Goal: Task Accomplishment & Management: Manage account settings

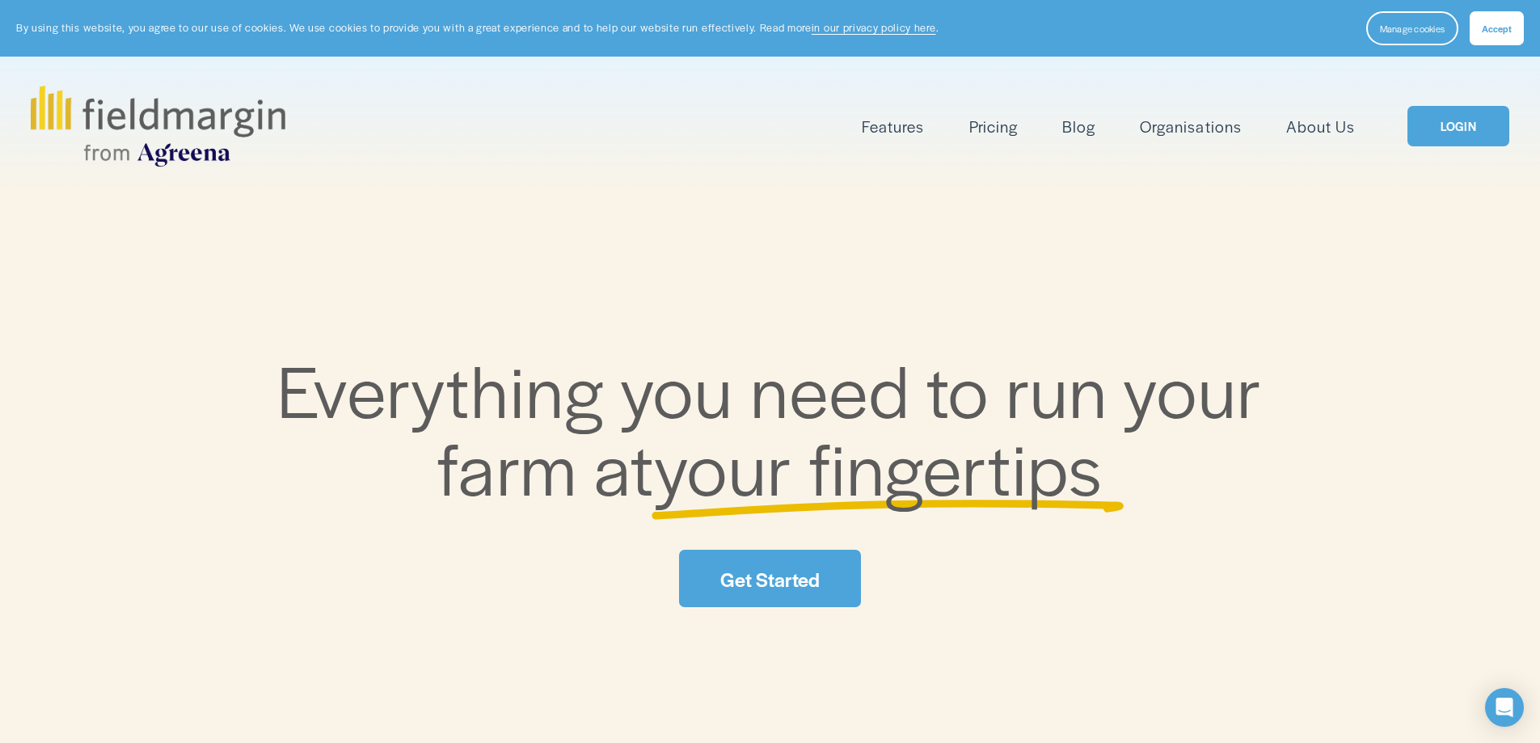
click at [1472, 116] on link "LOGIN" at bounding box center [1459, 126] width 102 height 41
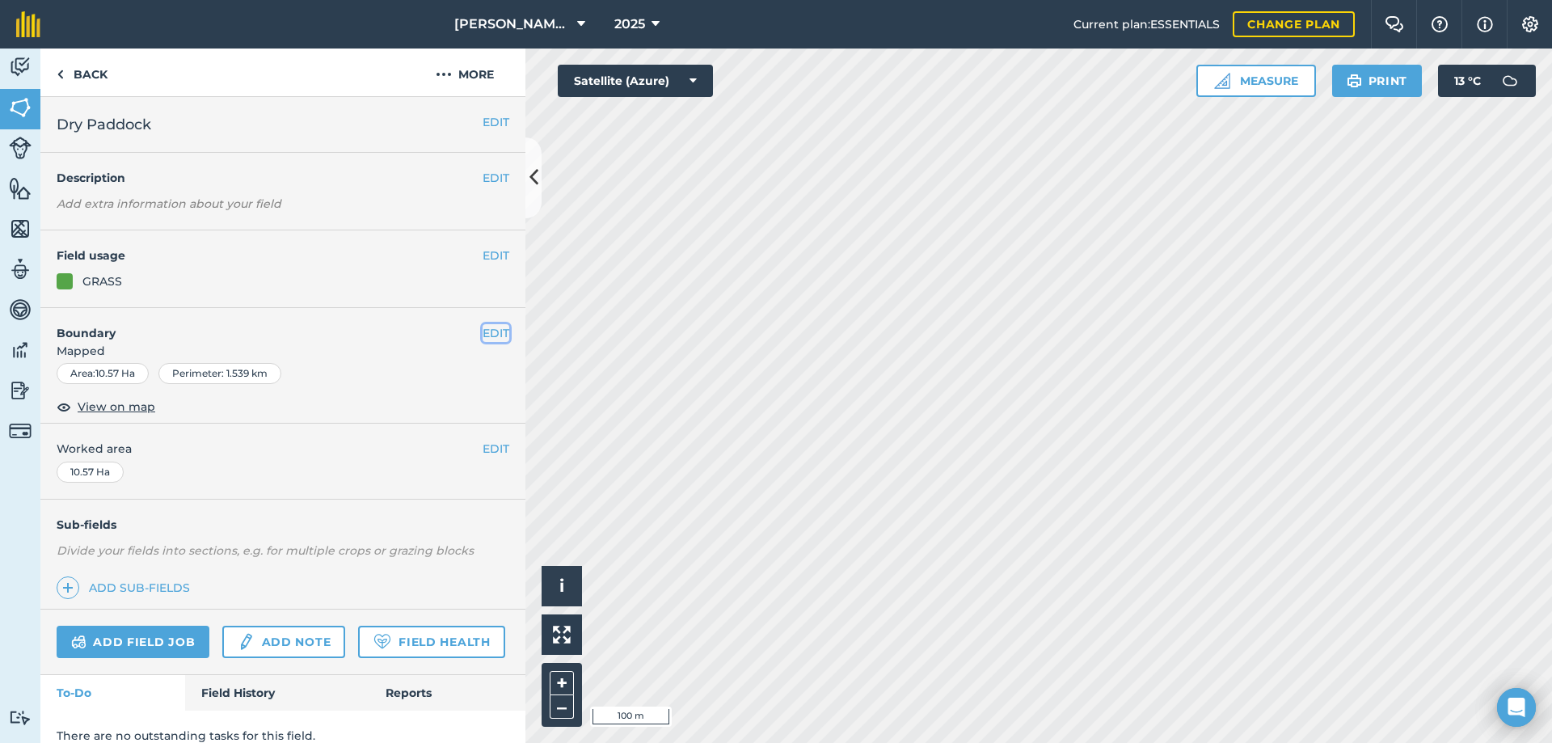
click at [483, 330] on button "EDIT" at bounding box center [496, 333] width 27 height 18
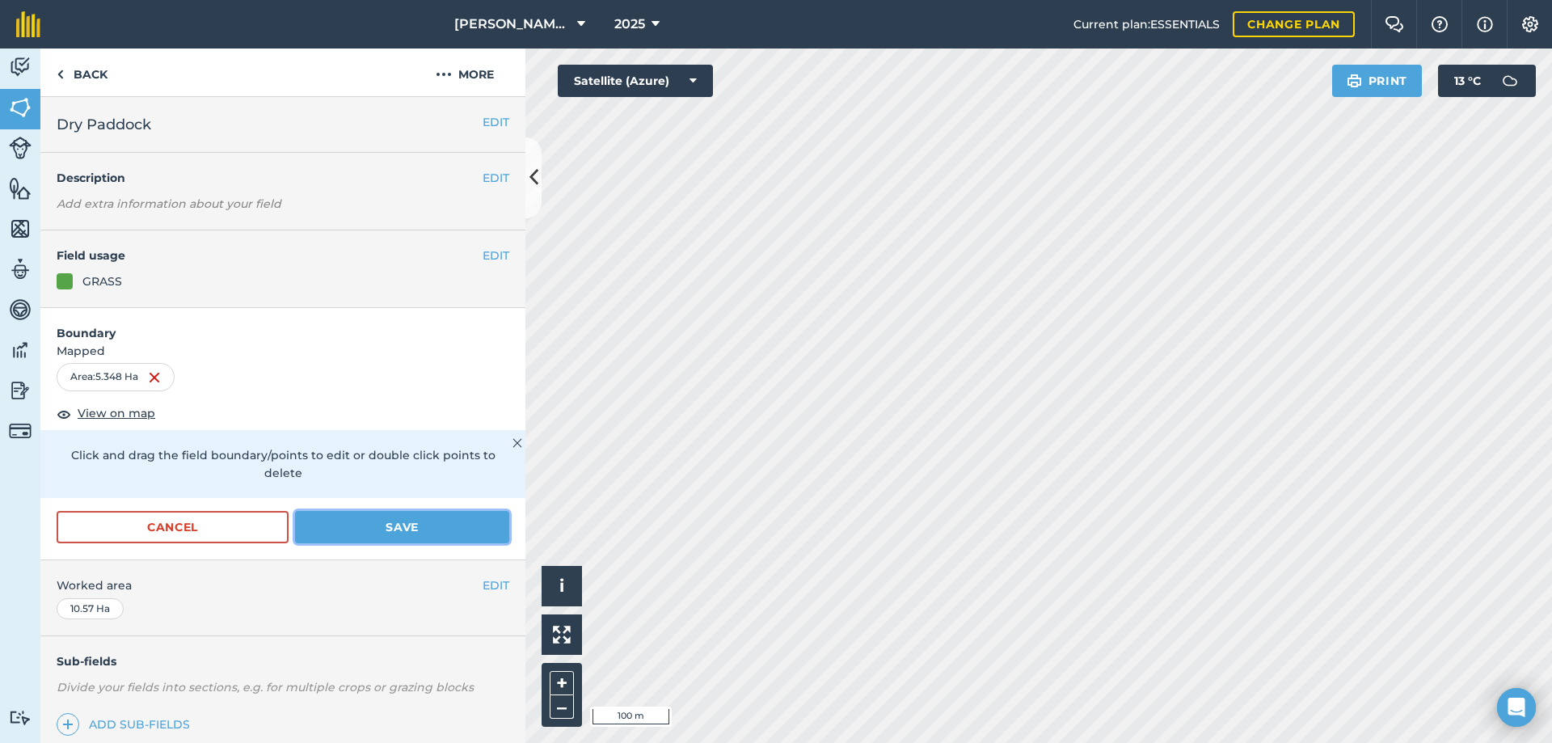
click at [416, 531] on button "Save" at bounding box center [402, 527] width 214 height 32
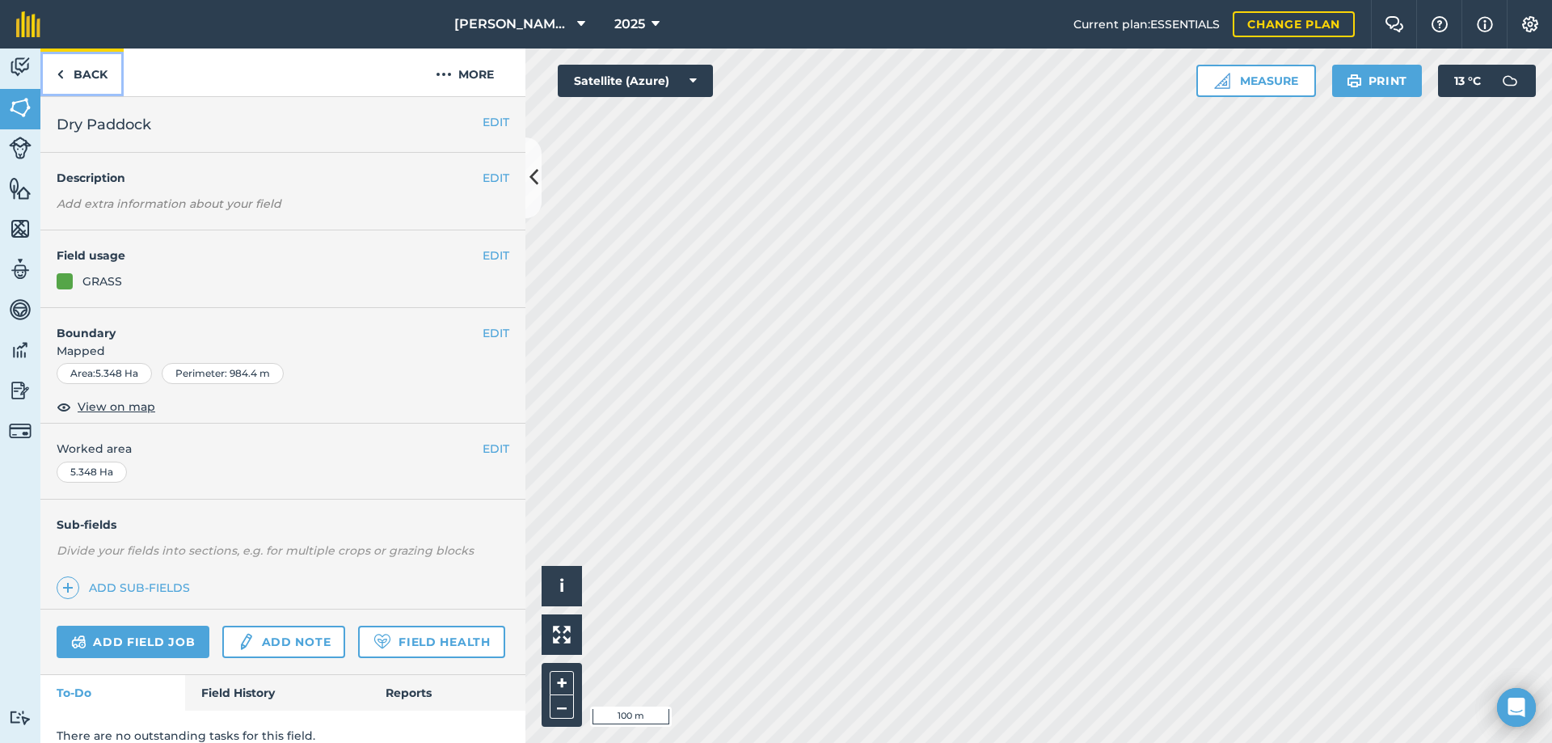
click at [83, 74] on link "Back" at bounding box center [81, 73] width 83 height 48
click at [78, 75] on link "Back" at bounding box center [81, 73] width 83 height 48
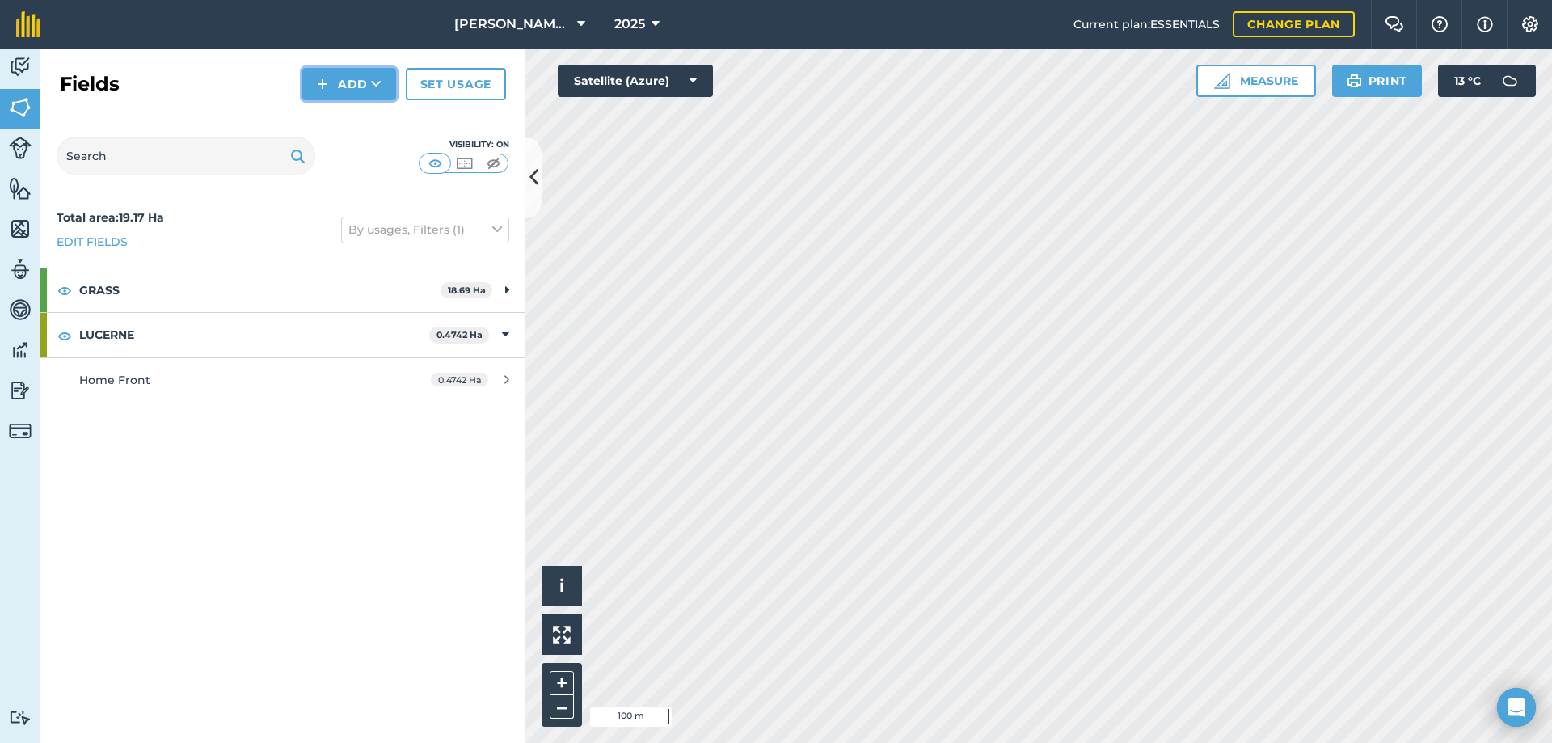
click at [344, 83] on button "Add" at bounding box center [349, 84] width 94 height 32
click at [345, 81] on button "Add Draw Import" at bounding box center [349, 84] width 94 height 32
click at [347, 78] on button "Add" at bounding box center [349, 84] width 94 height 32
click at [339, 113] on link "Draw" at bounding box center [349, 121] width 89 height 36
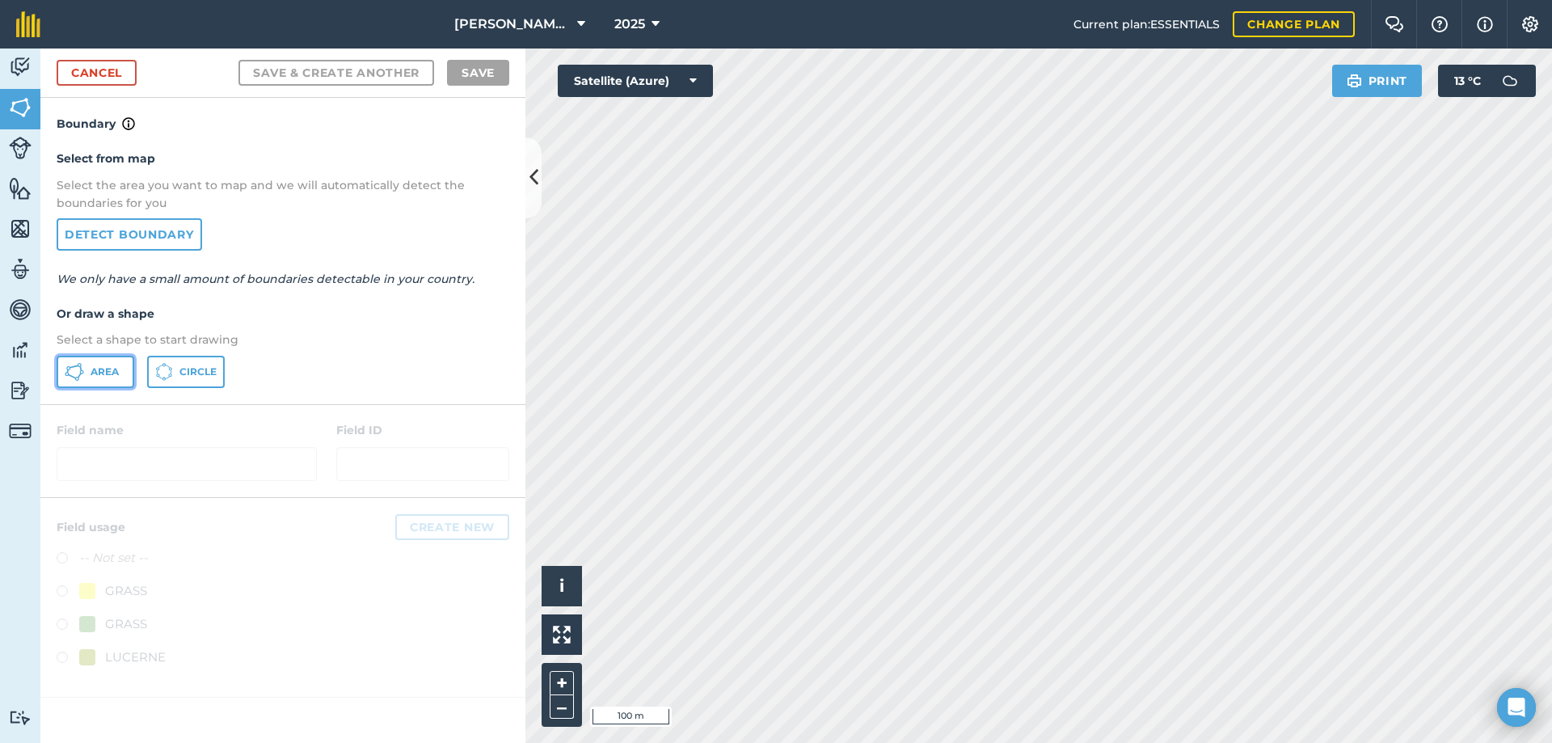
click at [112, 366] on span "Area" at bounding box center [105, 371] width 28 height 13
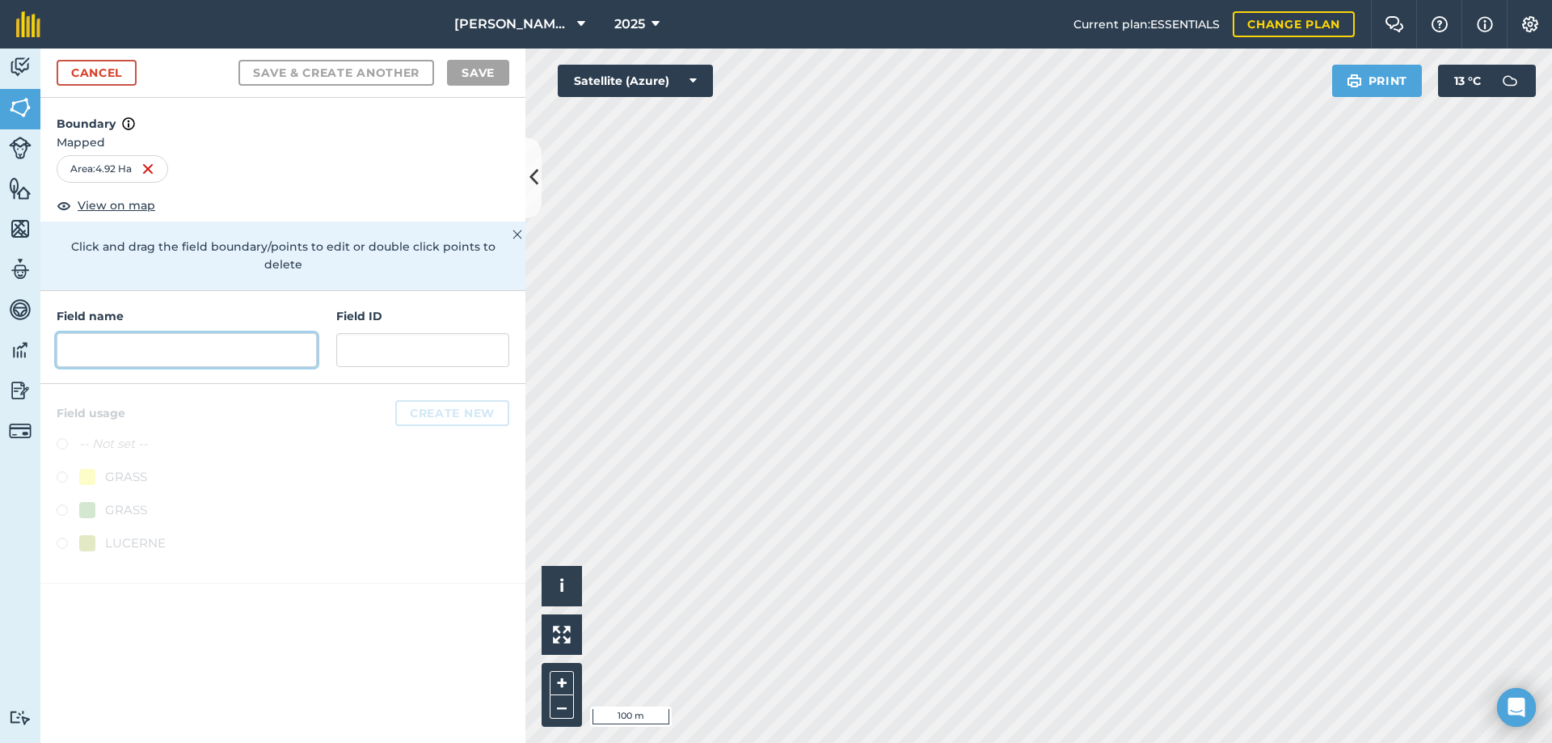
click at [146, 336] on input "text" at bounding box center [187, 350] width 260 height 34
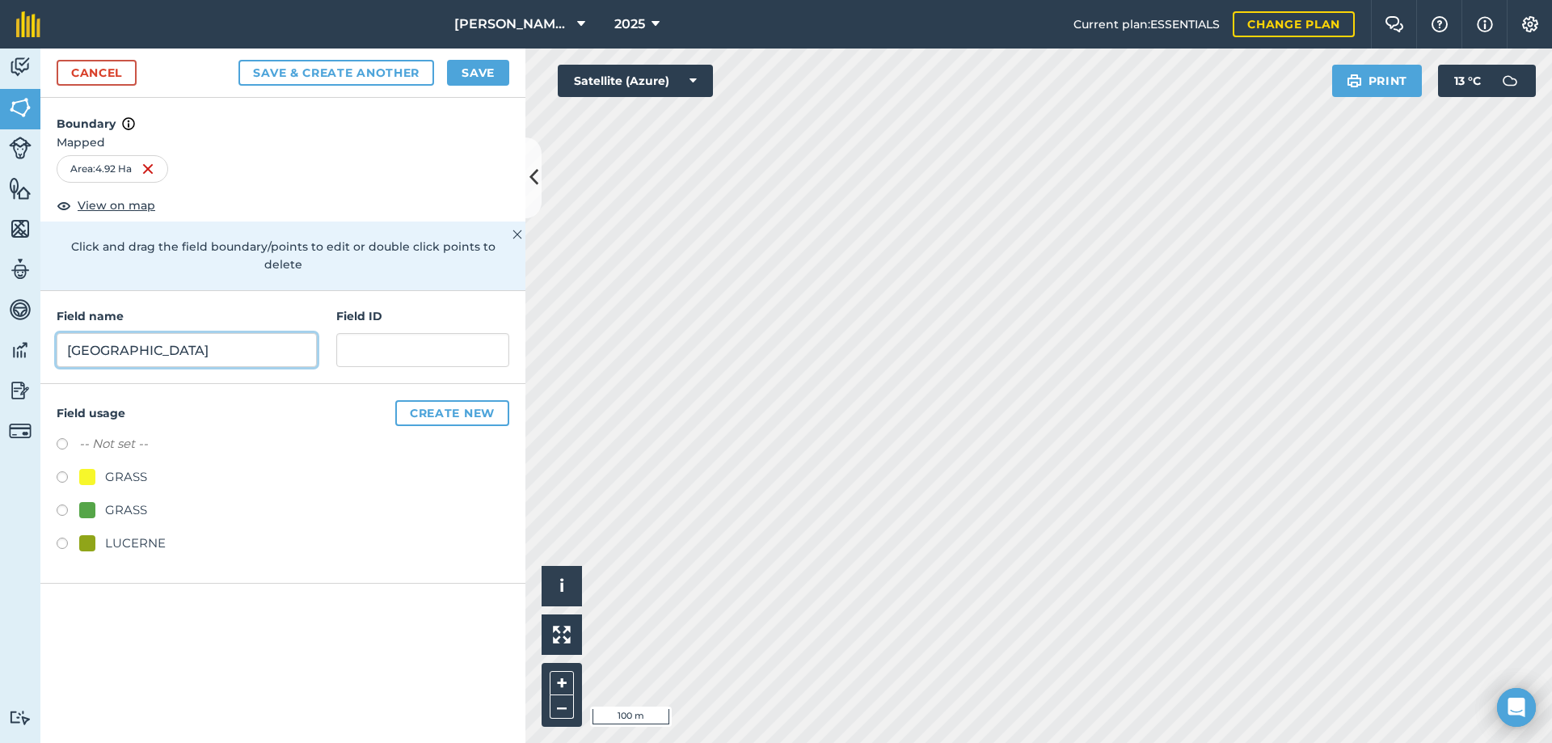
type input "Lakeside North"
click at [477, 73] on button "Save" at bounding box center [478, 73] width 62 height 26
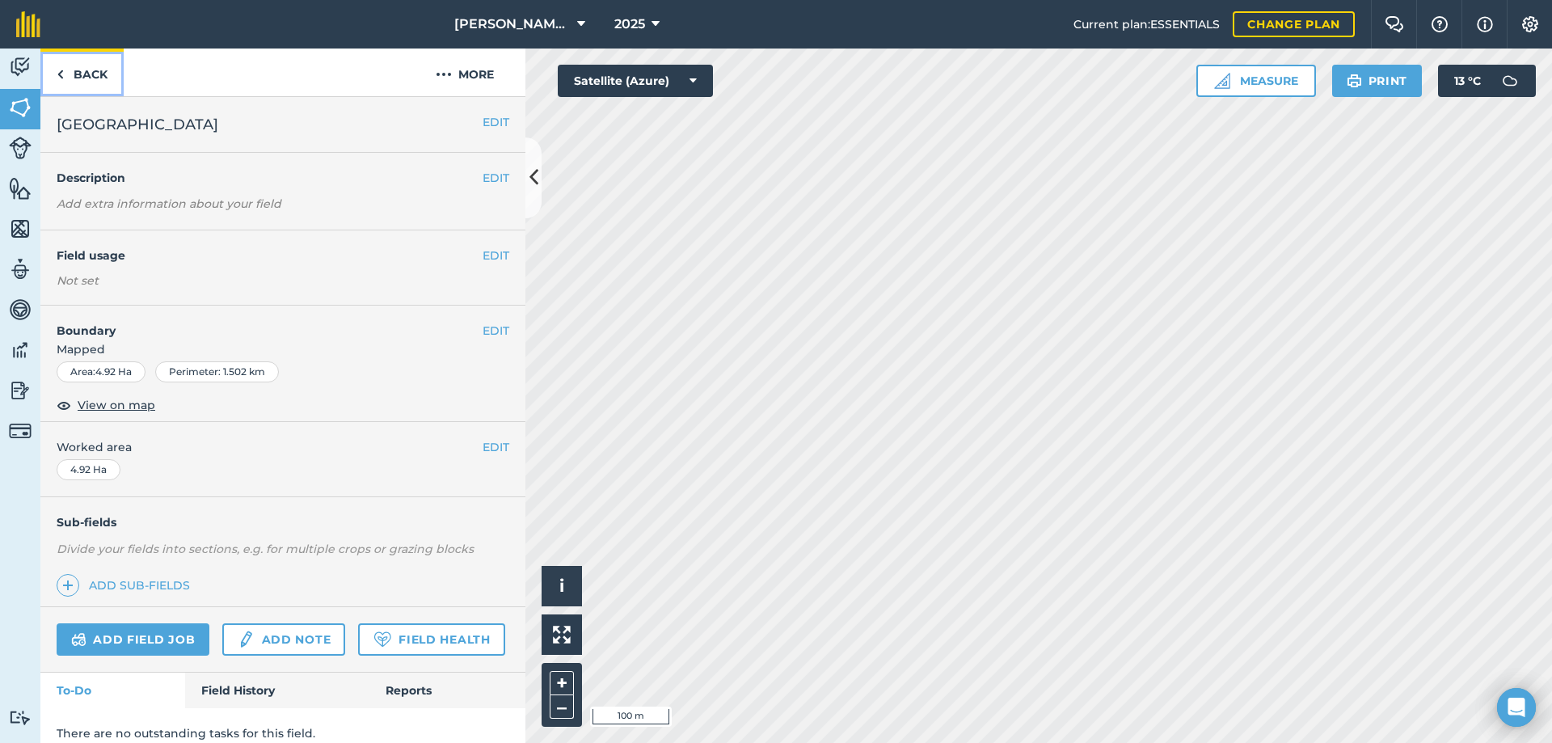
click at [91, 73] on link "Back" at bounding box center [81, 73] width 83 height 48
click at [484, 117] on button "EDIT" at bounding box center [496, 122] width 27 height 18
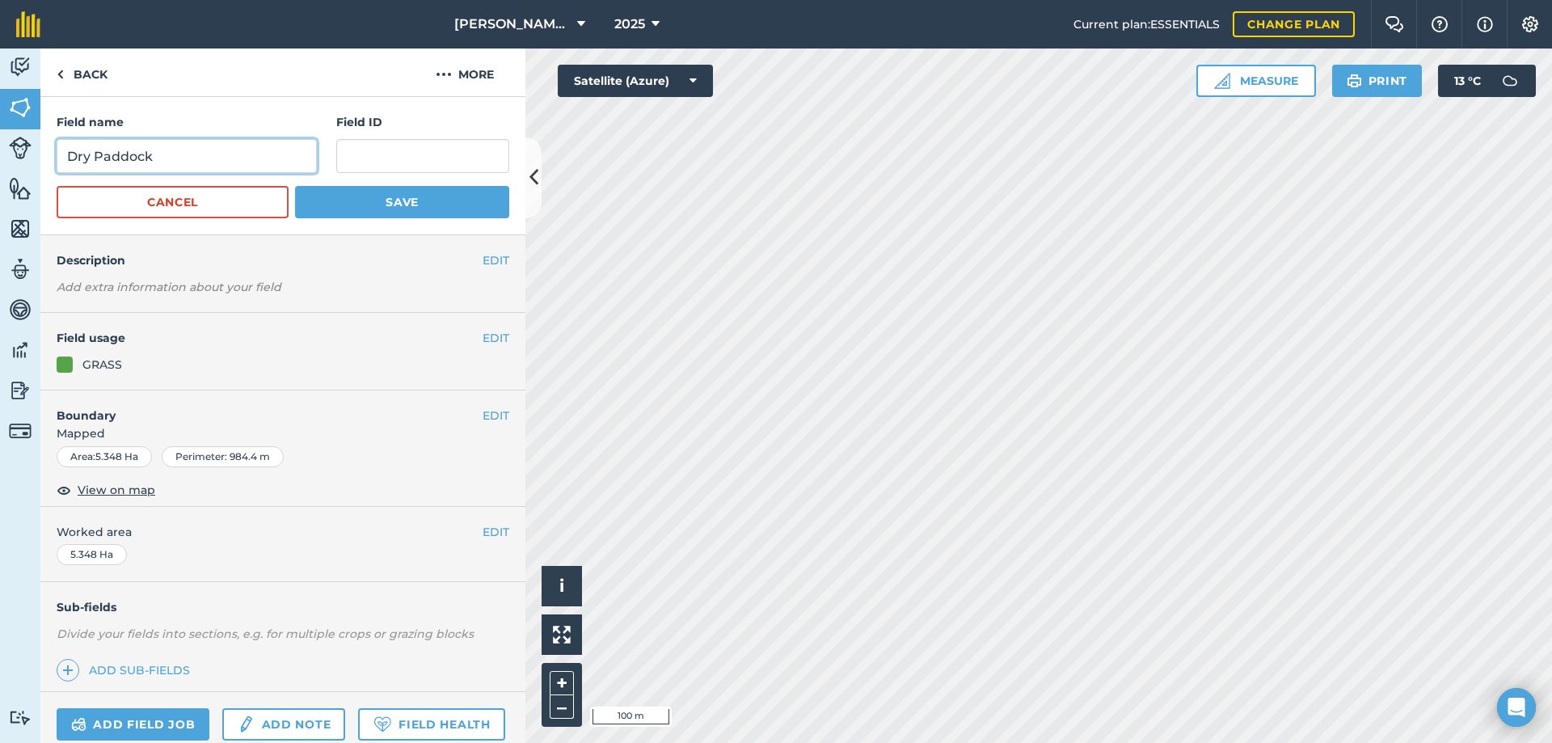
drag, startPoint x: 187, startPoint y: 158, endPoint x: -24, endPoint y: 154, distance: 211.1
click at [0, 154] on html "Watts Beyond Ranch 2025 Current plan : ESSENTIALS Change plan Farm Chat Help In…" at bounding box center [776, 371] width 1552 height 743
type input "Lakeside South"
click at [381, 209] on button "Save" at bounding box center [402, 202] width 214 height 32
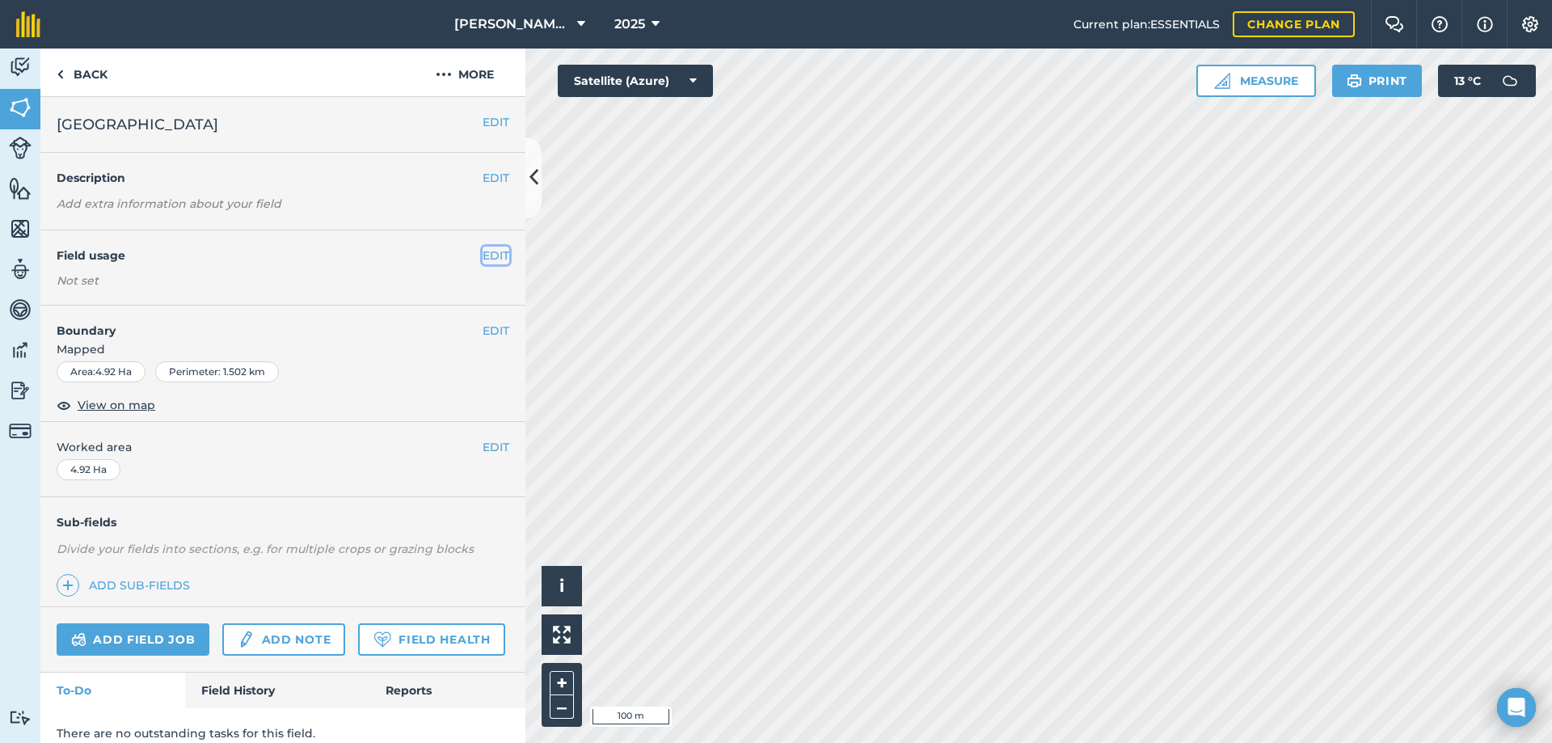
click at [483, 261] on button "EDIT" at bounding box center [496, 256] width 27 height 18
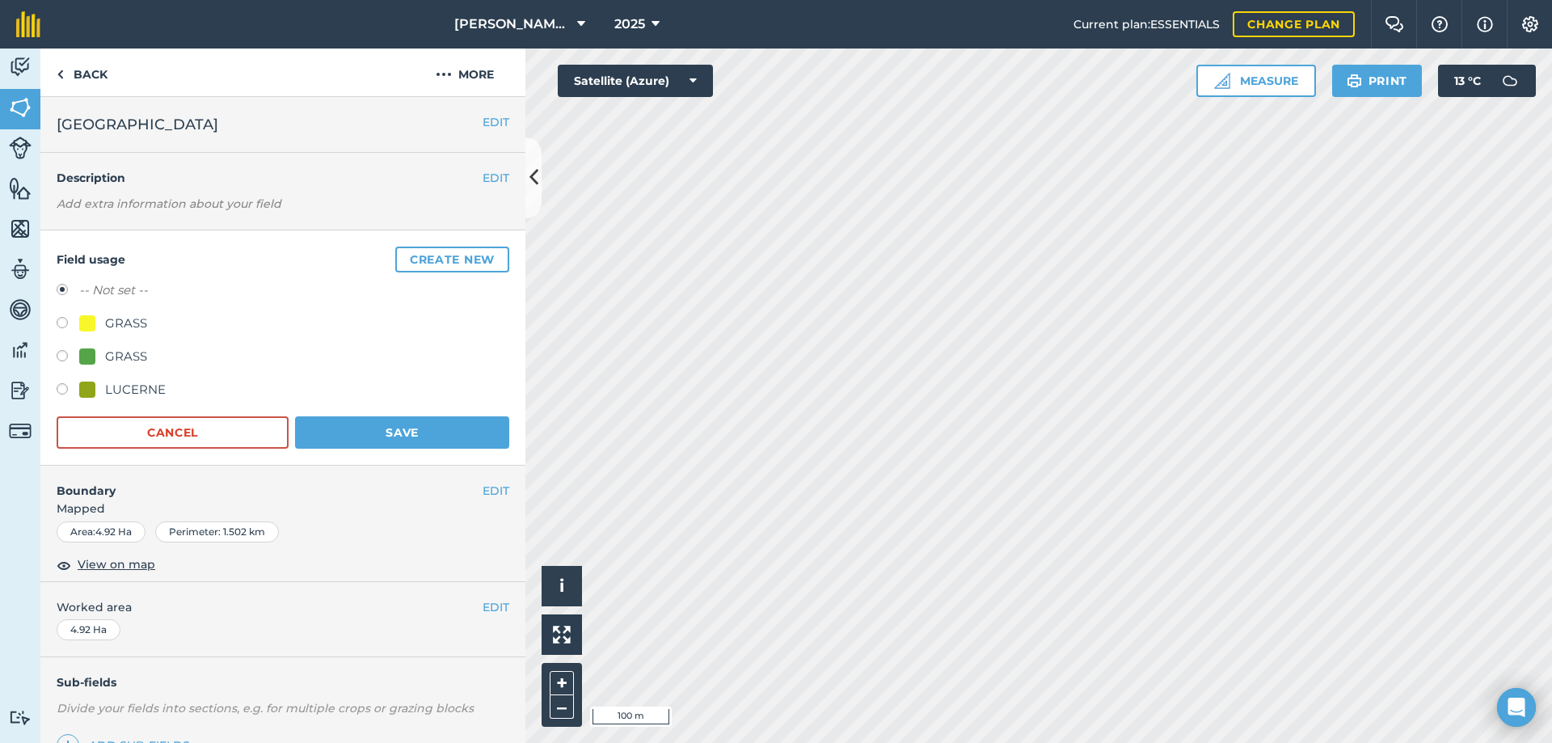
click at [57, 352] on label at bounding box center [68, 358] width 23 height 16
radio input "true"
radio input "false"
click at [404, 433] on button "Save" at bounding box center [402, 432] width 214 height 32
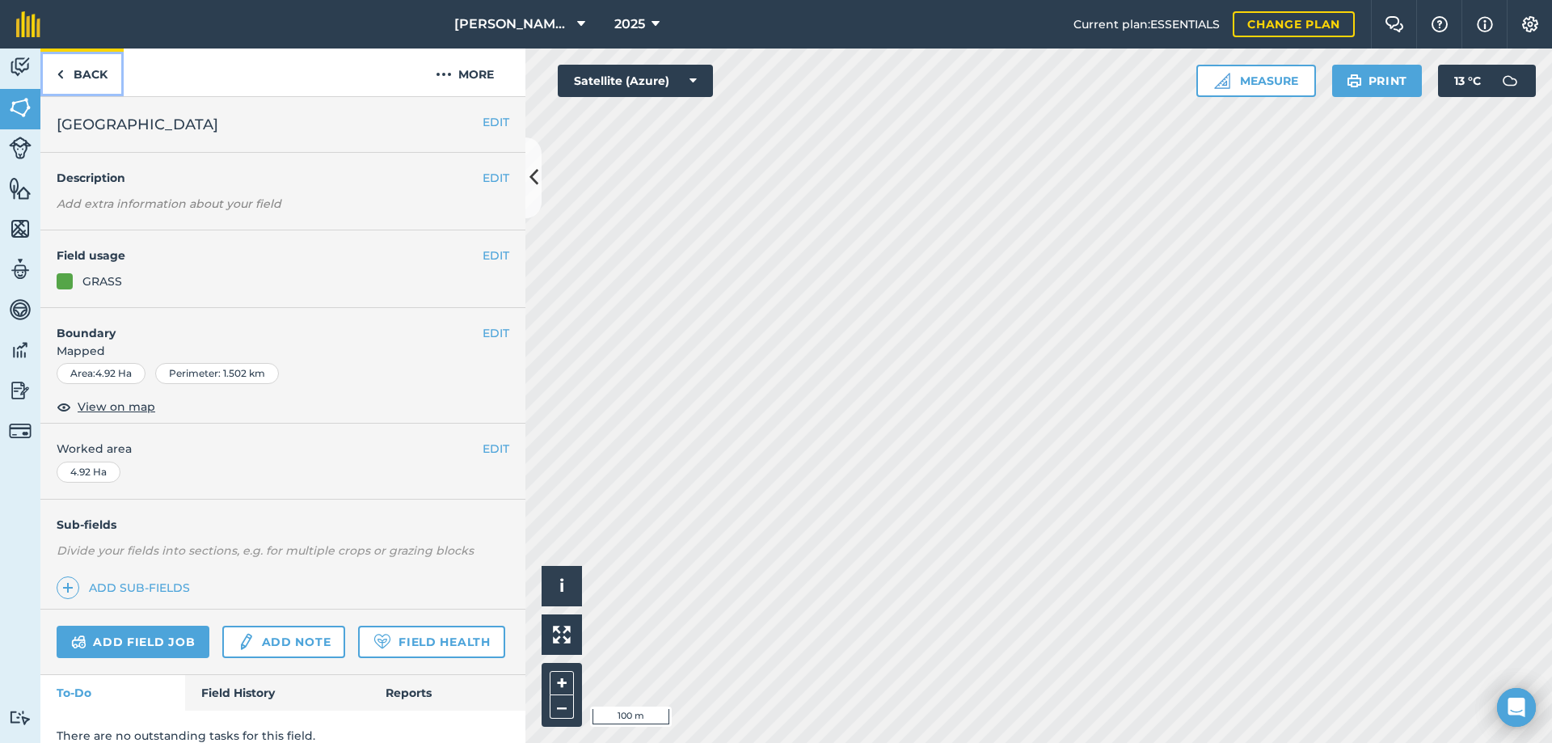
click at [80, 75] on link "Back" at bounding box center [81, 73] width 83 height 48
click at [82, 74] on link "Back" at bounding box center [81, 73] width 83 height 48
click at [484, 120] on button "EDIT" at bounding box center [496, 122] width 27 height 18
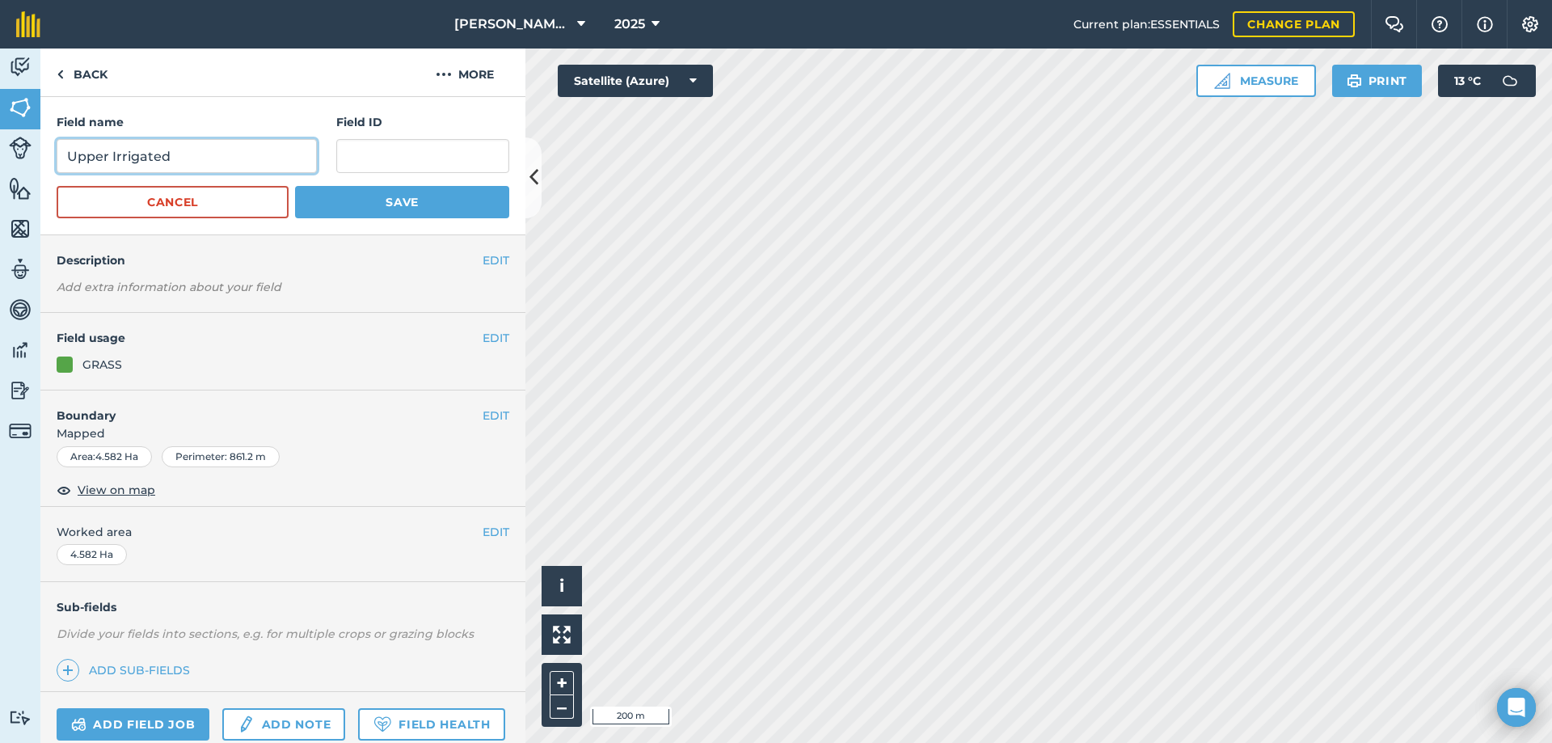
drag, startPoint x: 188, startPoint y: 154, endPoint x: 44, endPoint y: 151, distance: 144.7
click at [44, 151] on div "Field name Upper Irrigated Field ID Cancel Save" at bounding box center [282, 166] width 485 height 138
type input "River North"
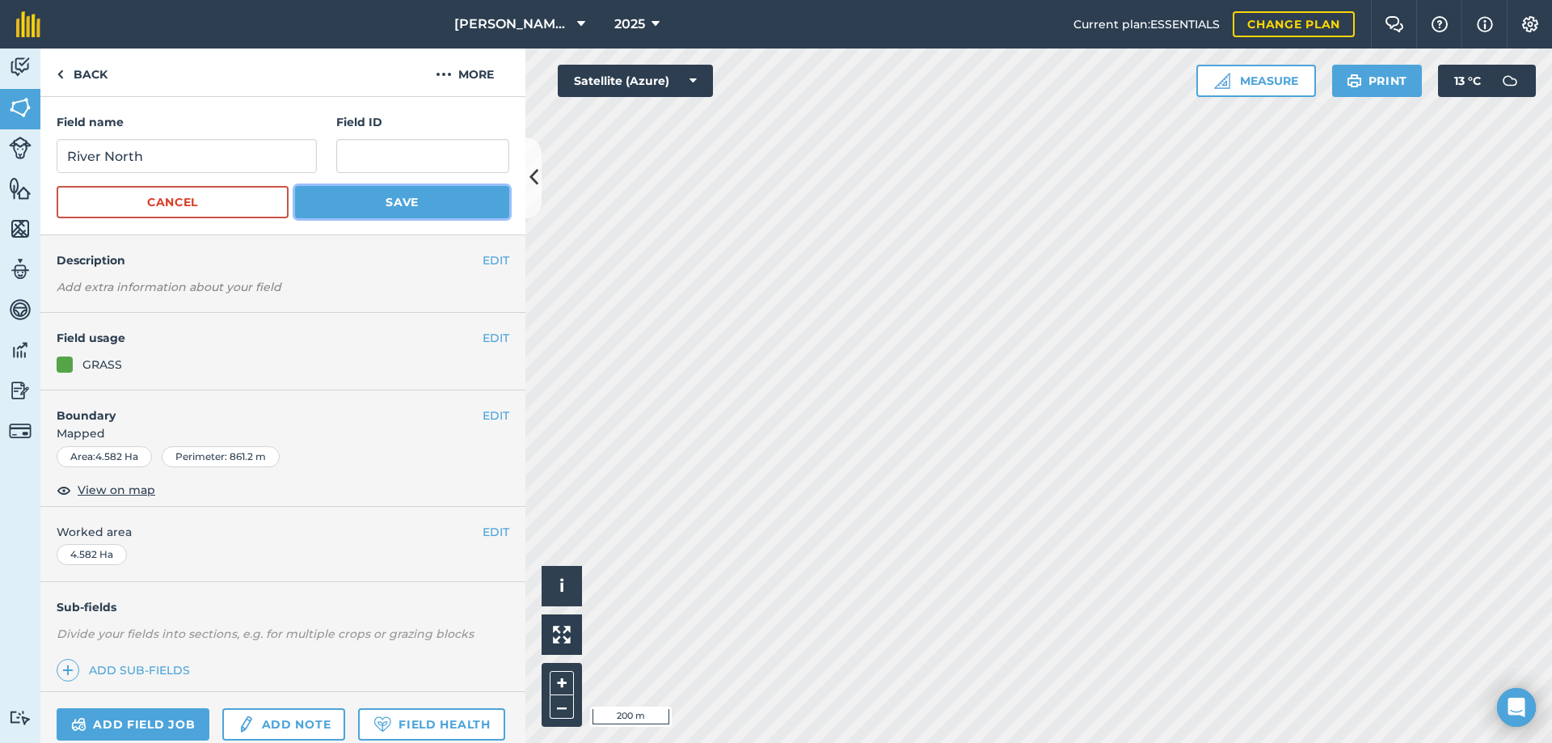
click at [333, 198] on button "Save" at bounding box center [402, 202] width 214 height 32
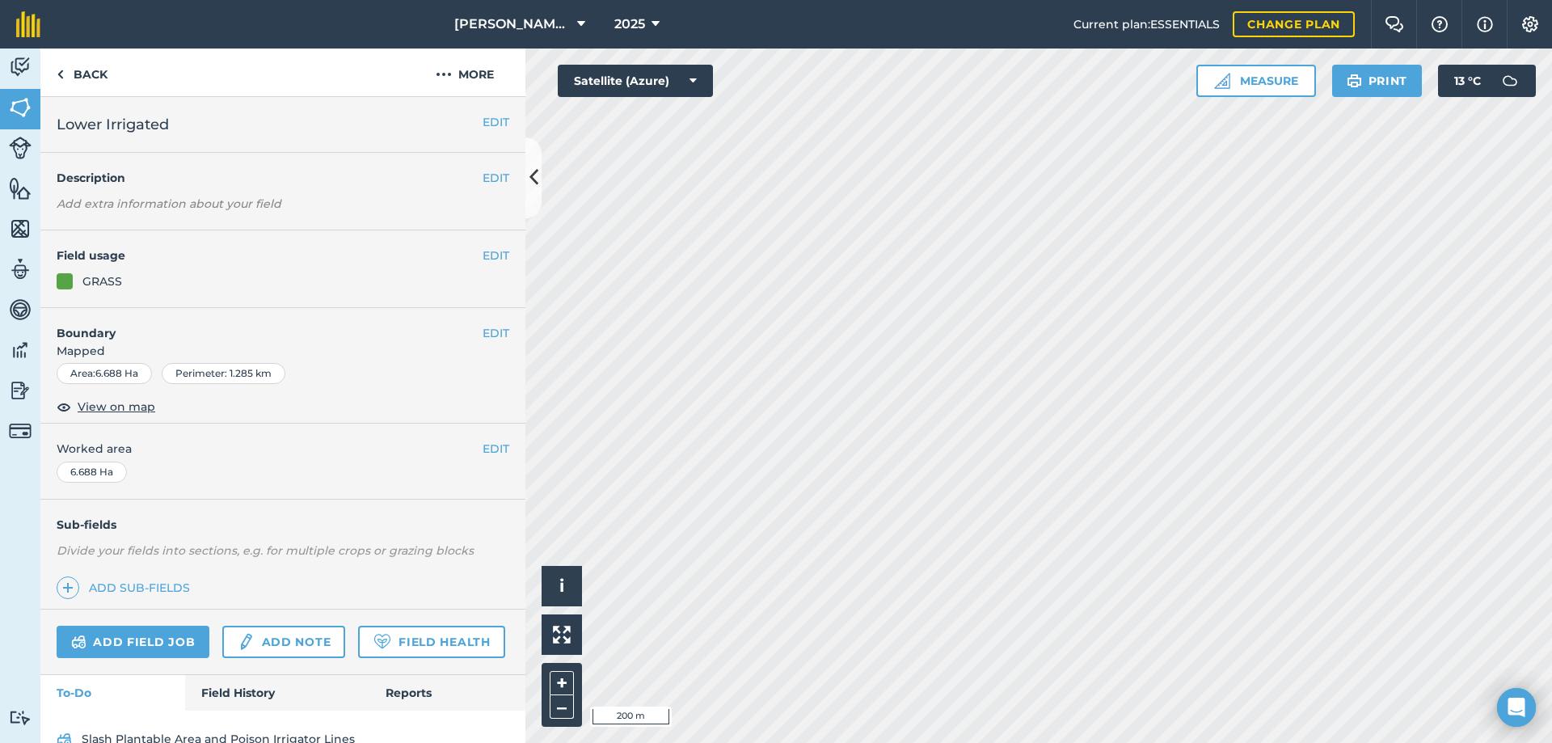
click at [475, 110] on div "EDIT Lower Irrigated" at bounding box center [282, 125] width 485 height 56
click at [483, 129] on button "EDIT" at bounding box center [496, 122] width 27 height 18
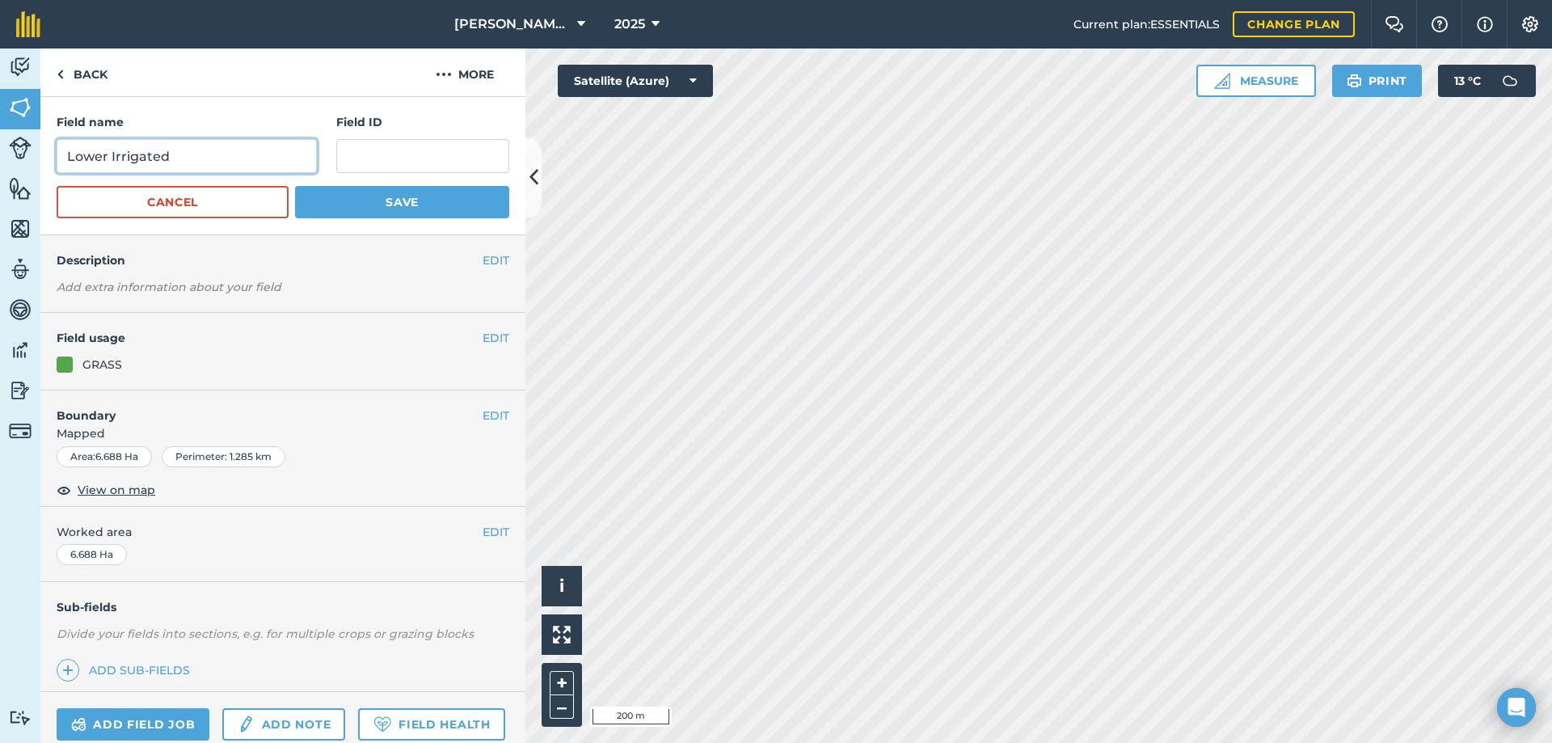
click at [175, 153] on input "Lower Irrigated" at bounding box center [187, 156] width 260 height 34
type input "L"
type input "River South"
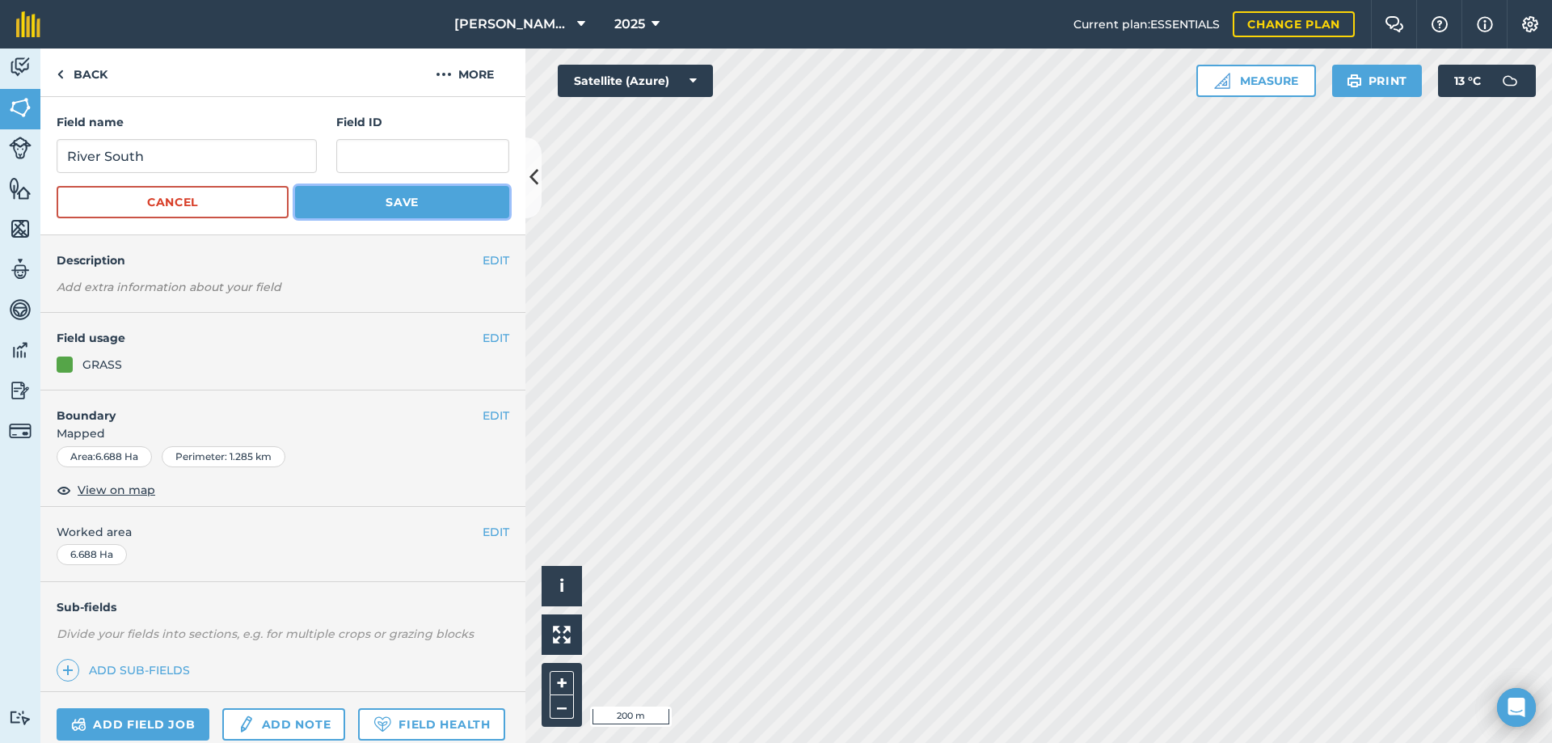
click at [401, 209] on button "Save" at bounding box center [402, 202] width 214 height 32
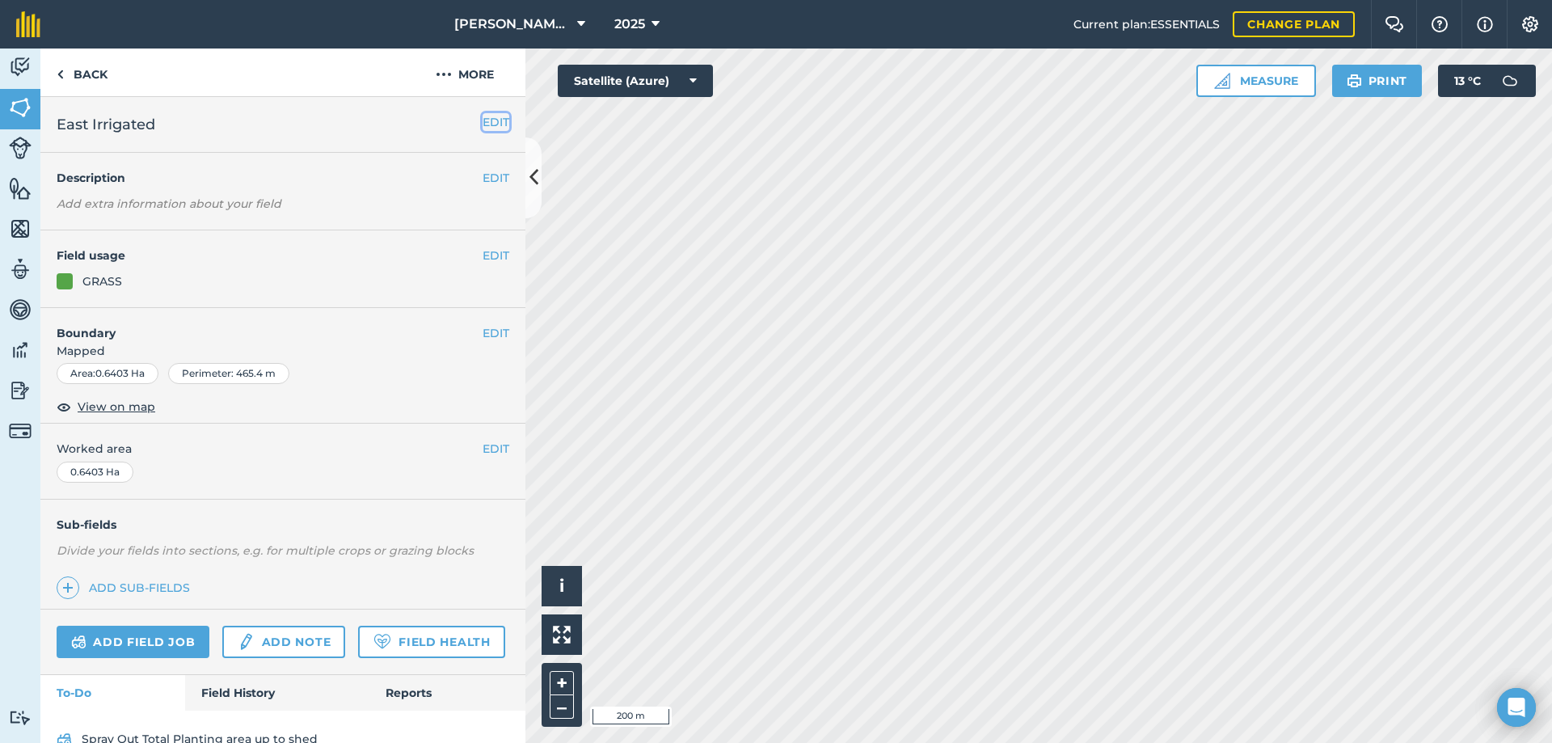
click at [483, 122] on button "EDIT" at bounding box center [496, 122] width 27 height 18
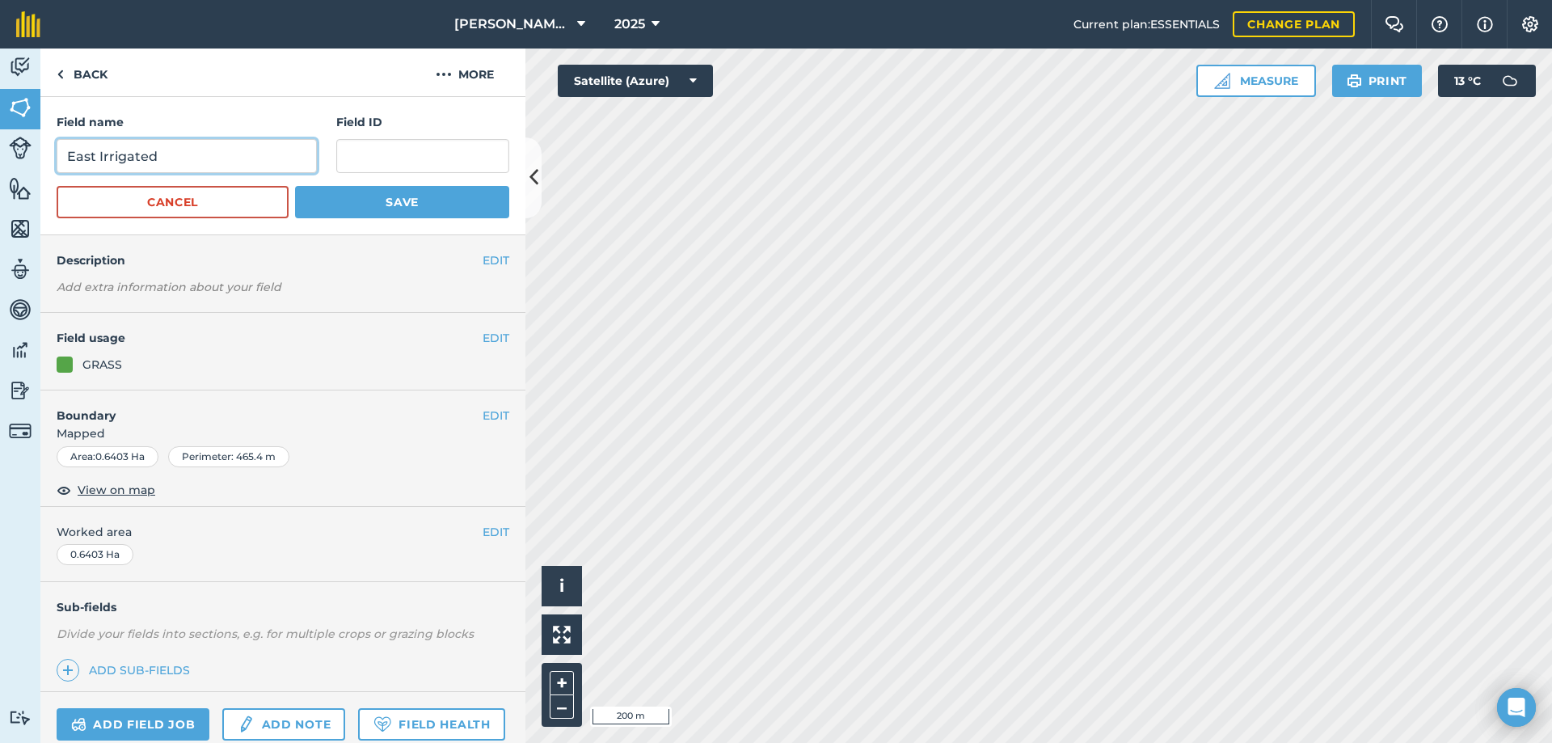
drag, startPoint x: 198, startPoint y: 161, endPoint x: -83, endPoint y: 148, distance: 281.7
click at [0, 148] on html "Watts Beyond Ranch 2025 Current plan : ESSENTIALS Change plan Farm Chat Help In…" at bounding box center [776, 371] width 1552 height 743
type input "River East (Test Patch)"
click at [393, 194] on button "Save" at bounding box center [402, 202] width 214 height 32
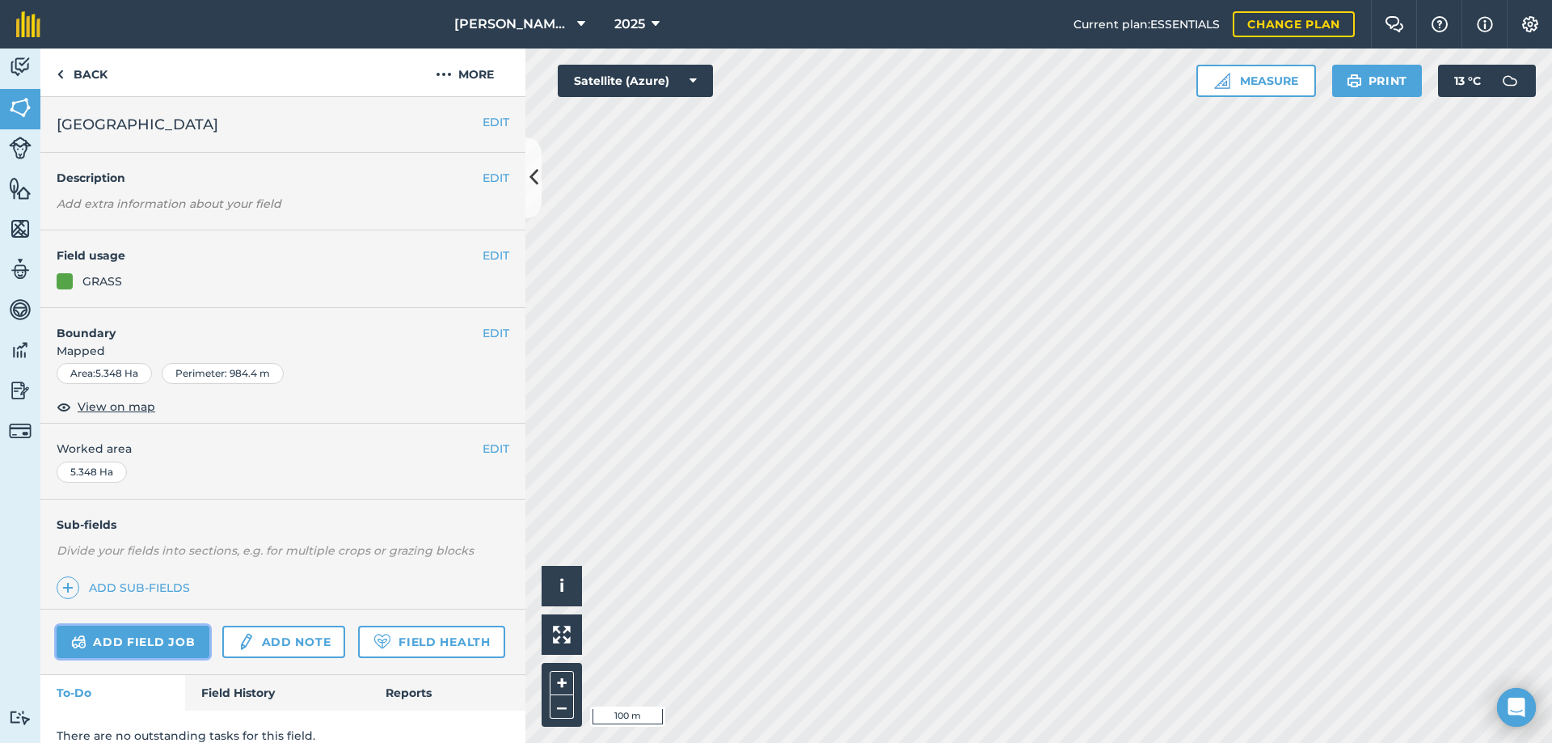
click at [117, 639] on link "Add field job" at bounding box center [133, 642] width 153 height 32
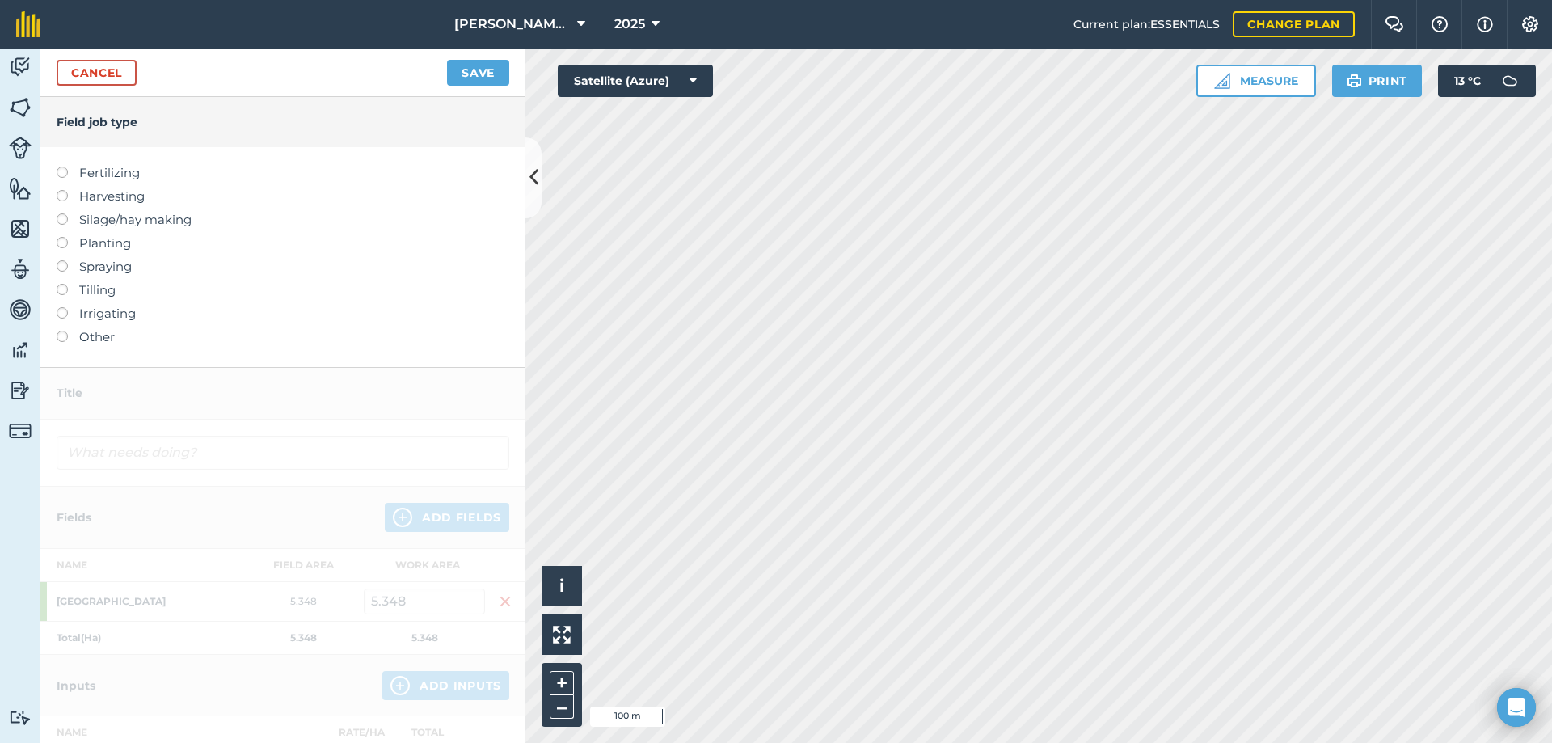
click at [65, 190] on label at bounding box center [68, 190] width 23 height 0
type input "Harvesting"
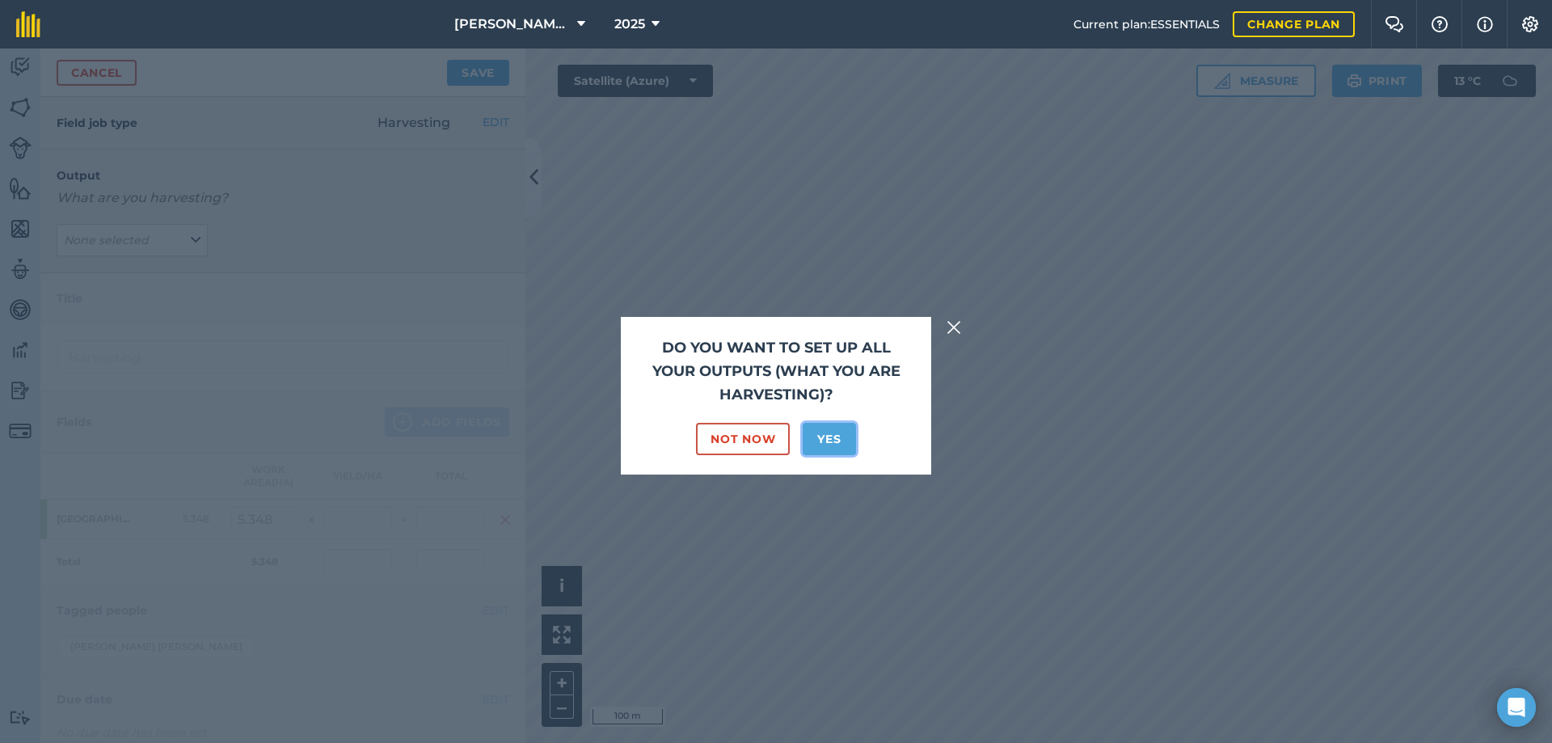
click at [828, 435] on button "Yes" at bounding box center [829, 439] width 53 height 32
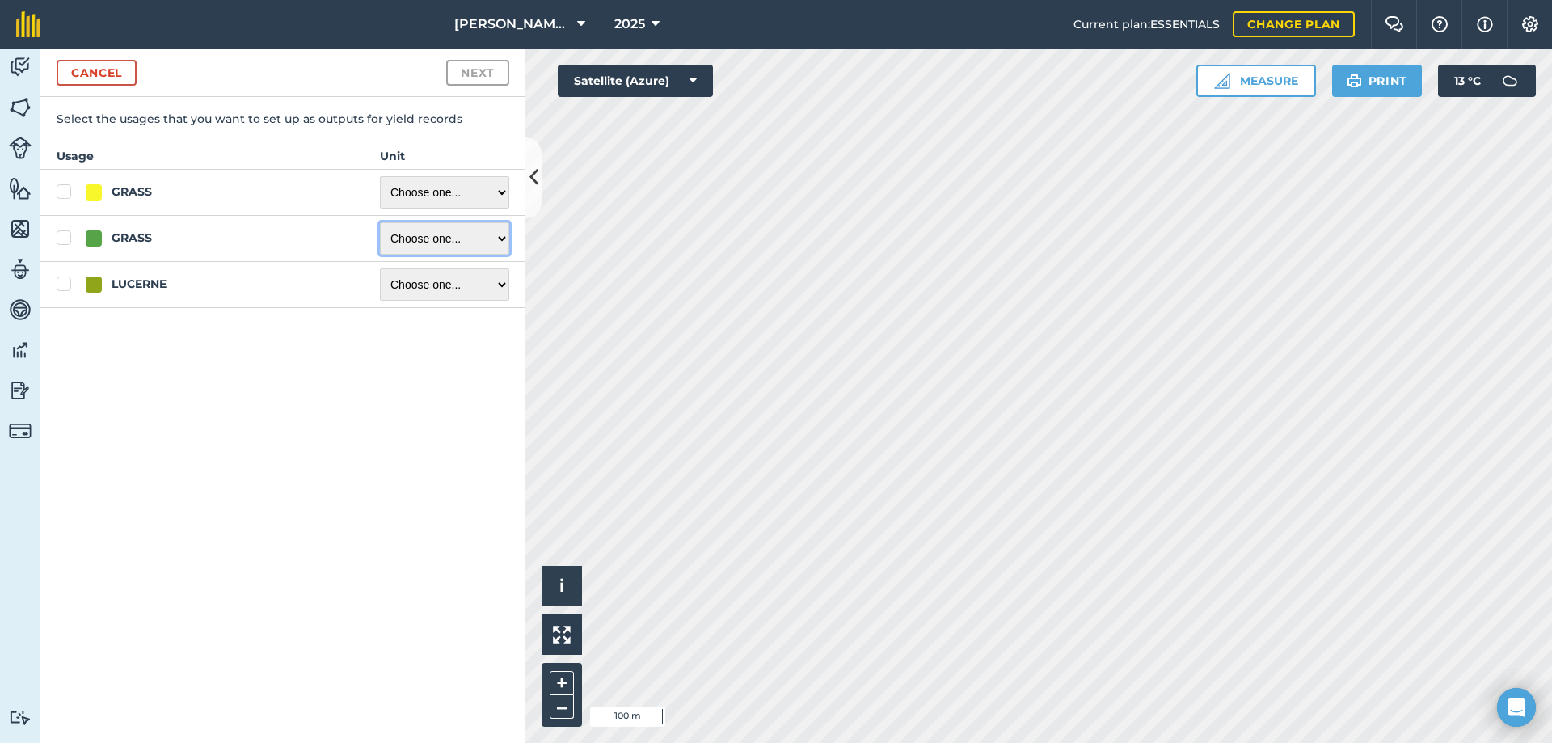
click at [453, 239] on select "Choose one ... Kilograms/kg Metric tonnes/t Litres/L Pounds/lb Imperial tons/t …" at bounding box center [444, 238] width 129 height 32
click at [112, 82] on button "Cancel" at bounding box center [97, 73] width 80 height 26
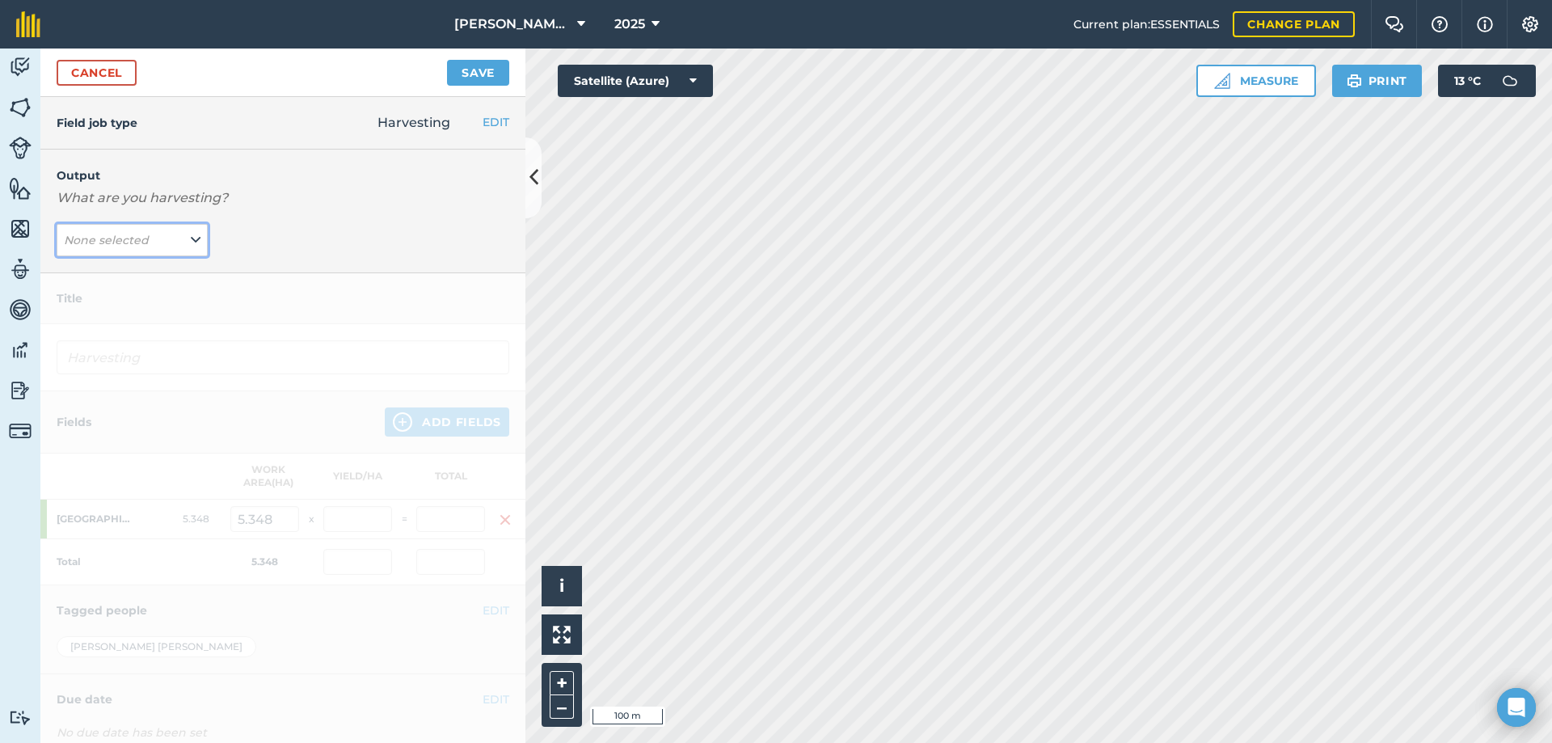
click at [196, 239] on button "None selected" at bounding box center [132, 240] width 151 height 32
click at [196, 238] on button "None selected" at bounding box center [132, 240] width 151 height 32
click at [154, 234] on button "None selected" at bounding box center [132, 240] width 151 height 32
click at [103, 273] on button "Add Output" at bounding box center [134, 275] width 147 height 23
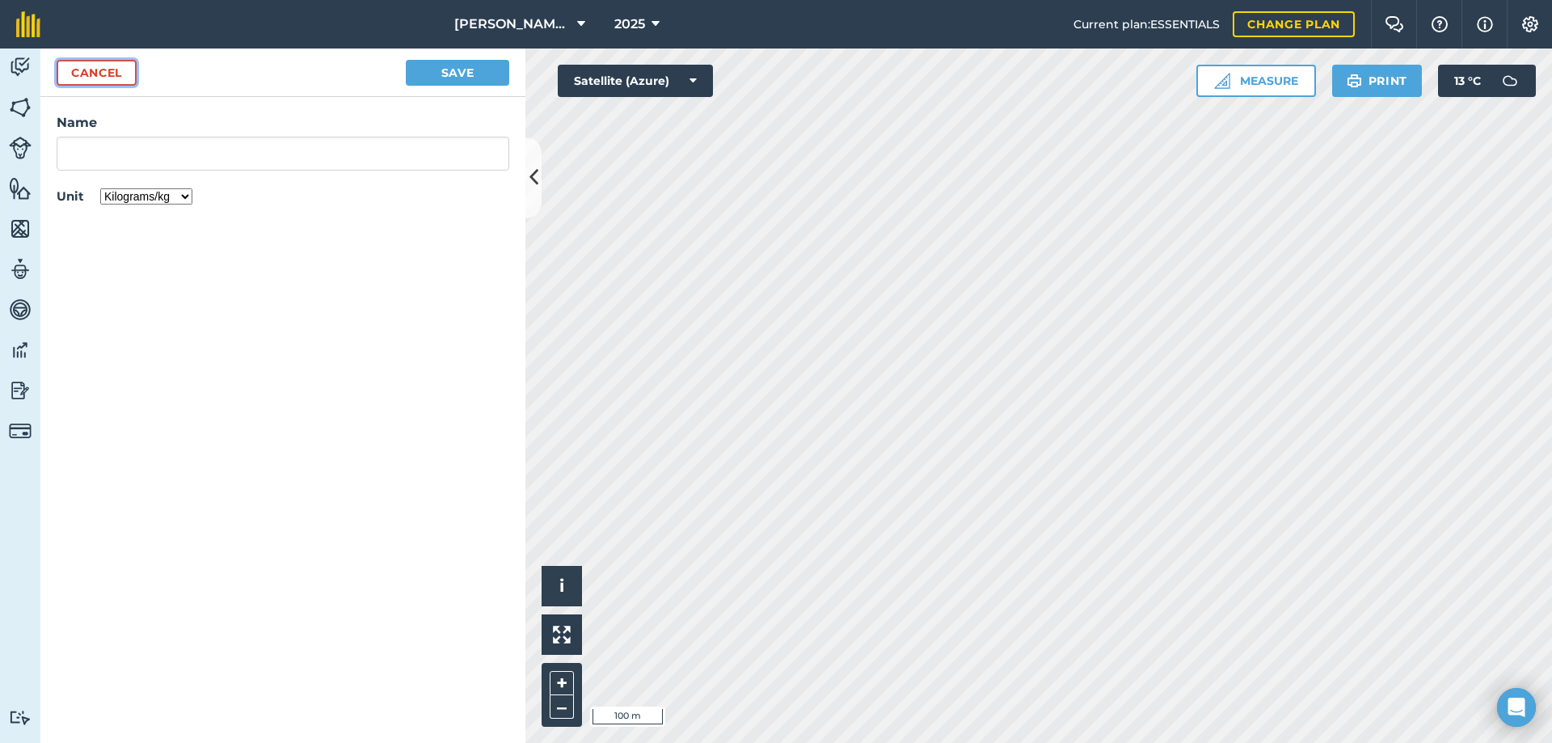
click at [102, 83] on button "Cancel" at bounding box center [97, 73] width 80 height 26
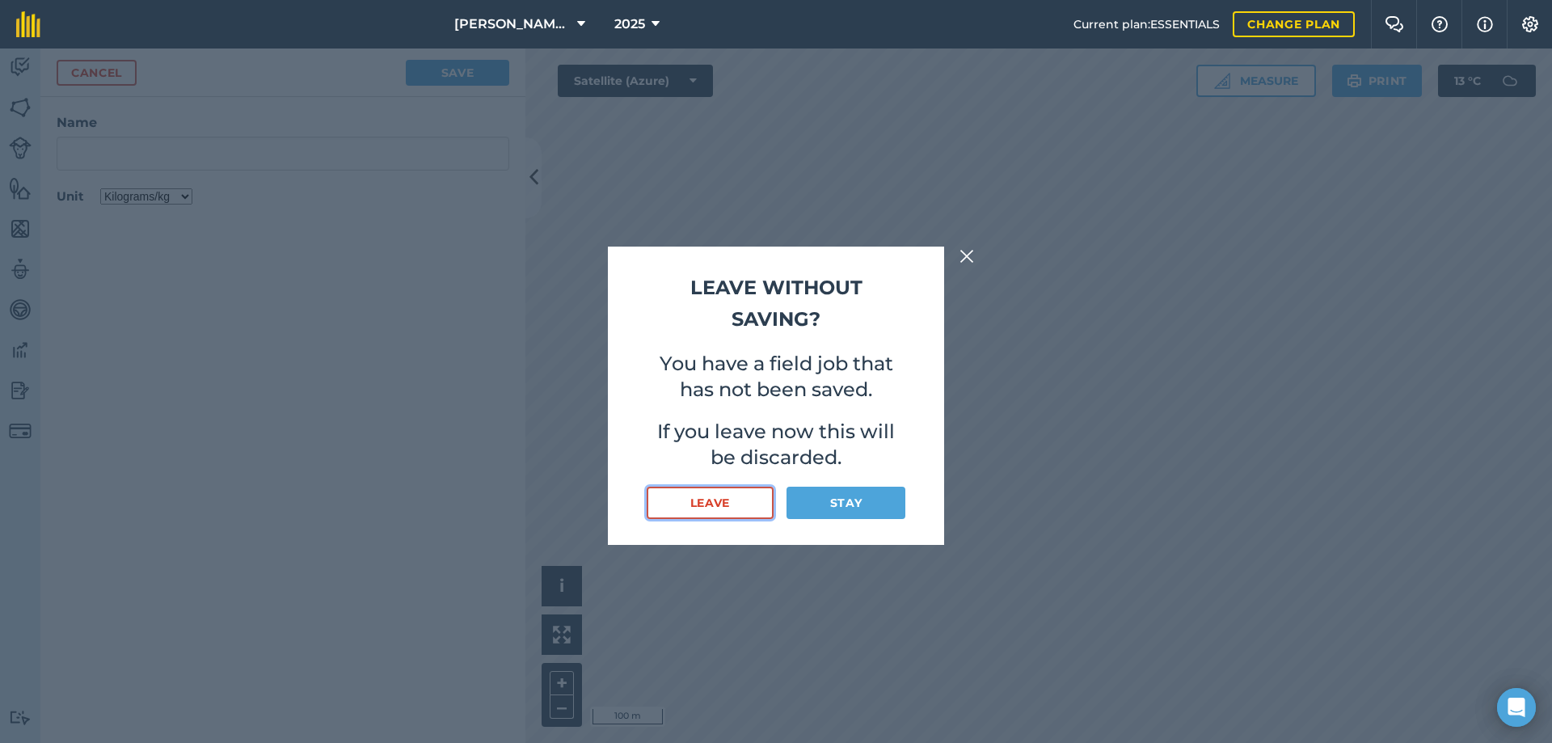
click at [716, 495] on button "Leave" at bounding box center [710, 503] width 127 height 32
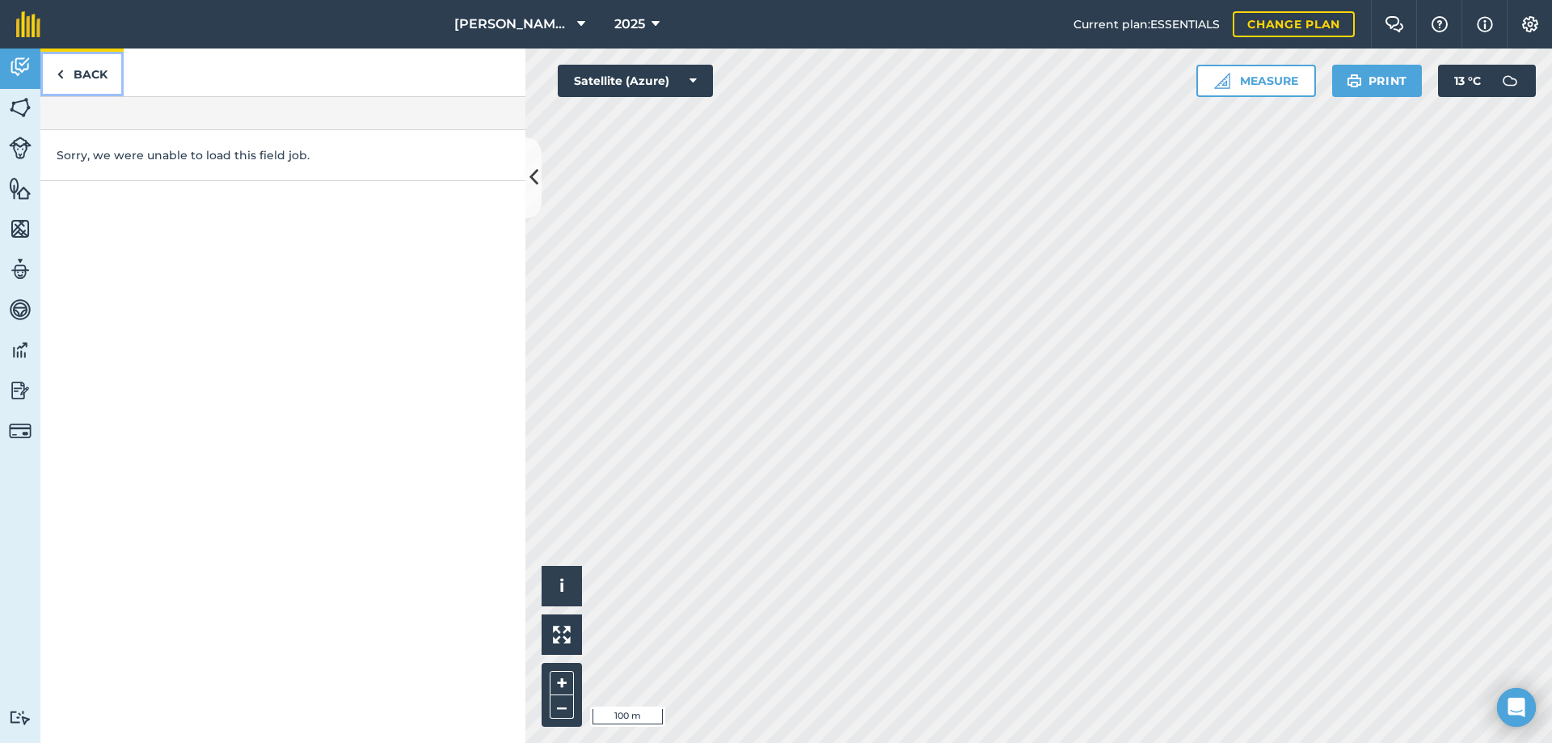
click at [74, 77] on link "Back" at bounding box center [81, 73] width 83 height 48
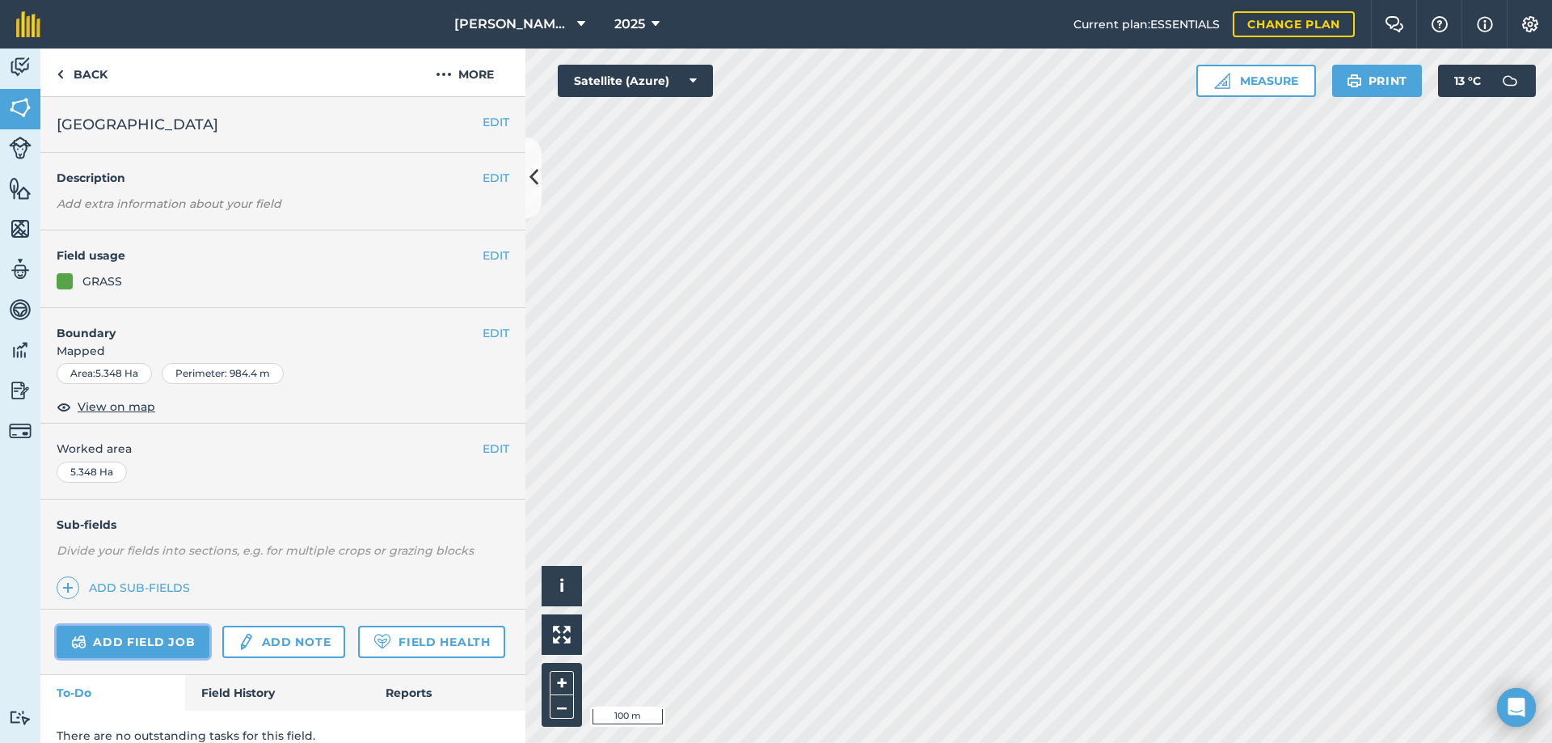
click at [167, 648] on link "Add field job" at bounding box center [133, 642] width 153 height 32
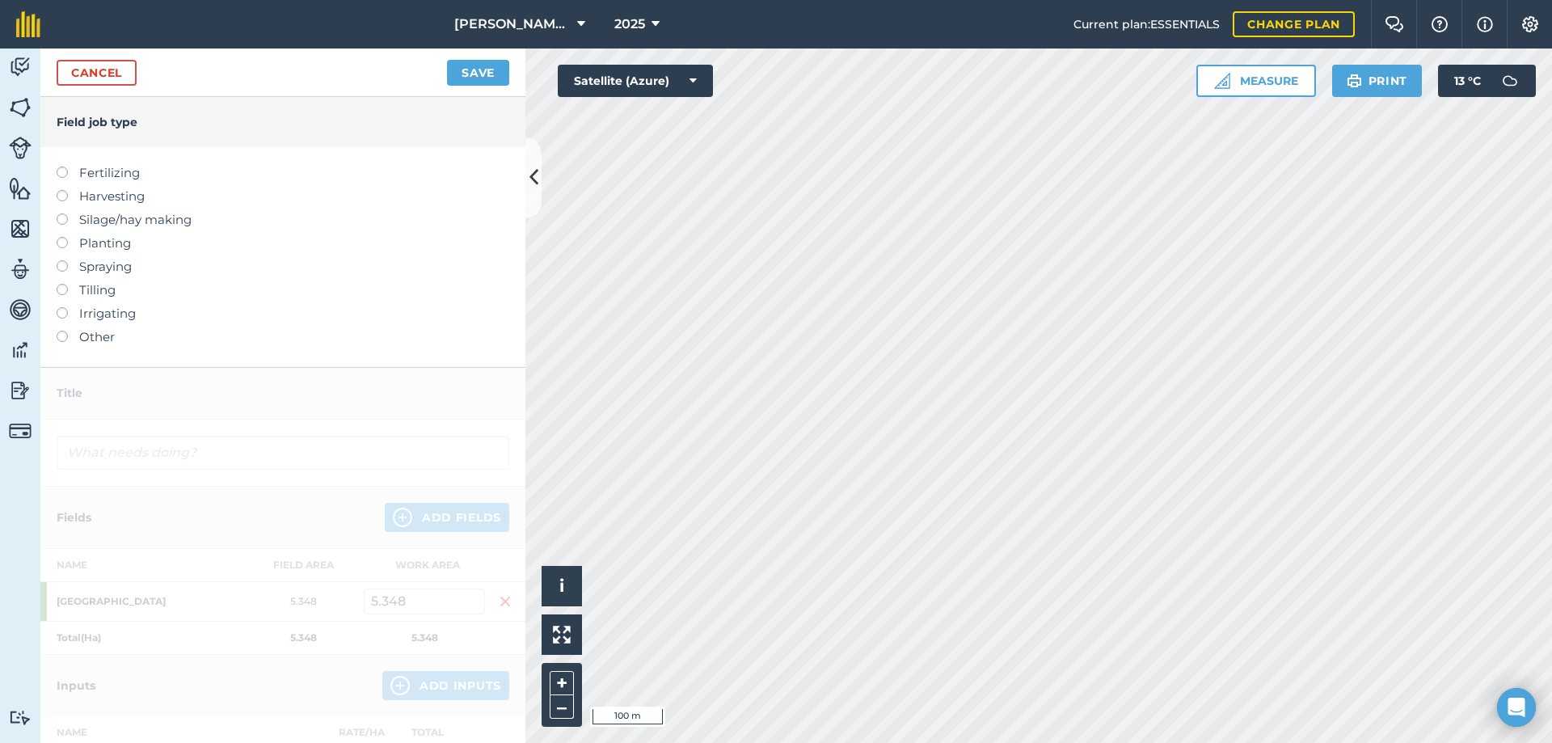
click at [62, 190] on label at bounding box center [68, 190] width 23 height 0
type input "Harvesting"
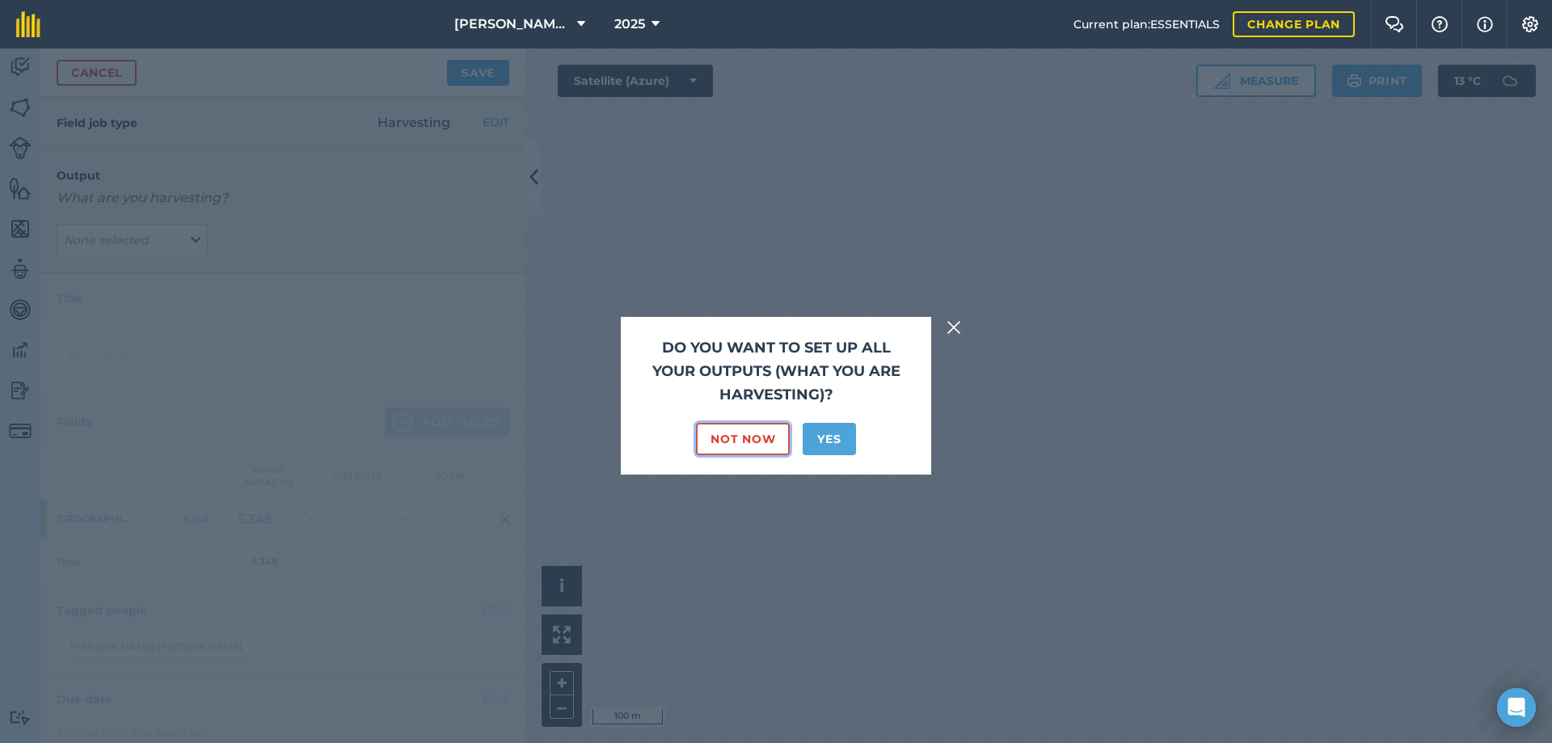
click at [762, 445] on button "Not Now" at bounding box center [743, 439] width 94 height 32
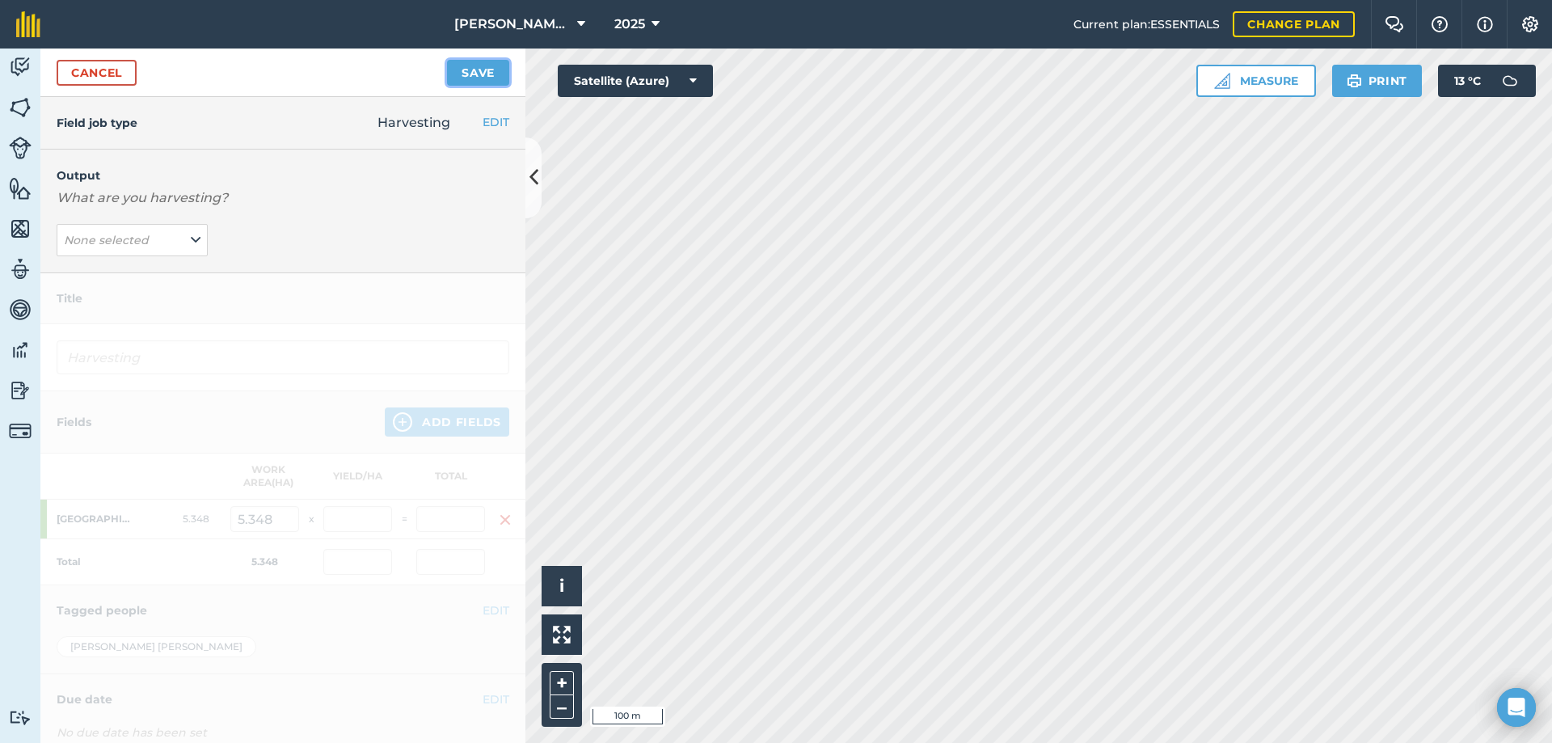
click at [479, 67] on button "Save" at bounding box center [478, 73] width 62 height 26
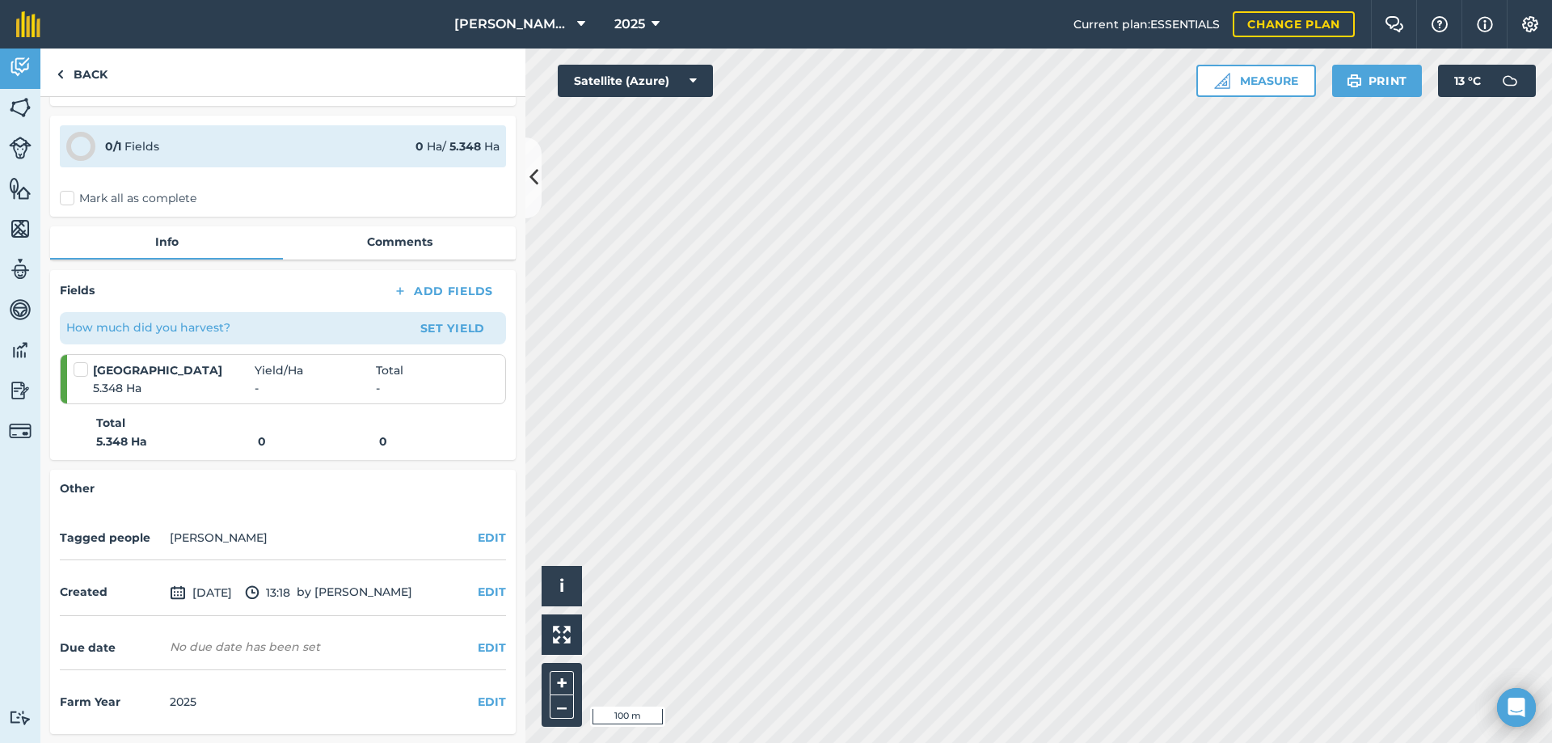
scroll to position [91, 0]
click at [485, 648] on button "EDIT" at bounding box center [492, 647] width 28 height 18
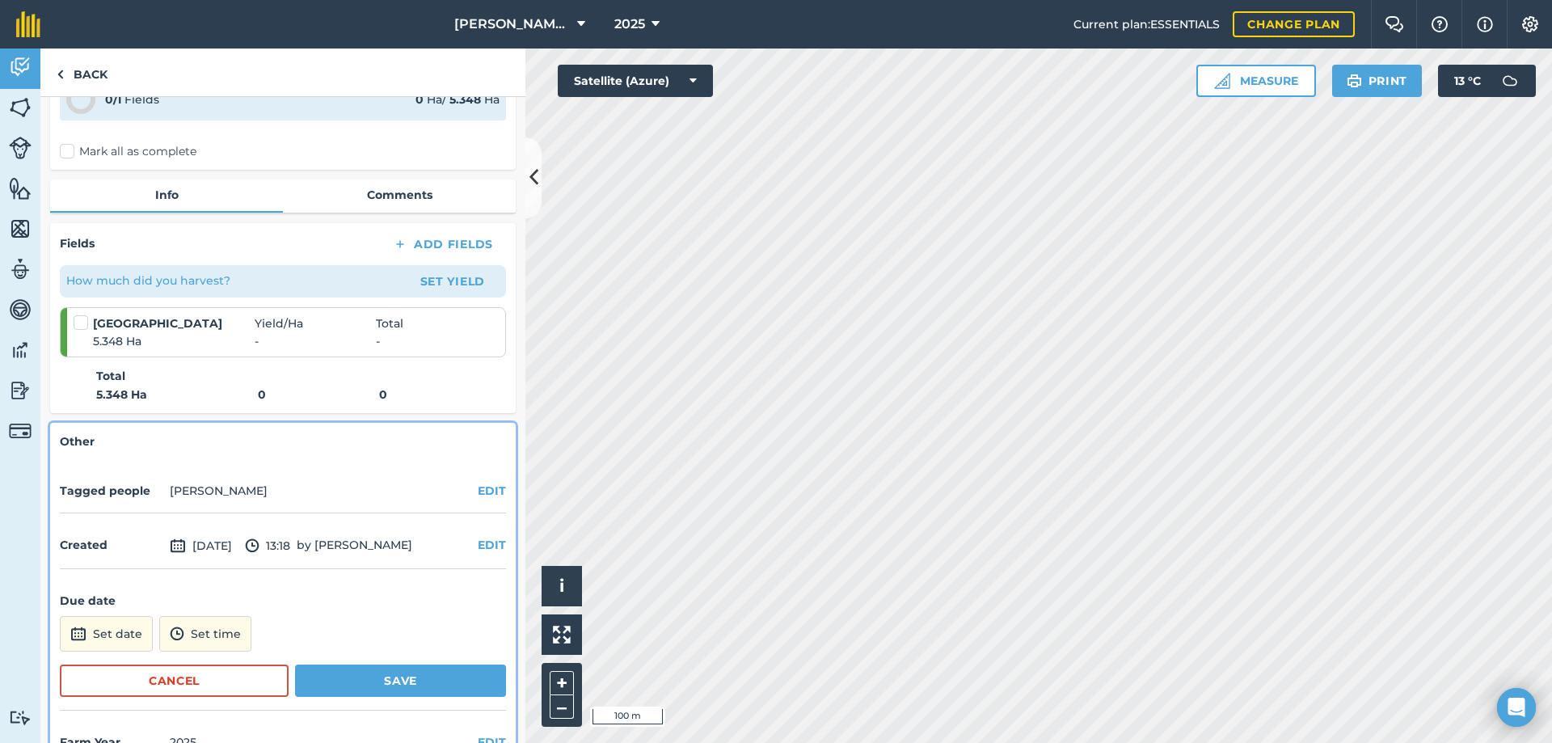
scroll to position [179, 0]
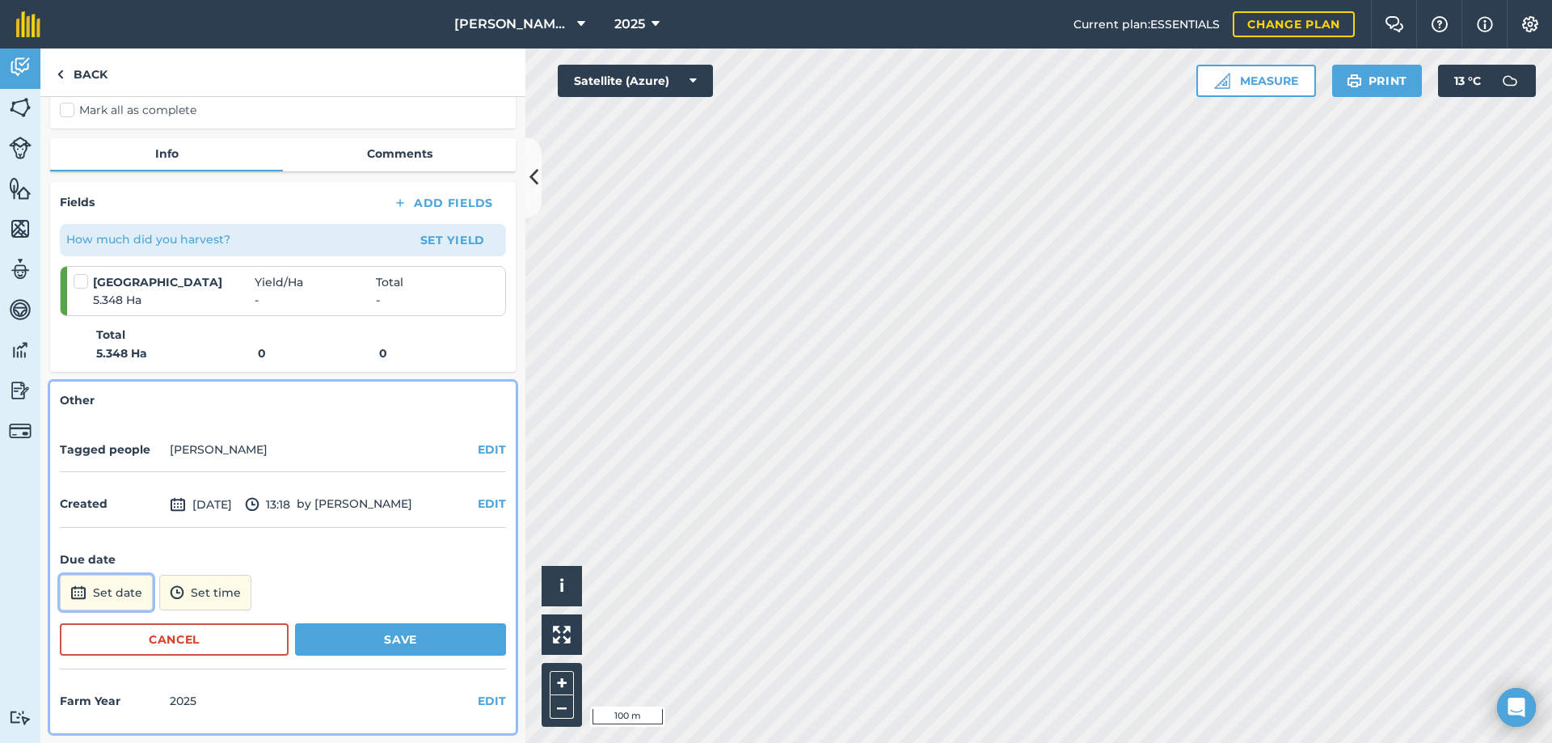
click at [96, 593] on button "Set date" at bounding box center [106, 593] width 93 height 36
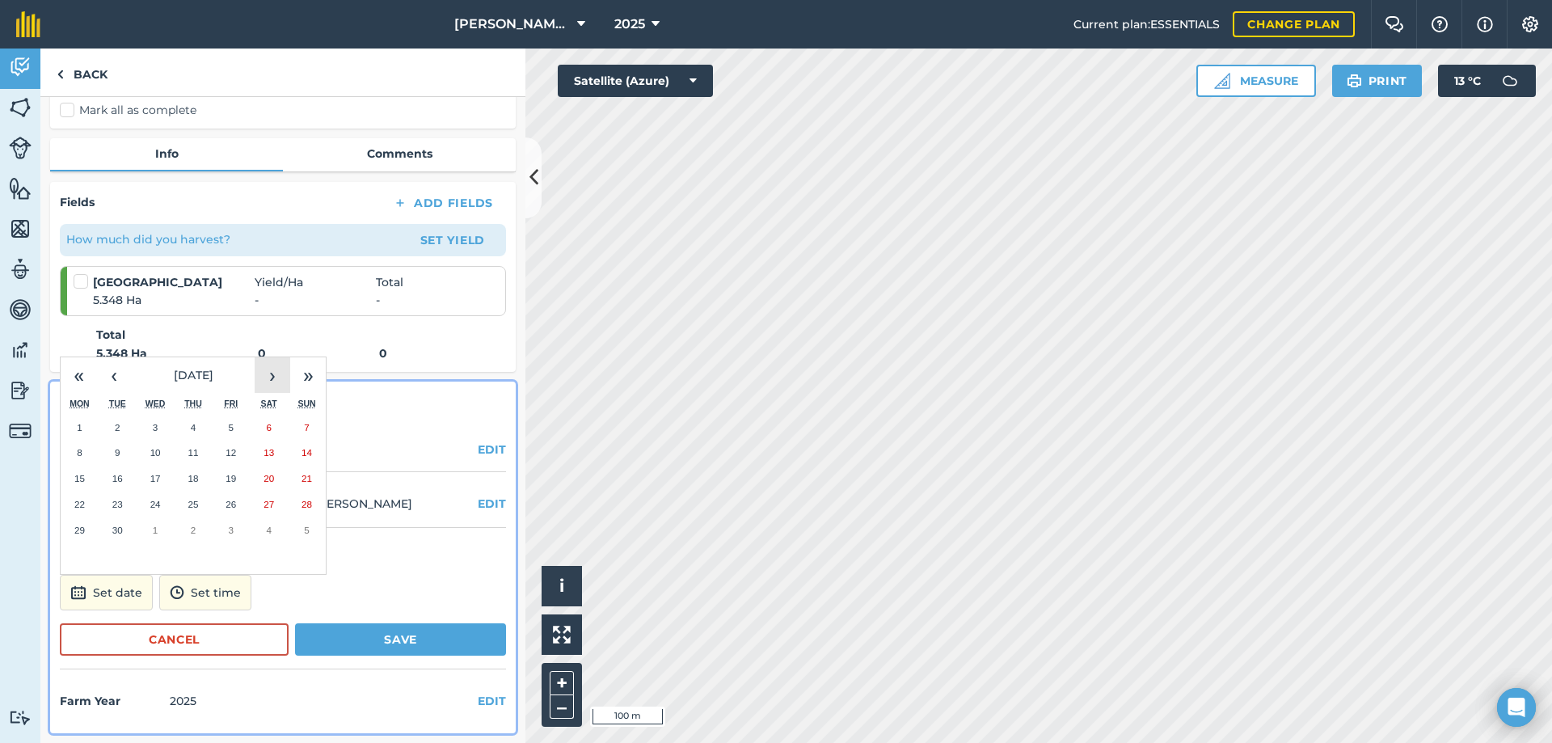
click at [274, 379] on button "›" at bounding box center [273, 375] width 36 height 36
click at [85, 527] on button "27" at bounding box center [80, 530] width 38 height 26
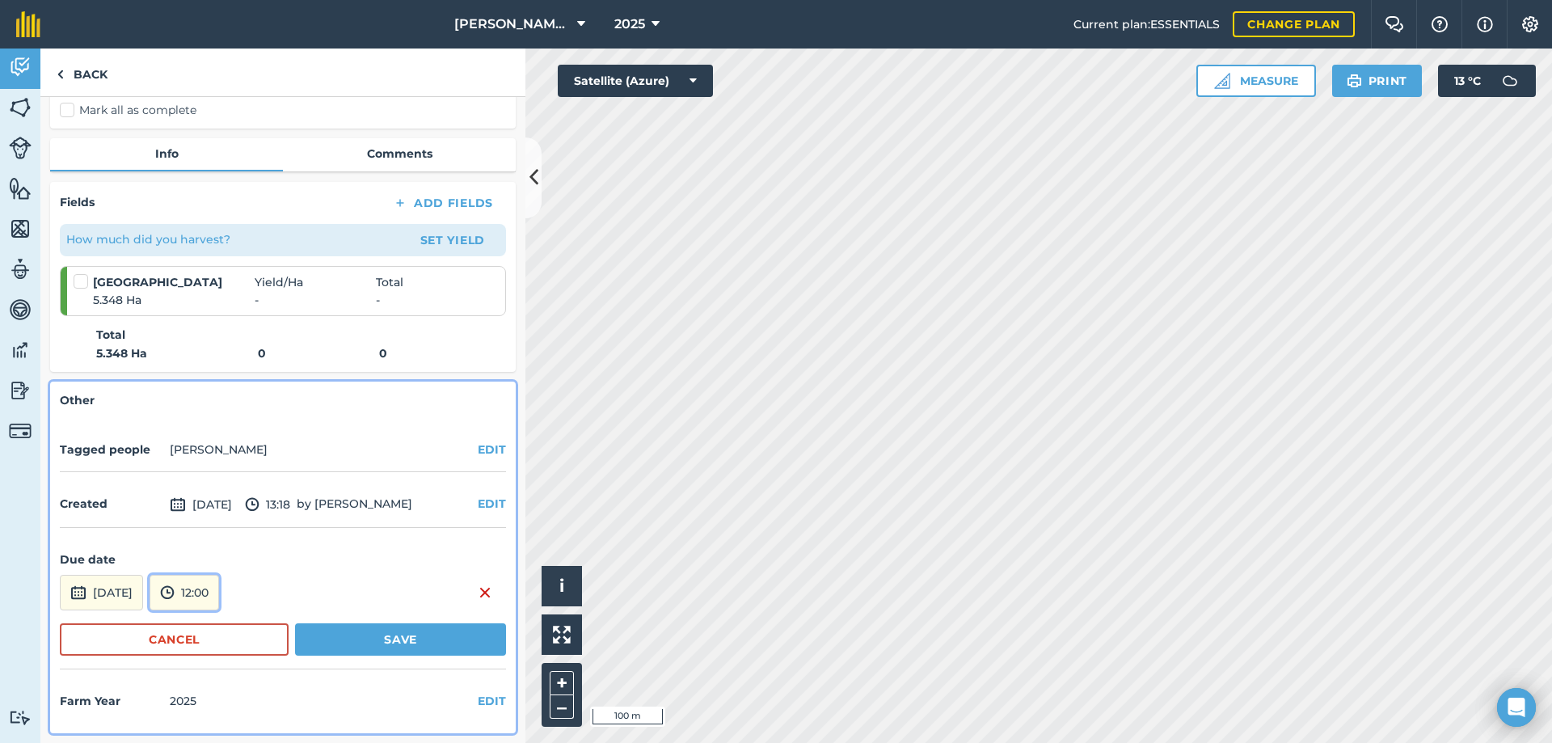
click at [216, 592] on button "12:00" at bounding box center [185, 593] width 70 height 36
click at [222, 429] on button "09:00" at bounding box center [188, 424] width 76 height 26
click at [367, 638] on button "Save" at bounding box center [400, 639] width 211 height 32
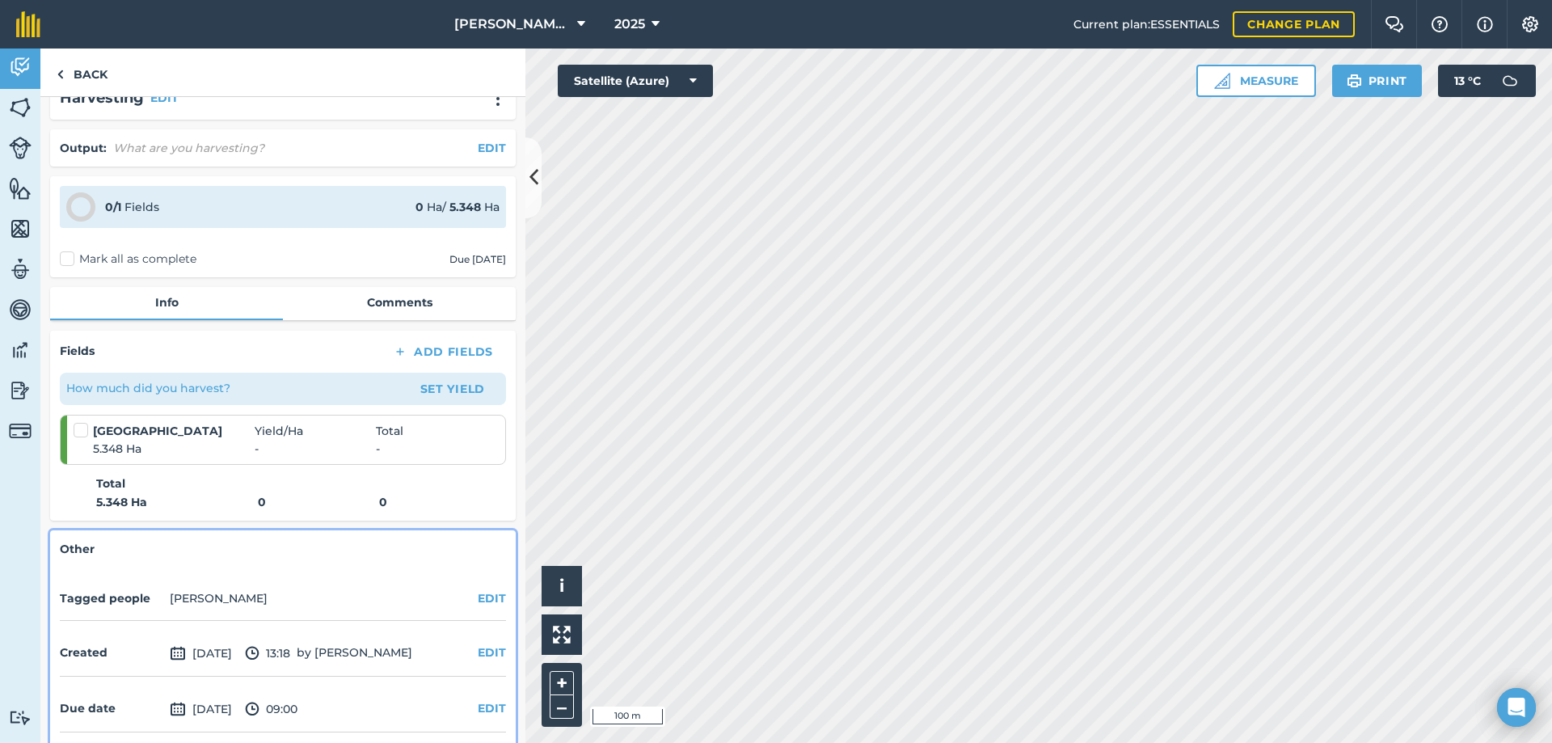
scroll to position [0, 0]
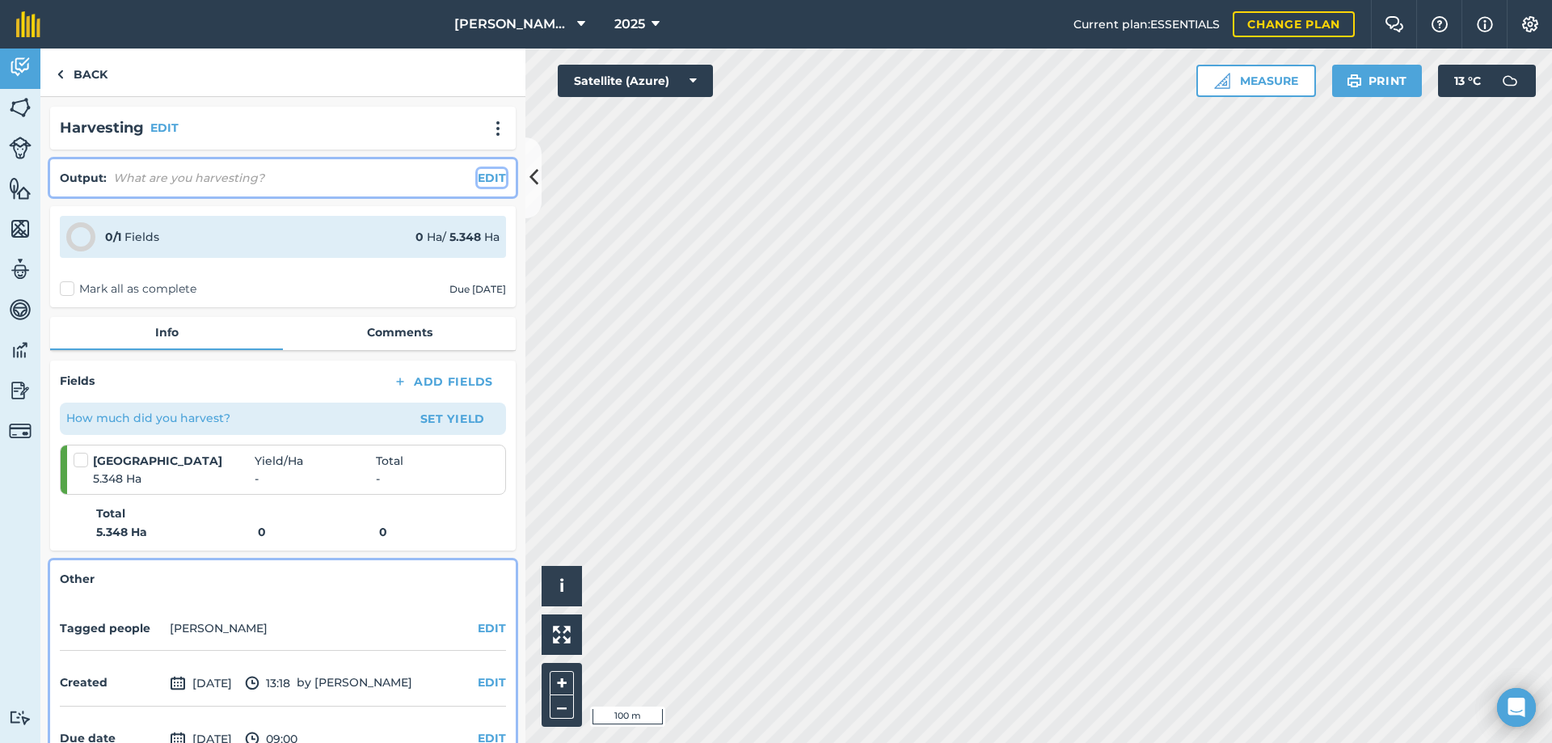
click at [478, 182] on button "EDIT" at bounding box center [492, 178] width 28 height 18
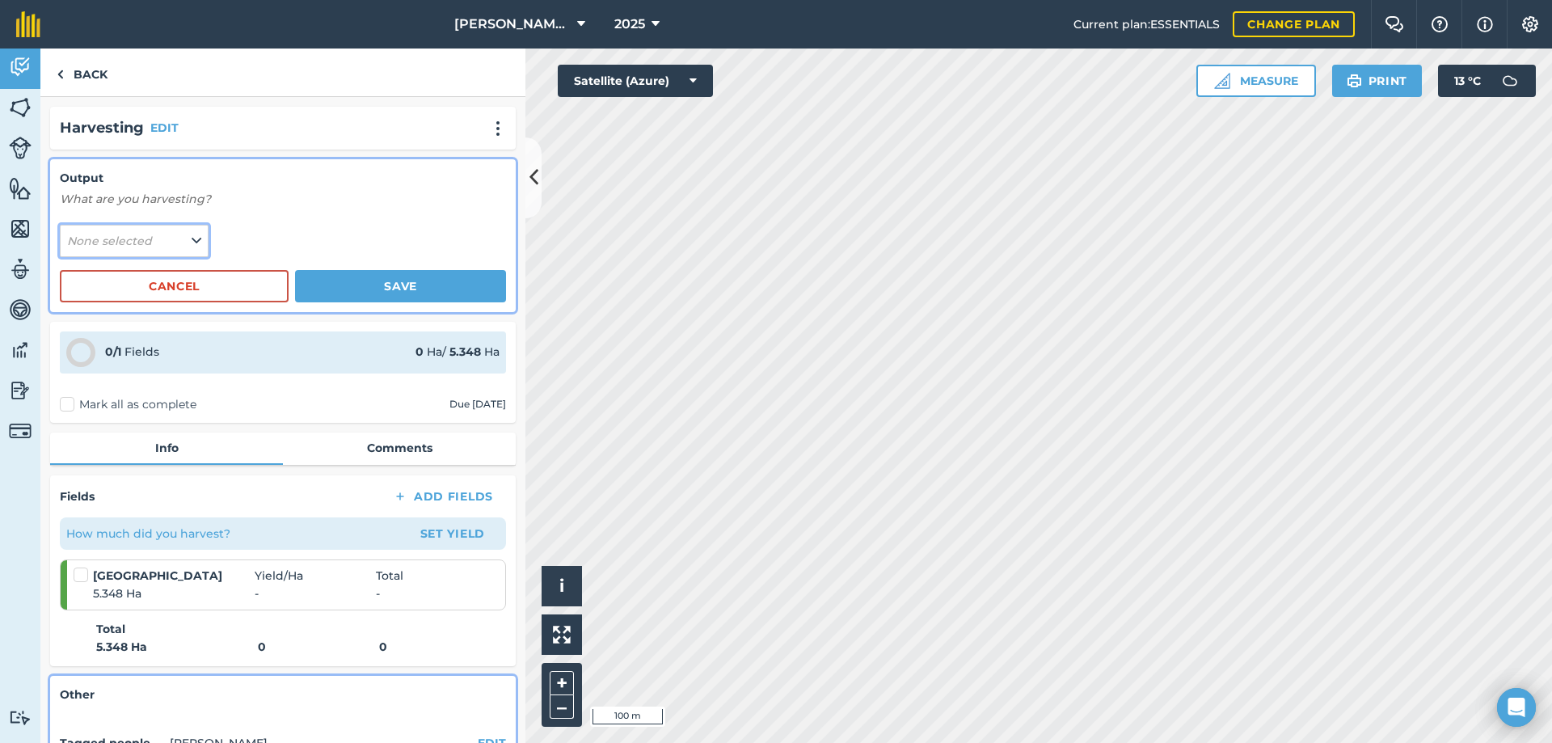
click at [146, 228] on button "None selected" at bounding box center [134, 241] width 149 height 32
click at [116, 276] on button "Add Output" at bounding box center [136, 275] width 145 height 23
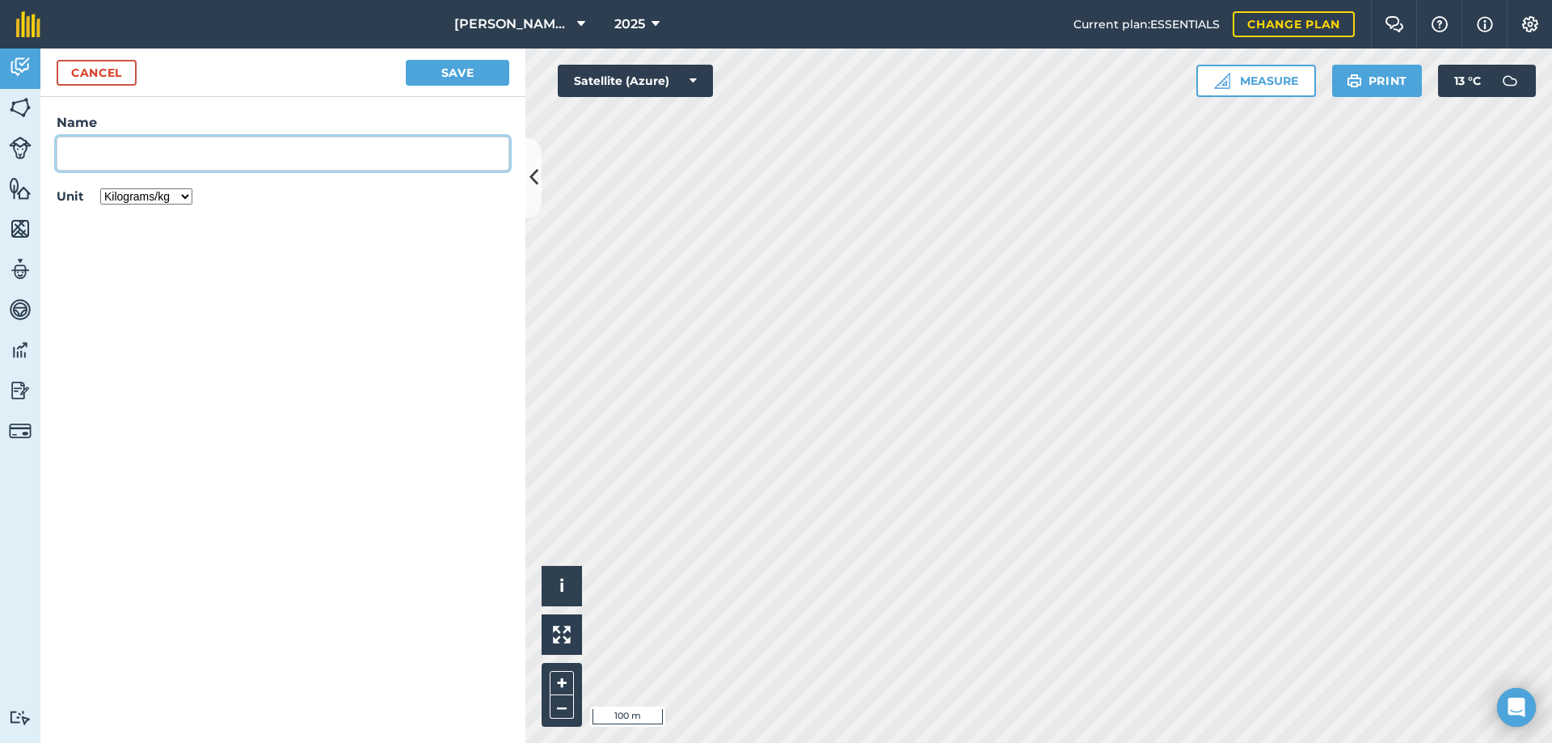
click at [140, 150] on input "Name" at bounding box center [283, 154] width 453 height 34
type input "Hay"
click at [149, 197] on select "Kilograms/kg Metric tonnes/t Litres/L Pounds/lb Imperial tons/t Gallons/gal Bus…" at bounding box center [146, 196] width 92 height 16
select select "COUNT"
click at [100, 188] on select "Kilograms/kg Metric tonnes/t Litres/L Pounds/lb Imperial tons/t Gallons/gal Bus…" at bounding box center [146, 196] width 92 height 16
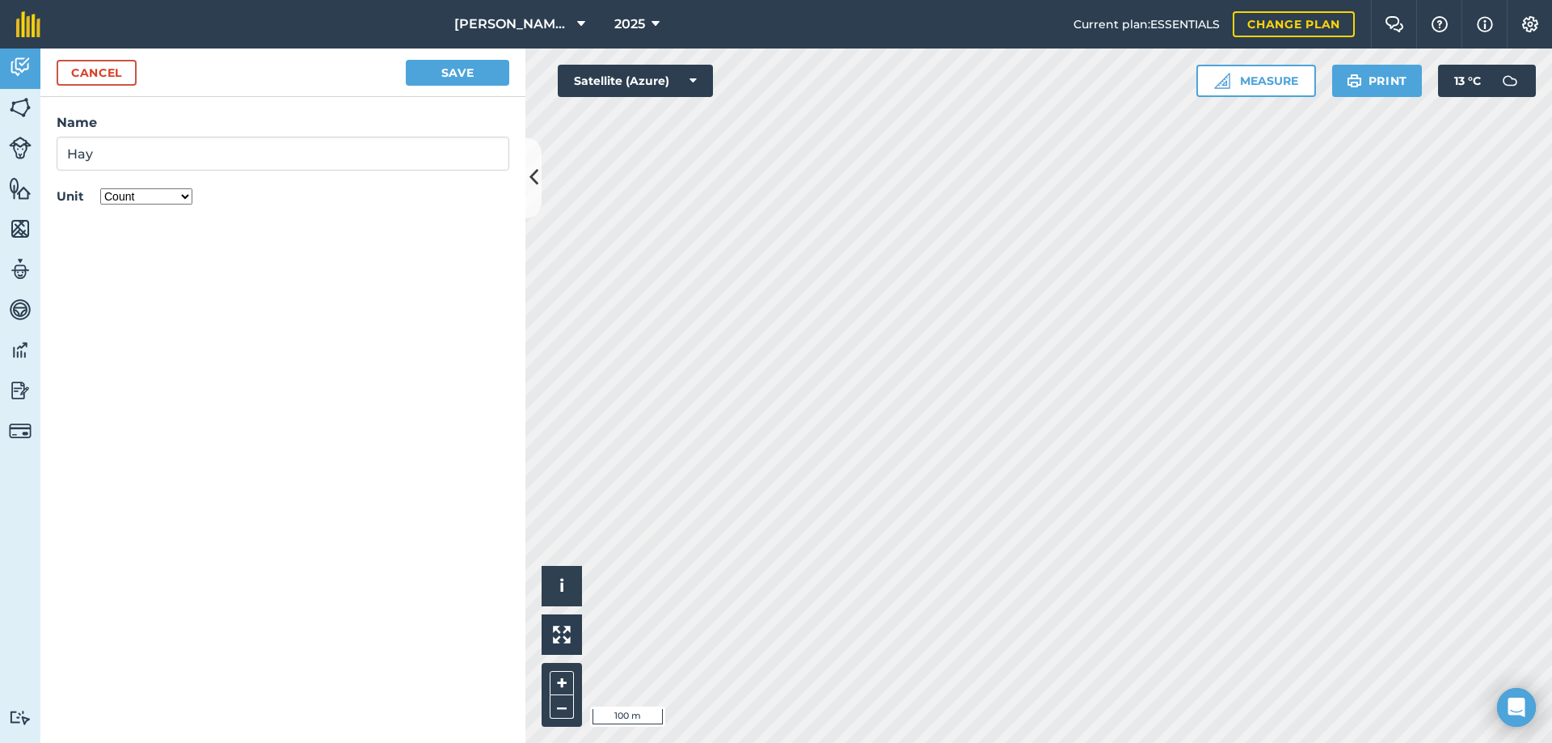
click at [158, 325] on form "Cancel Save Name Hay Unit Kilograms/kg Metric tonnes/t Litres/L Pounds/lb Imper…" at bounding box center [282, 396] width 485 height 695
click at [452, 78] on button "Save" at bounding box center [457, 73] width 103 height 26
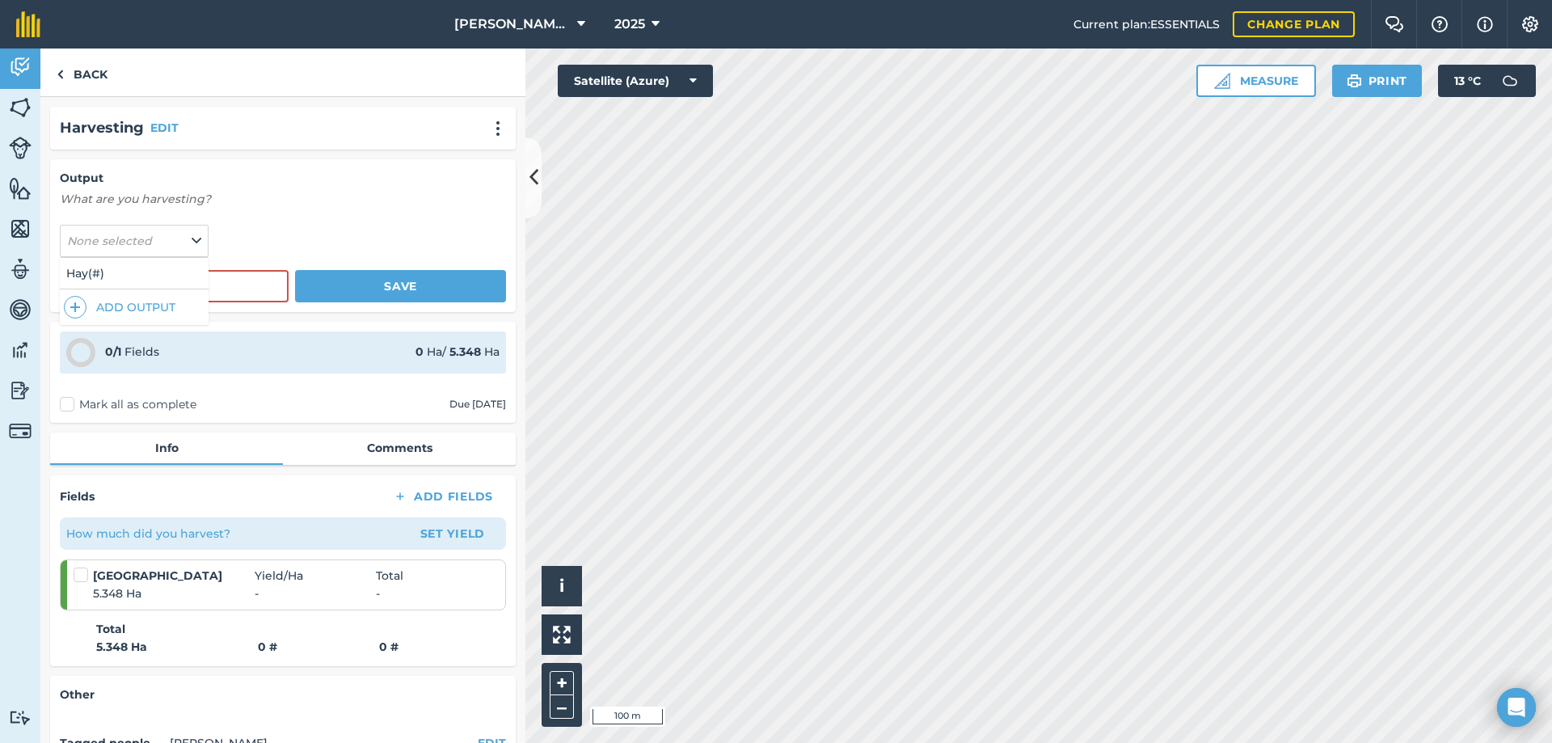
click at [316, 230] on form "Output What are you harvesting? None selected Hay ( # ) Add Output Cancel Save" at bounding box center [283, 235] width 446 height 133
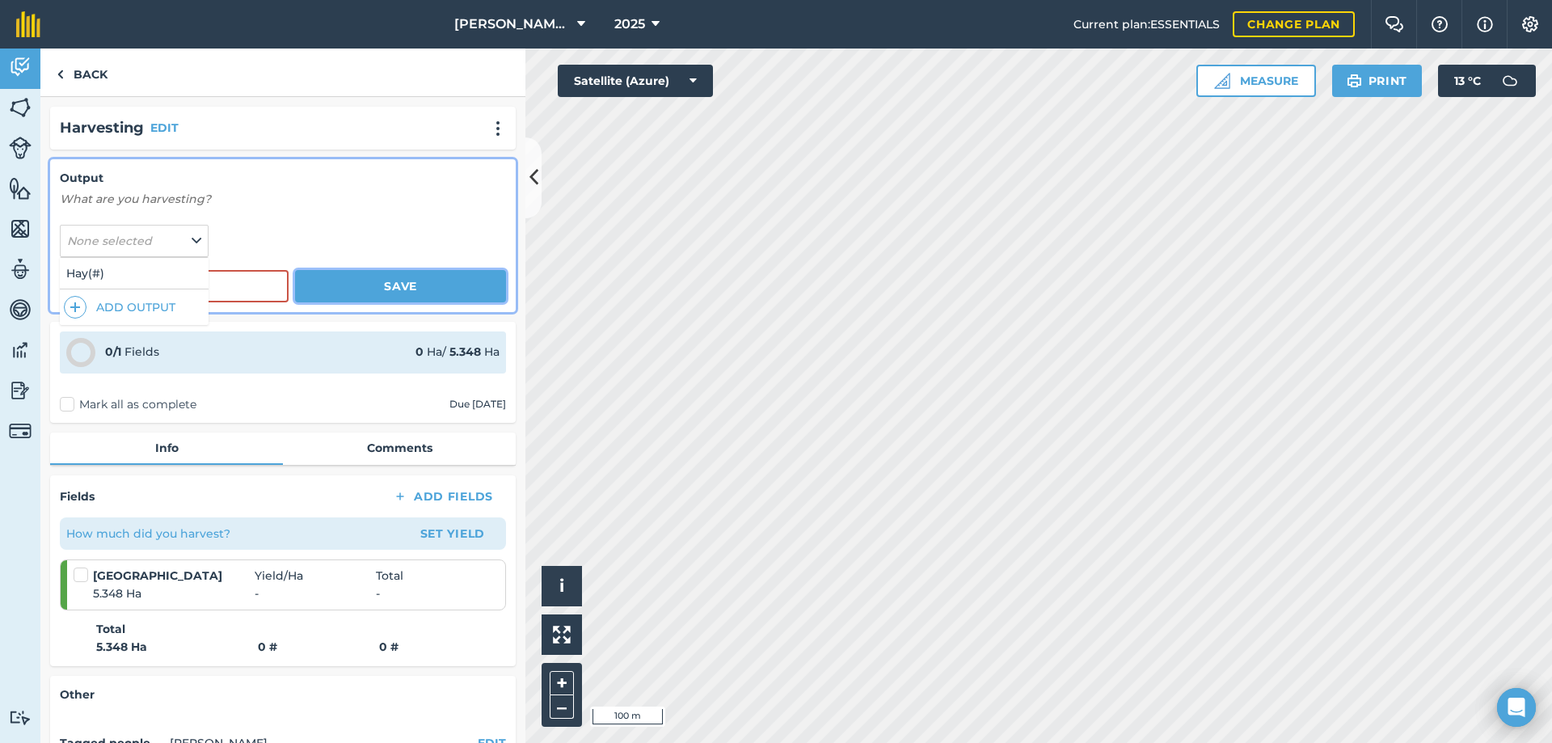
click at [365, 284] on button "Save" at bounding box center [400, 286] width 211 height 32
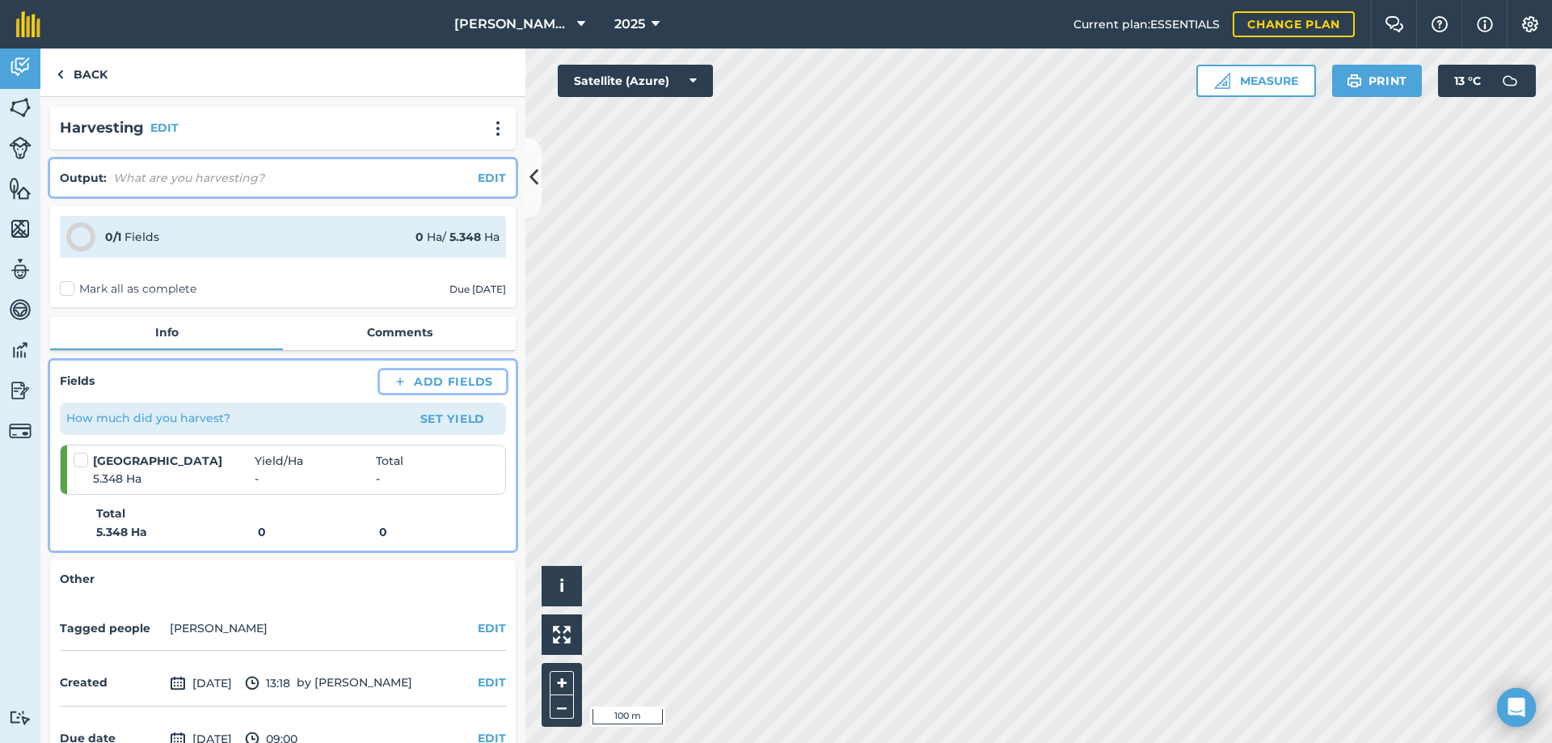
click at [423, 379] on button "Add Fields" at bounding box center [443, 381] width 126 height 23
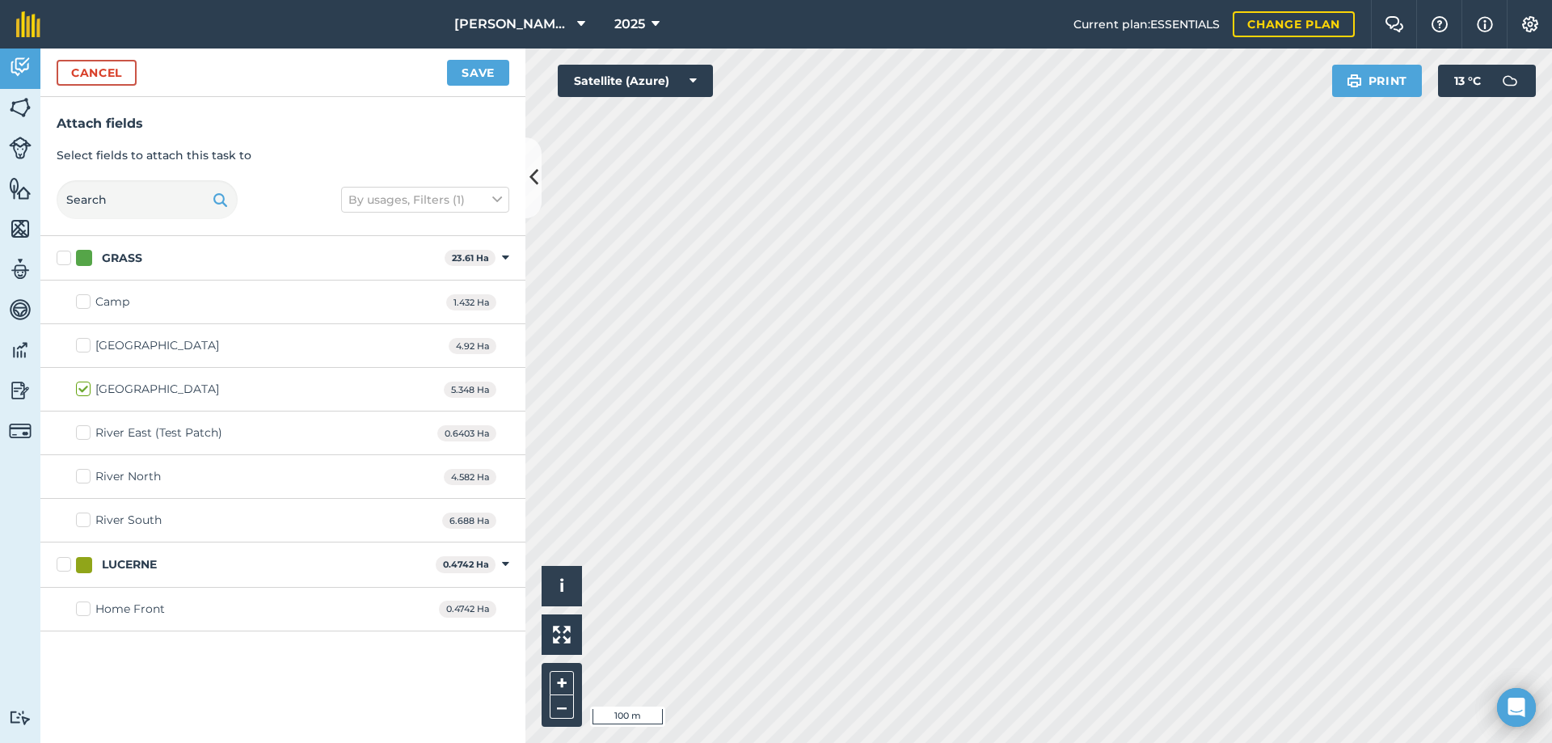
click at [85, 477] on label "River North" at bounding box center [118, 476] width 85 height 17
click at [85, 477] on input "River North" at bounding box center [81, 473] width 11 height 11
checkbox input "true"
click at [82, 519] on label "River South" at bounding box center [119, 520] width 86 height 17
click at [82, 519] on input "River South" at bounding box center [81, 517] width 11 height 11
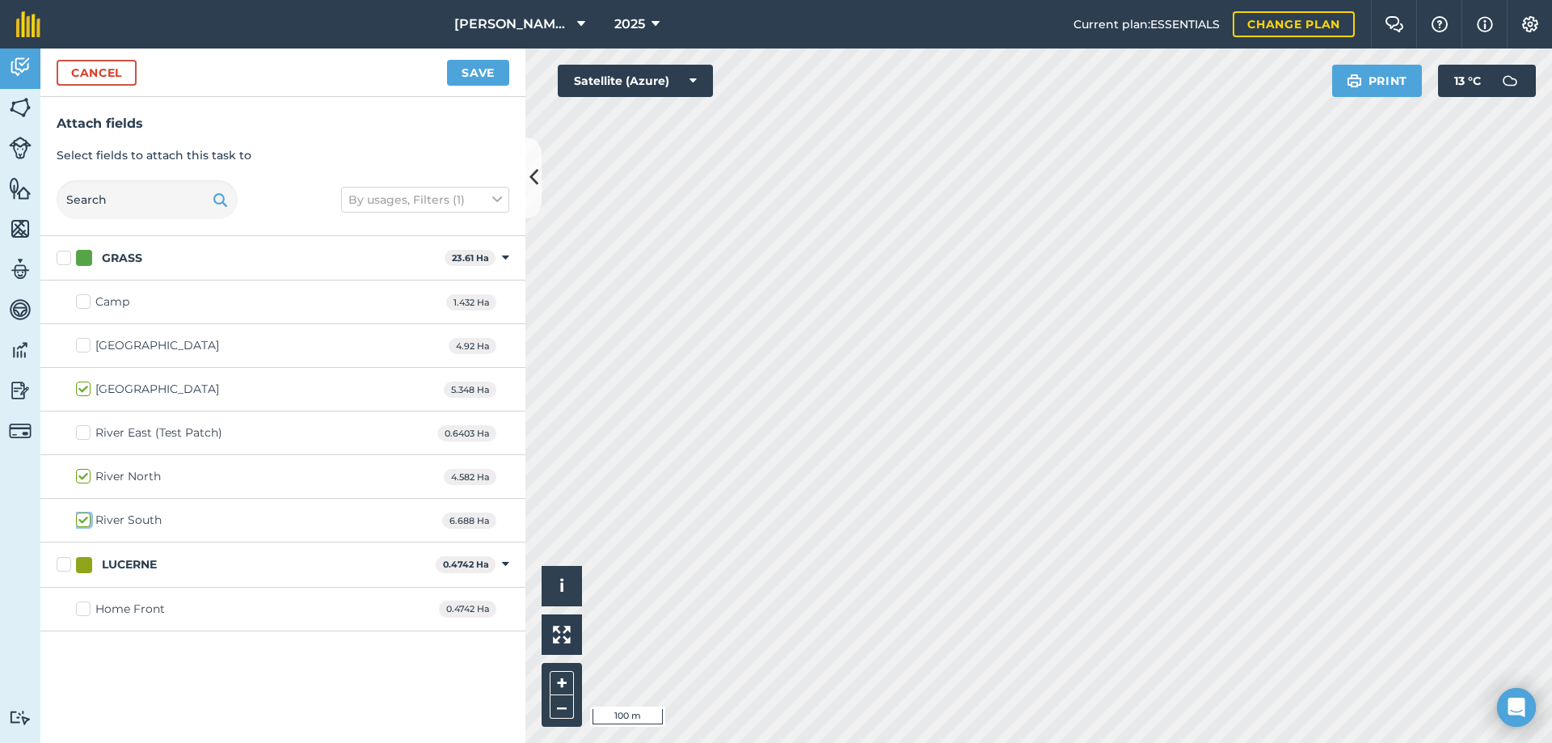
checkbox input "true"
click at [80, 349] on label "Lakeside North" at bounding box center [147, 345] width 143 height 17
click at [80, 348] on input "Lakeside North" at bounding box center [81, 342] width 11 height 11
click at [80, 349] on label "Lakeside North" at bounding box center [147, 345] width 143 height 17
click at [80, 348] on input "Lakeside North" at bounding box center [81, 342] width 11 height 11
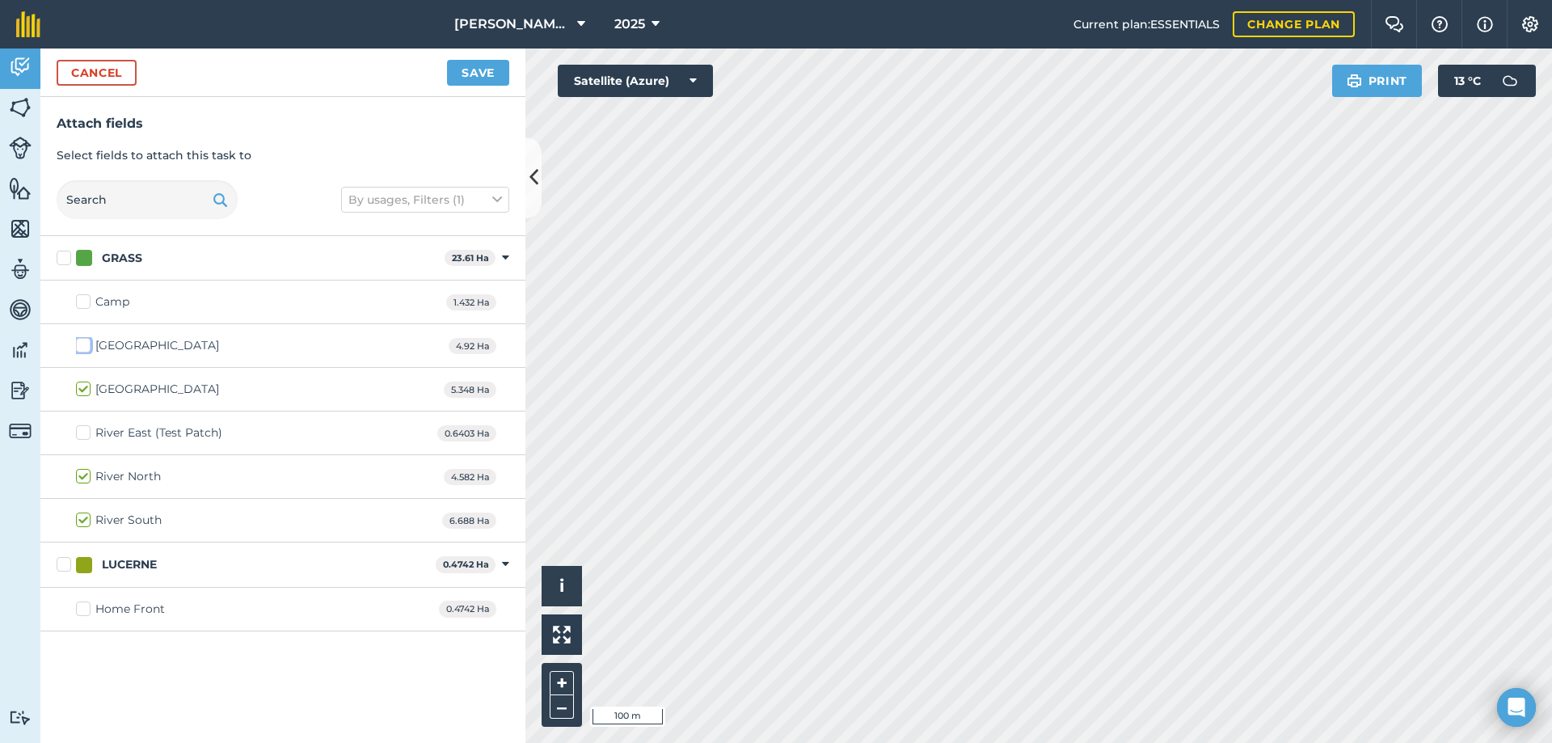
checkbox input "false"
click at [82, 611] on label "Home Front" at bounding box center [120, 609] width 89 height 17
click at [82, 611] on input "Home Front" at bounding box center [81, 606] width 11 height 11
checkbox input "true"
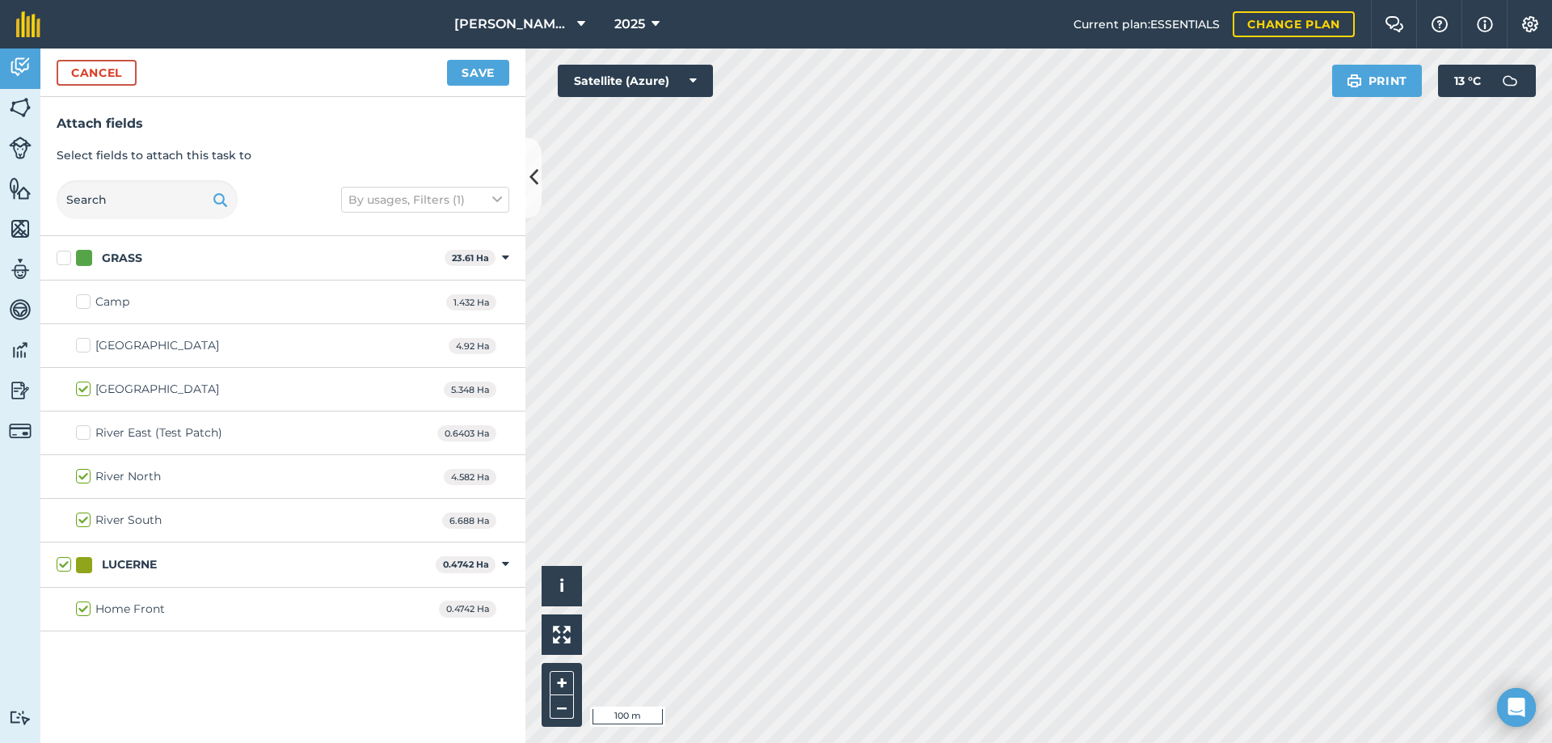
click at [80, 610] on label "Home Front" at bounding box center [120, 609] width 89 height 17
click at [80, 610] on input "Home Front" at bounding box center [81, 606] width 11 height 11
checkbox input "false"
click at [462, 75] on button "Save" at bounding box center [478, 73] width 62 height 26
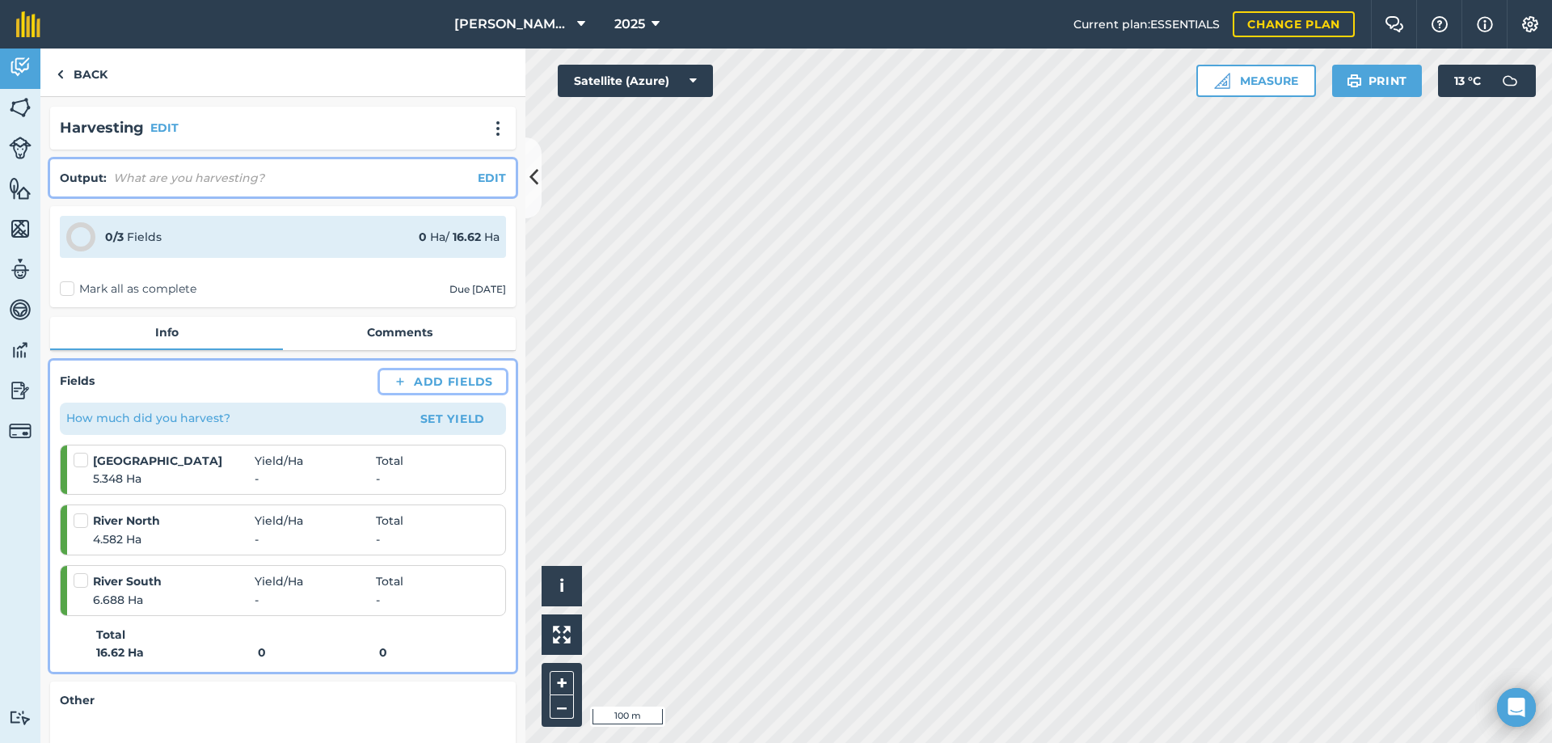
click at [433, 382] on button "Add Fields" at bounding box center [443, 381] width 126 height 23
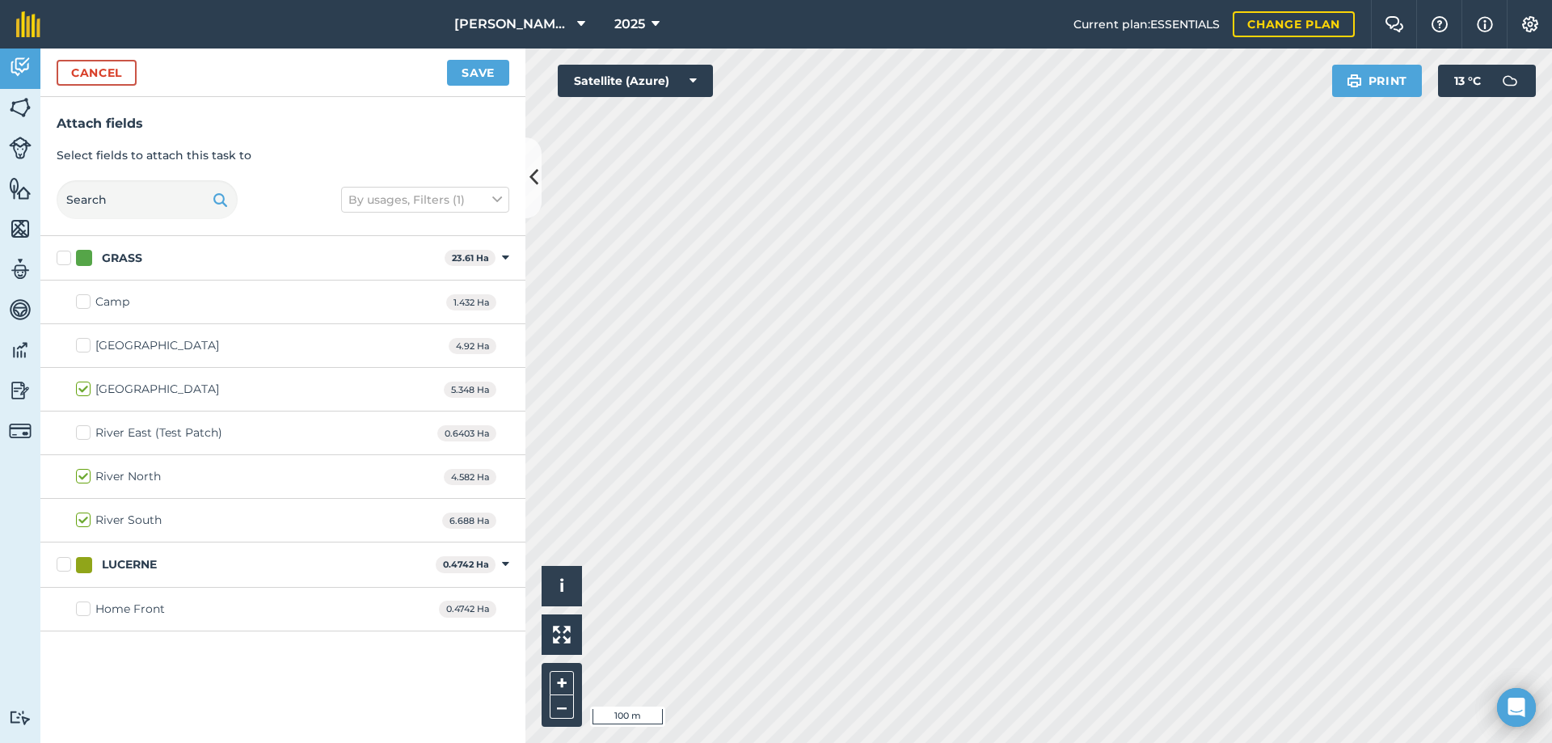
click at [86, 606] on label "Home Front" at bounding box center [120, 609] width 89 height 17
click at [86, 606] on input "Home Front" at bounding box center [81, 606] width 11 height 11
checkbox input "true"
click at [481, 70] on button "Save" at bounding box center [478, 73] width 62 height 26
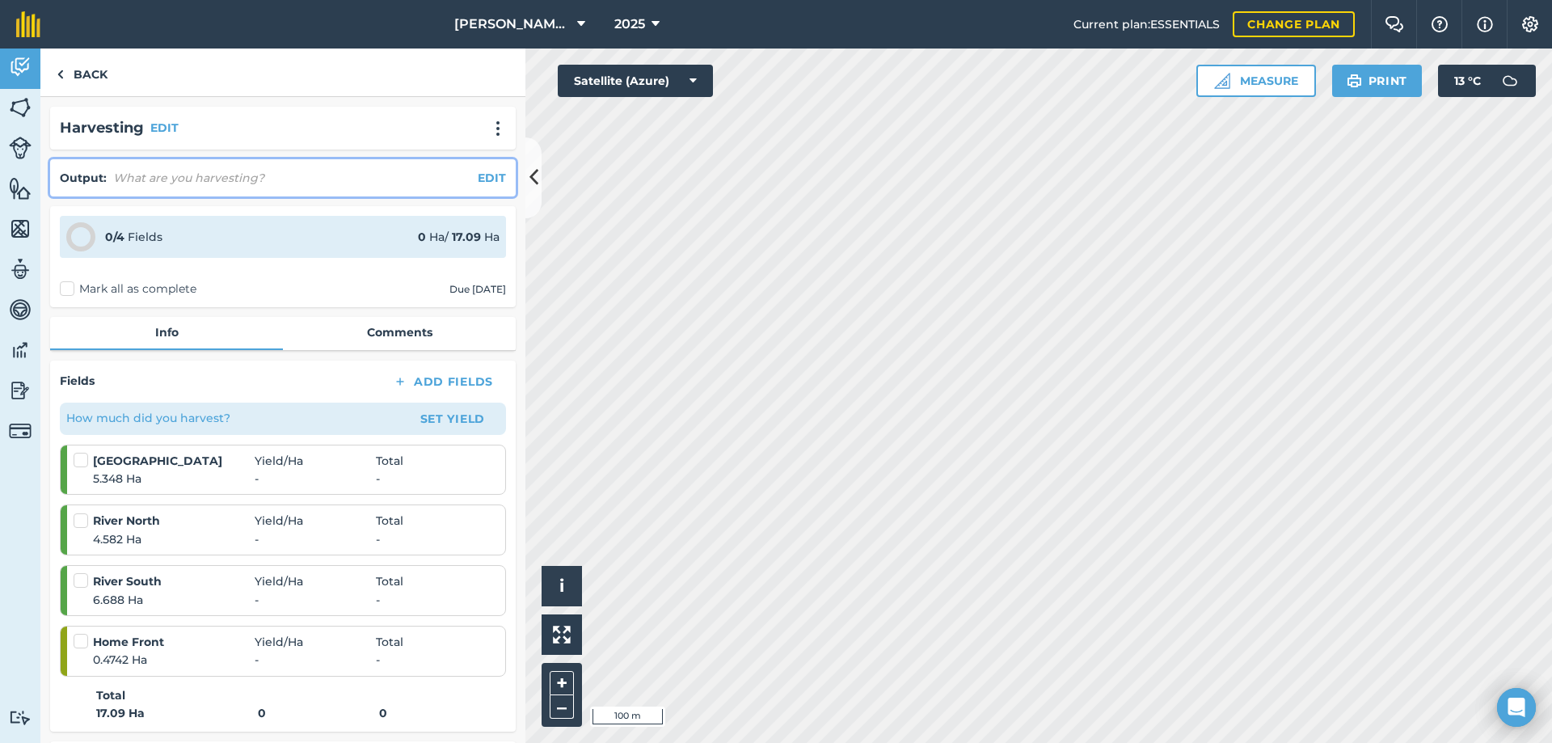
scroll to position [274, 0]
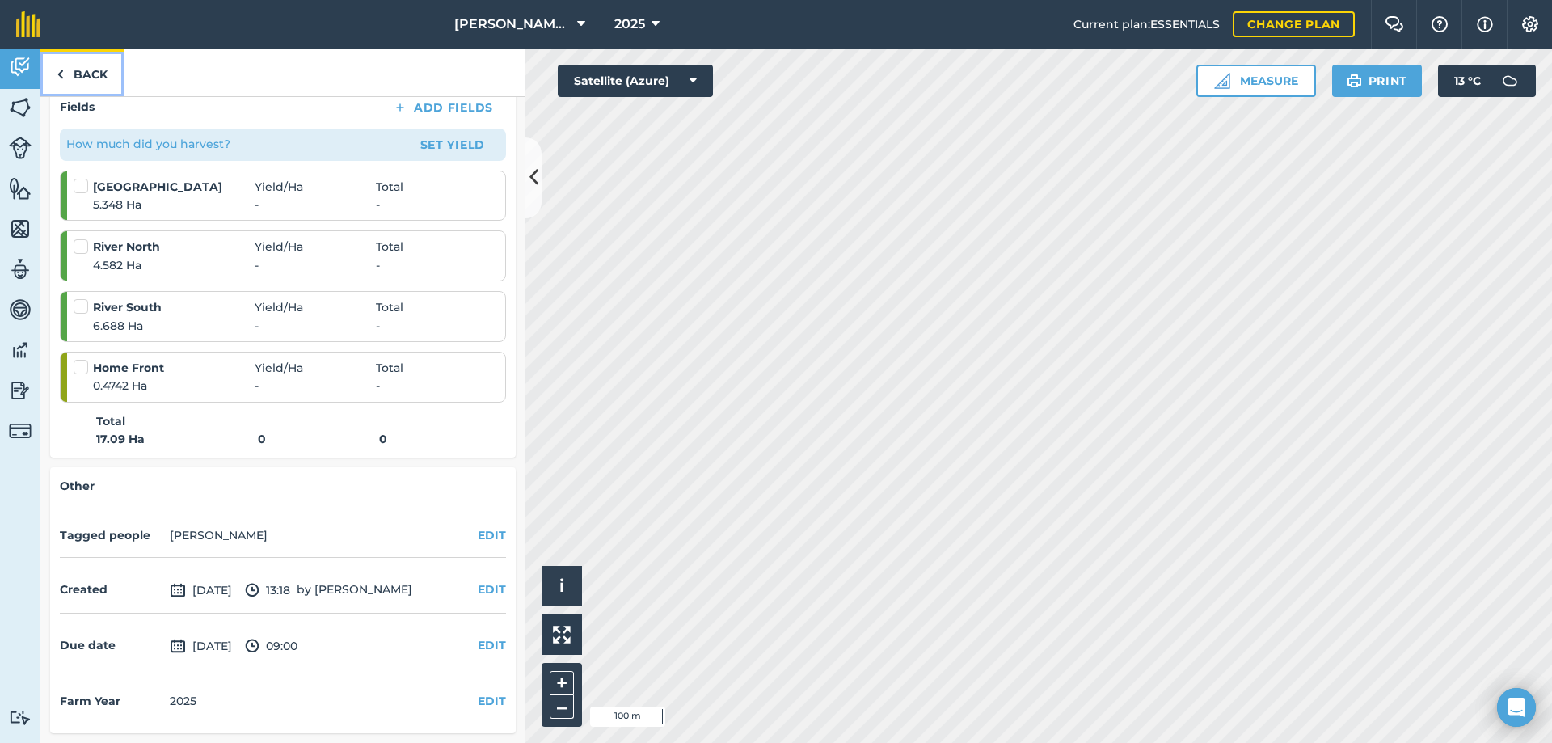
click at [95, 71] on link "Back" at bounding box center [81, 73] width 83 height 48
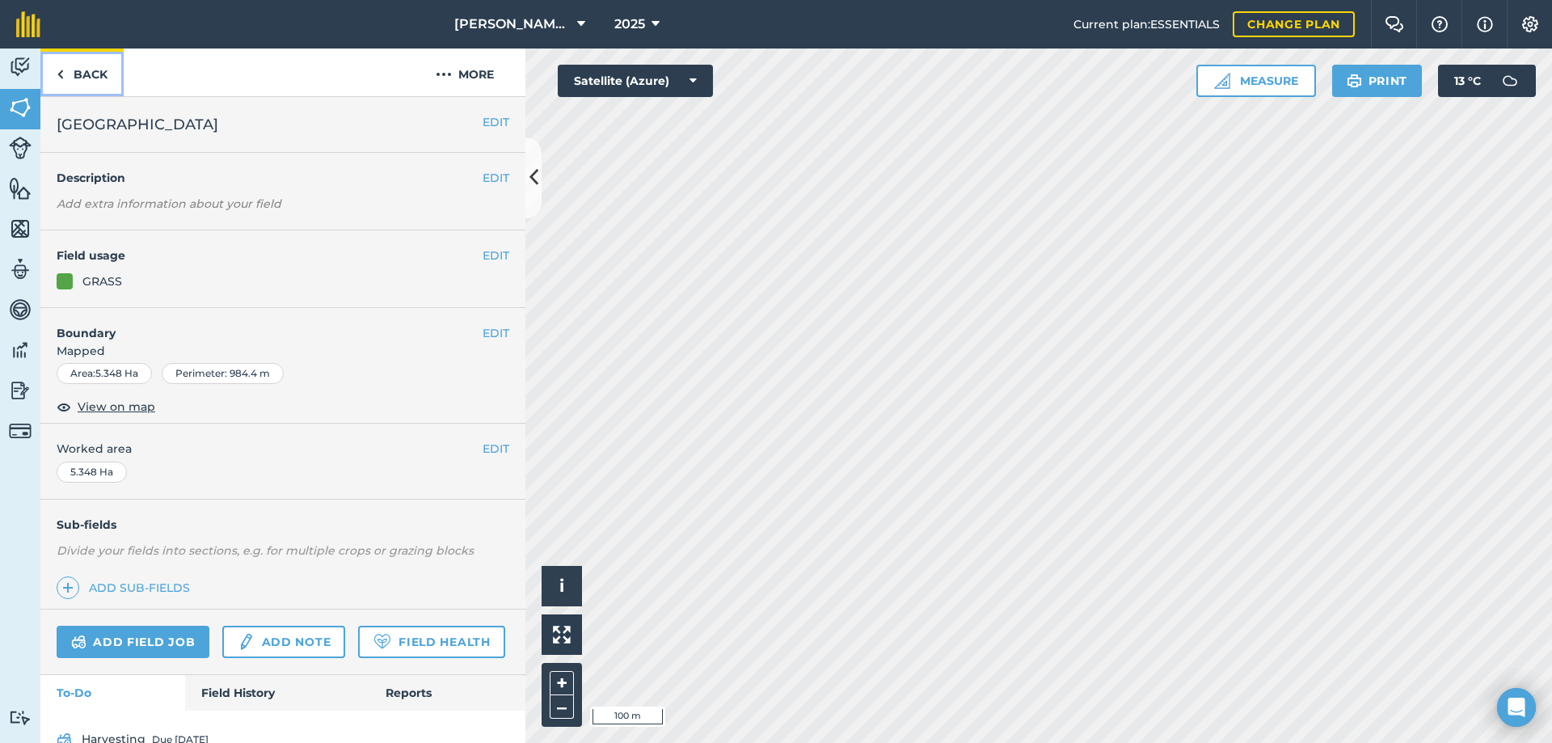
click at [78, 78] on link "Back" at bounding box center [81, 73] width 83 height 48
click at [147, 640] on link "Add field job" at bounding box center [133, 642] width 153 height 32
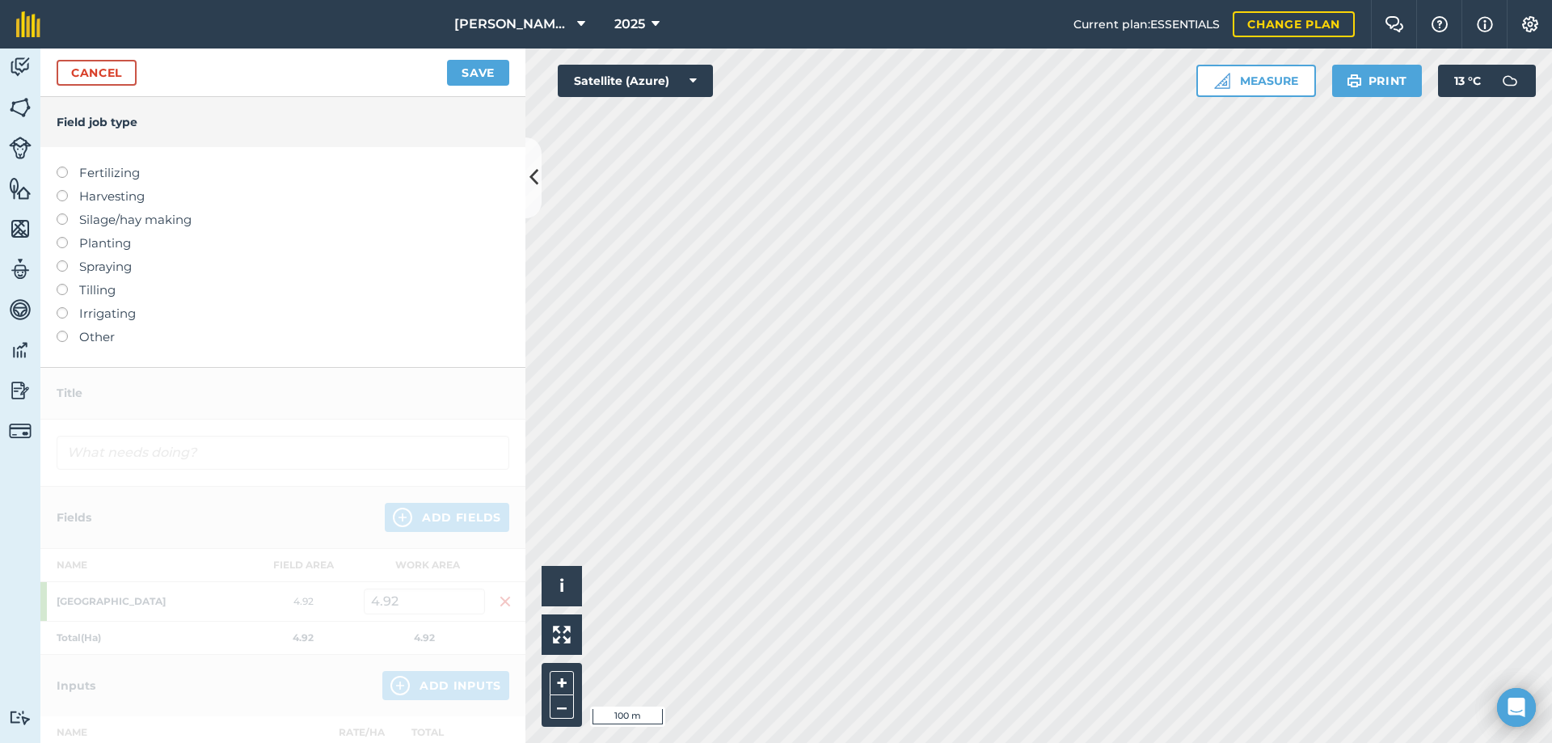
click at [62, 260] on label at bounding box center [68, 260] width 23 height 0
type input "Spraying"
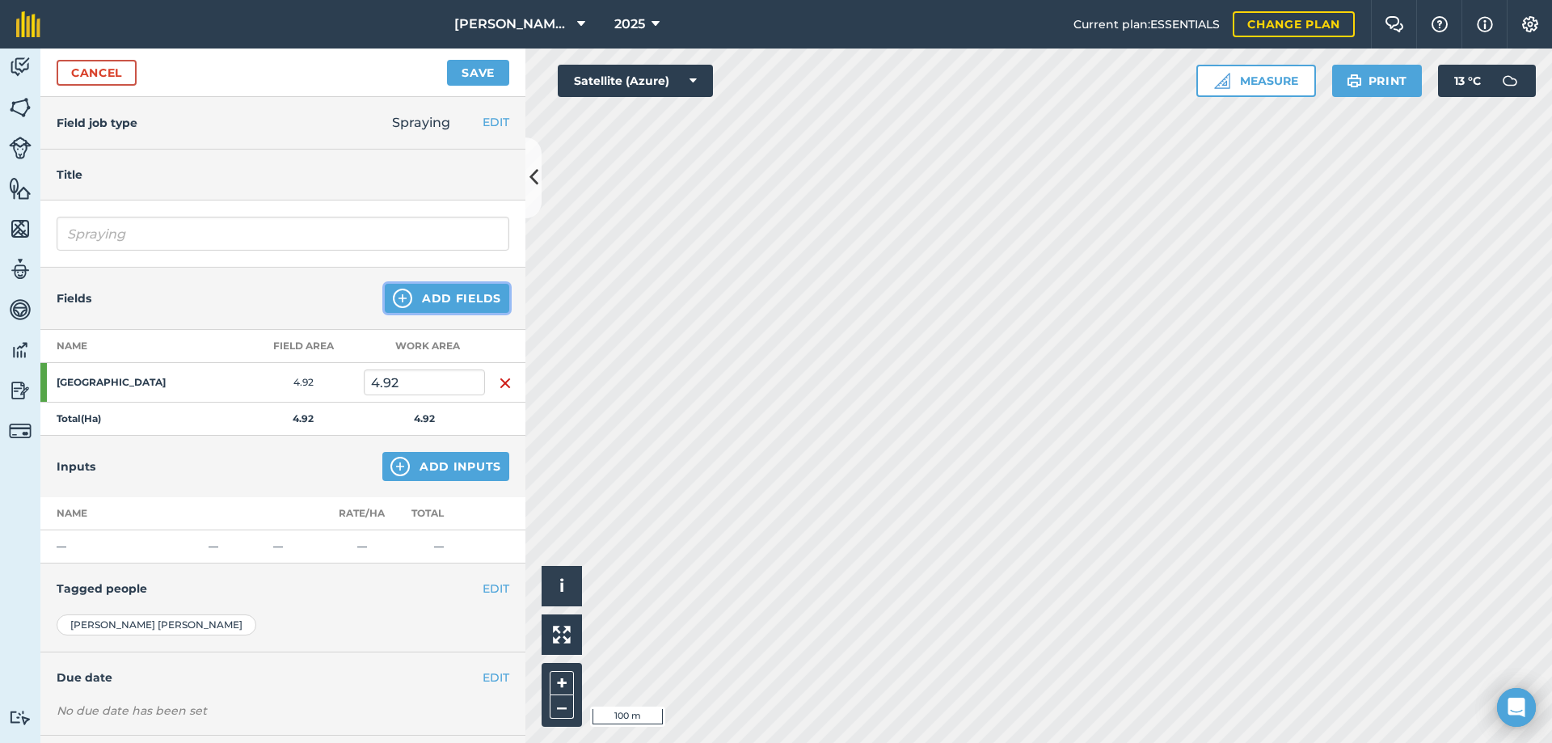
click at [416, 301] on button "Add Fields" at bounding box center [447, 298] width 125 height 29
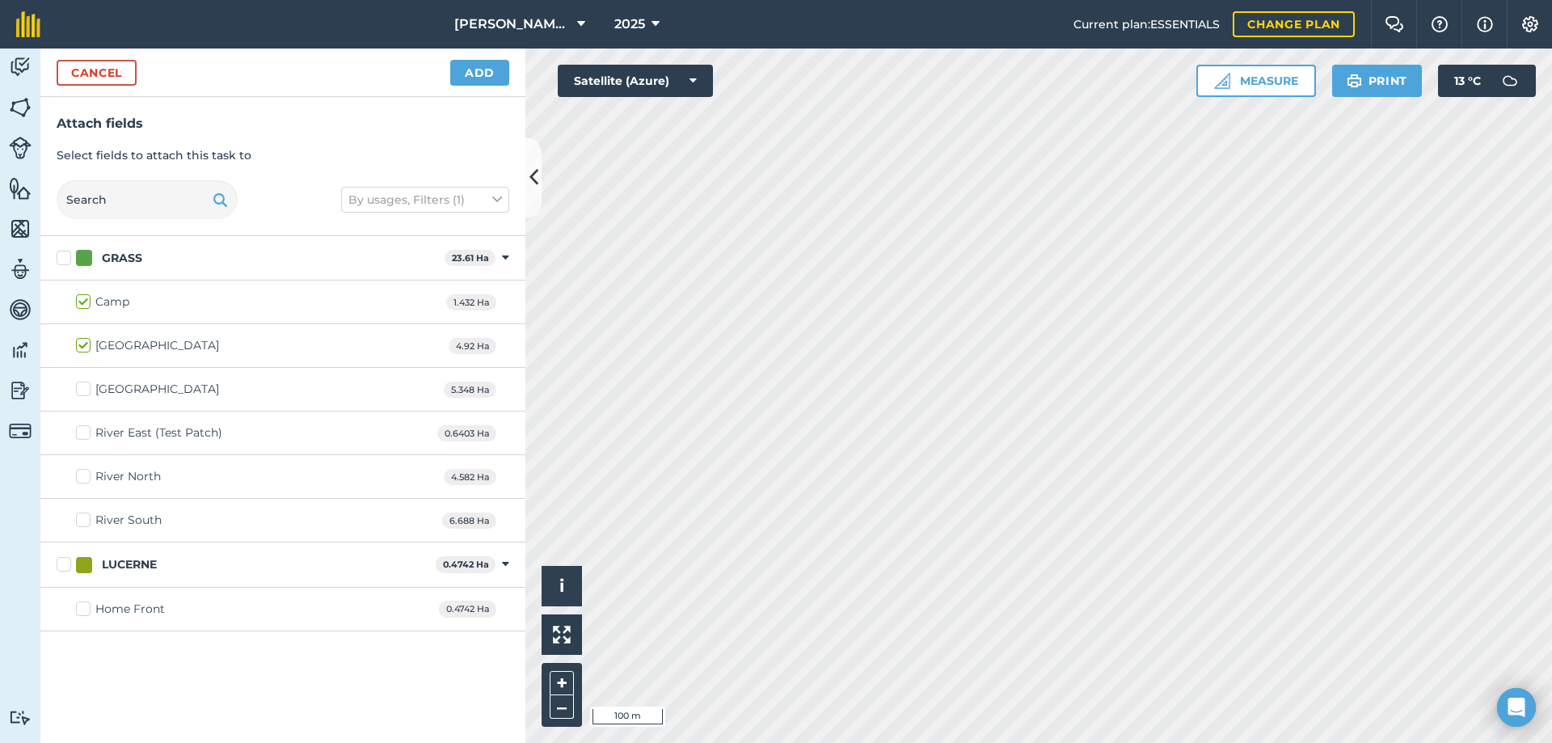
checkbox input "true"
click at [460, 79] on button "Add" at bounding box center [479, 73] width 59 height 26
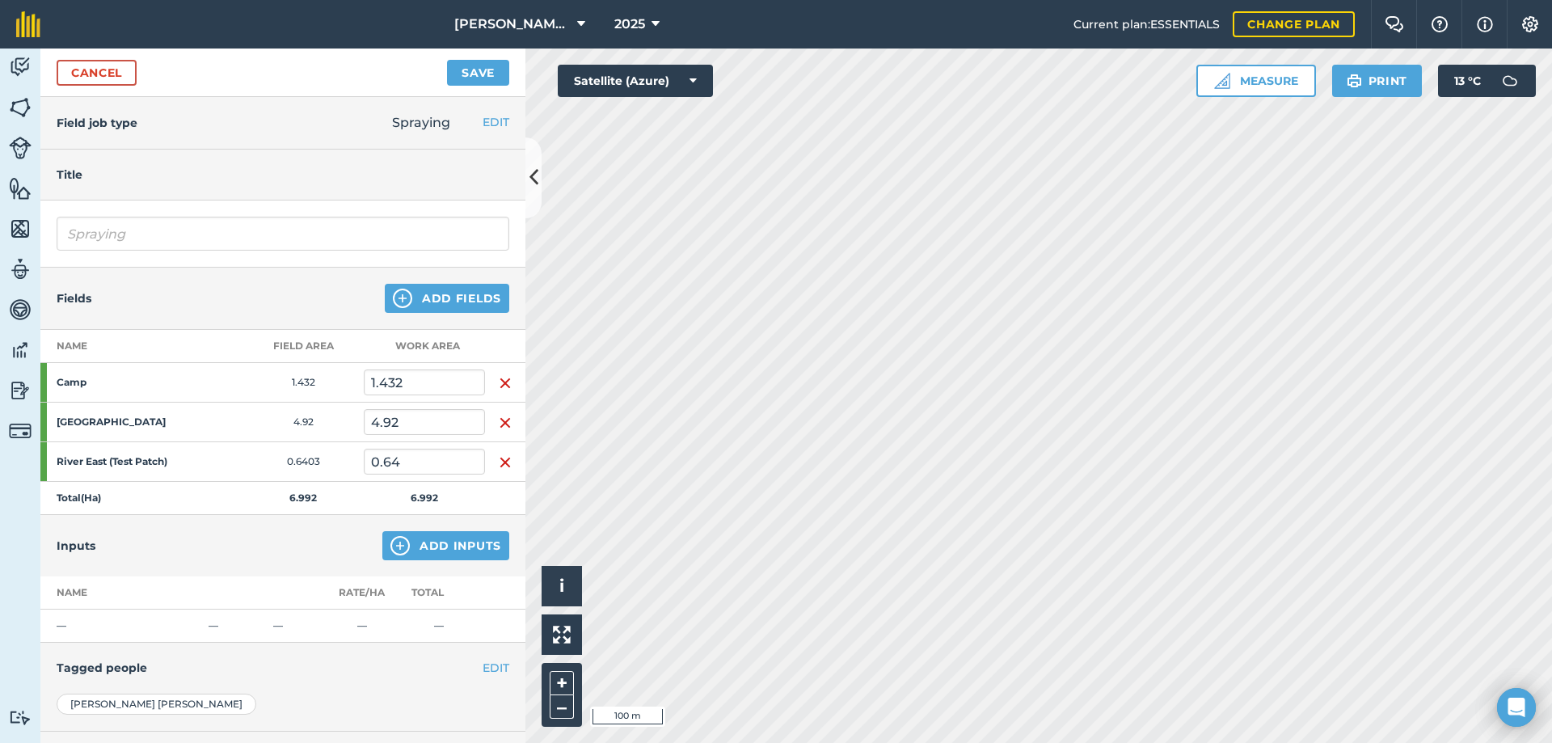
scroll to position [158, 0]
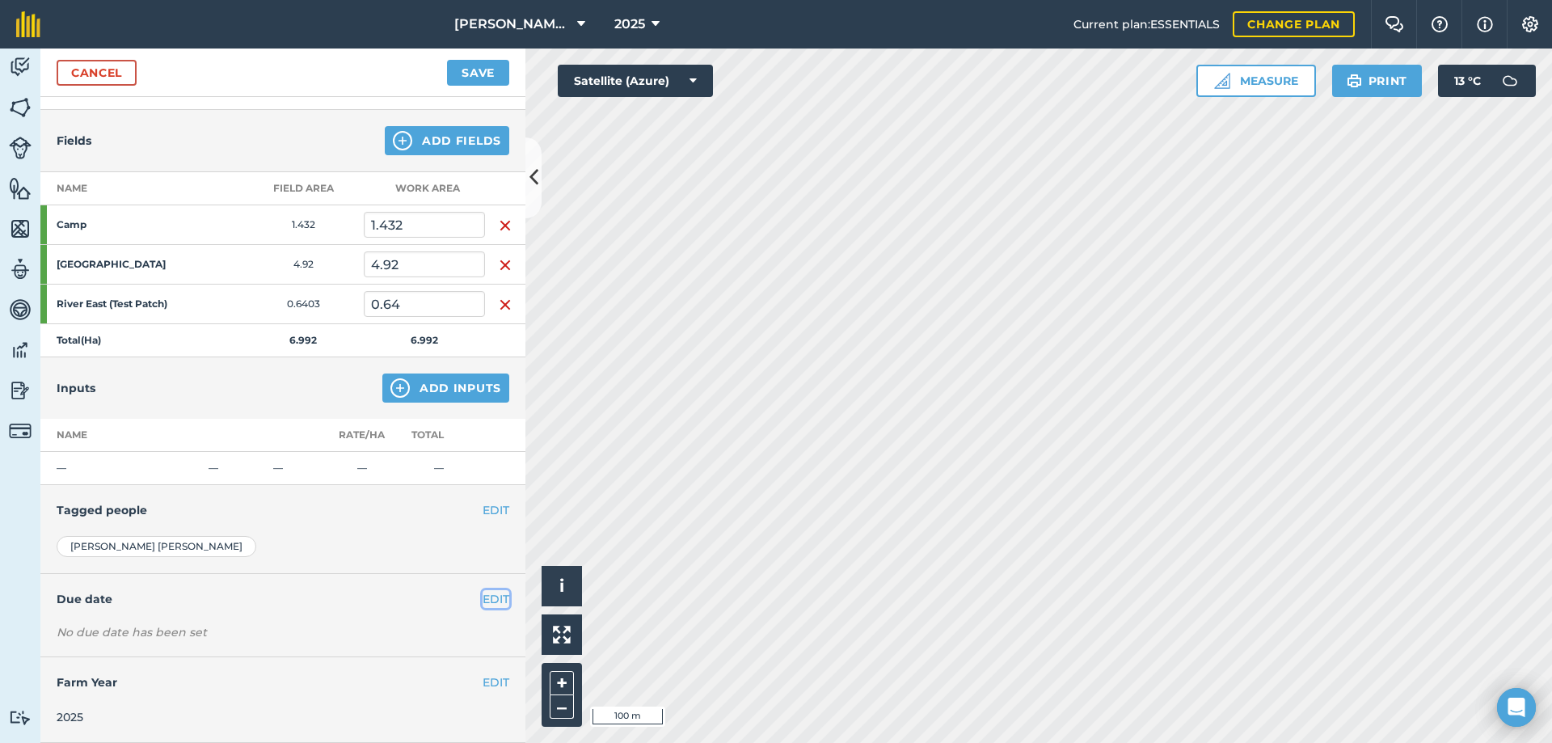
click at [483, 598] on button "EDIT" at bounding box center [496, 599] width 27 height 18
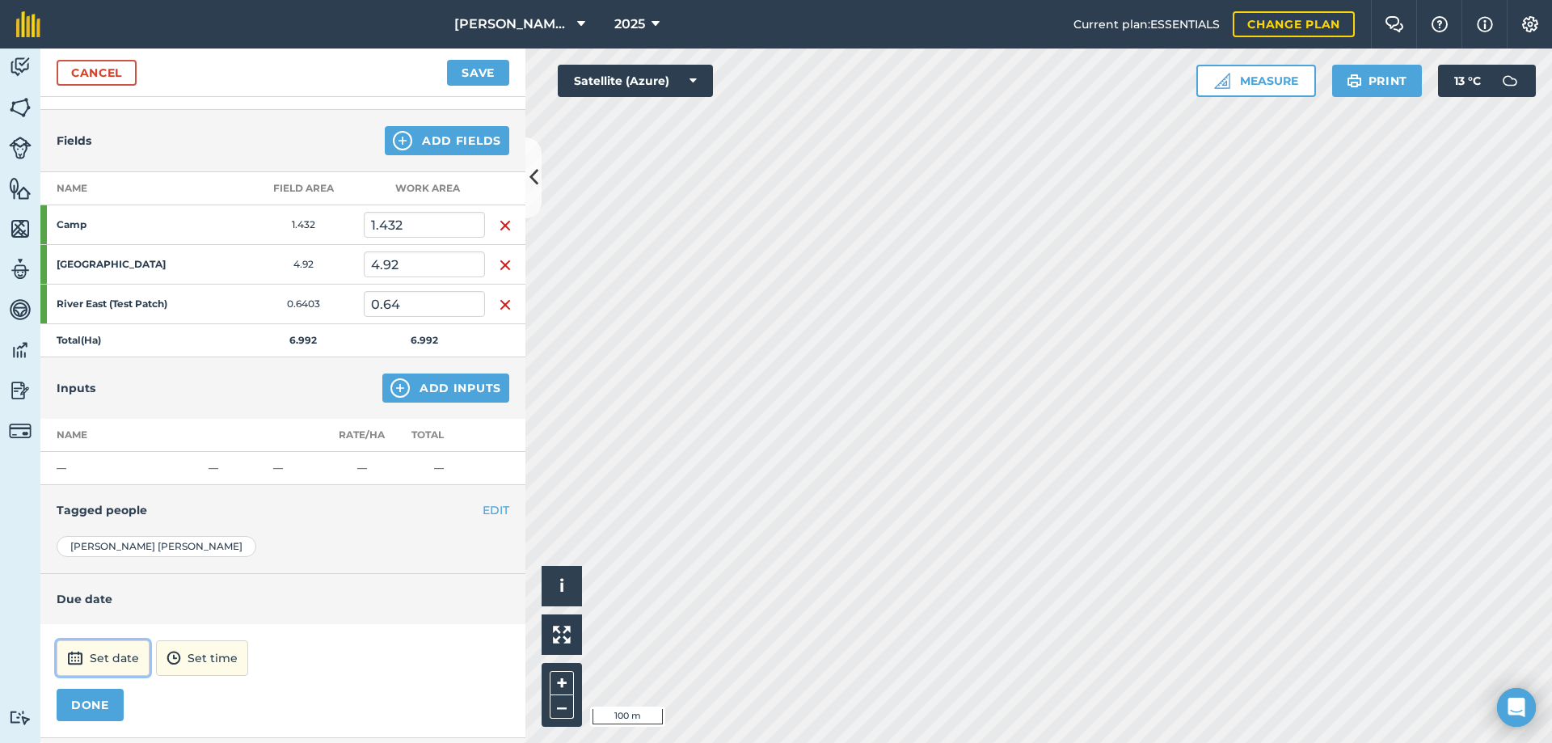
click at [76, 655] on img at bounding box center [75, 657] width 16 height 19
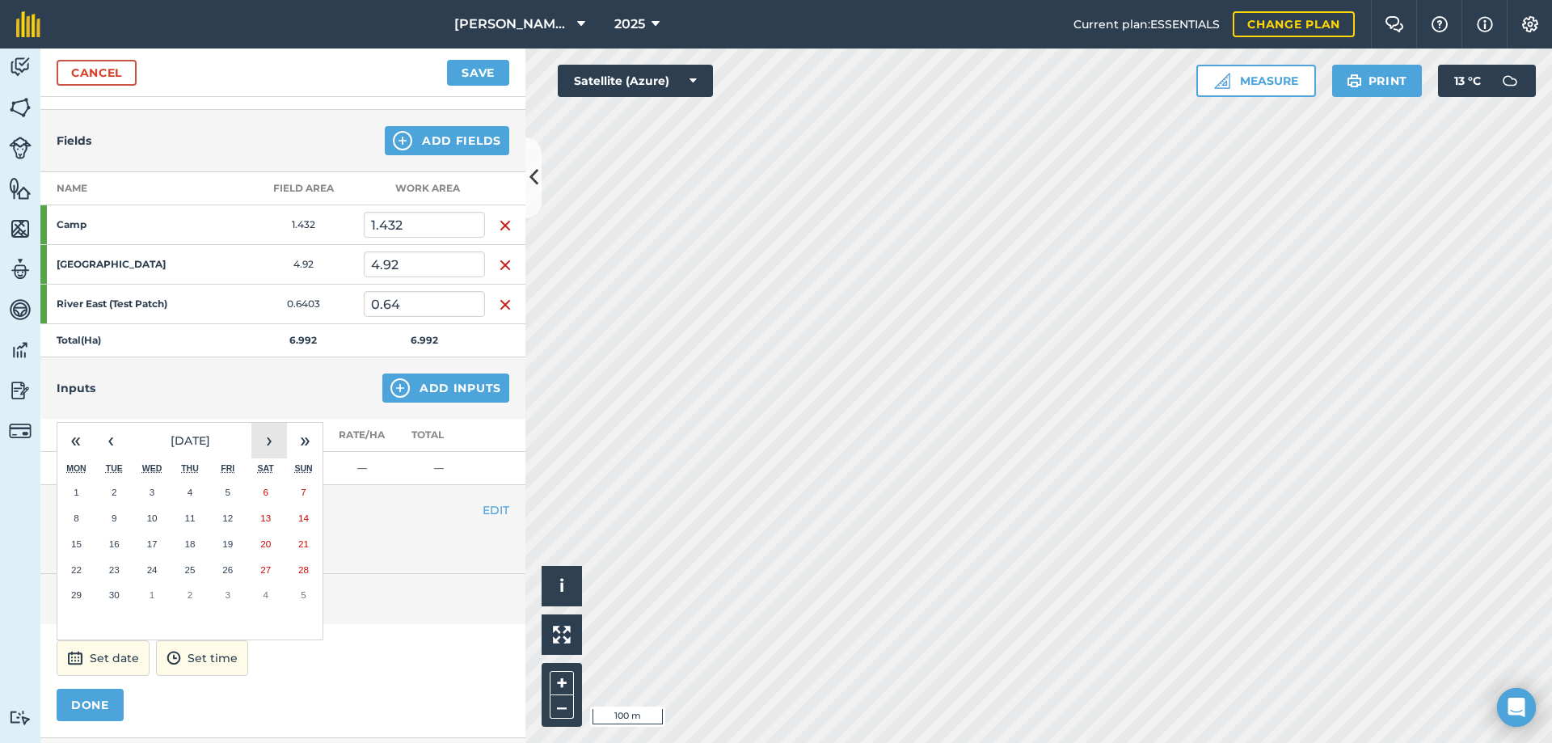
click at [269, 435] on button "›" at bounding box center [269, 441] width 36 height 36
click at [226, 490] on abbr "3" at bounding box center [228, 492] width 5 height 11
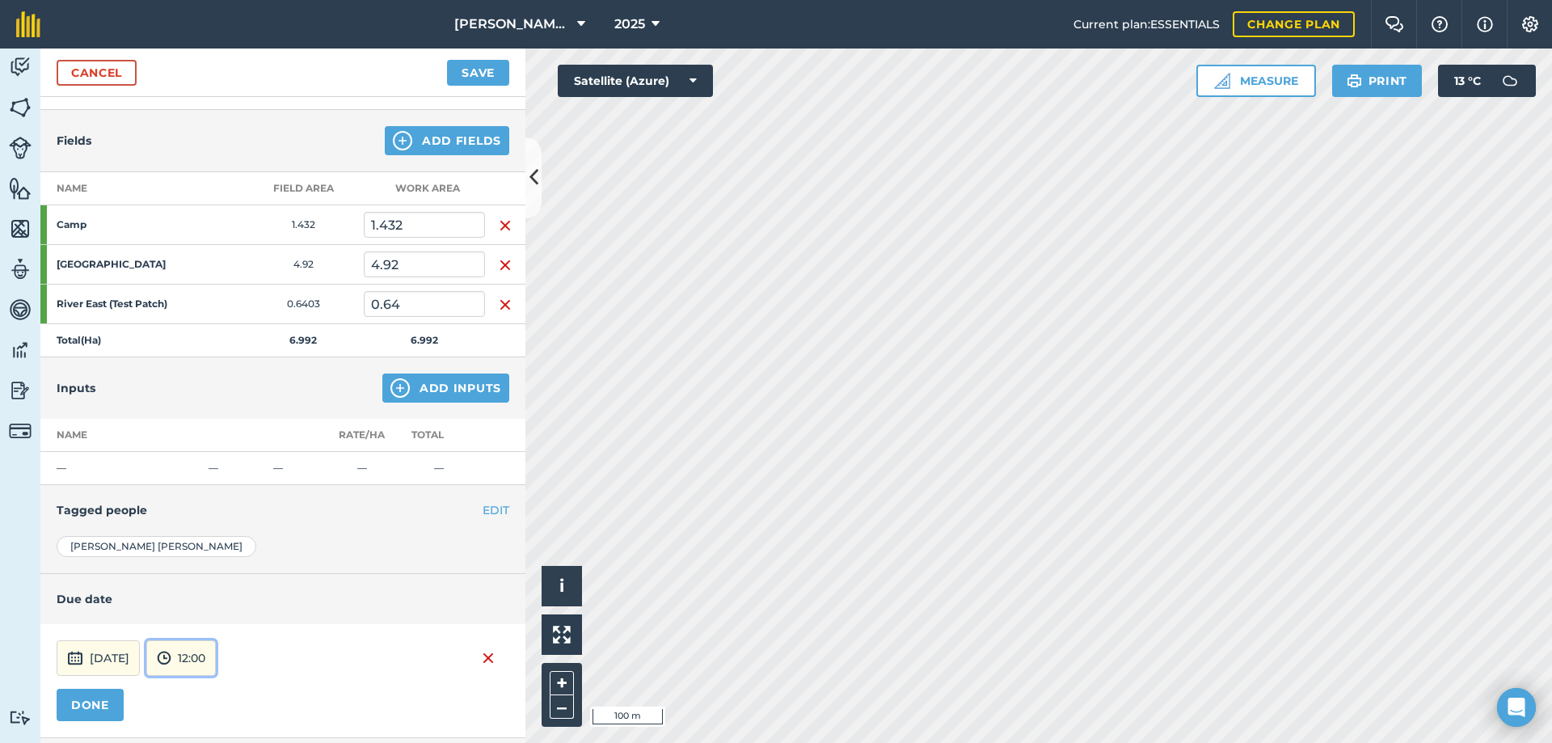
click at [216, 649] on button "12:00" at bounding box center [181, 658] width 70 height 36
click at [201, 566] on button "09:00" at bounding box center [185, 570] width 76 height 26
click at [91, 701] on button "DONE" at bounding box center [90, 705] width 67 height 32
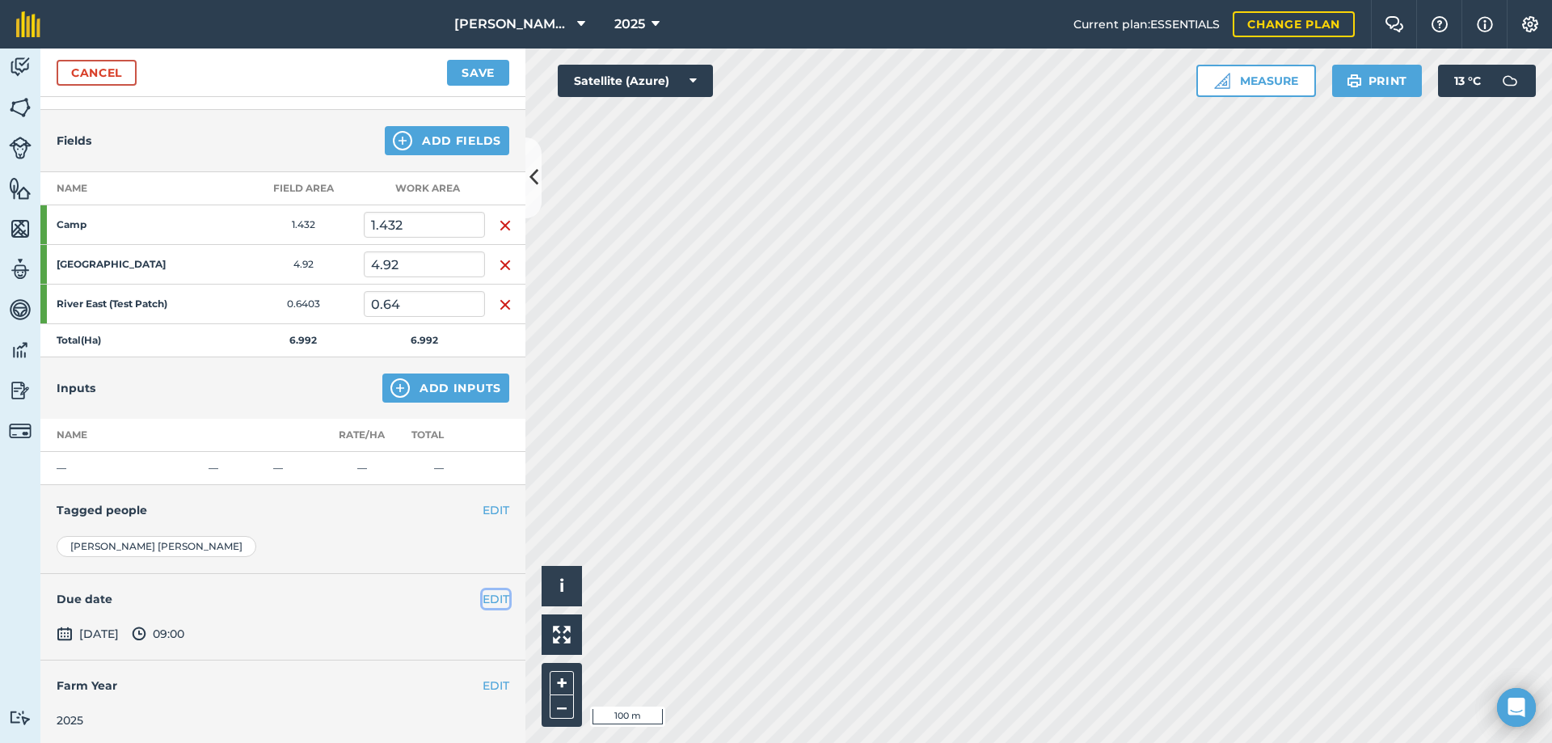
click at [483, 602] on button "EDIT" at bounding box center [496, 599] width 27 height 18
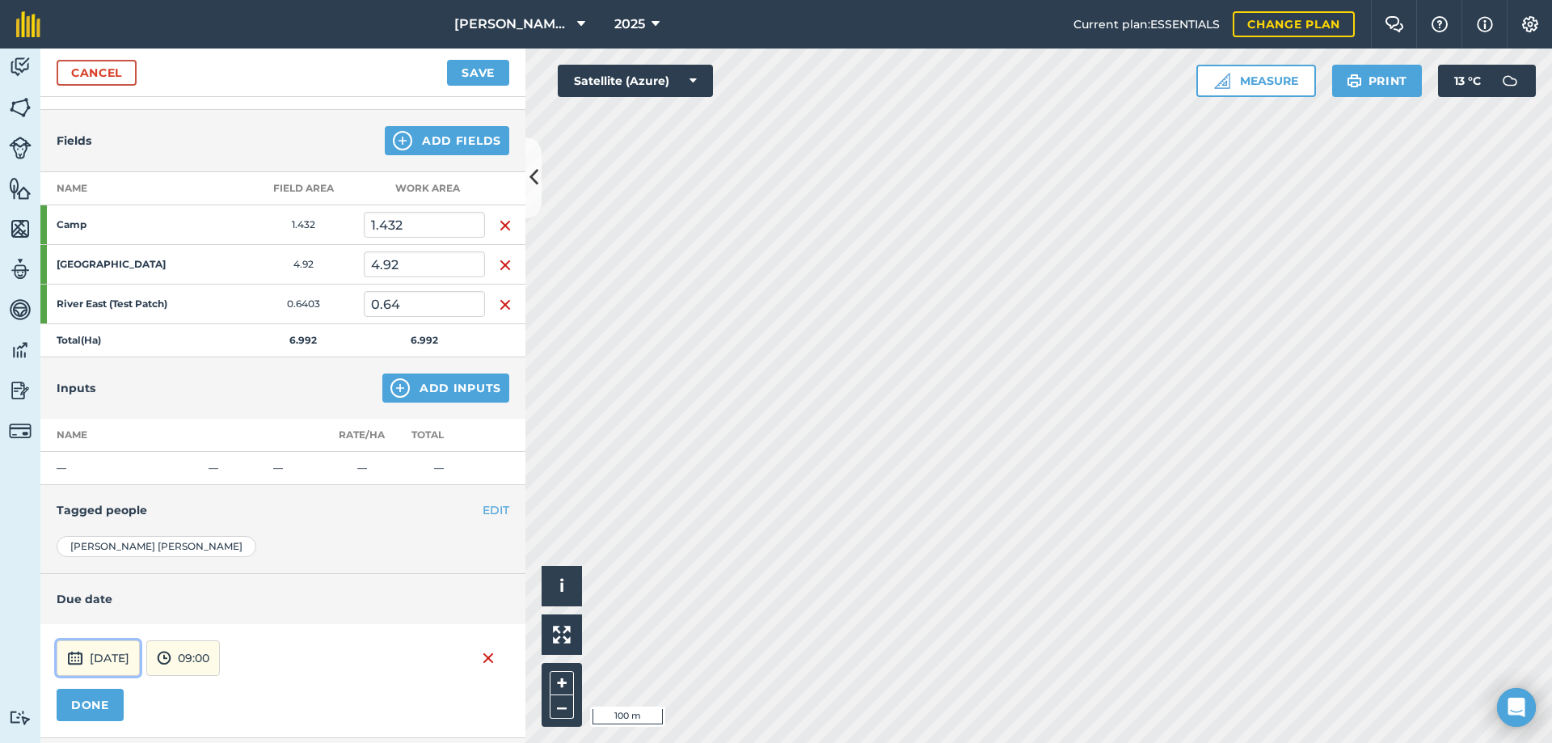
click at [138, 655] on button "3rd Oct 2025" at bounding box center [98, 658] width 83 height 36
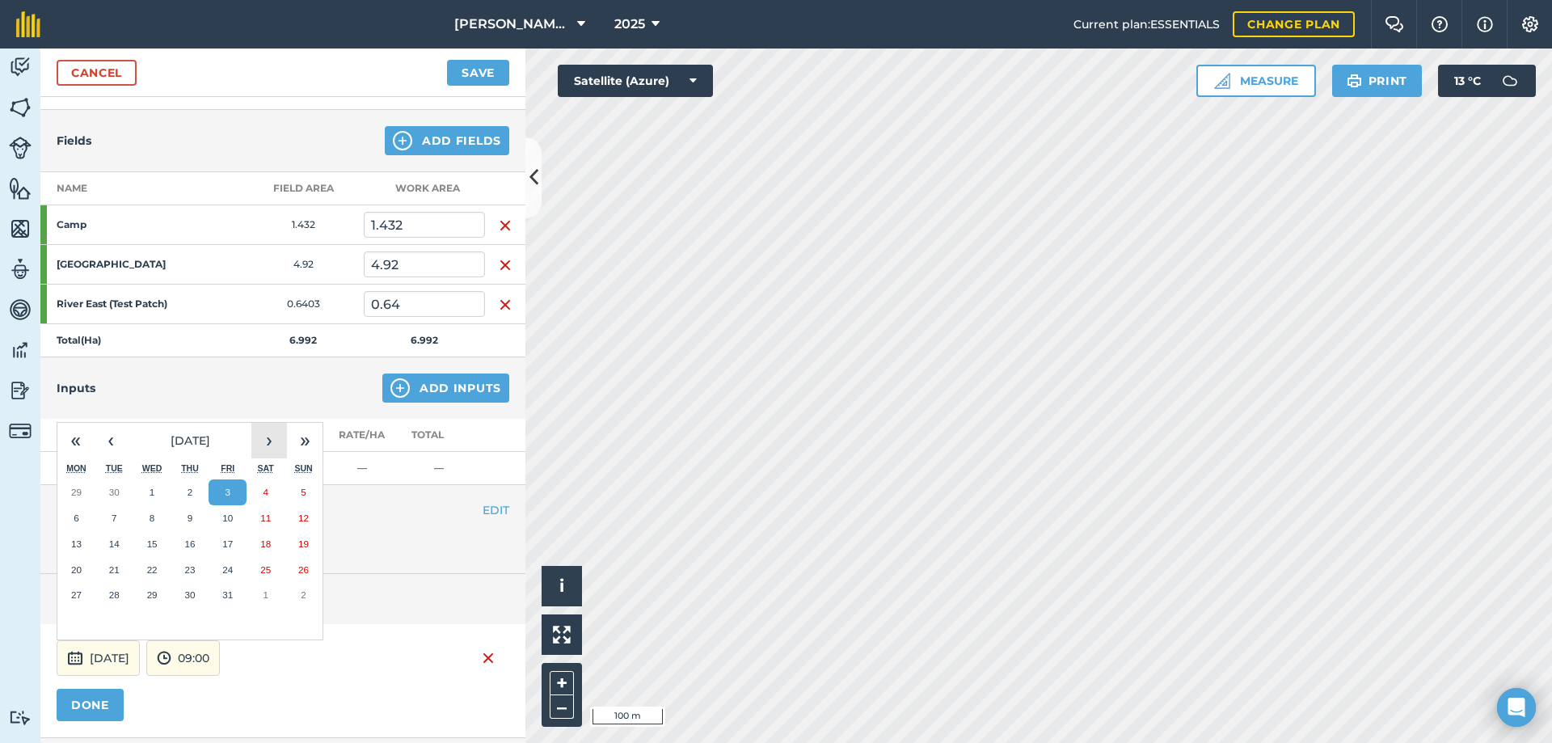
click at [266, 442] on button "›" at bounding box center [269, 441] width 36 height 36
click at [78, 516] on abbr "3" at bounding box center [76, 518] width 5 height 11
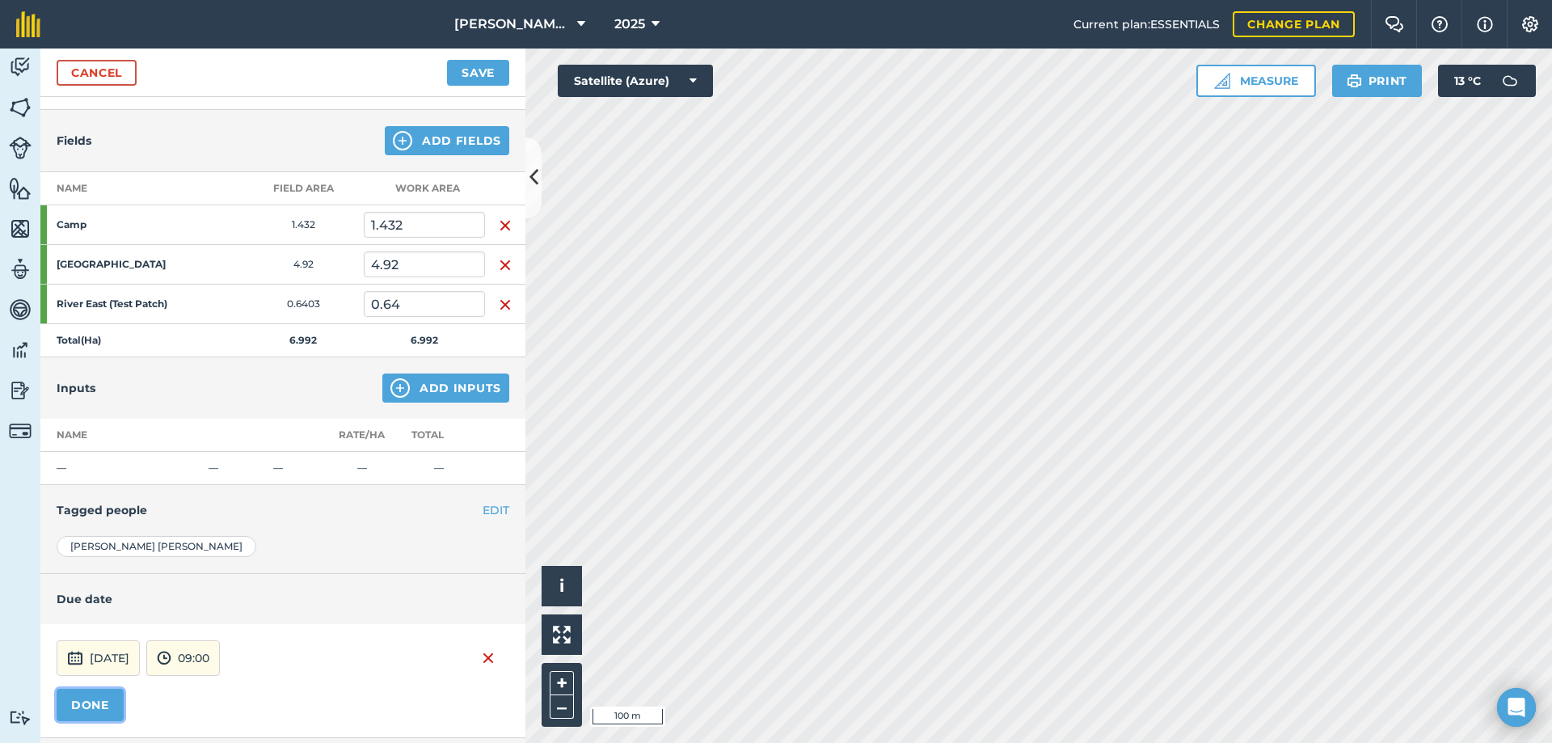
click at [95, 699] on button "DONE" at bounding box center [90, 705] width 67 height 32
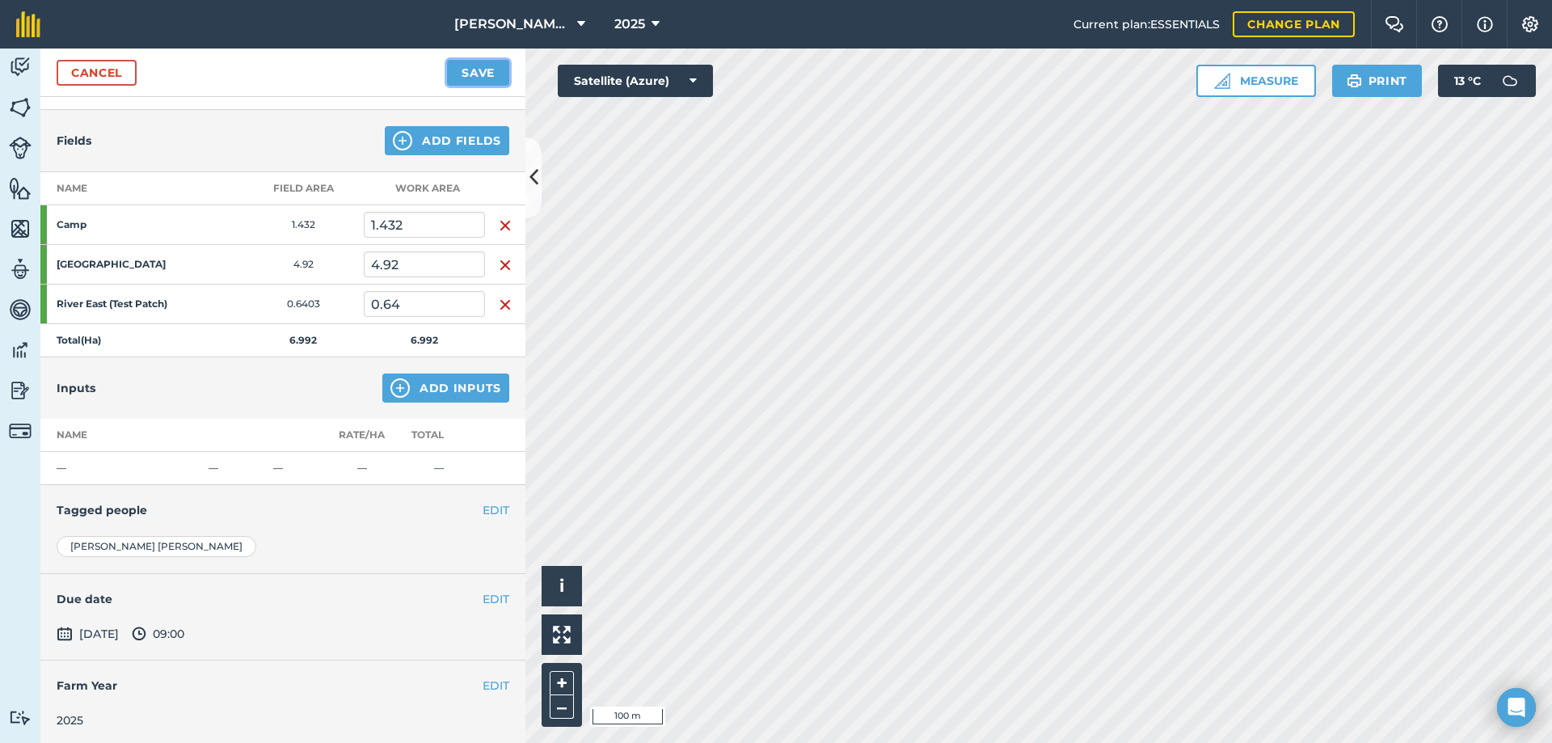
click at [482, 75] on button "Save" at bounding box center [478, 73] width 62 height 26
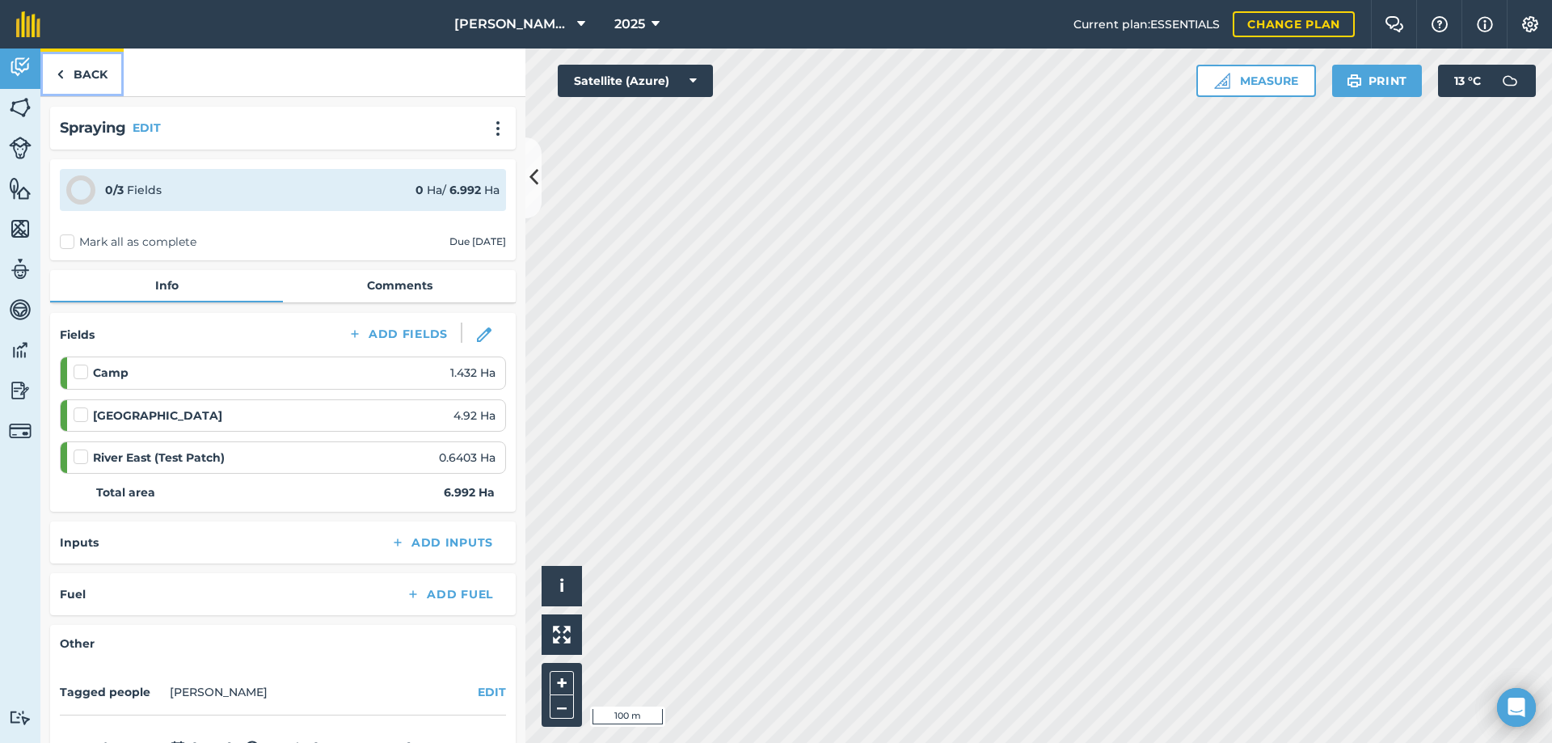
click at [71, 69] on link "Back" at bounding box center [81, 73] width 83 height 48
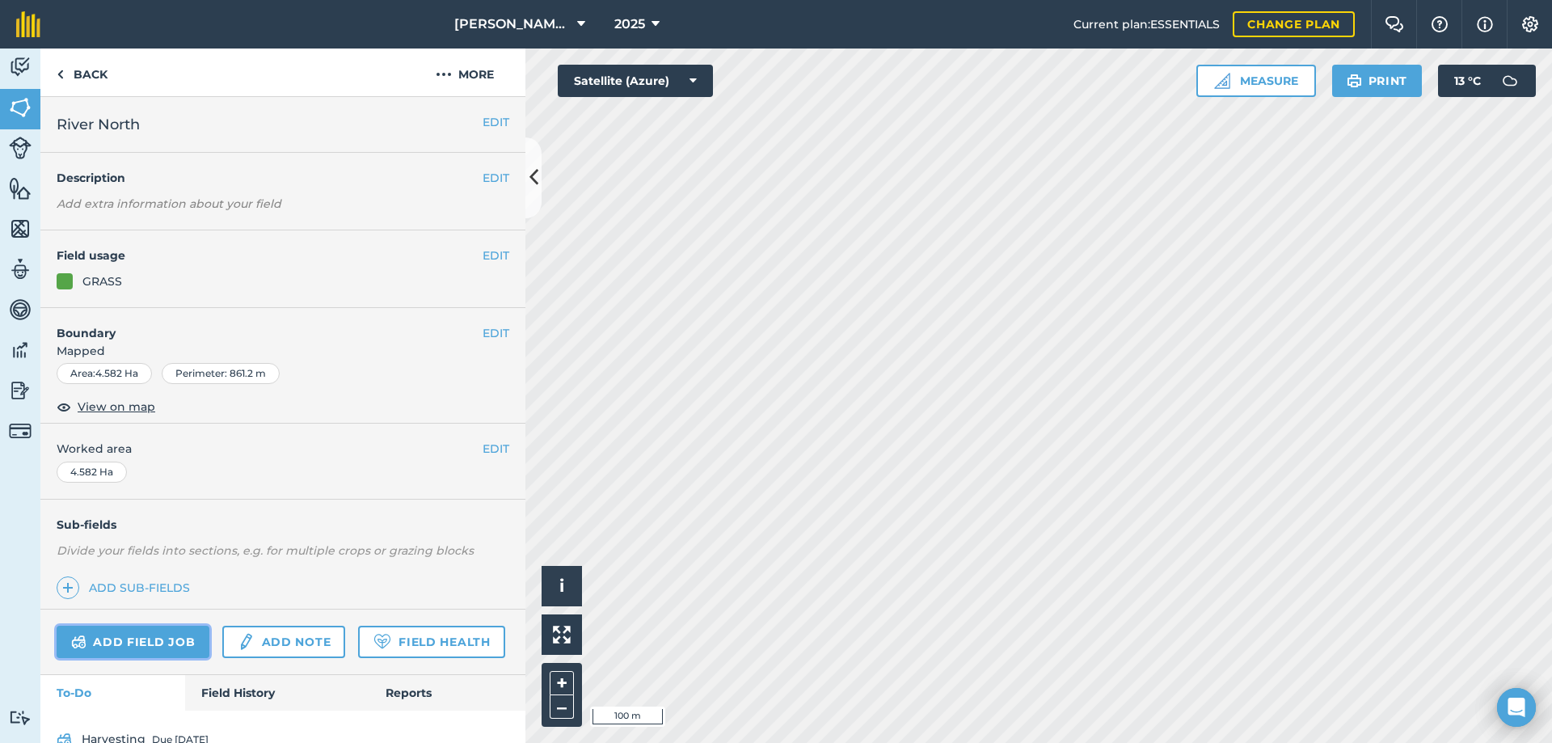
click at [154, 636] on link "Add field job" at bounding box center [133, 642] width 153 height 32
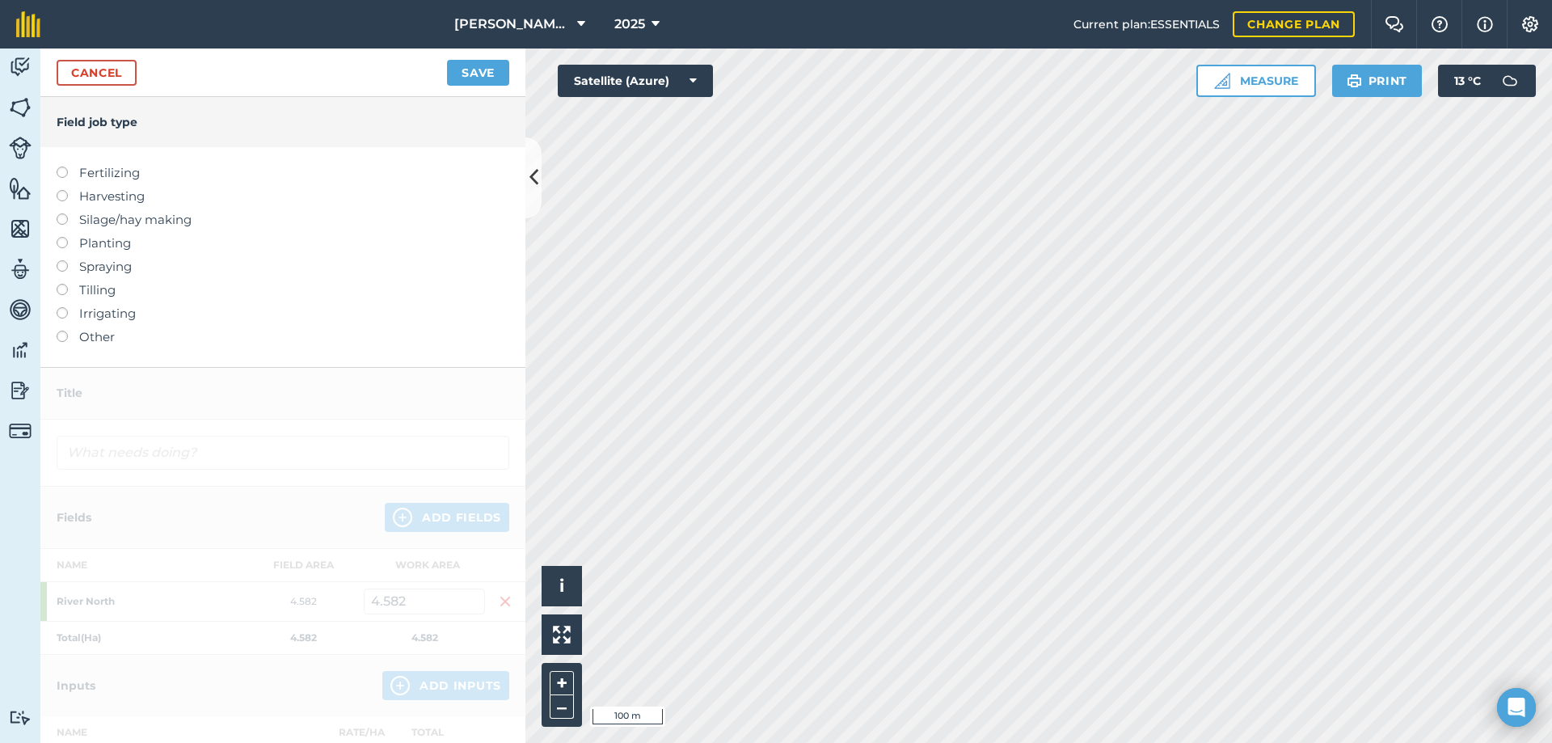
click at [59, 167] on label at bounding box center [68, 167] width 23 height 0
type input "Fertilizing"
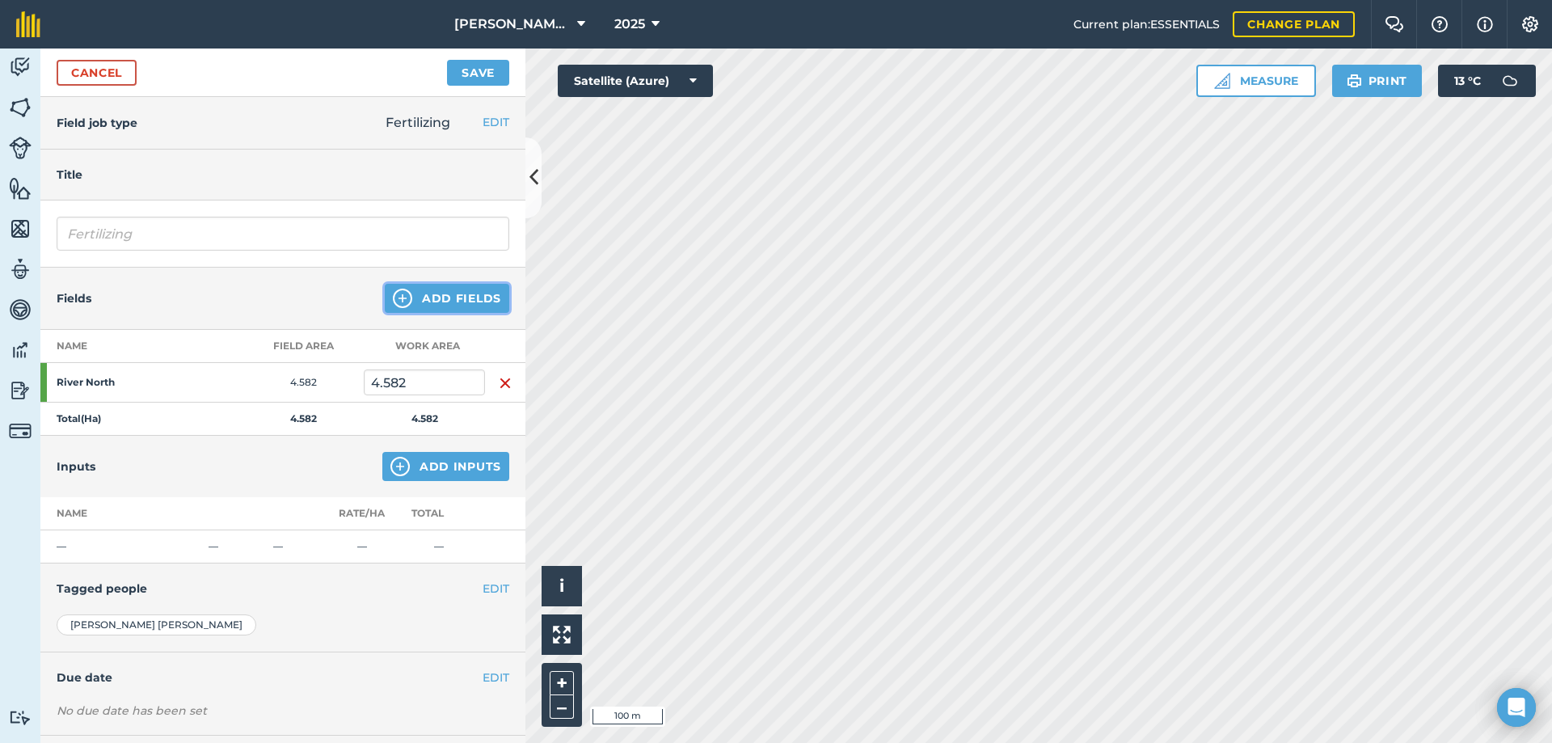
click at [418, 296] on button "Add Fields" at bounding box center [447, 298] width 125 height 29
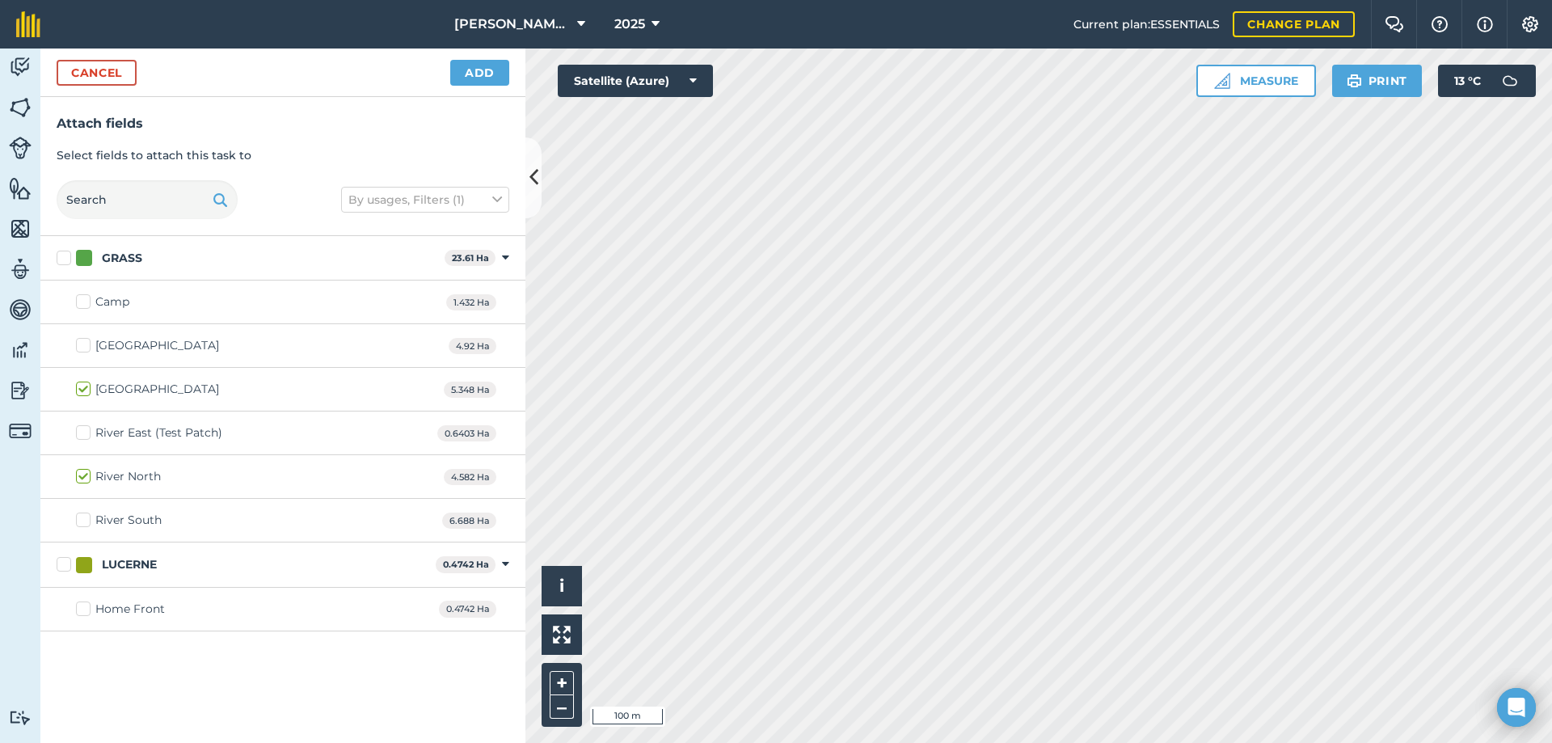
checkbox input "true"
click at [79, 608] on label "Home Front" at bounding box center [120, 609] width 89 height 17
click at [79, 608] on input "Home Front" at bounding box center [81, 606] width 11 height 11
checkbox input "true"
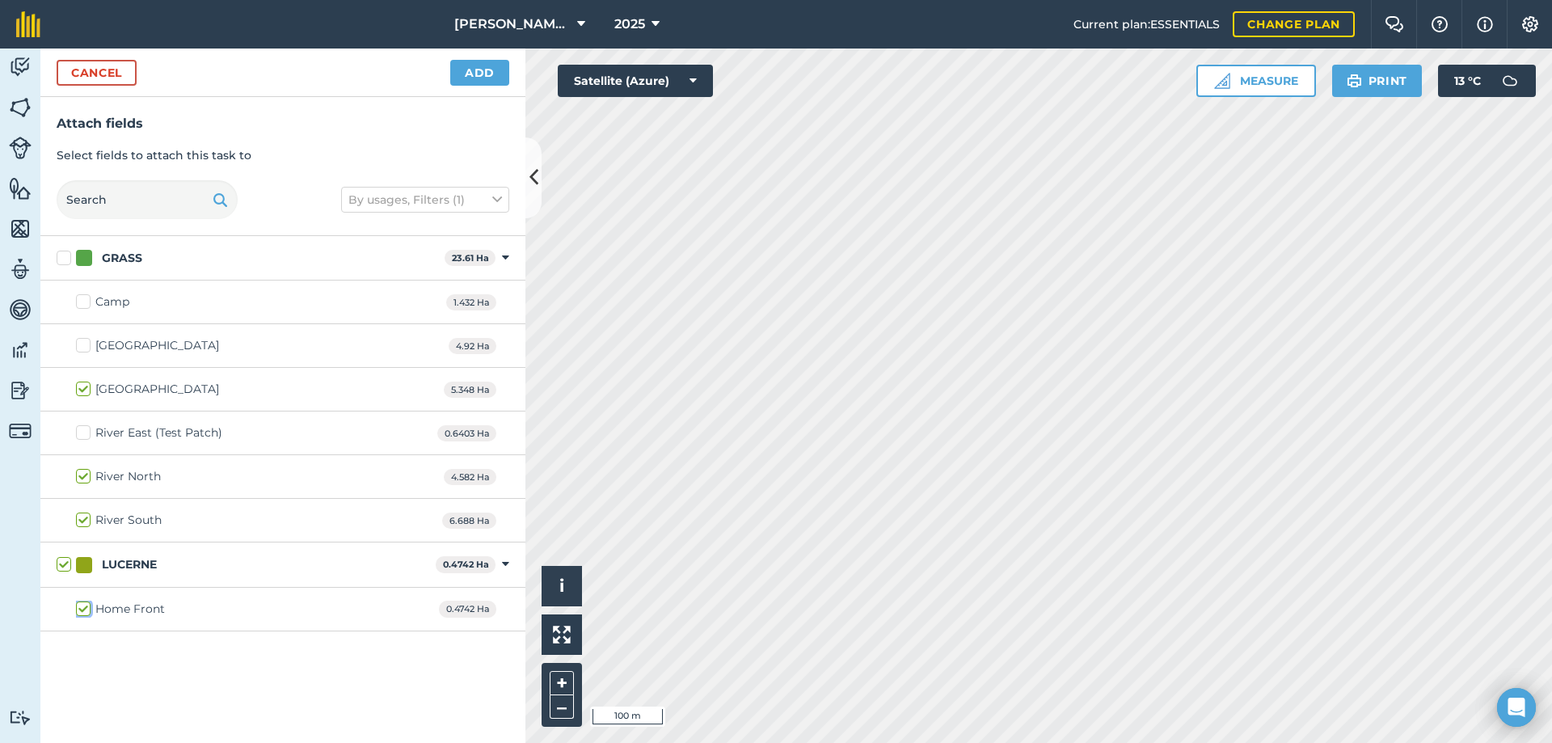
checkbox input "true"
click at [476, 70] on button "Add" at bounding box center [479, 73] width 59 height 26
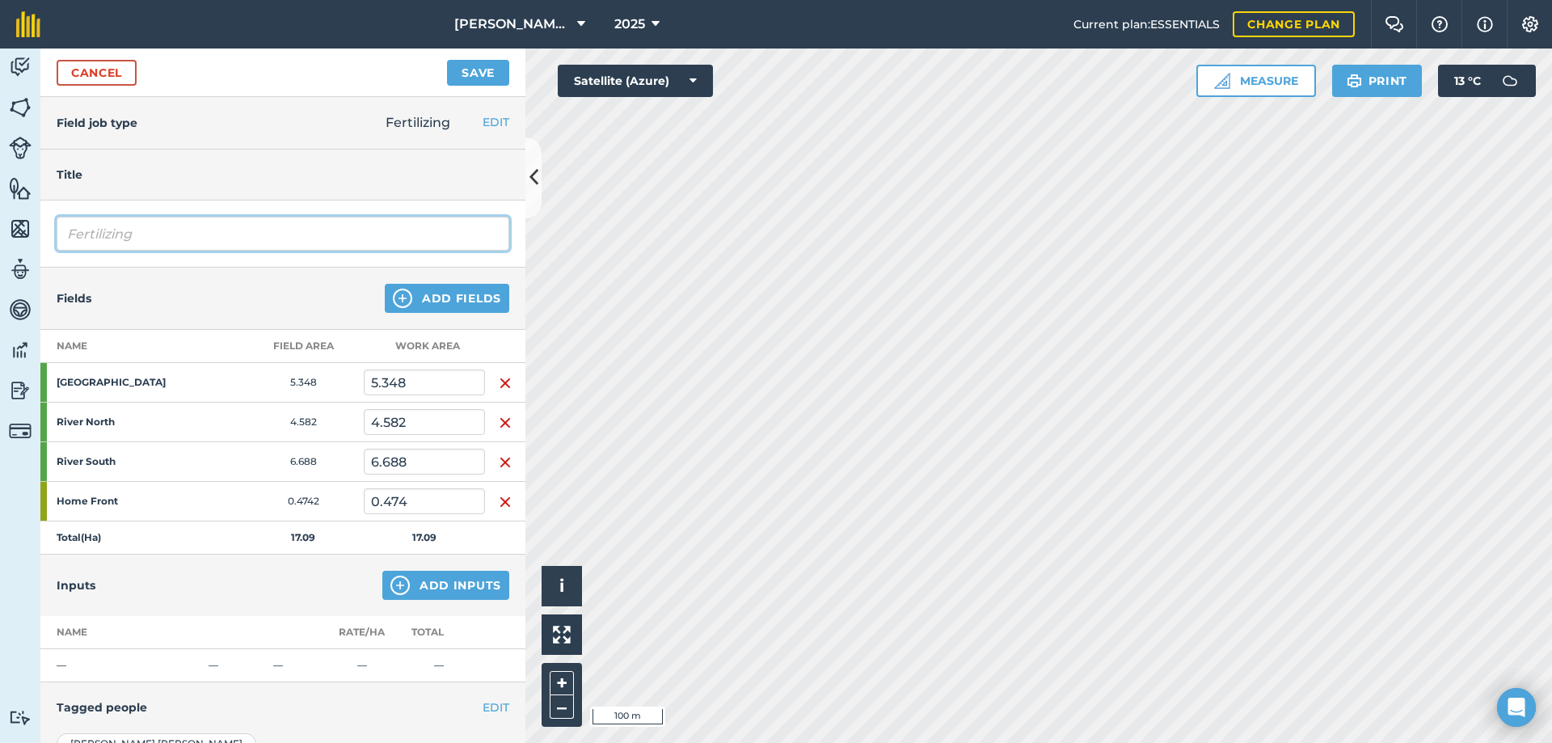
click at [146, 231] on input "Fertilizing" at bounding box center [283, 234] width 453 height 34
type input "F"
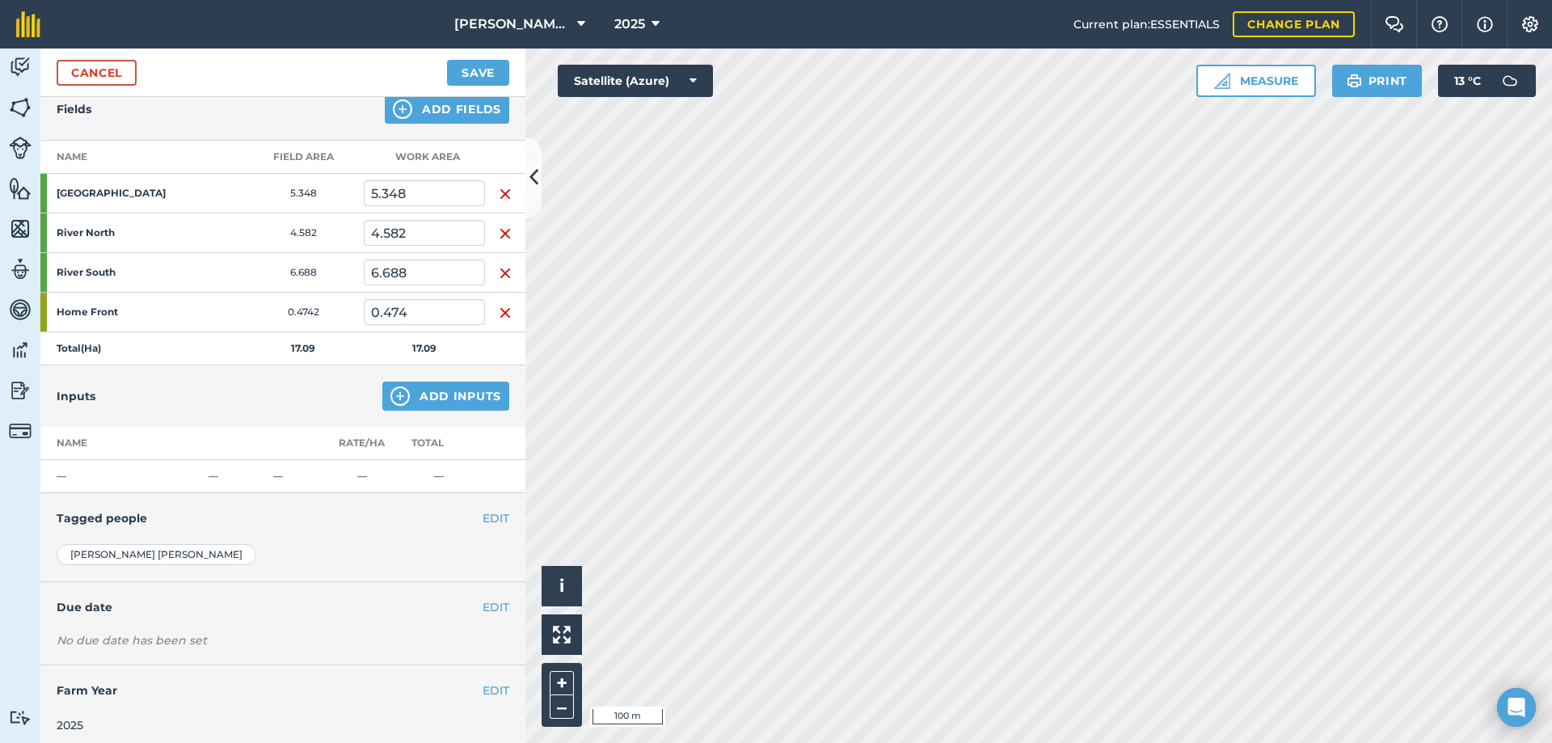
scroll to position [197, 0]
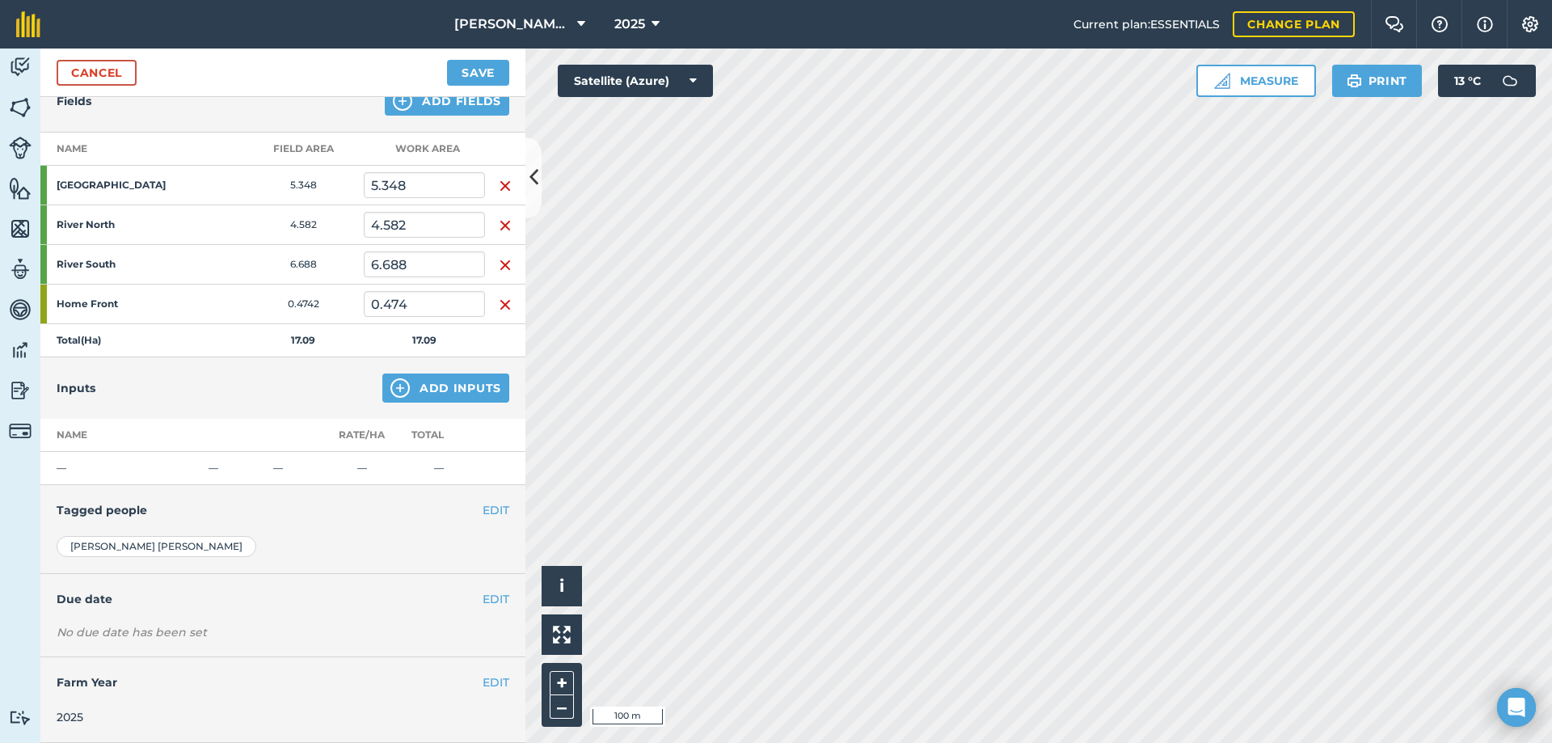
type input "Pasture Pro"
click at [420, 379] on button "Add Inputs" at bounding box center [445, 388] width 127 height 29
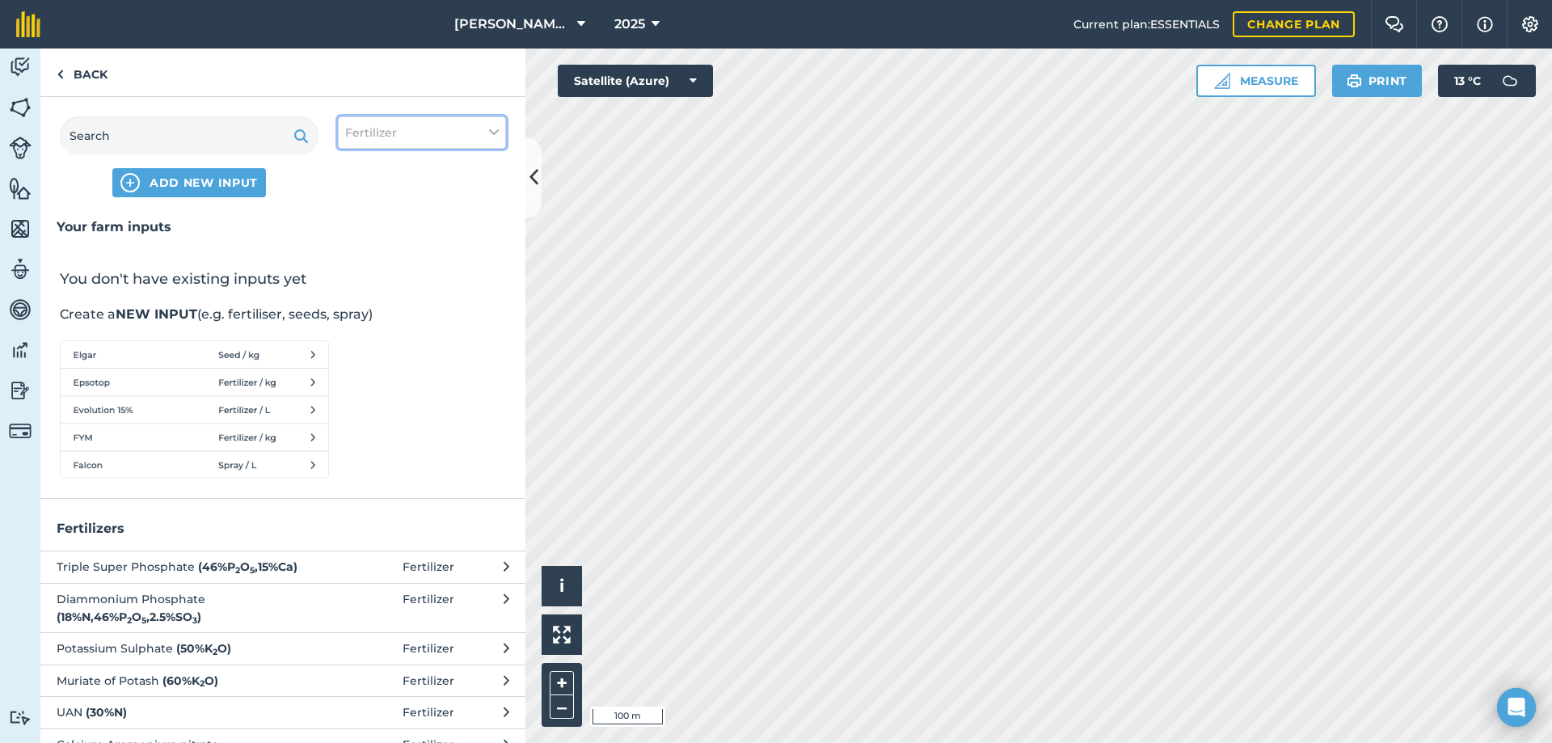
click at [361, 135] on span "Fertilizer" at bounding box center [371, 133] width 52 height 18
click at [170, 178] on span "ADD NEW INPUT" at bounding box center [204, 183] width 108 height 16
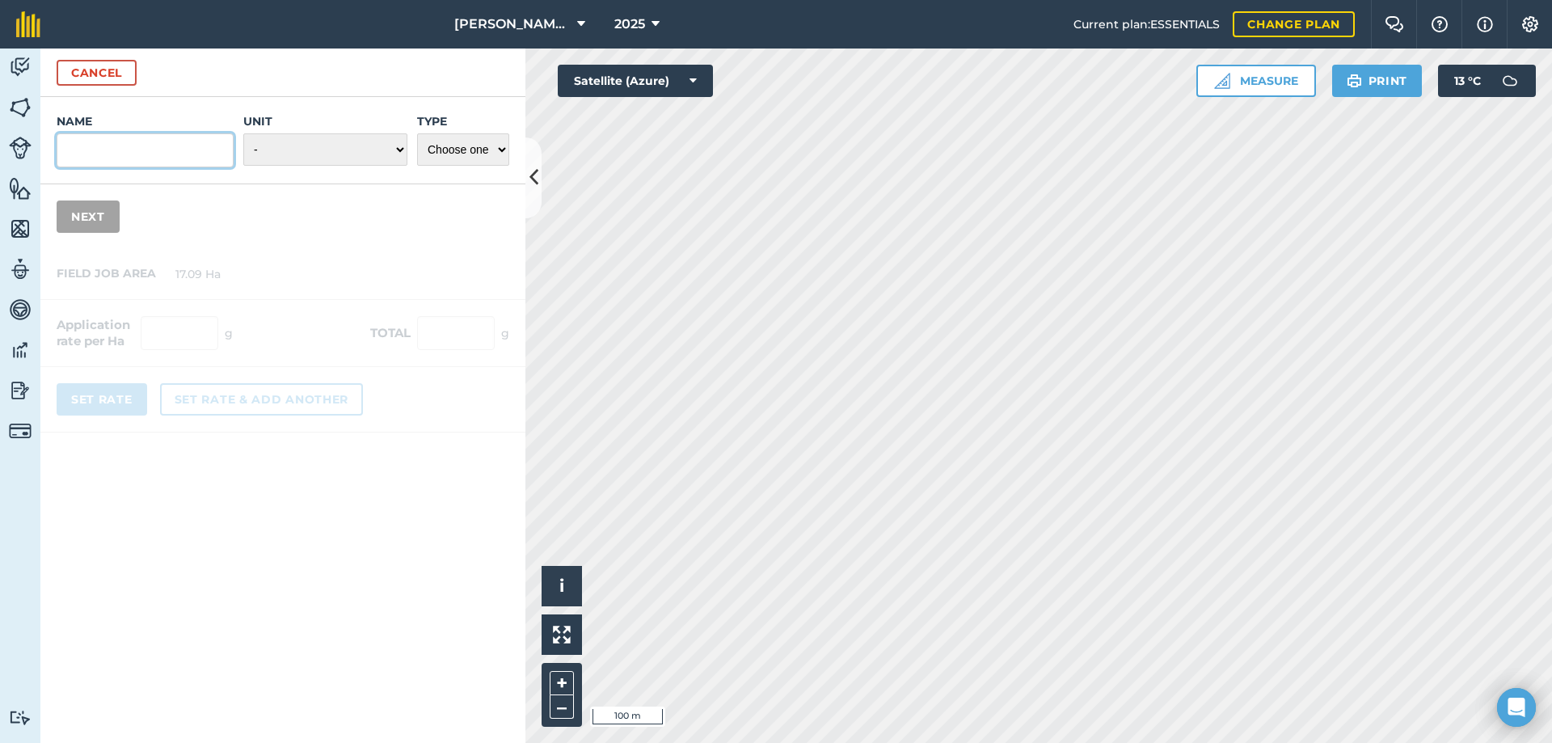
click at [163, 150] on input "Name" at bounding box center [145, 150] width 177 height 34
type input "Pasture Pro"
click at [391, 156] on select "- Grams/g Kilograms/kg Metric tonnes/t Millilitres/ml Litres/L Ounces/oz Pounds…" at bounding box center [325, 149] width 164 height 32
select select "KILOGRAMS"
click at [243, 133] on select "- Grams/g Kilograms/kg Metric tonnes/t Millilitres/ml Litres/L Ounces/oz Pounds…" at bounding box center [325, 149] width 164 height 32
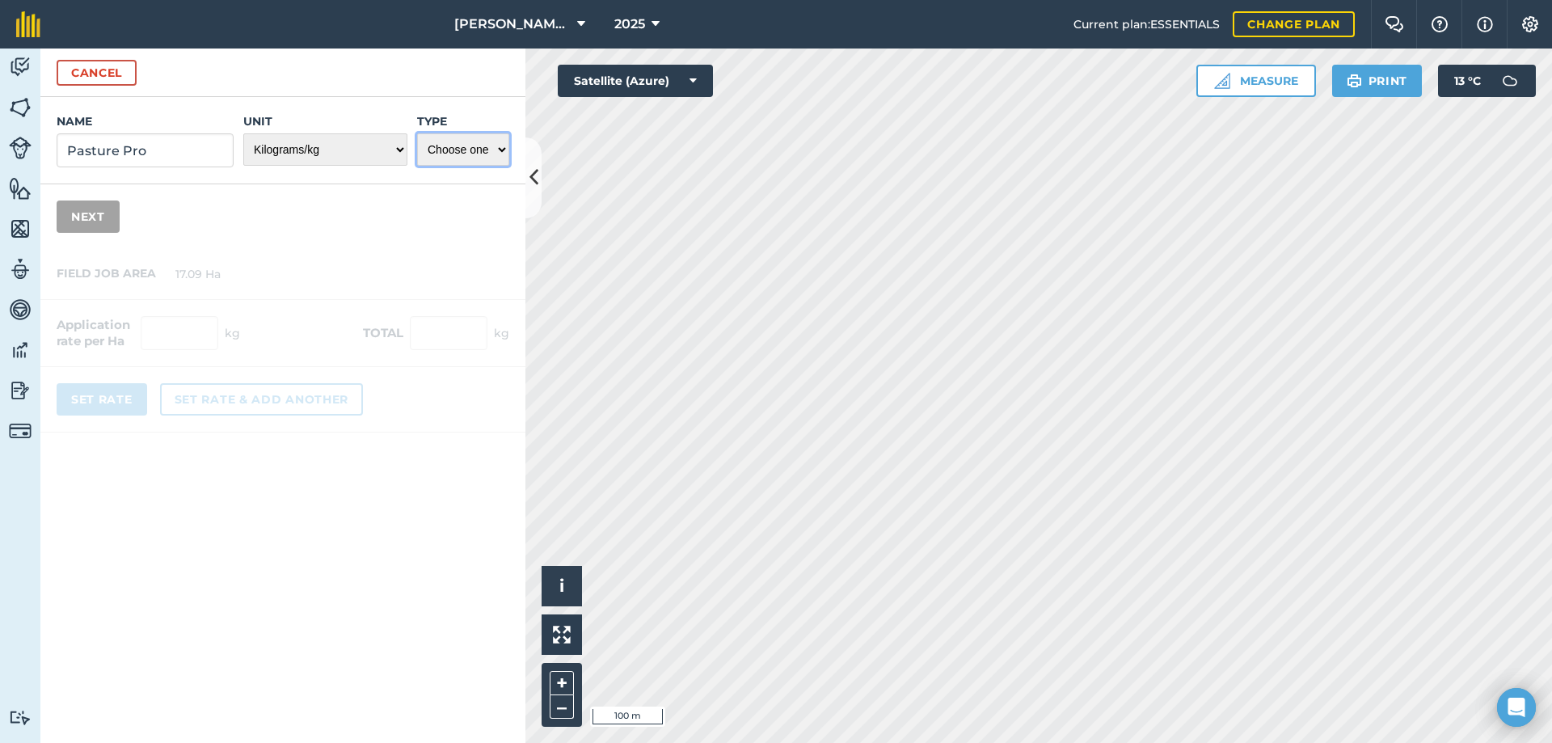
click at [474, 154] on select "Choose one Fertilizer Seed Spray Fuel Other" at bounding box center [463, 149] width 92 height 32
select select "FERTILIZER"
click at [417, 133] on select "Choose one Fertilizer Seed Spray Fuel Other" at bounding box center [463, 149] width 92 height 32
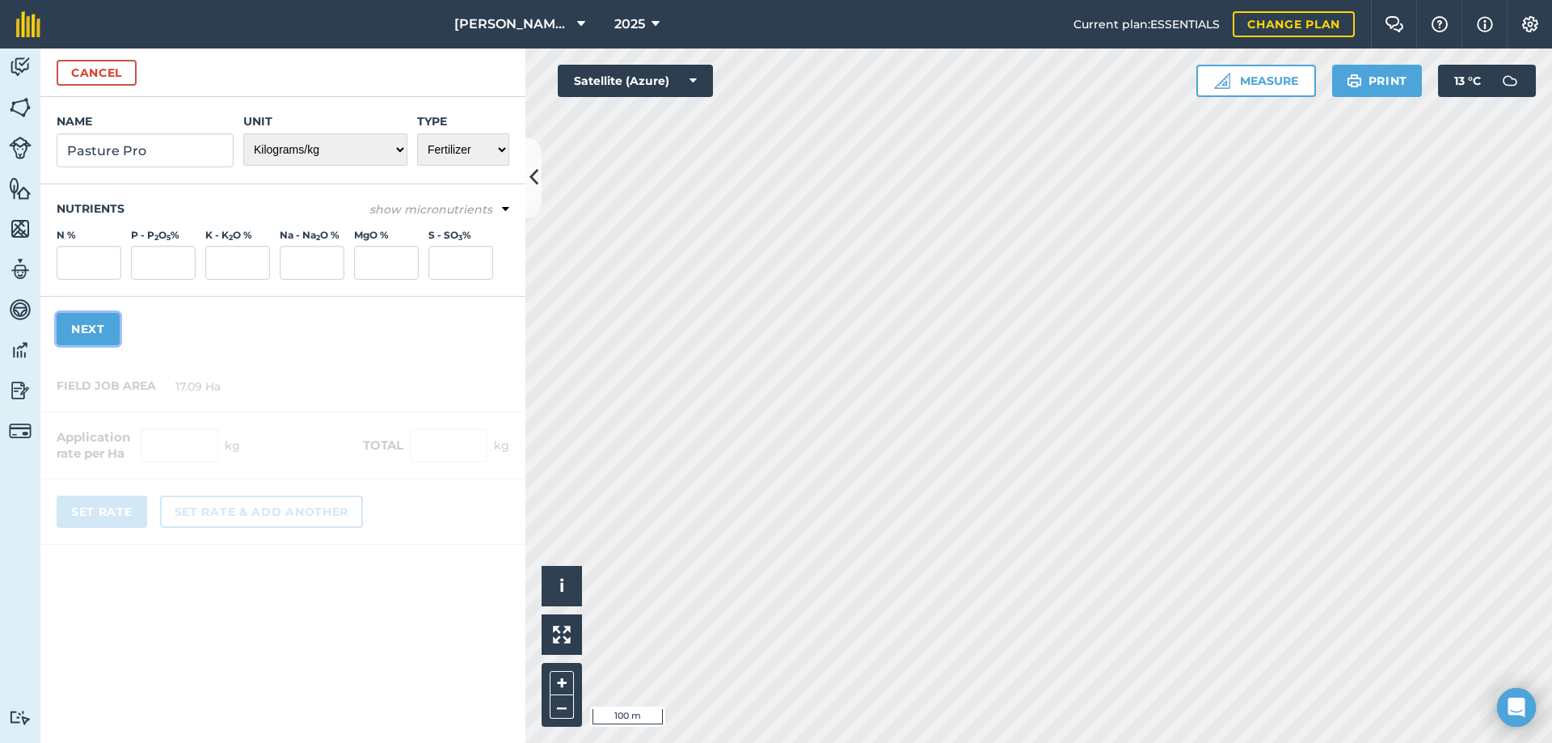
click at [104, 327] on button "Next" at bounding box center [88, 329] width 63 height 32
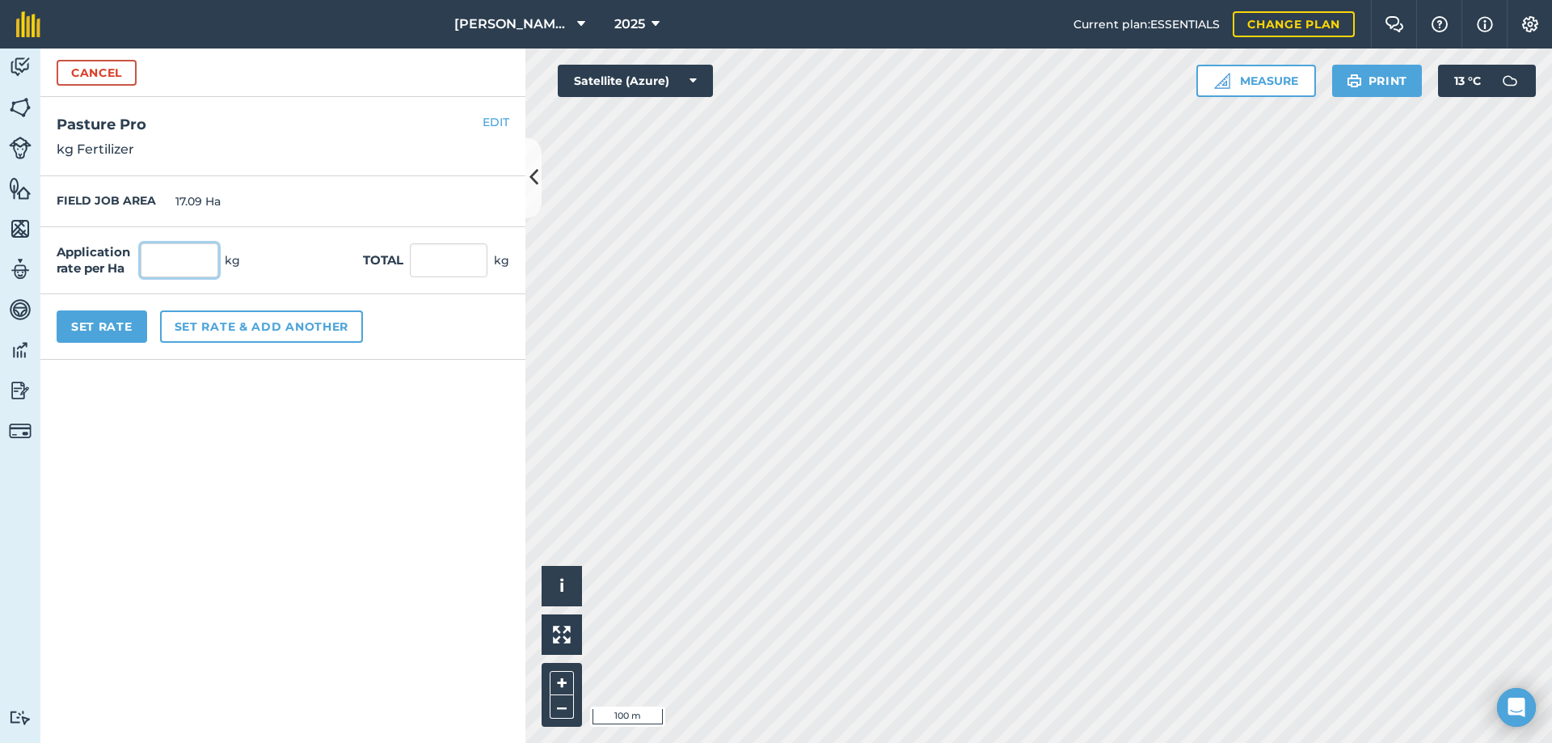
click at [155, 247] on input "text" at bounding box center [180, 260] width 78 height 34
type input "150"
type input "2,563.5"
click at [87, 324] on button "Set Rate" at bounding box center [102, 326] width 91 height 32
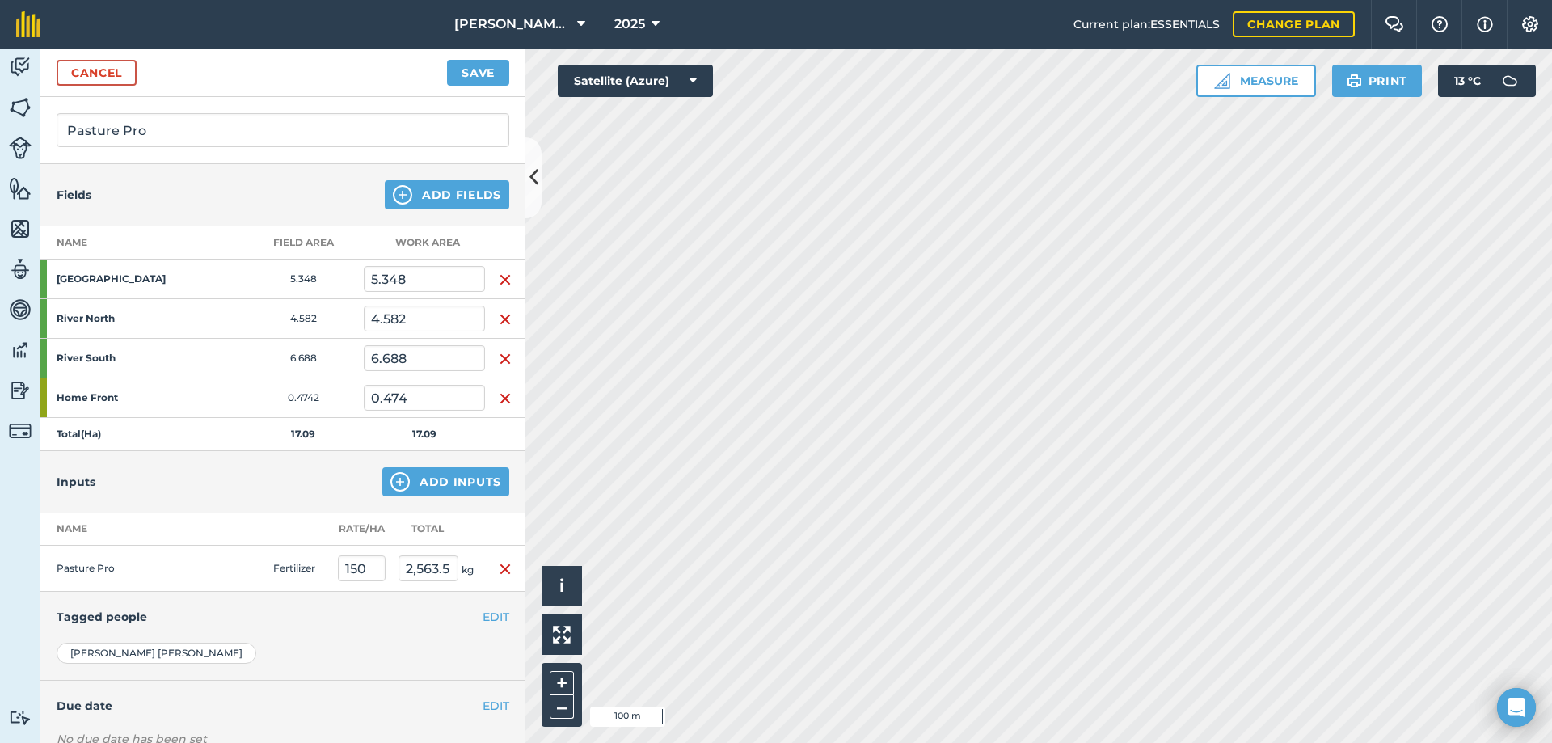
scroll to position [0, 0]
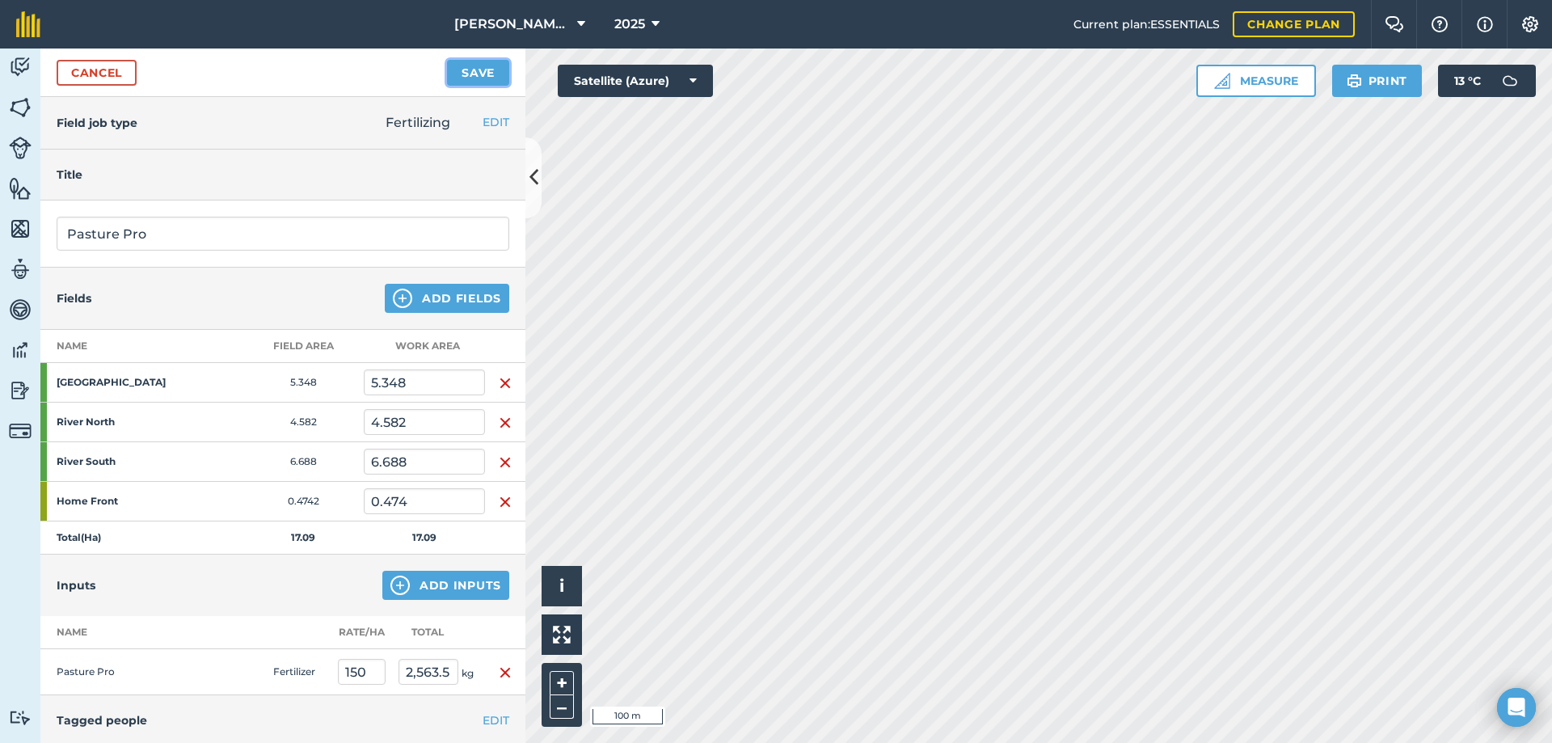
click at [456, 73] on button "Save" at bounding box center [478, 73] width 62 height 26
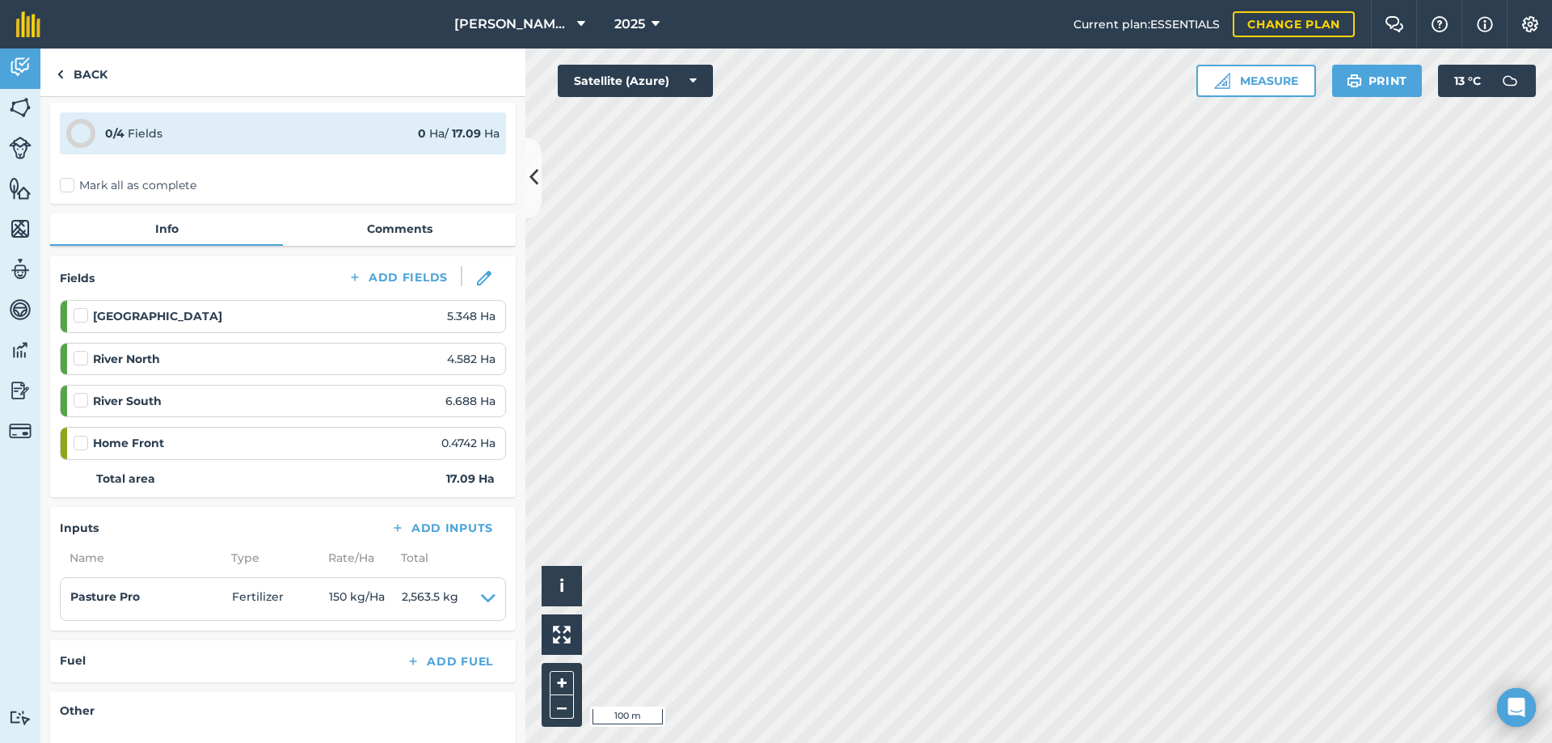
scroll to position [279, 0]
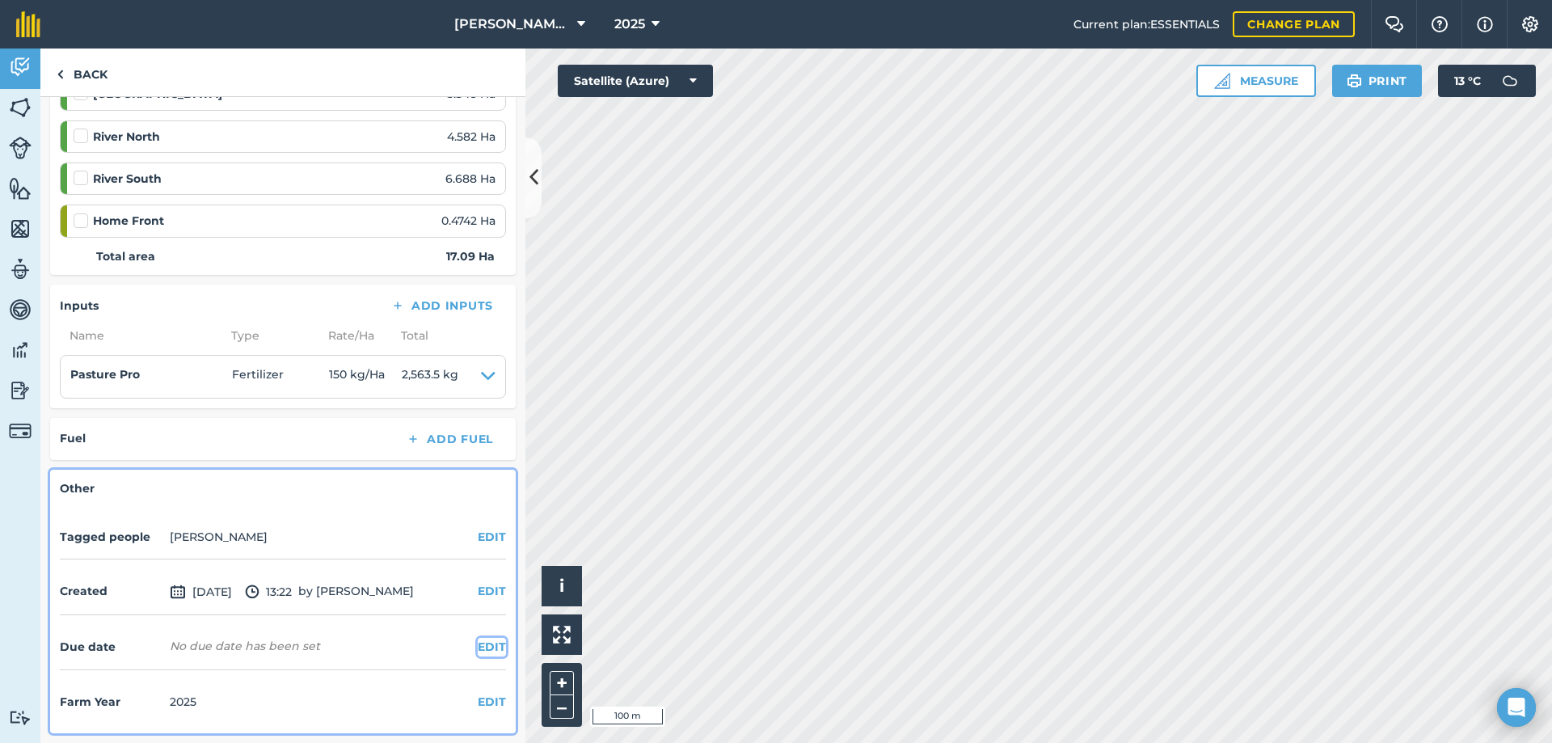
click at [478, 642] on button "EDIT" at bounding box center [492, 647] width 28 height 18
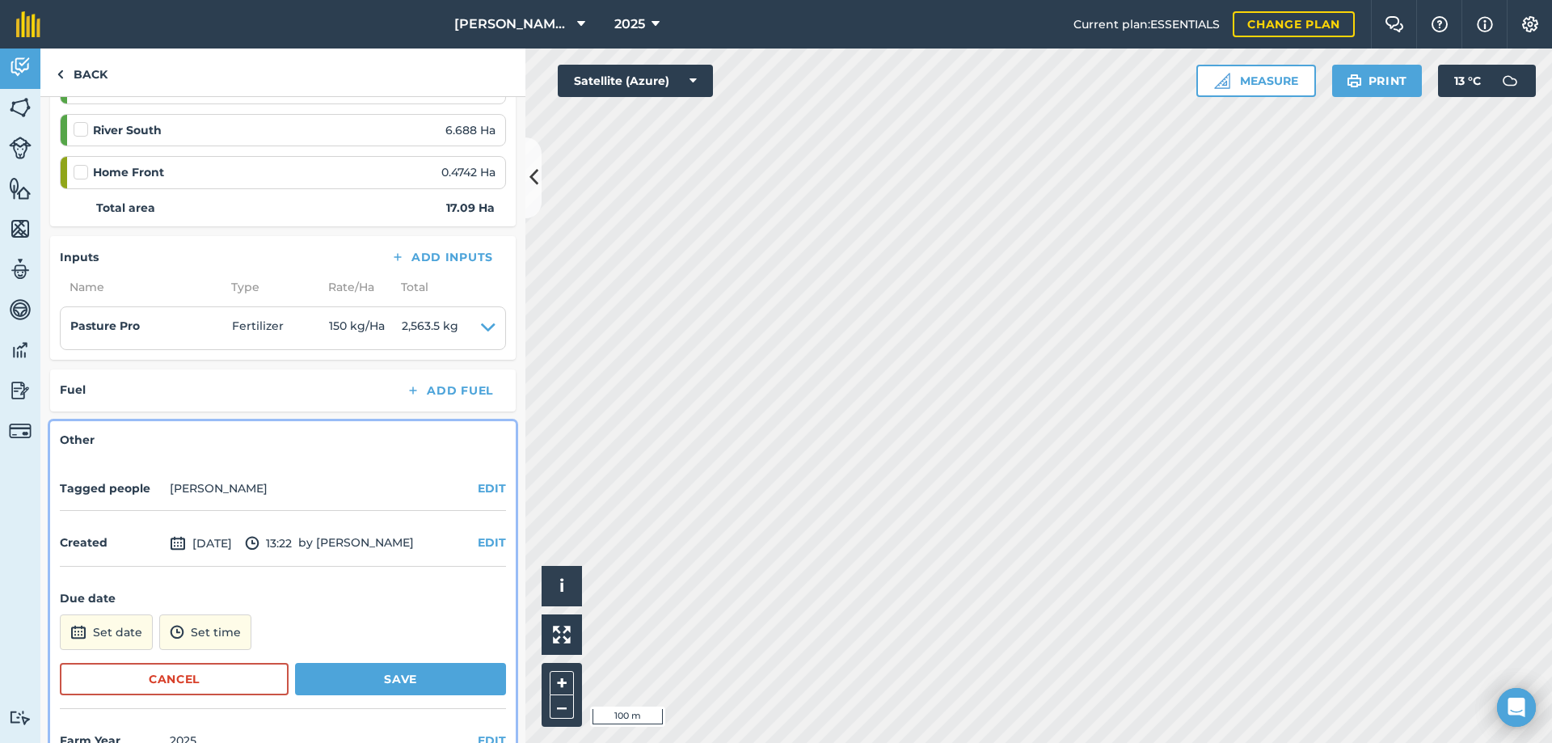
scroll to position [366, 0]
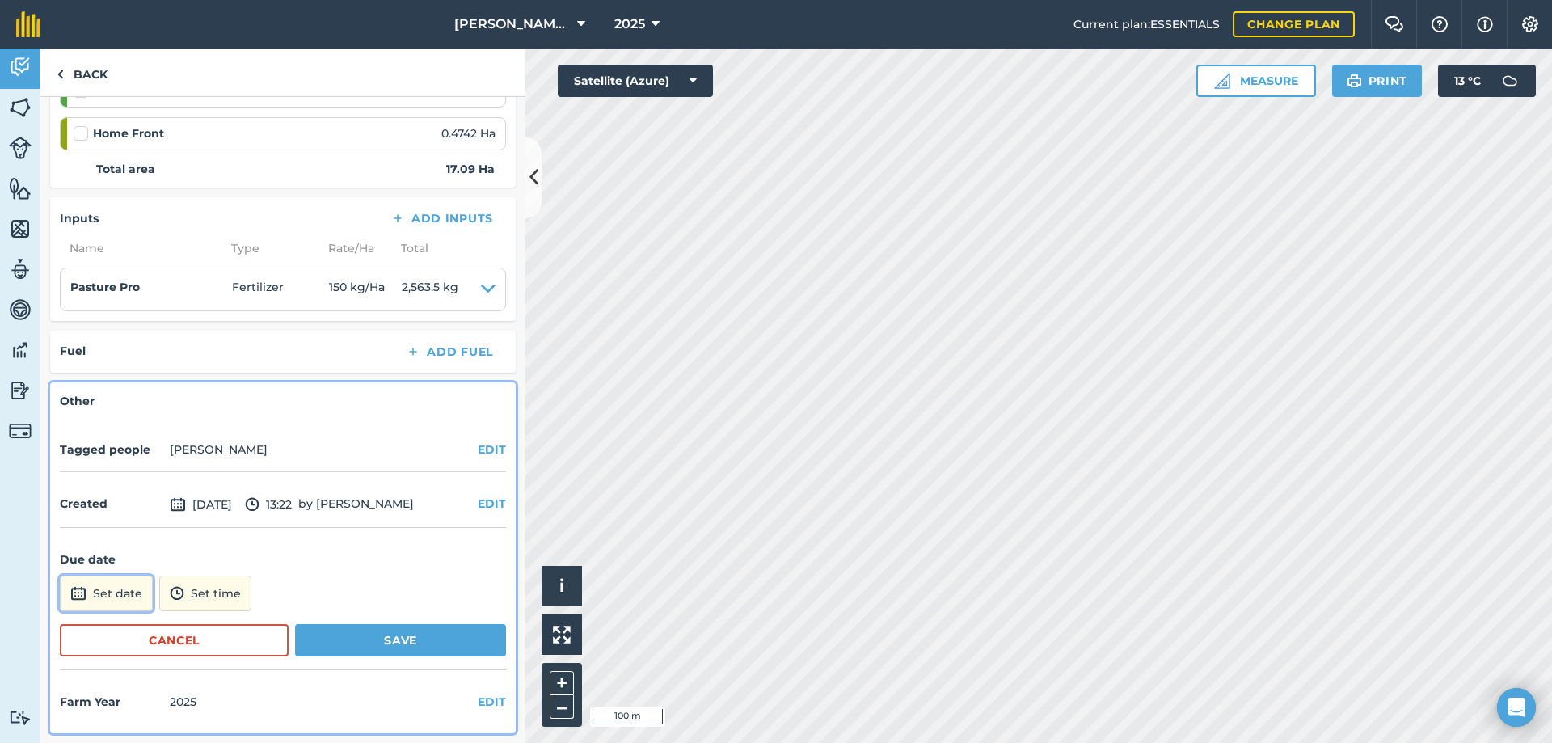
click at [111, 583] on button "Set date" at bounding box center [106, 594] width 93 height 36
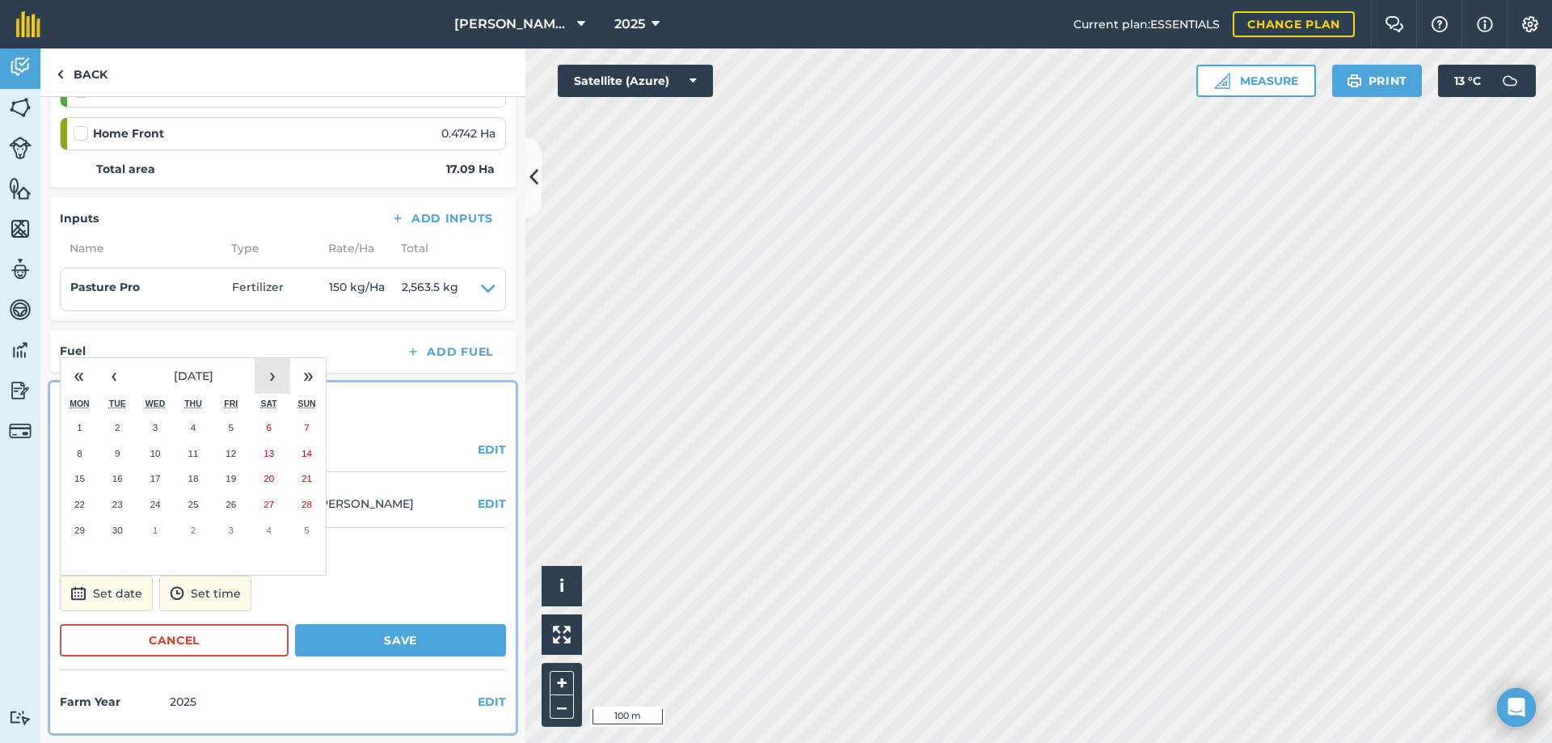
click at [267, 375] on button "›" at bounding box center [273, 376] width 36 height 36
click at [188, 452] on button "6" at bounding box center [194, 454] width 38 height 26
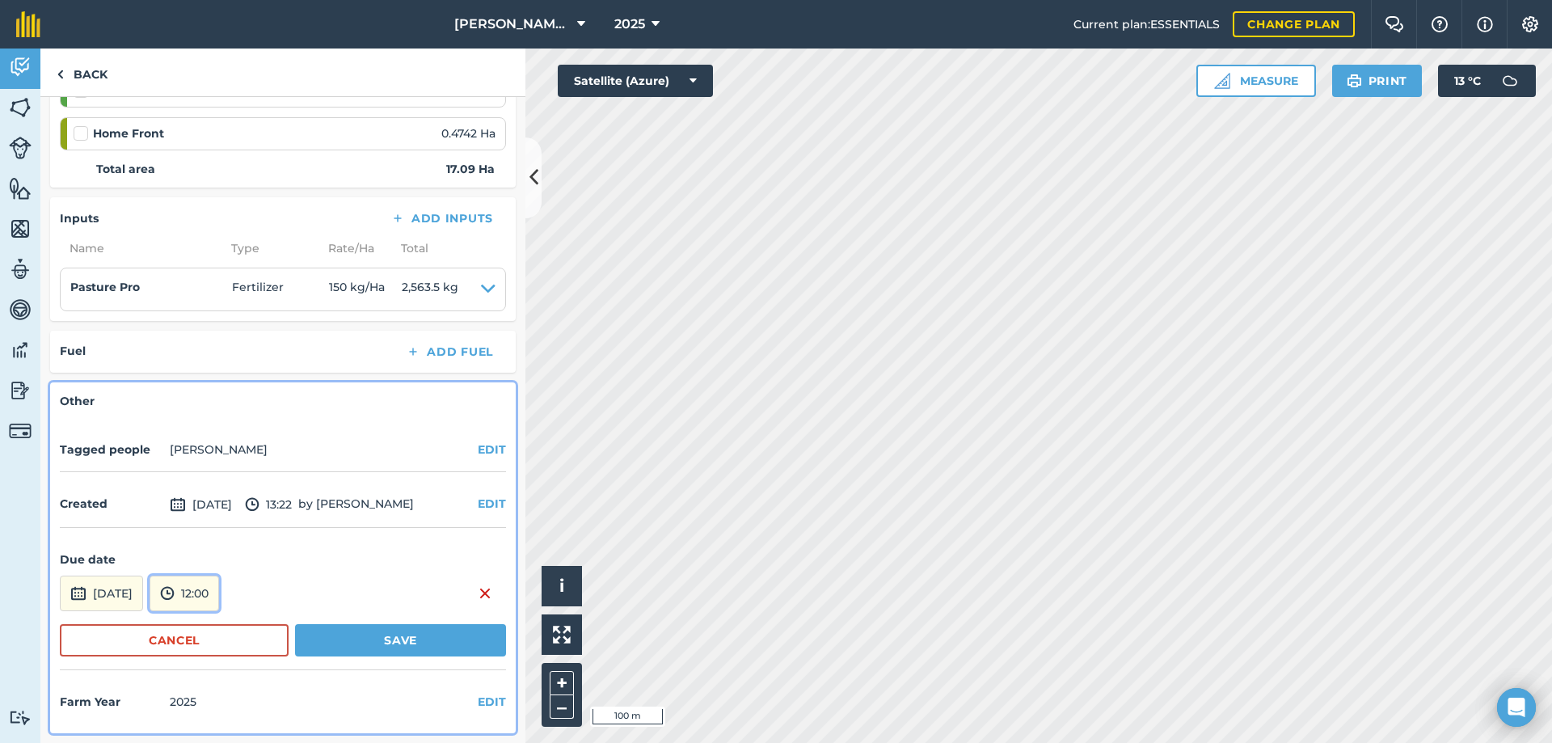
click at [213, 585] on button "12:00" at bounding box center [185, 594] width 70 height 36
click at [216, 506] on button "09:00" at bounding box center [188, 505] width 76 height 26
click at [403, 644] on button "Save" at bounding box center [400, 640] width 211 height 32
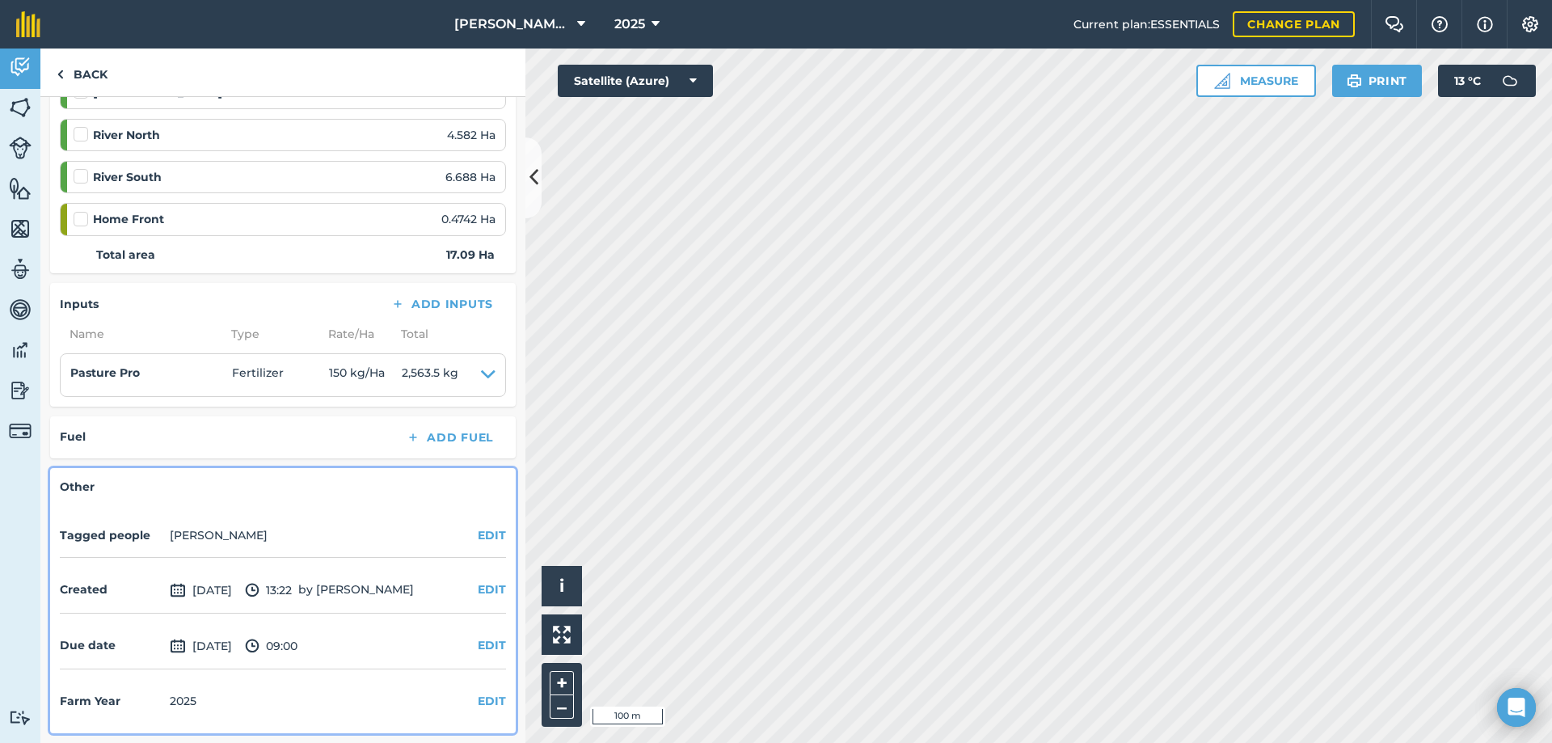
scroll to position [281, 0]
click at [99, 74] on link "Back" at bounding box center [81, 73] width 83 height 48
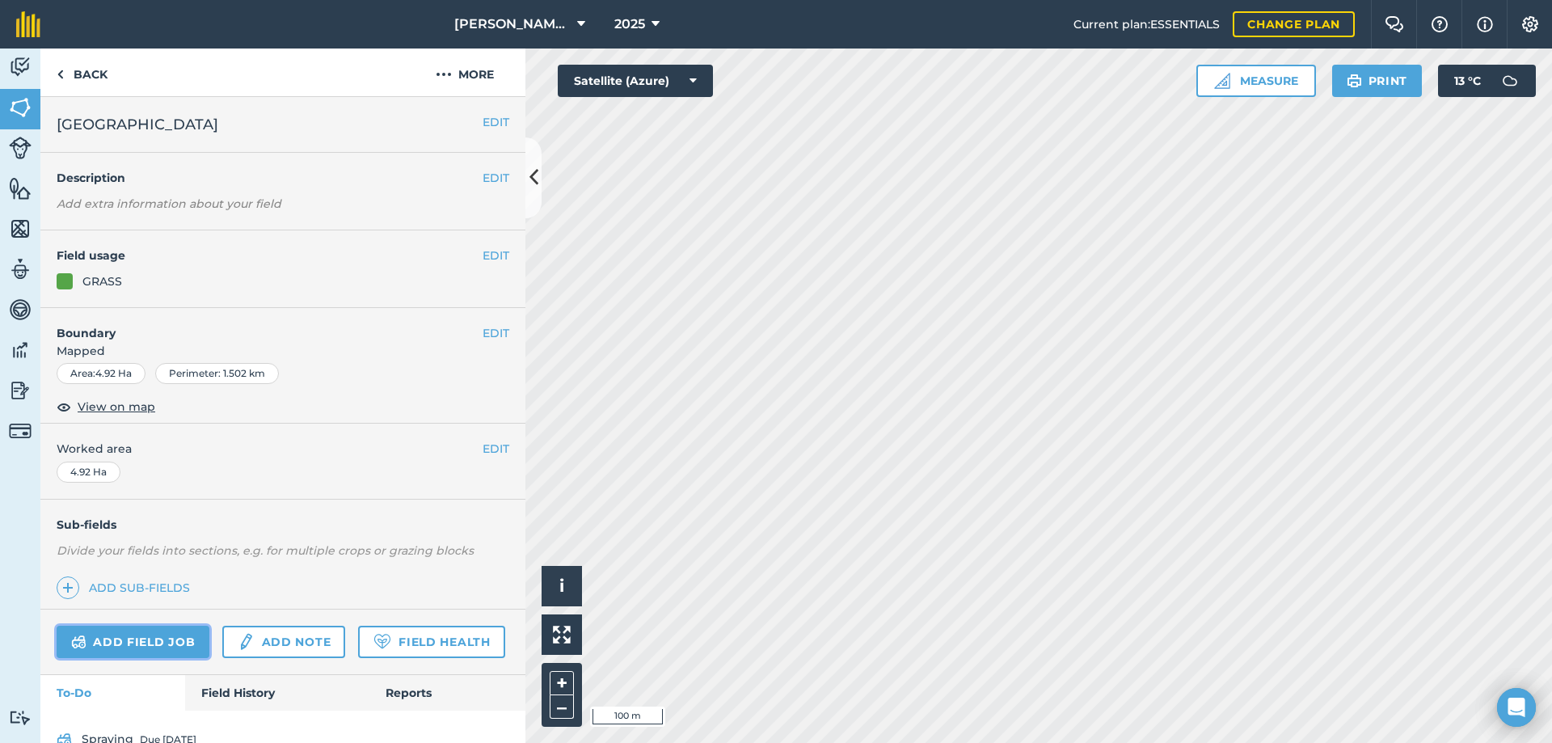
click at [122, 640] on link "Add field job" at bounding box center [133, 642] width 153 height 32
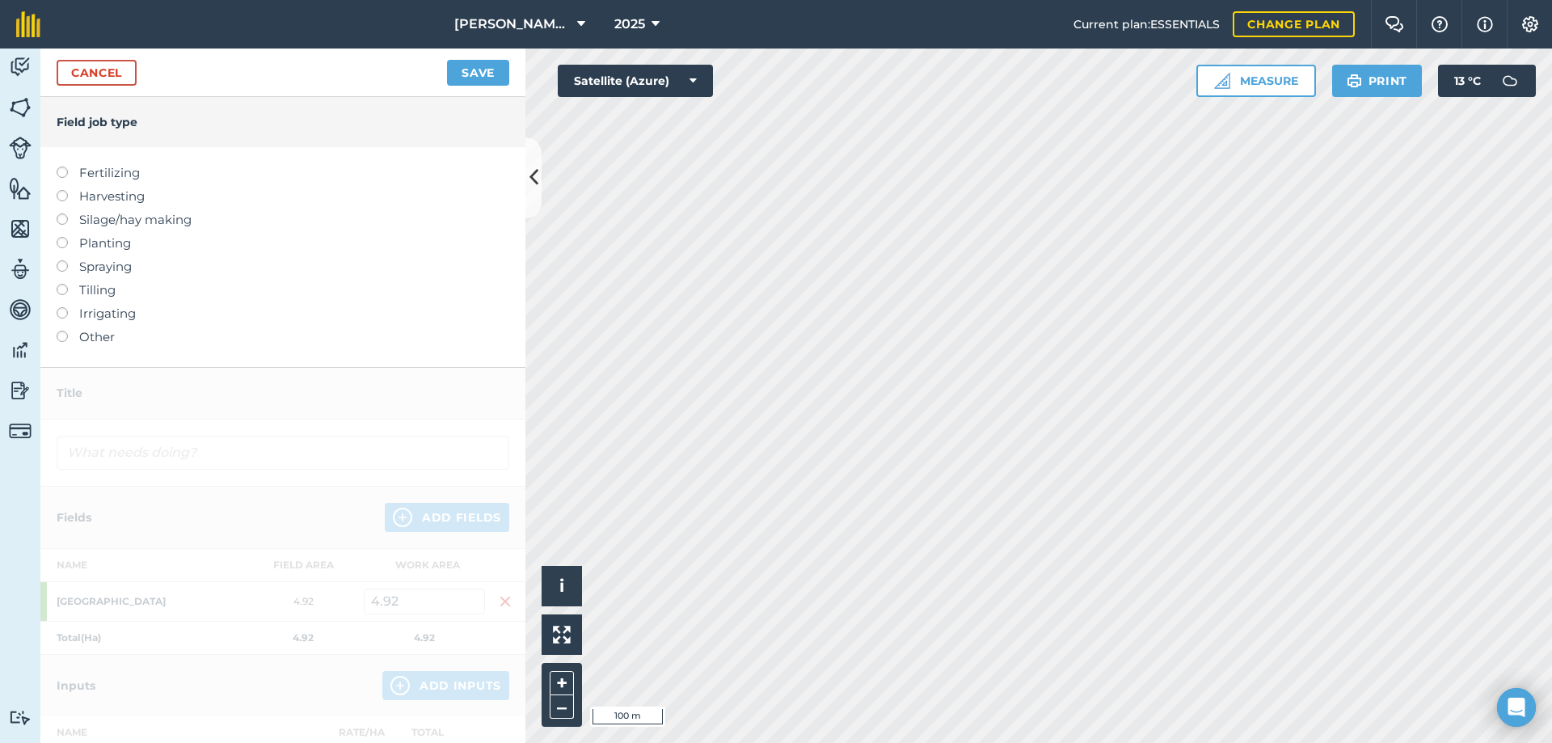
click at [65, 237] on label at bounding box center [68, 237] width 23 height 0
type input "Planting"
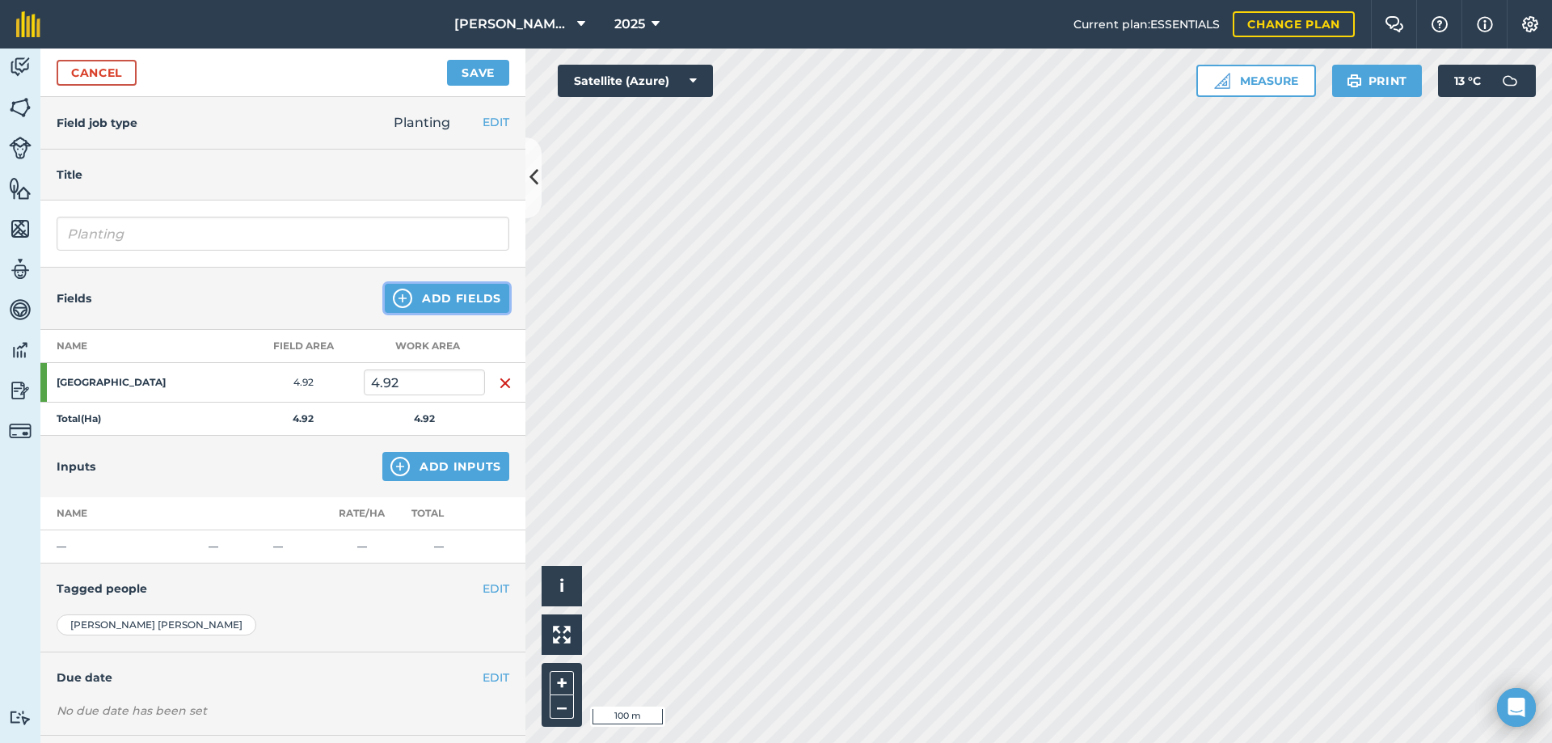
click at [394, 302] on img at bounding box center [402, 298] width 19 height 19
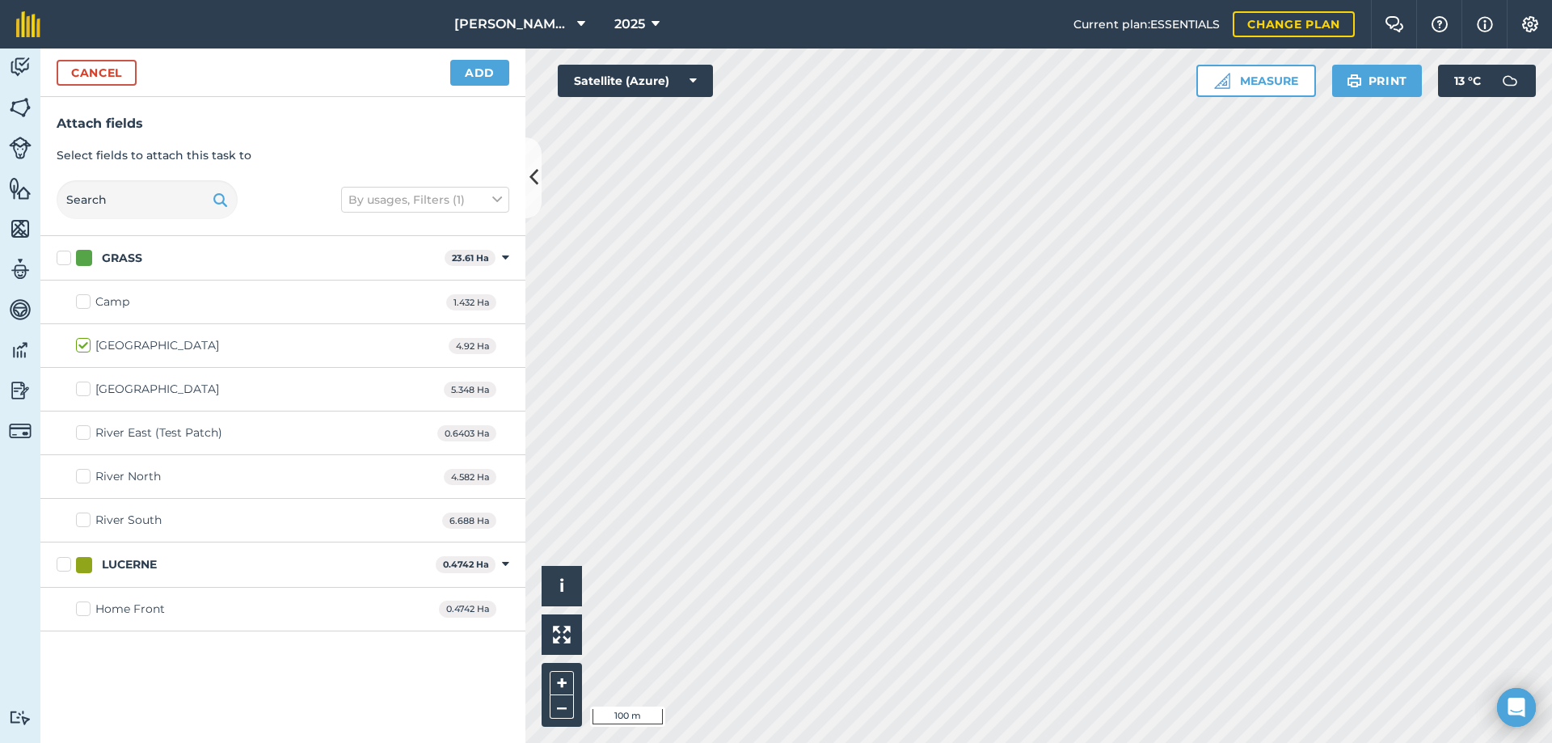
click at [85, 298] on label "Camp" at bounding box center [102, 301] width 53 height 17
click at [85, 298] on input "Camp" at bounding box center [81, 298] width 11 height 11
checkbox input "true"
click at [88, 433] on label "River East (Test Patch)" at bounding box center [149, 432] width 146 height 17
click at [87, 433] on input "River East (Test Patch)" at bounding box center [81, 429] width 11 height 11
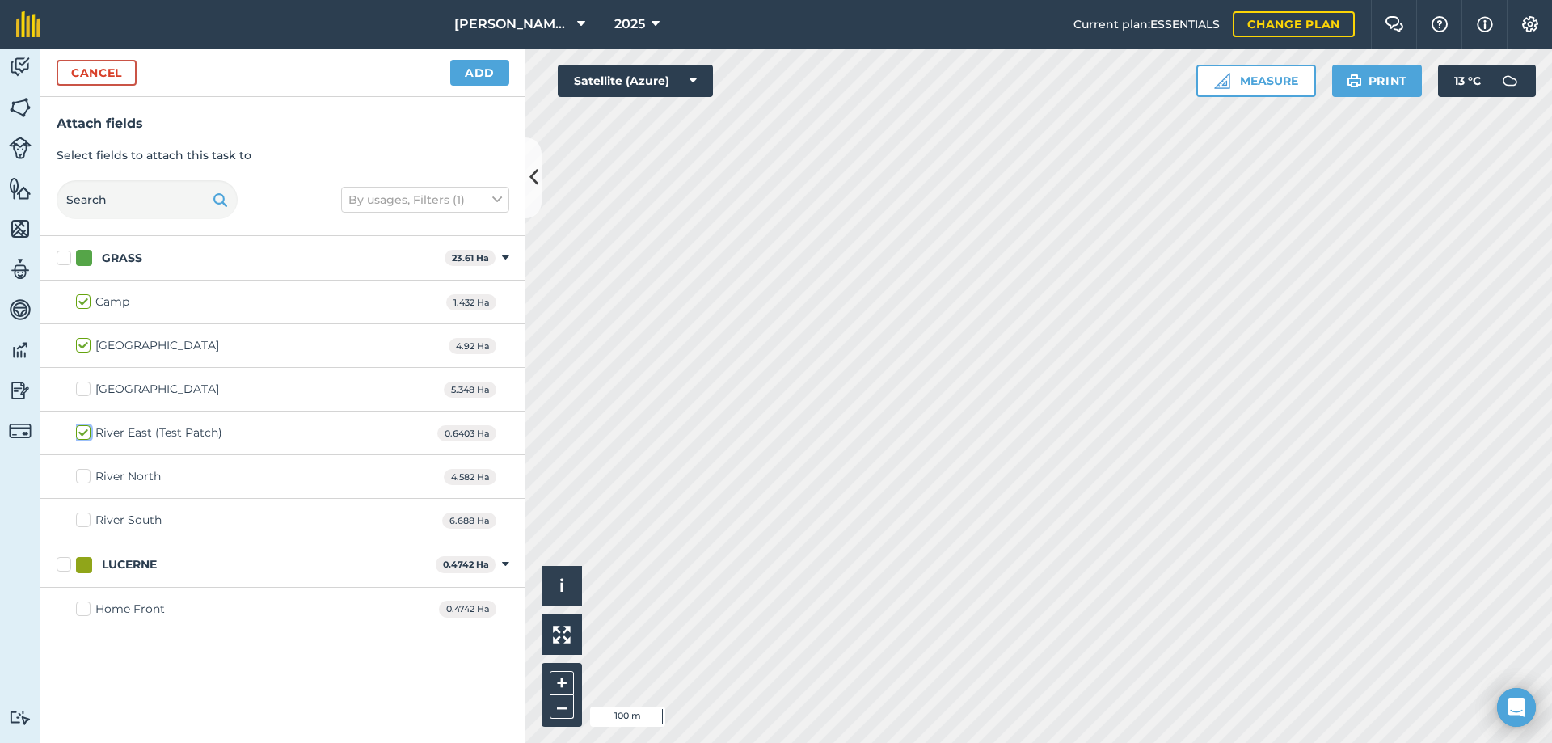
checkbox input "true"
click at [475, 78] on button "Add" at bounding box center [479, 73] width 59 height 26
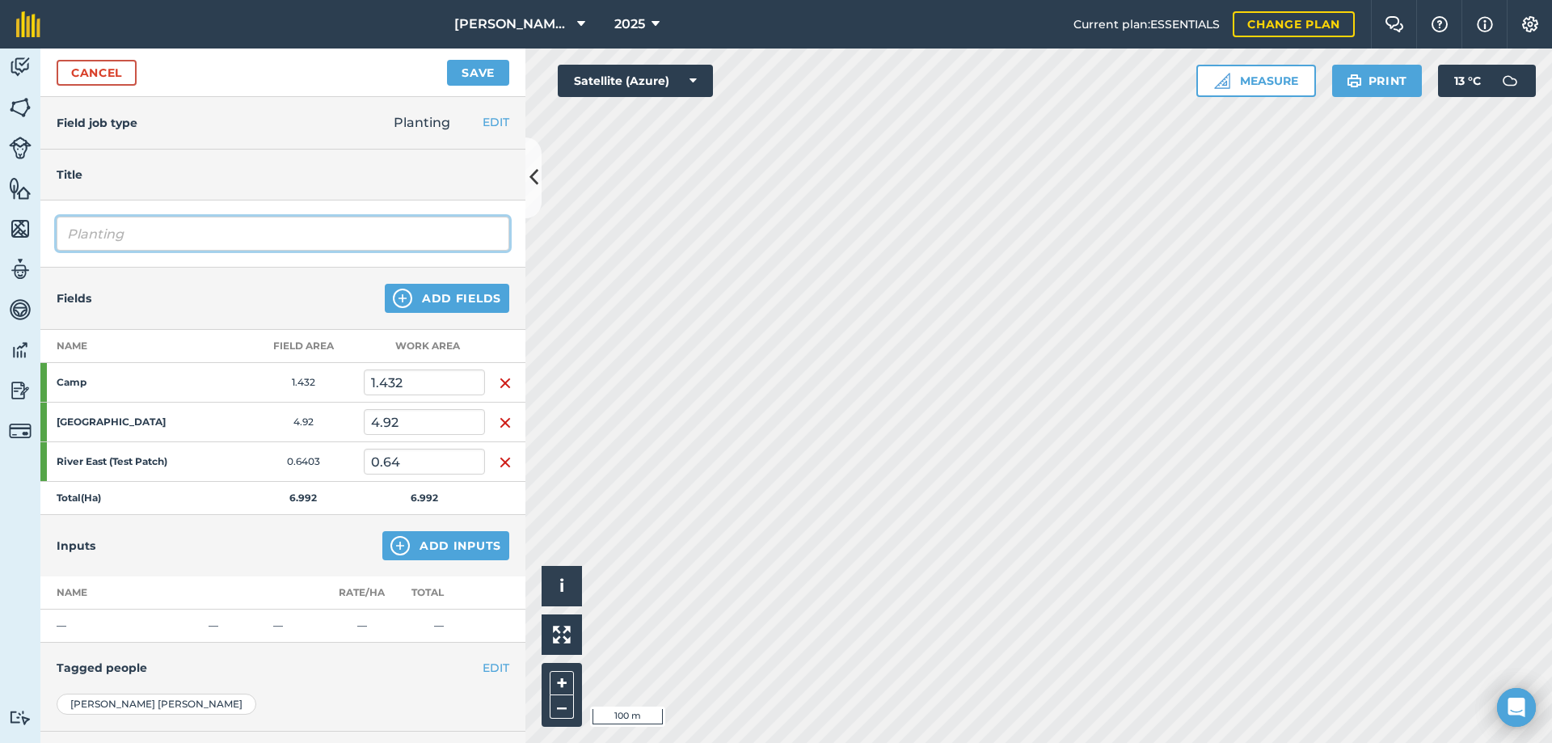
click at [129, 230] on input "Planting" at bounding box center [283, 234] width 453 height 34
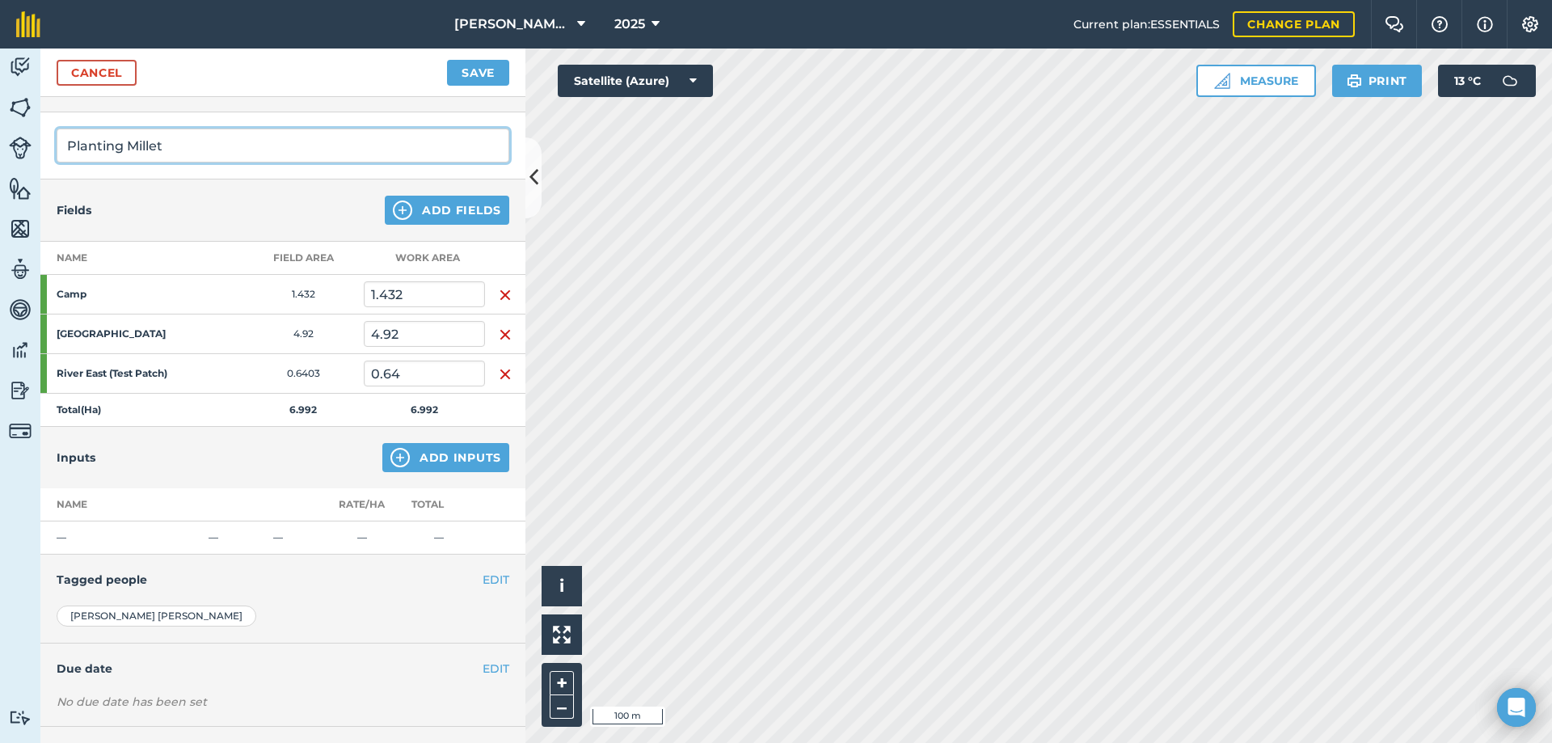
scroll to position [158, 0]
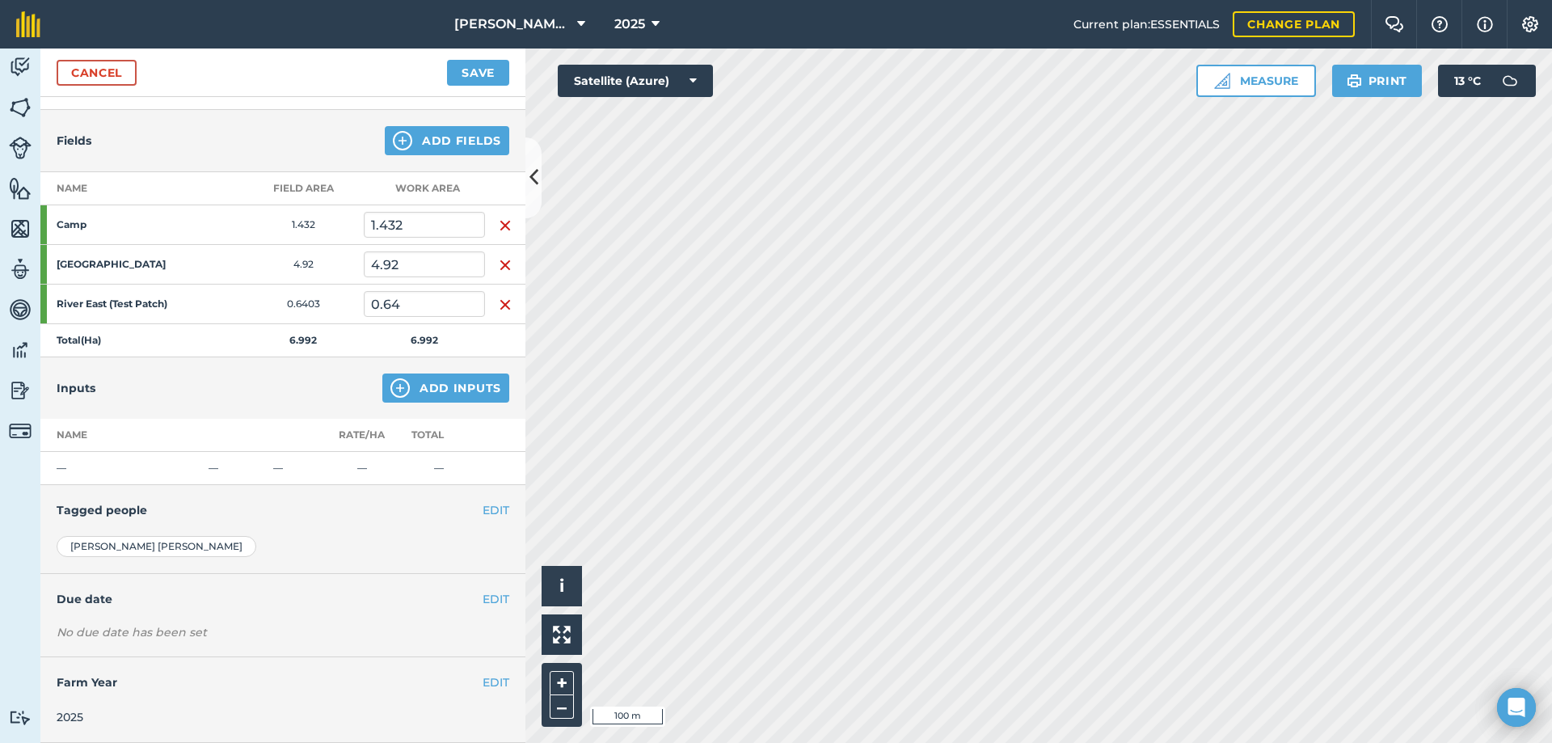
type input "Planting Millet"
click at [433, 390] on button "Add Inputs" at bounding box center [445, 388] width 127 height 29
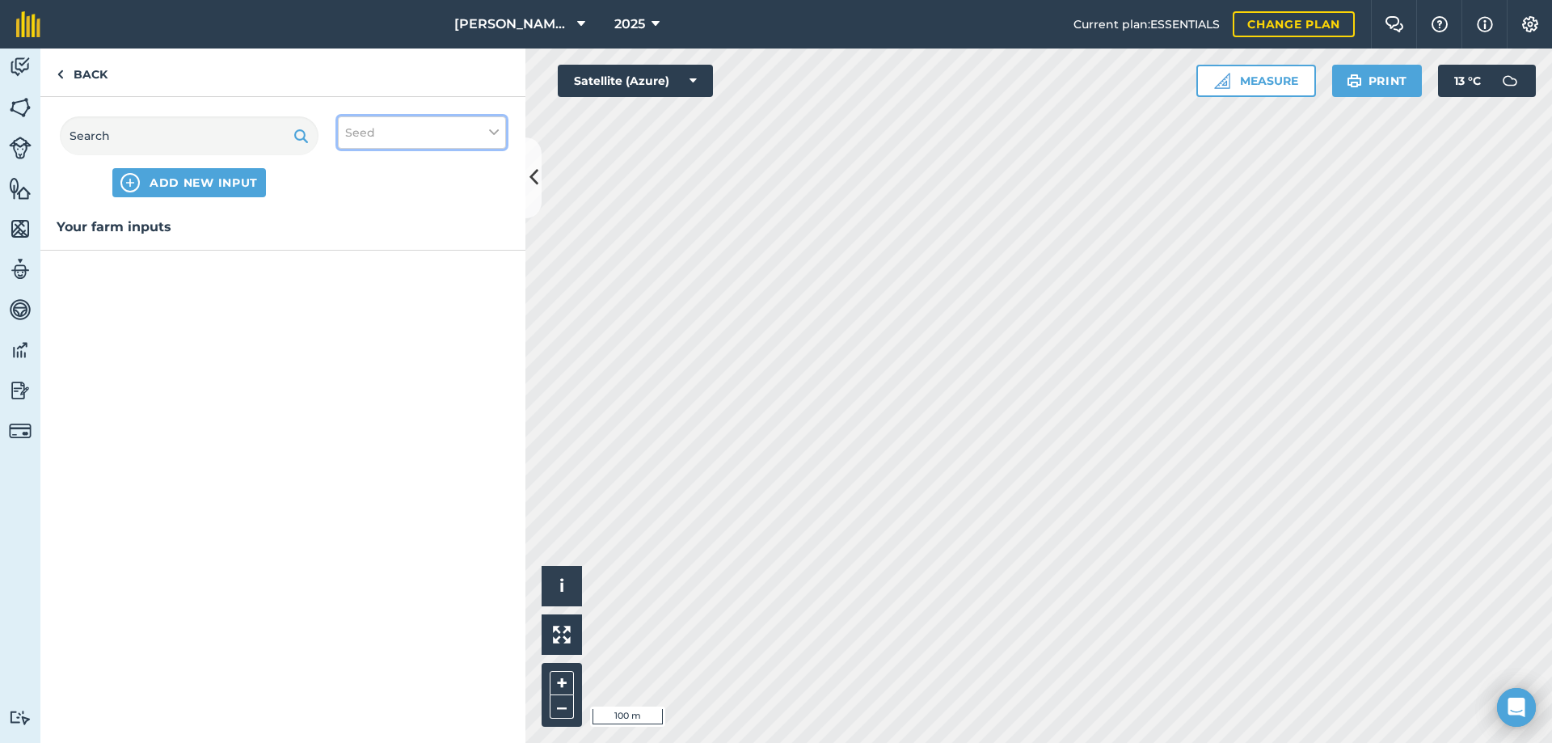
click at [388, 135] on button "Seed" at bounding box center [422, 132] width 168 height 32
click at [154, 183] on span "ADD NEW INPUT" at bounding box center [204, 183] width 108 height 16
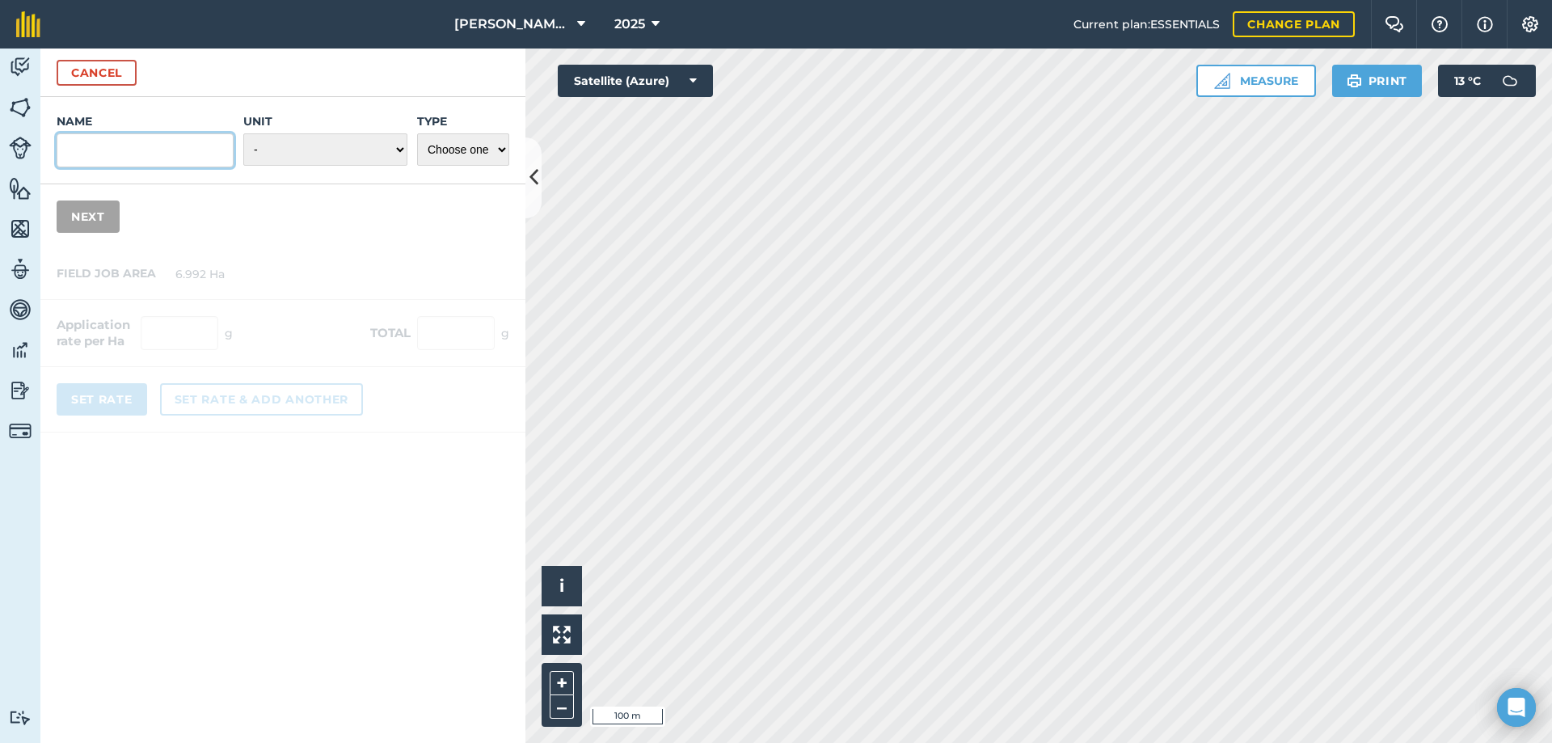
click at [154, 142] on input "Name" at bounding box center [145, 150] width 177 height 34
type input "Millet"
click at [313, 148] on select "- Grams/g Kilograms/kg Metric tonnes/t Millilitres/ml Litres/L Ounces/oz Pounds…" at bounding box center [325, 149] width 164 height 32
select select "KILOGRAMS"
click at [243, 133] on select "- Grams/g Kilograms/kg Metric tonnes/t Millilitres/ml Litres/L Ounces/oz Pounds…" at bounding box center [325, 149] width 164 height 32
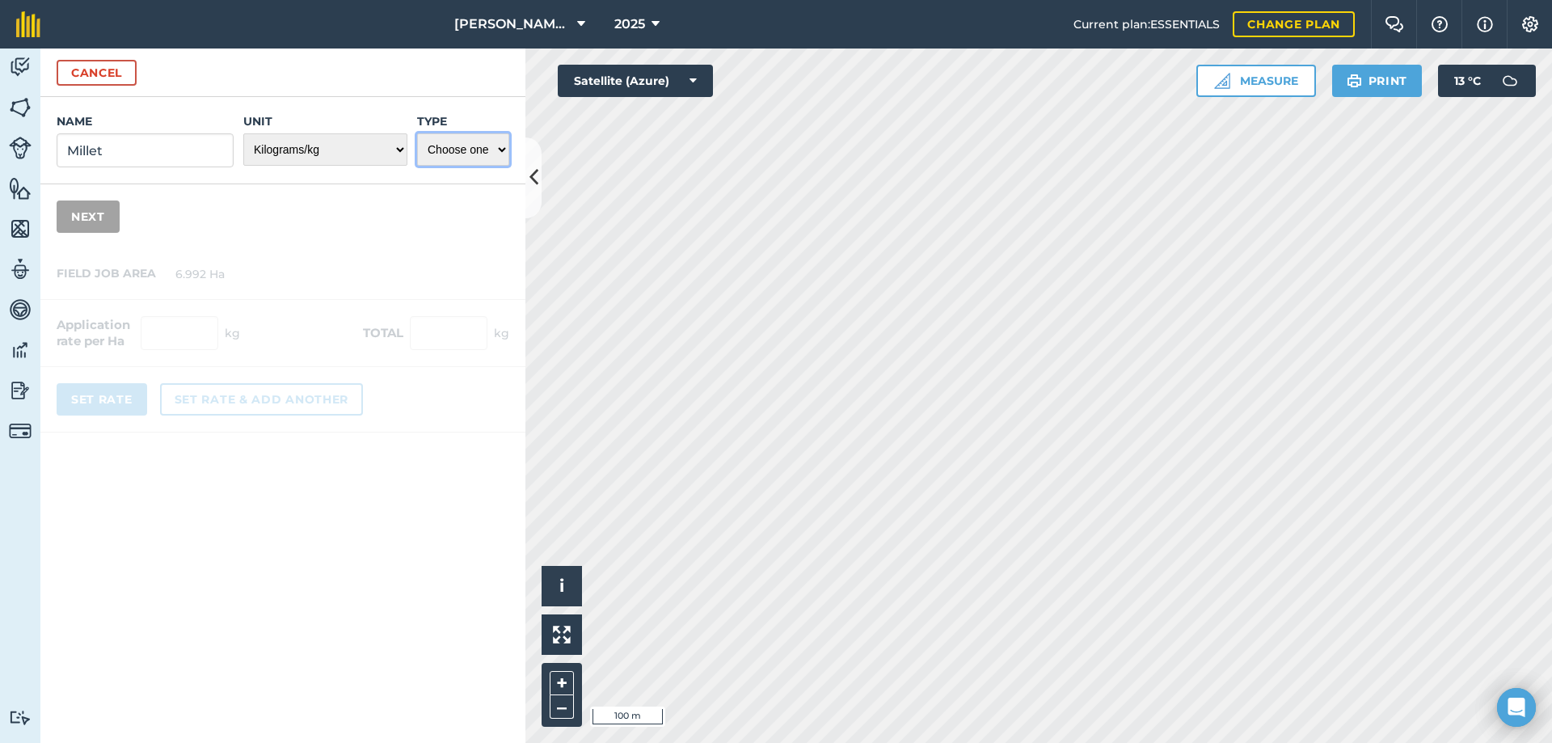
click at [475, 143] on select "Choose one Fertilizer Seed Spray Fuel Other" at bounding box center [463, 149] width 92 height 32
select select "SEED"
click at [417, 133] on select "Choose one Fertilizer Seed Spray Fuel Other" at bounding box center [463, 149] width 92 height 32
click at [79, 220] on button "Next" at bounding box center [88, 217] width 63 height 32
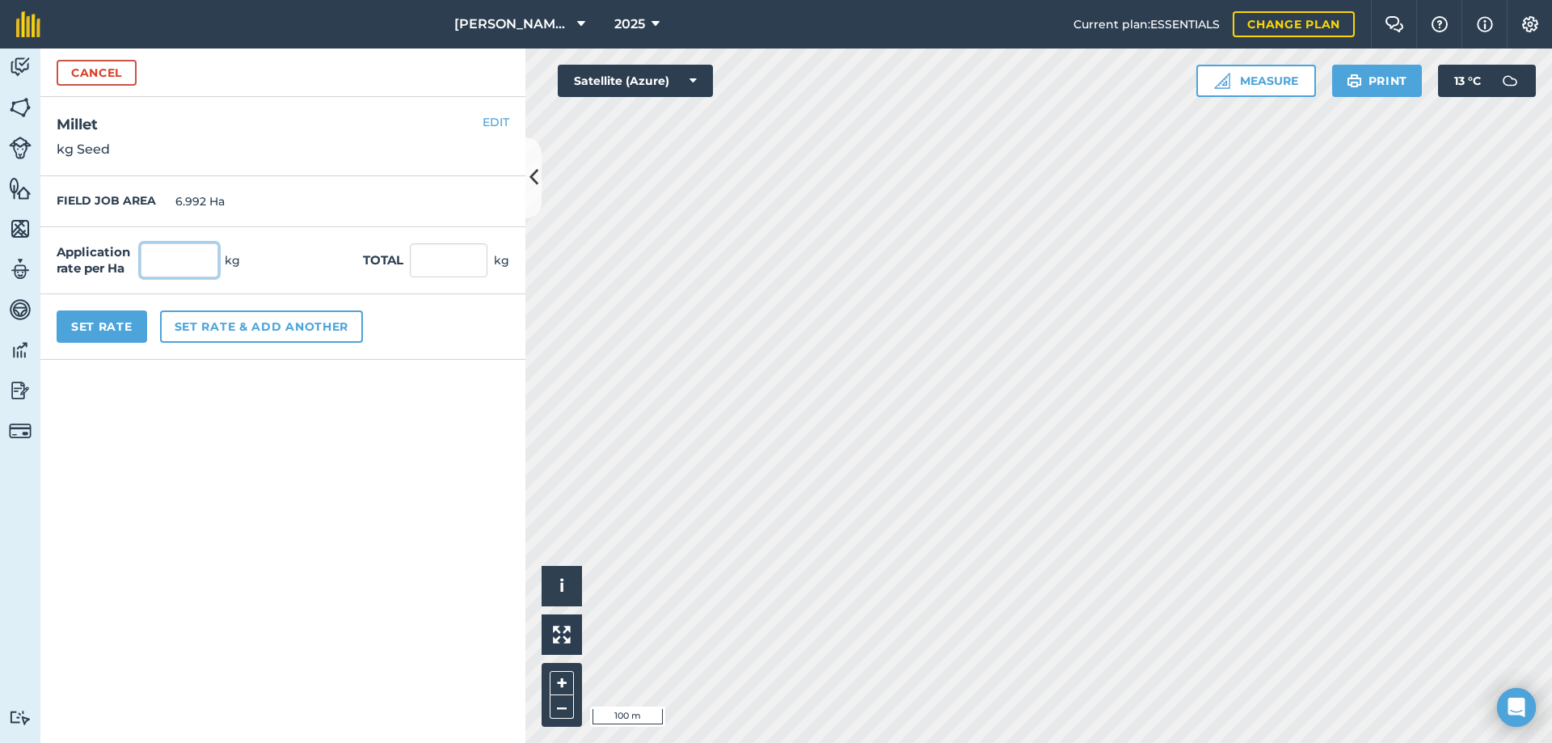
click at [176, 257] on input "text" at bounding box center [180, 260] width 78 height 34
click at [179, 255] on input "text" at bounding box center [180, 260] width 78 height 34
type input "10"
type input "69.92"
click at [116, 323] on button "Set Rate" at bounding box center [102, 326] width 91 height 32
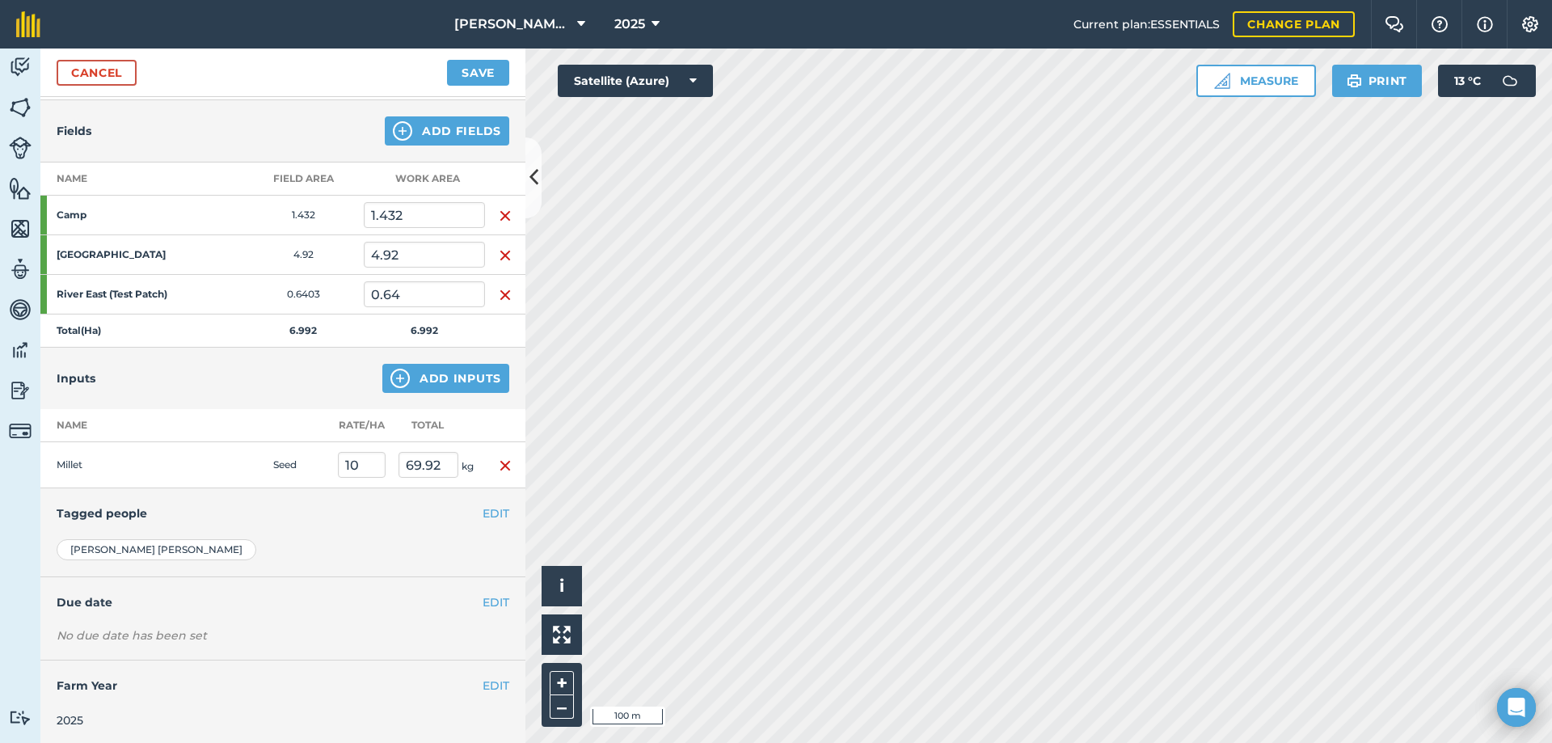
scroll to position [171, 0]
click at [498, 599] on div "EDIT Due date" at bounding box center [282, 599] width 485 height 50
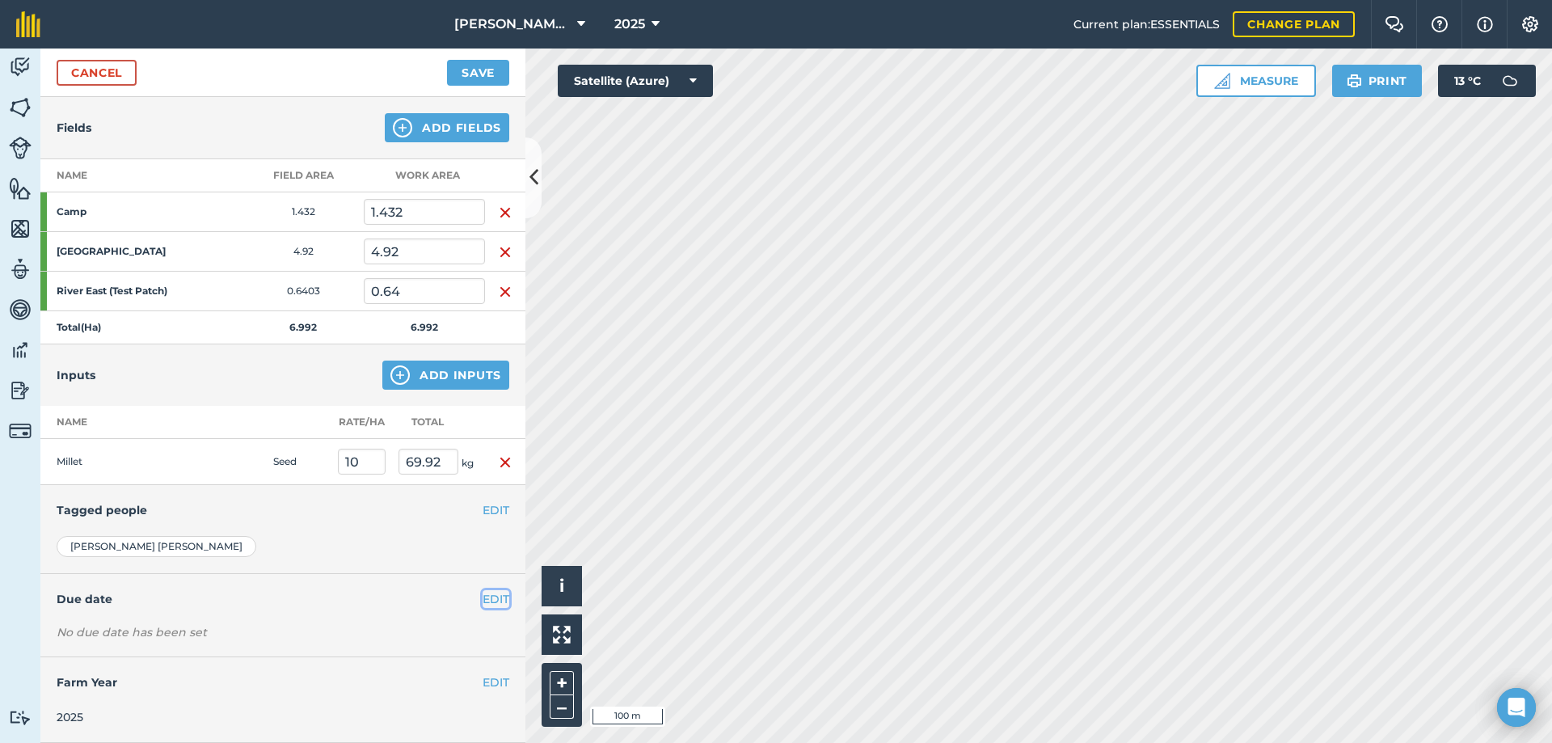
click at [492, 598] on button "EDIT" at bounding box center [496, 599] width 27 height 18
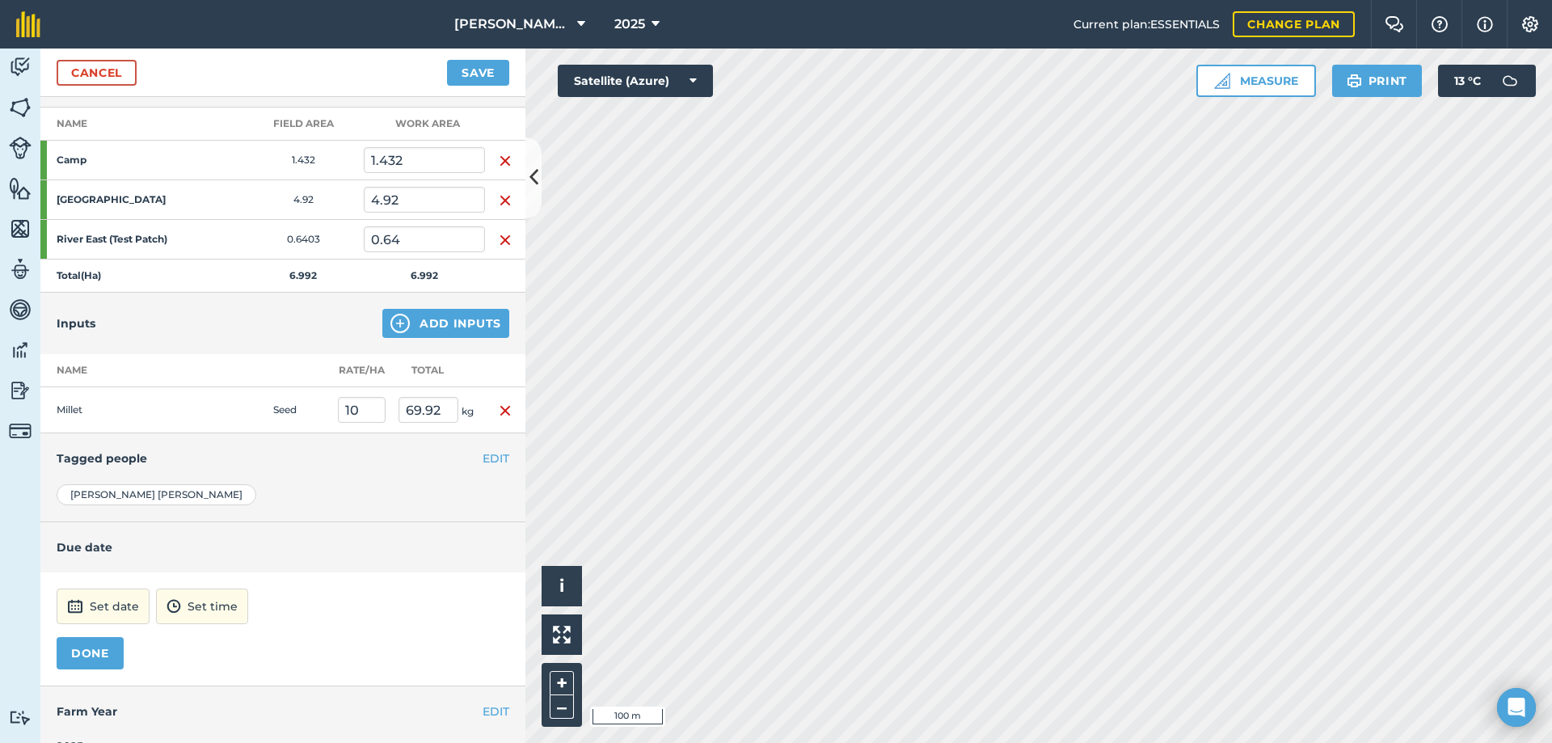
scroll to position [251, 0]
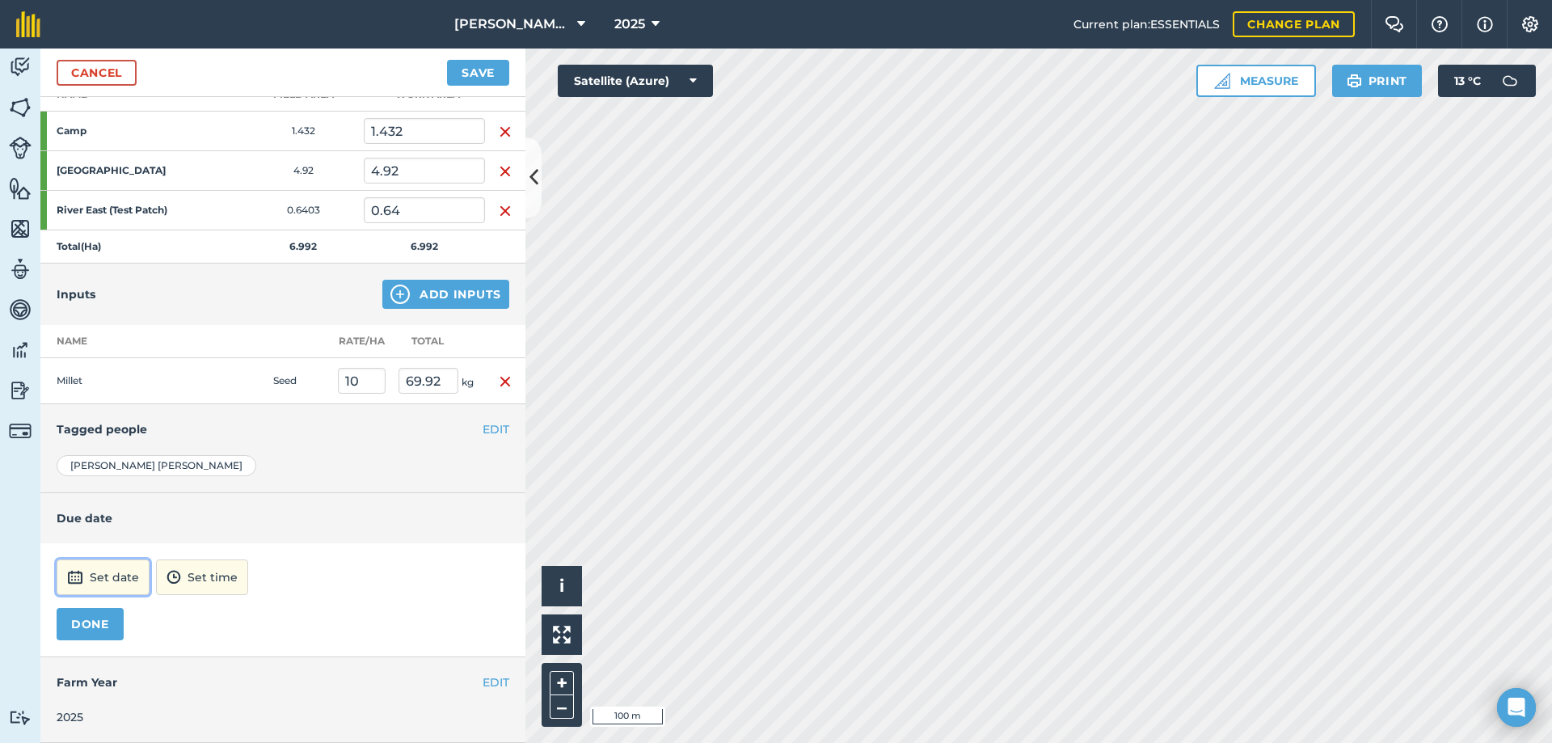
click at [109, 576] on button "Set date" at bounding box center [103, 578] width 93 height 36
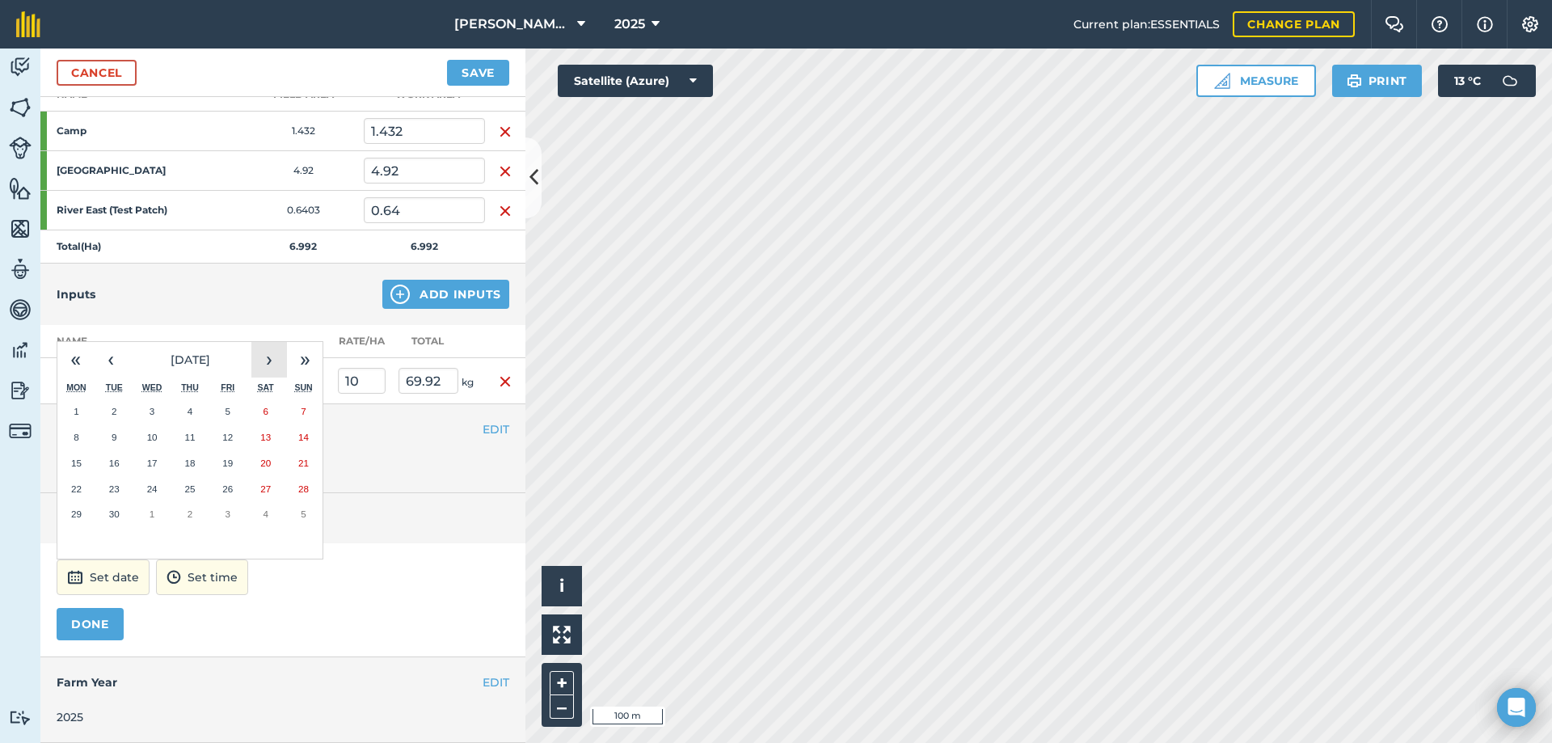
click at [254, 361] on button "›" at bounding box center [269, 360] width 36 height 36
click at [118, 363] on button "‹" at bounding box center [111, 360] width 36 height 36
click at [78, 485] on abbr "17" at bounding box center [76, 489] width 11 height 11
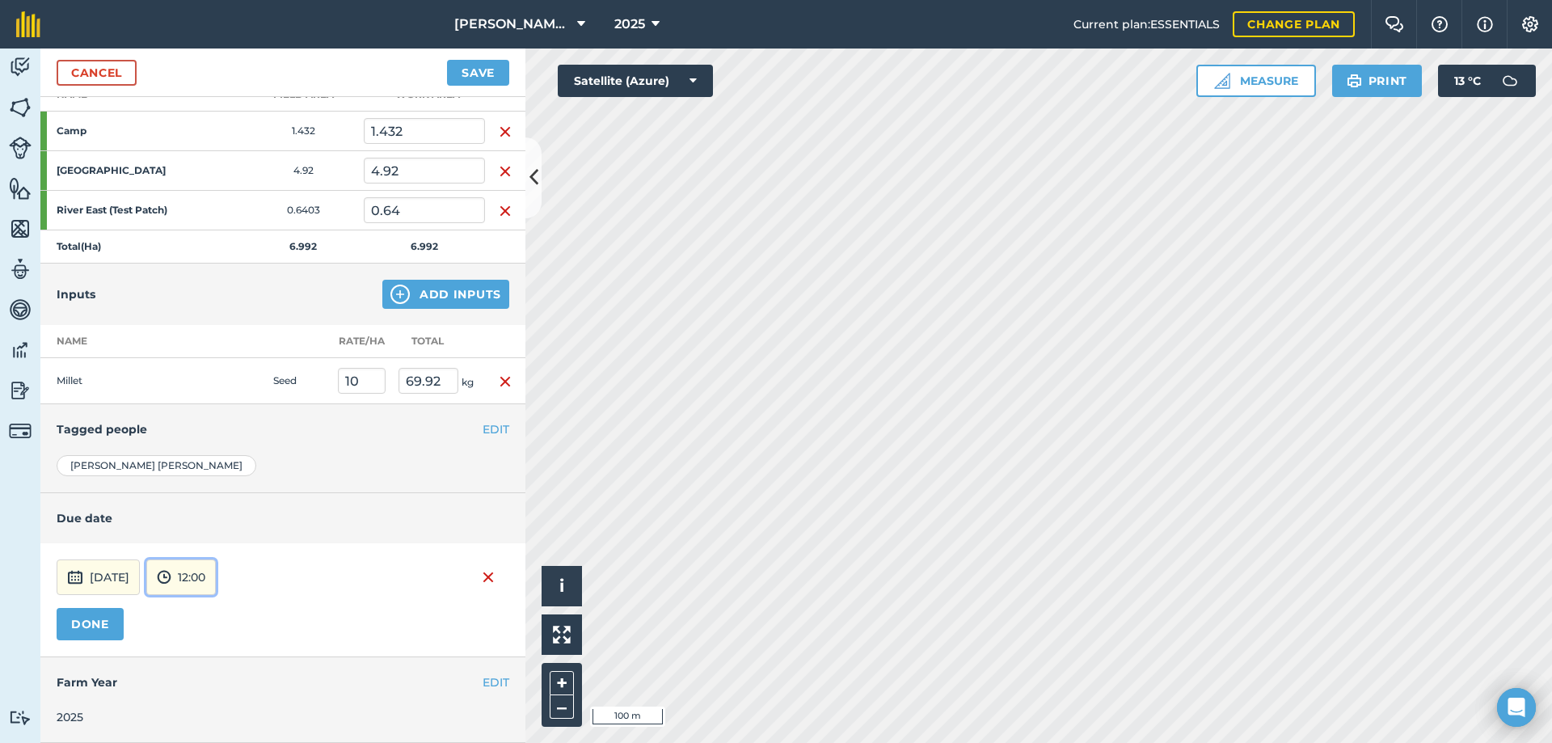
click at [216, 571] on button "12:00" at bounding box center [181, 578] width 70 height 36
click at [212, 490] on button "09:00" at bounding box center [185, 489] width 76 height 26
click at [102, 625] on button "DONE" at bounding box center [90, 624] width 67 height 32
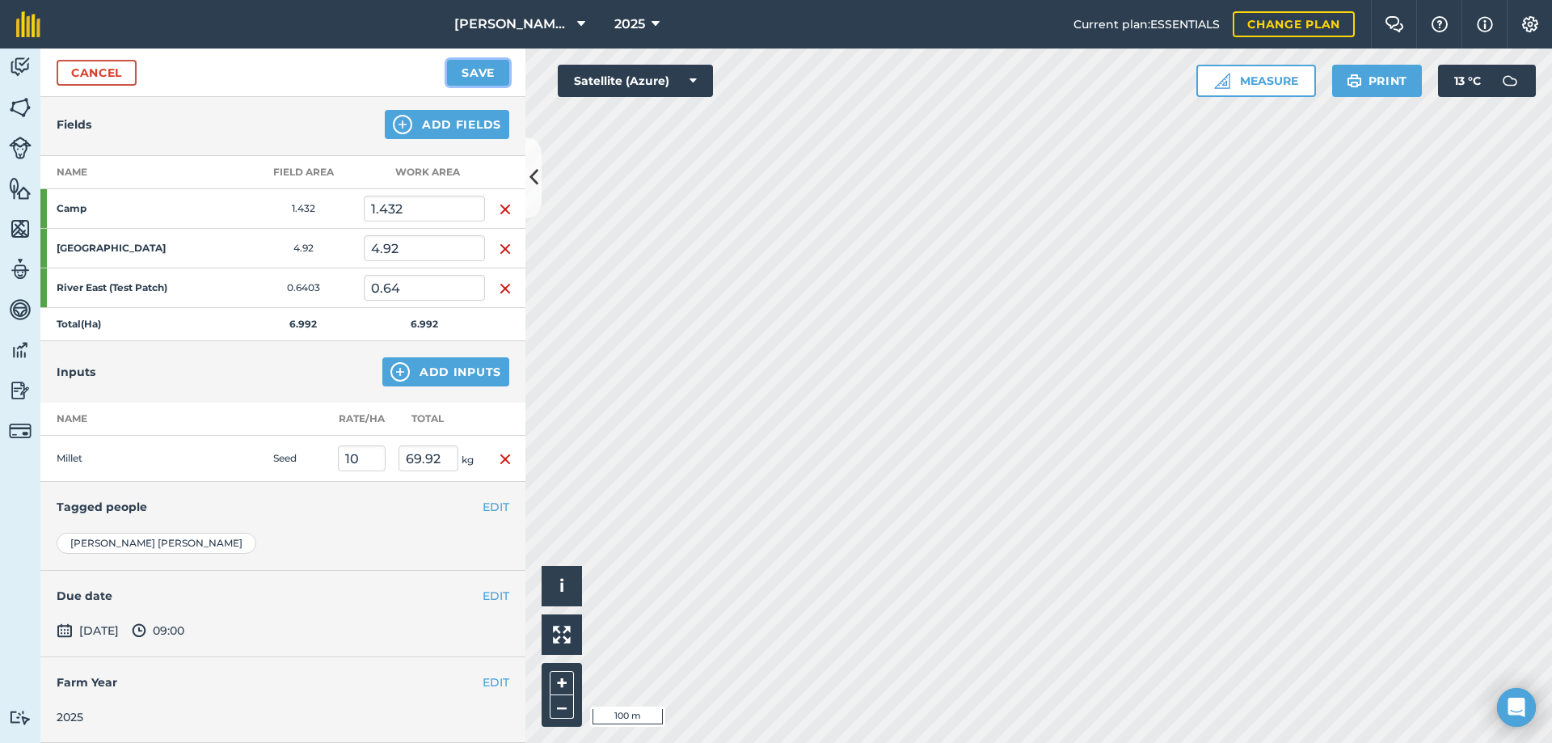
click at [453, 71] on button "Save" at bounding box center [478, 73] width 62 height 26
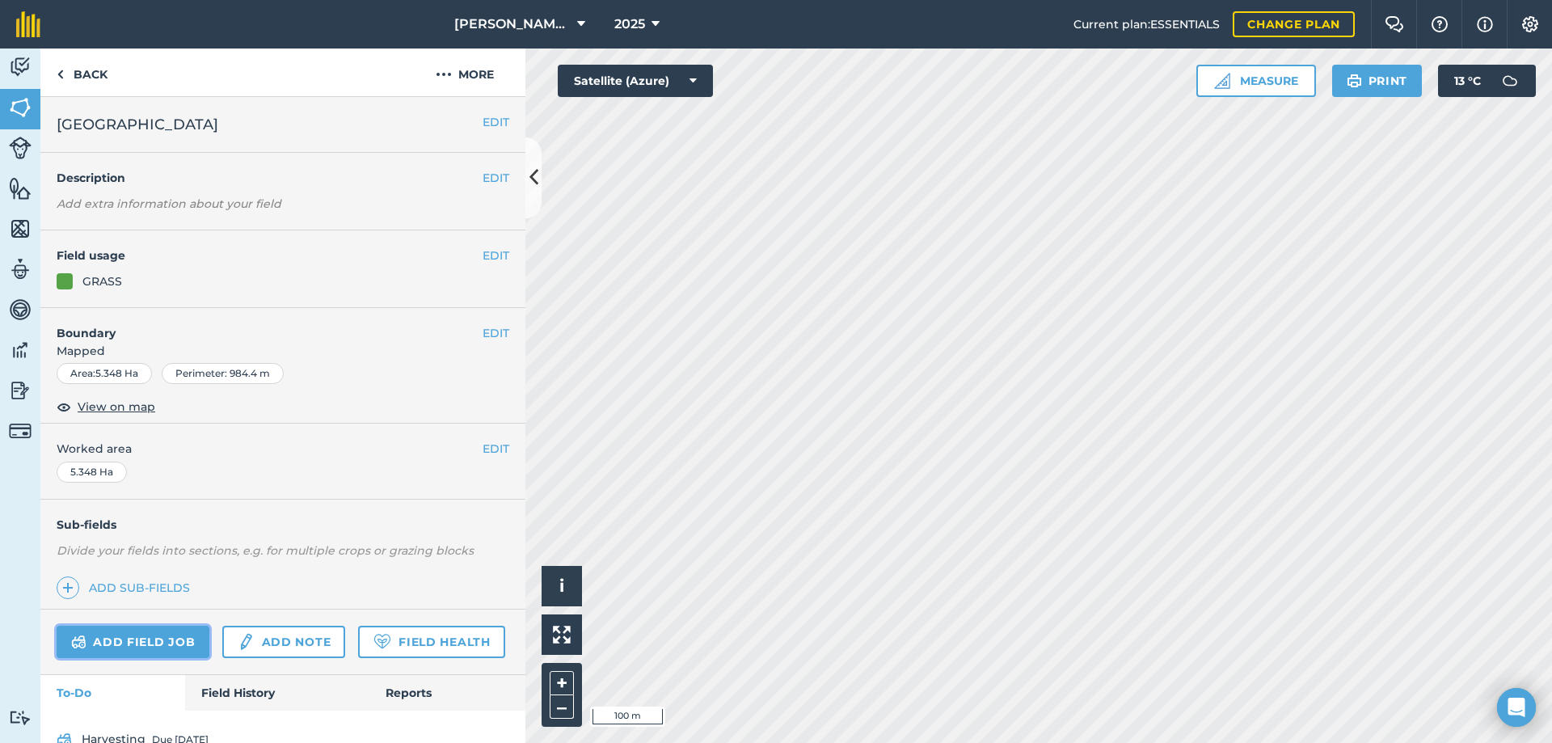
click at [149, 640] on link "Add field job" at bounding box center [133, 642] width 153 height 32
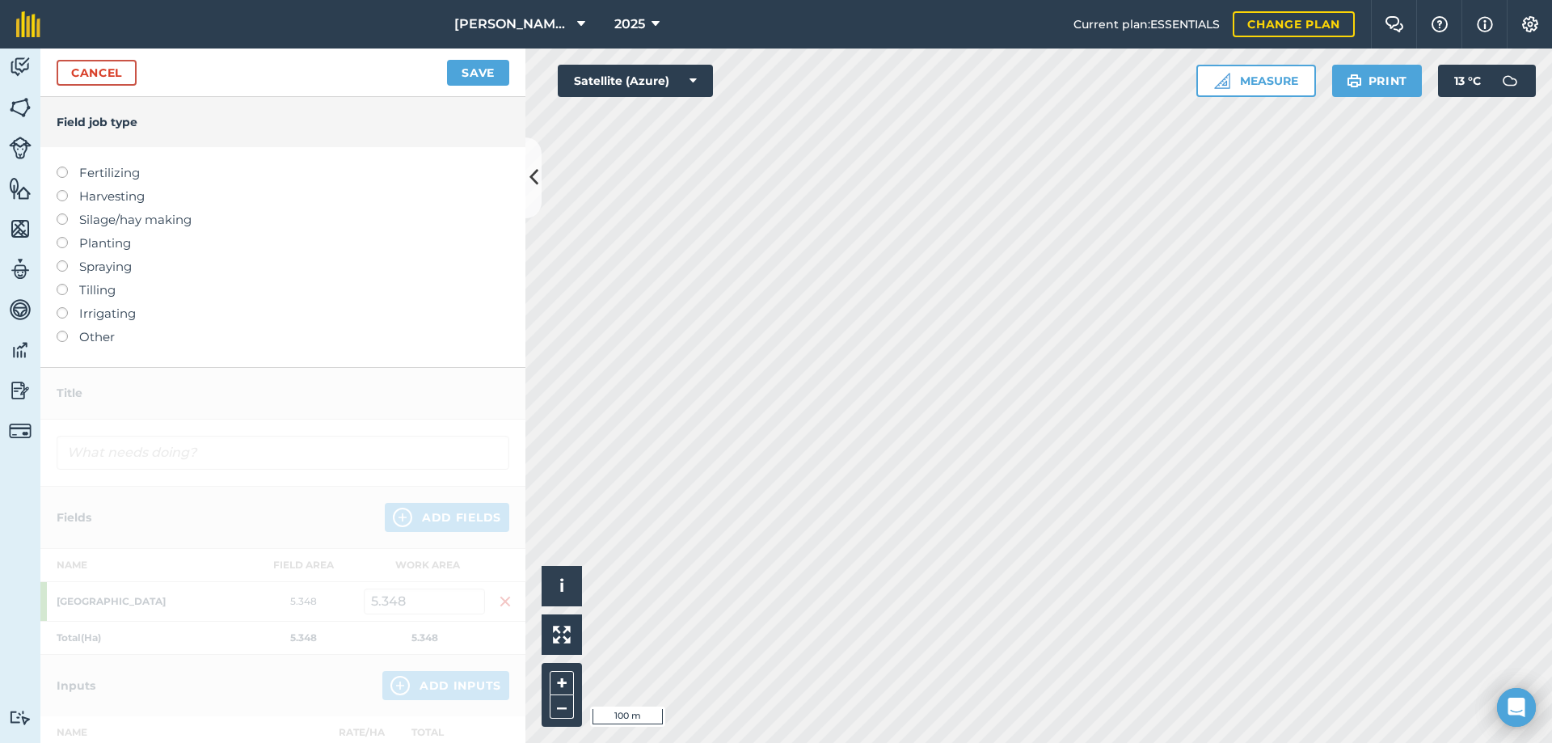
click at [65, 213] on label at bounding box center [68, 213] width 23 height 0
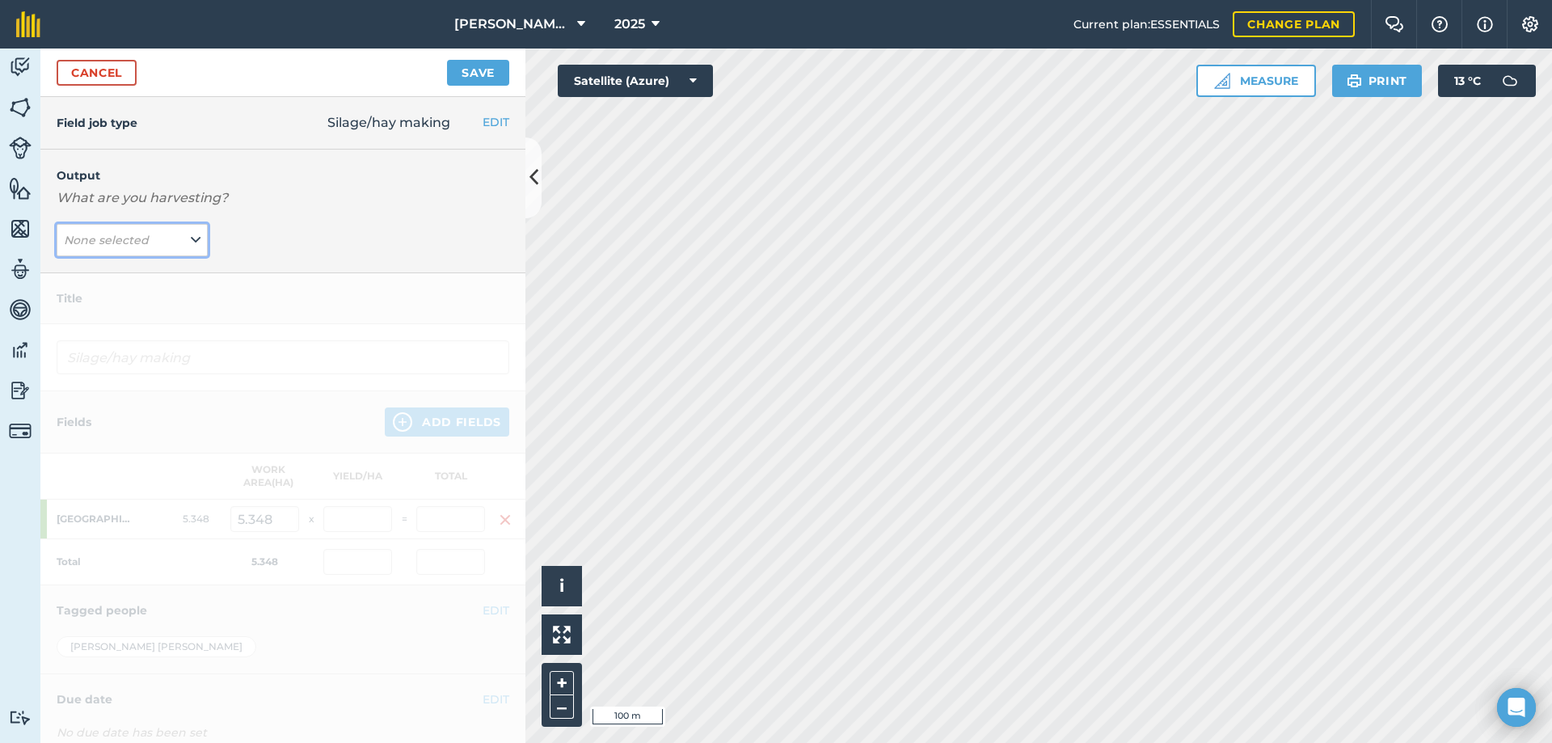
click at [155, 243] on button "None selected" at bounding box center [132, 240] width 151 height 32
click at [115, 274] on button "Hay ( # )" at bounding box center [132, 272] width 151 height 31
type input "Silage/hay making Hay"
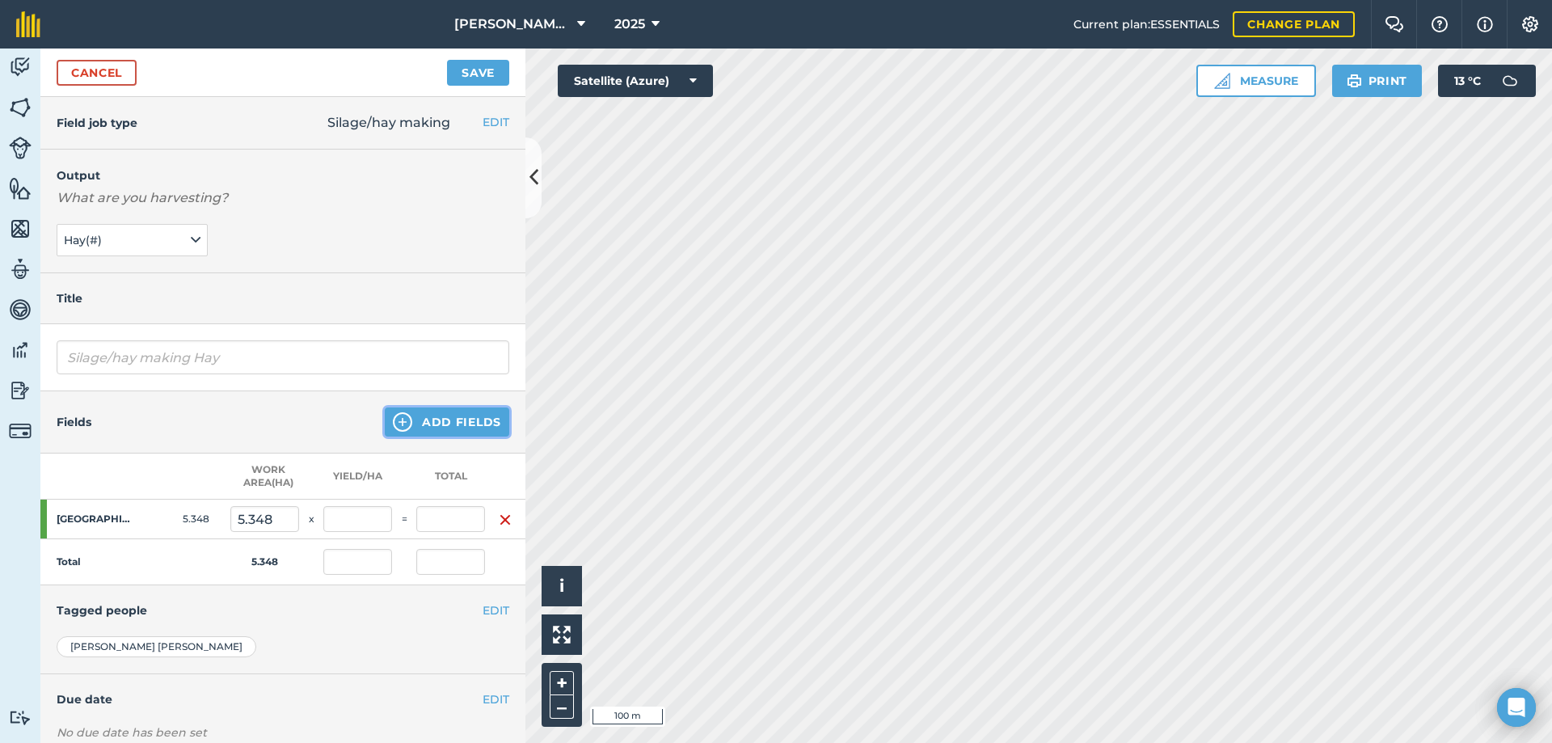
click at [427, 424] on button "Add Fields" at bounding box center [447, 421] width 125 height 29
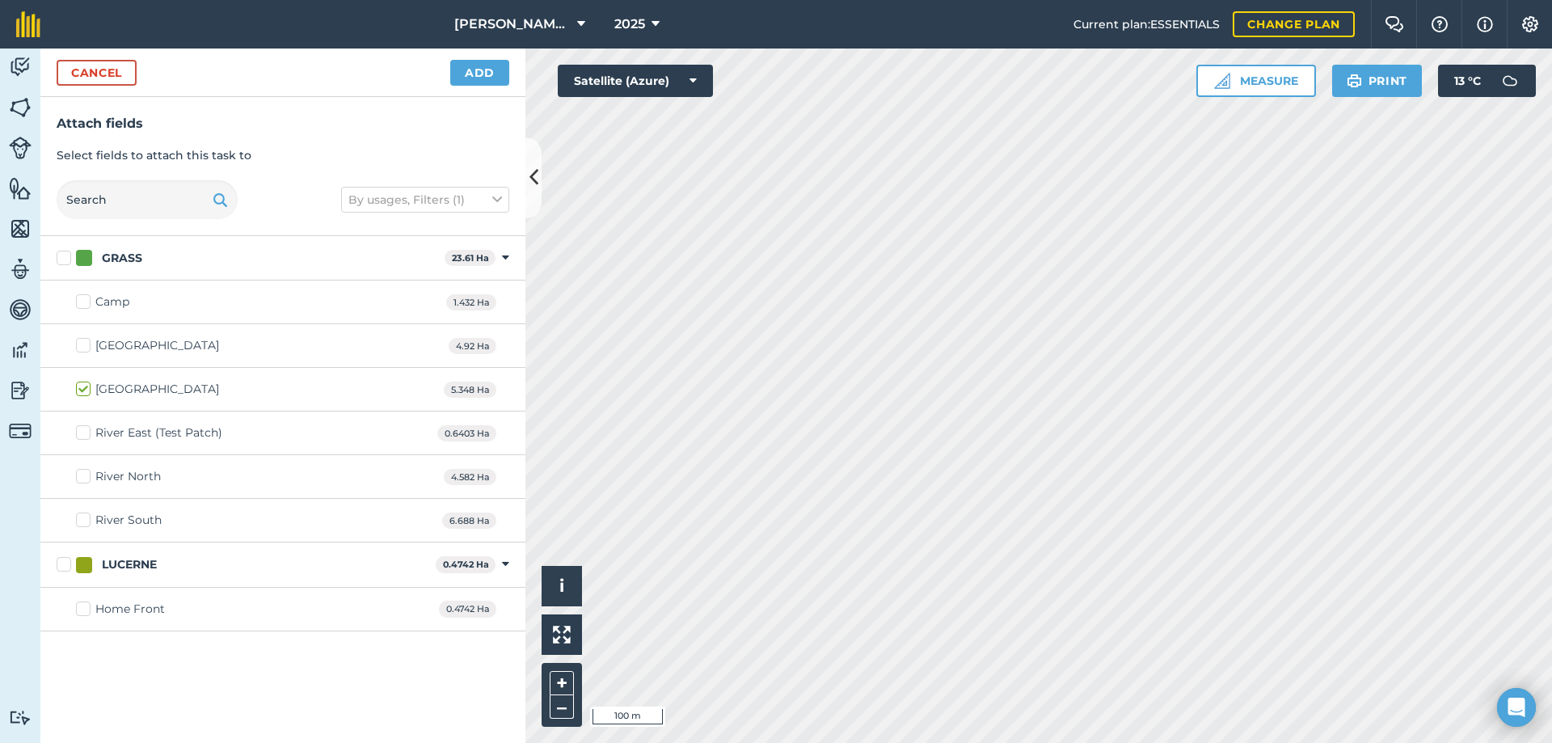
click at [82, 474] on label "River North" at bounding box center [118, 476] width 85 height 17
click at [82, 474] on input "River North" at bounding box center [81, 473] width 11 height 11
checkbox input "true"
click at [87, 521] on label "River South" at bounding box center [119, 520] width 86 height 17
click at [87, 521] on input "River South" at bounding box center [81, 517] width 11 height 11
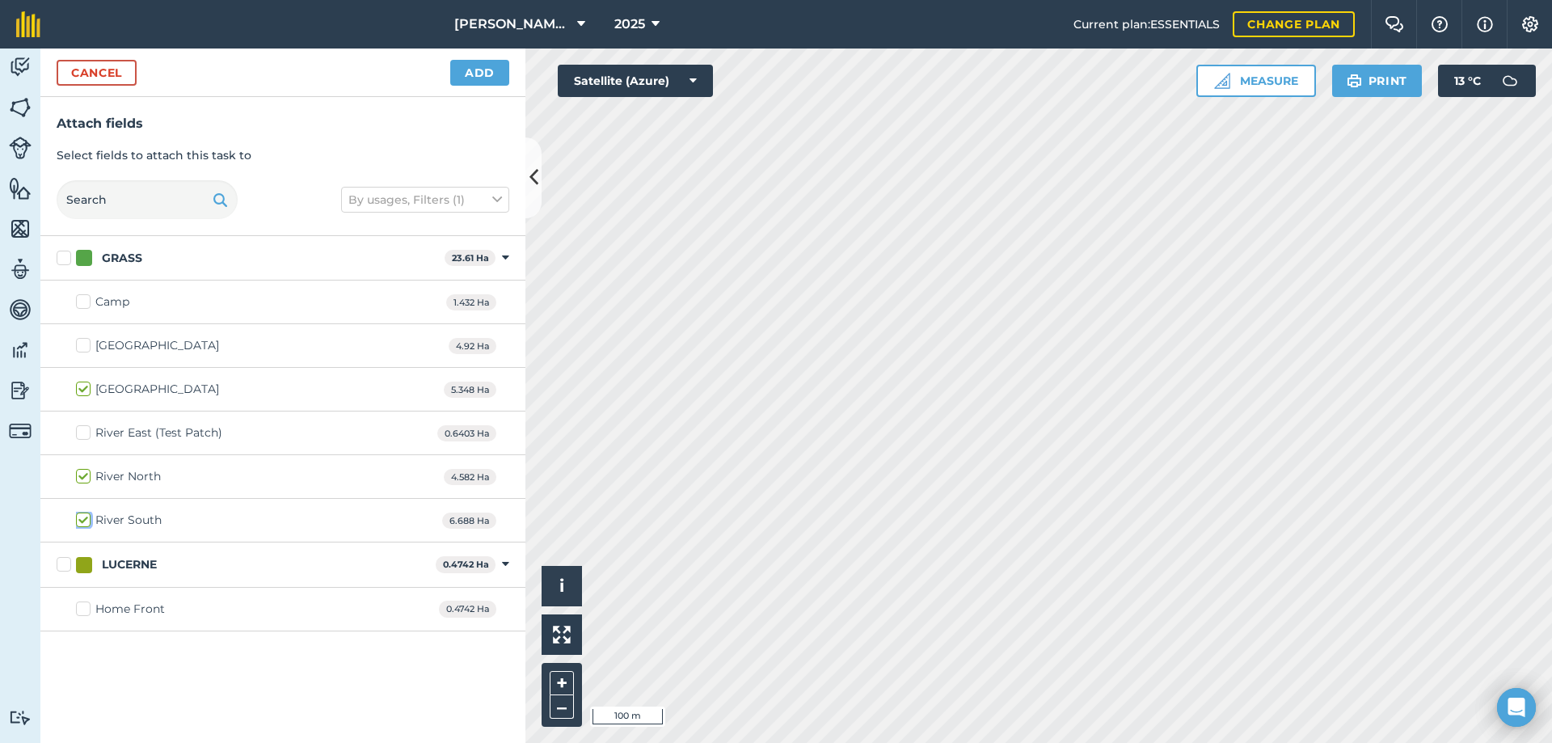
checkbox input "true"
click at [84, 610] on label "Home Front" at bounding box center [120, 609] width 89 height 17
click at [84, 610] on input "Home Front" at bounding box center [81, 606] width 11 height 11
checkbox input "true"
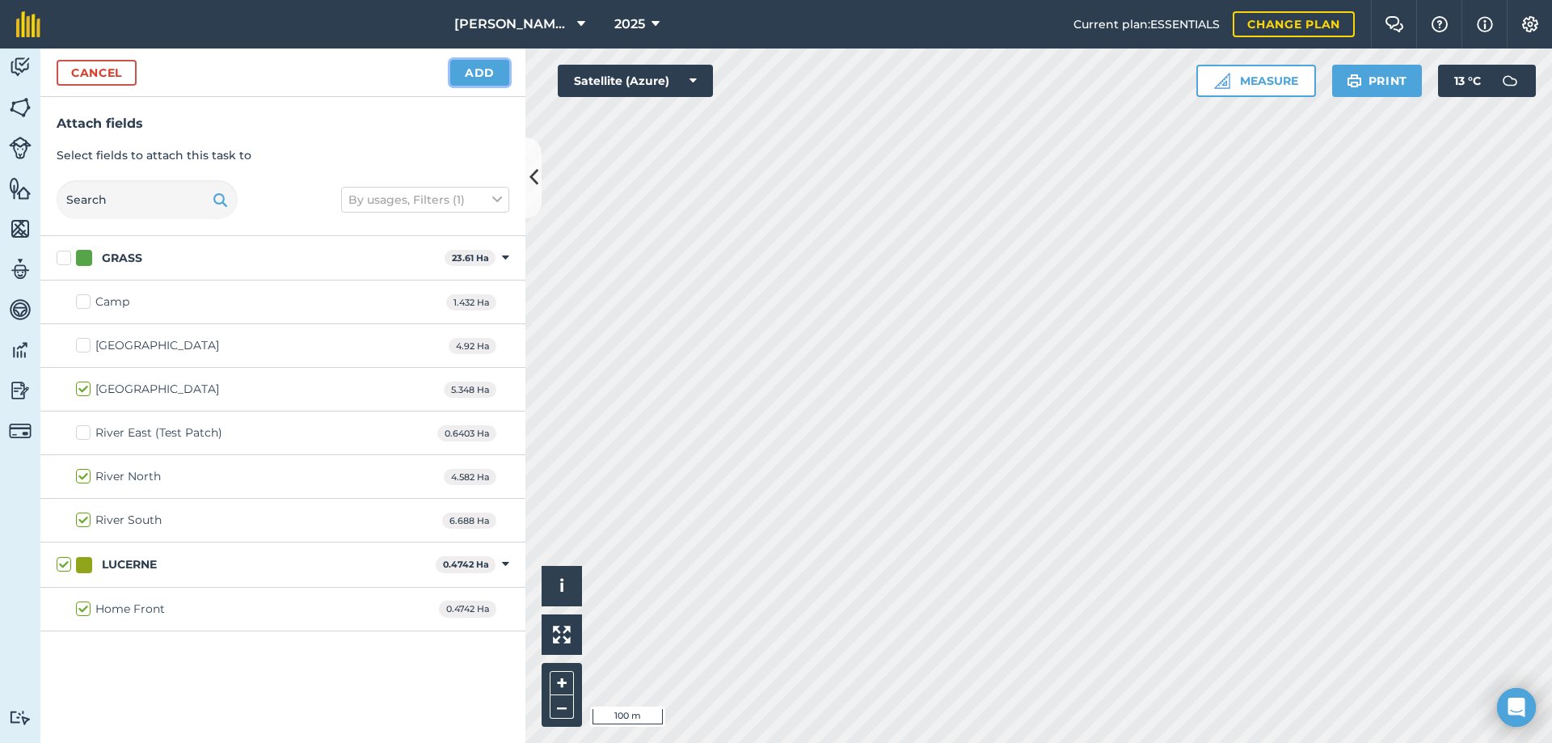
click at [488, 69] on button "Add" at bounding box center [479, 73] width 59 height 26
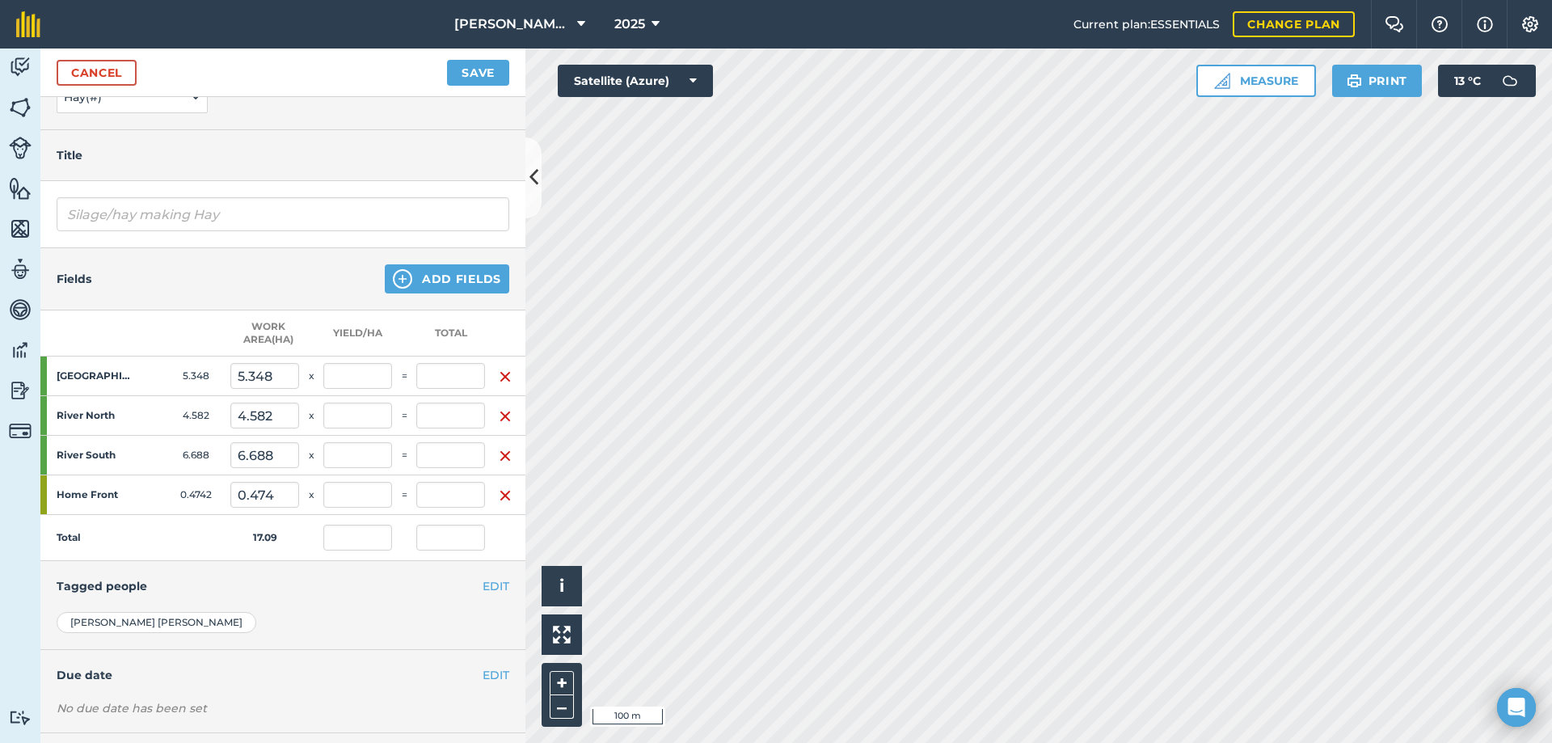
scroll to position [231, 0]
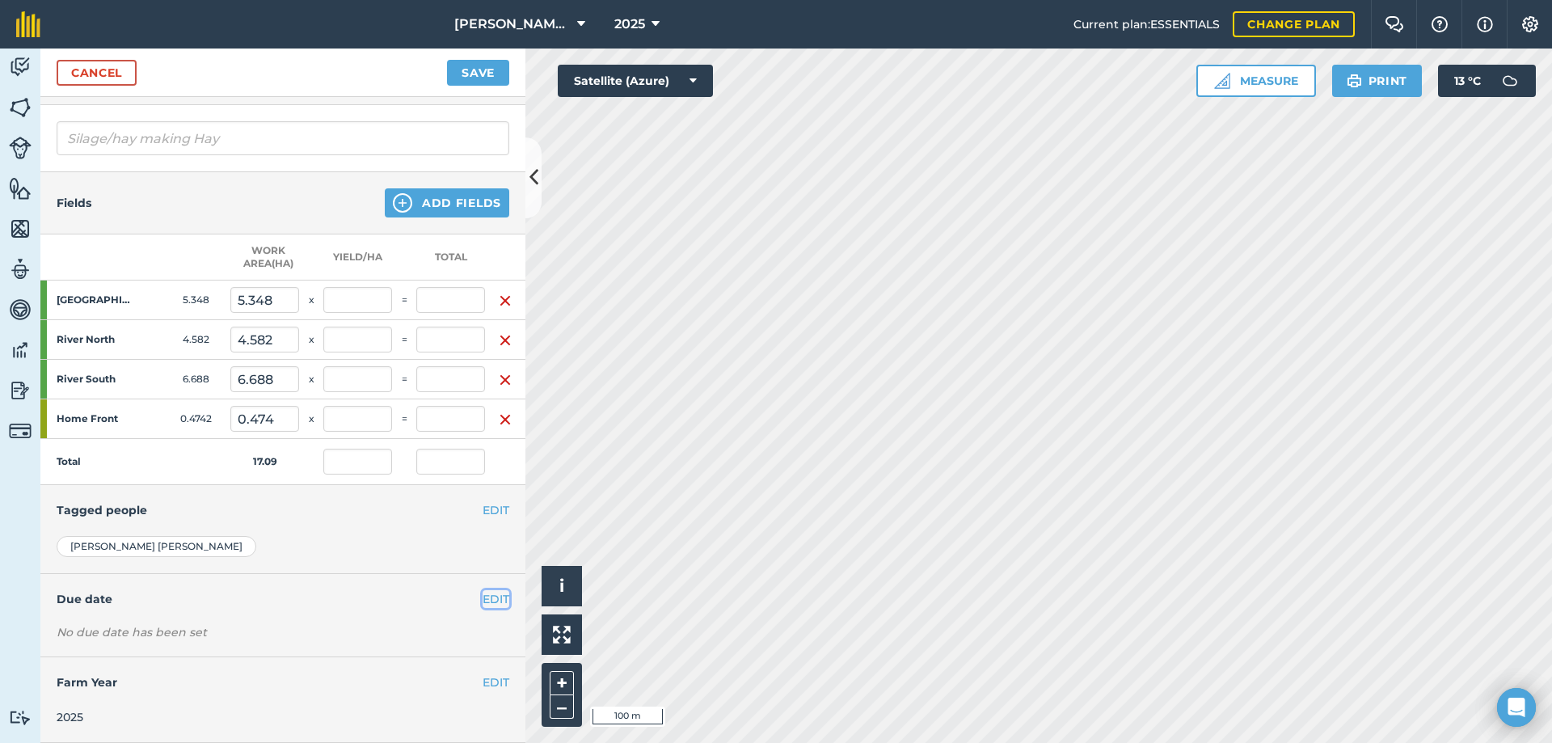
click at [483, 590] on button "EDIT" at bounding box center [496, 599] width 27 height 18
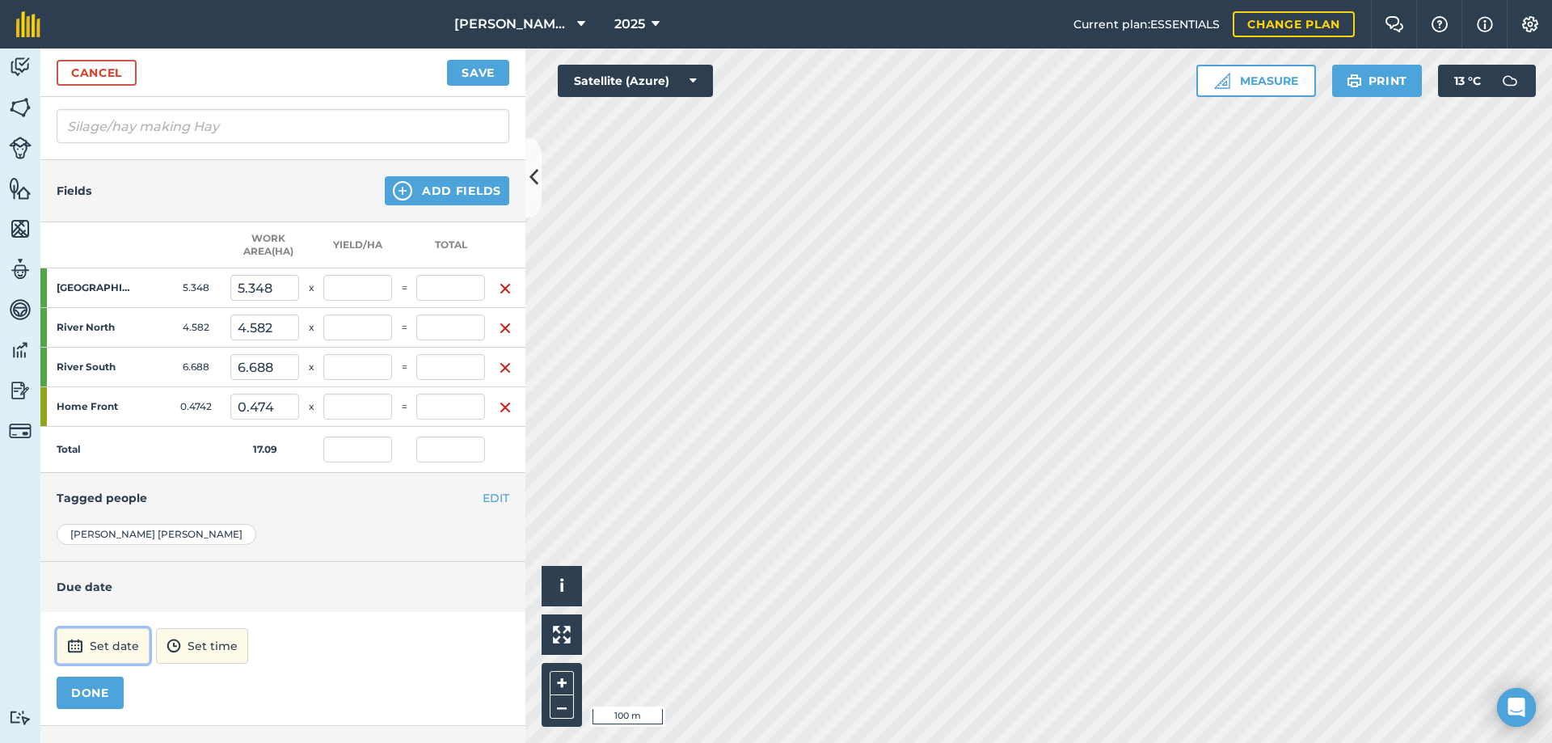
click at [113, 659] on button "Set date" at bounding box center [103, 646] width 93 height 36
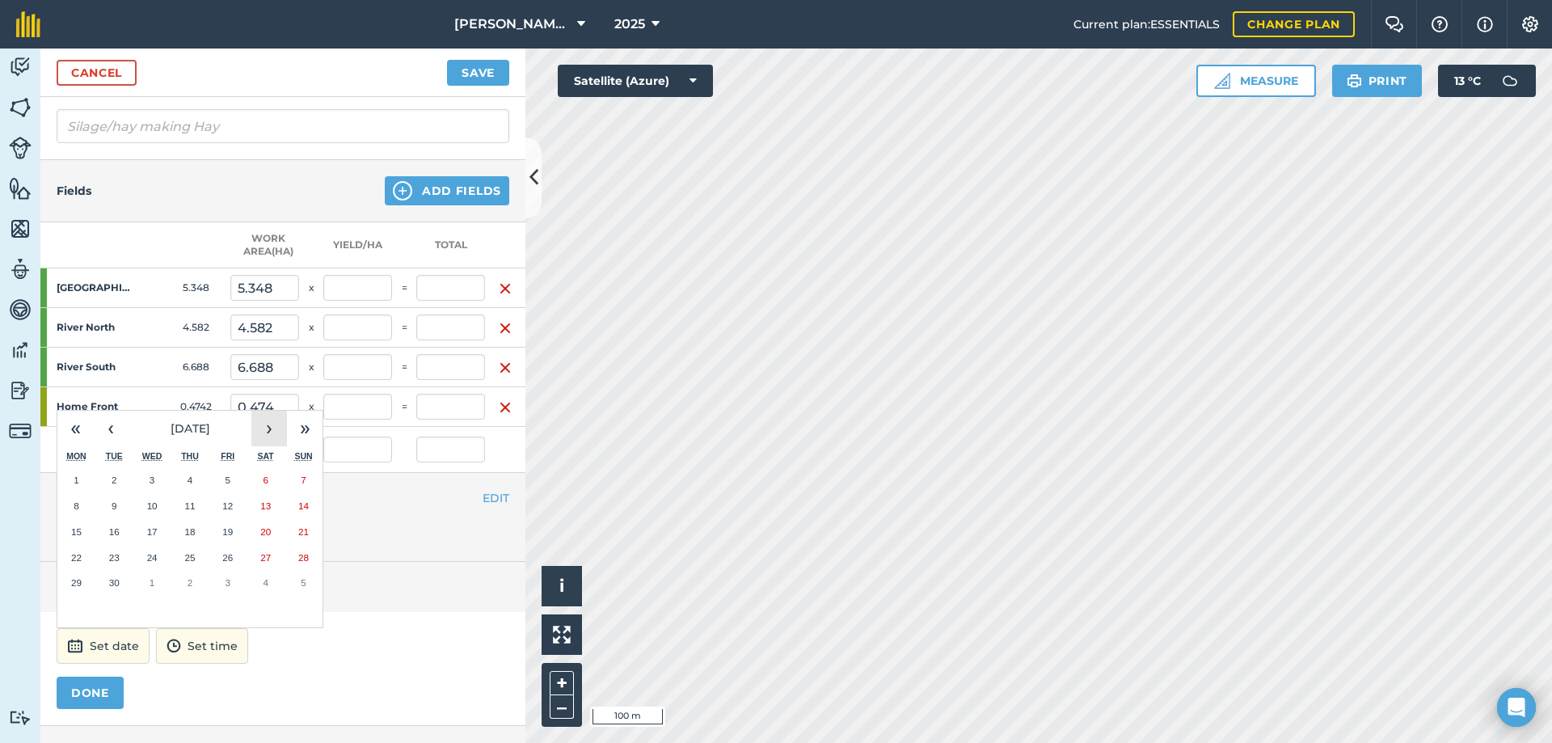
drag, startPoint x: 298, startPoint y: 511, endPoint x: 261, endPoint y: 431, distance: 87.9
click at [261, 431] on button "›" at bounding box center [269, 429] width 36 height 36
click at [262, 427] on button "›" at bounding box center [269, 429] width 36 height 36
click at [154, 581] on abbr "26" at bounding box center [152, 582] width 11 height 11
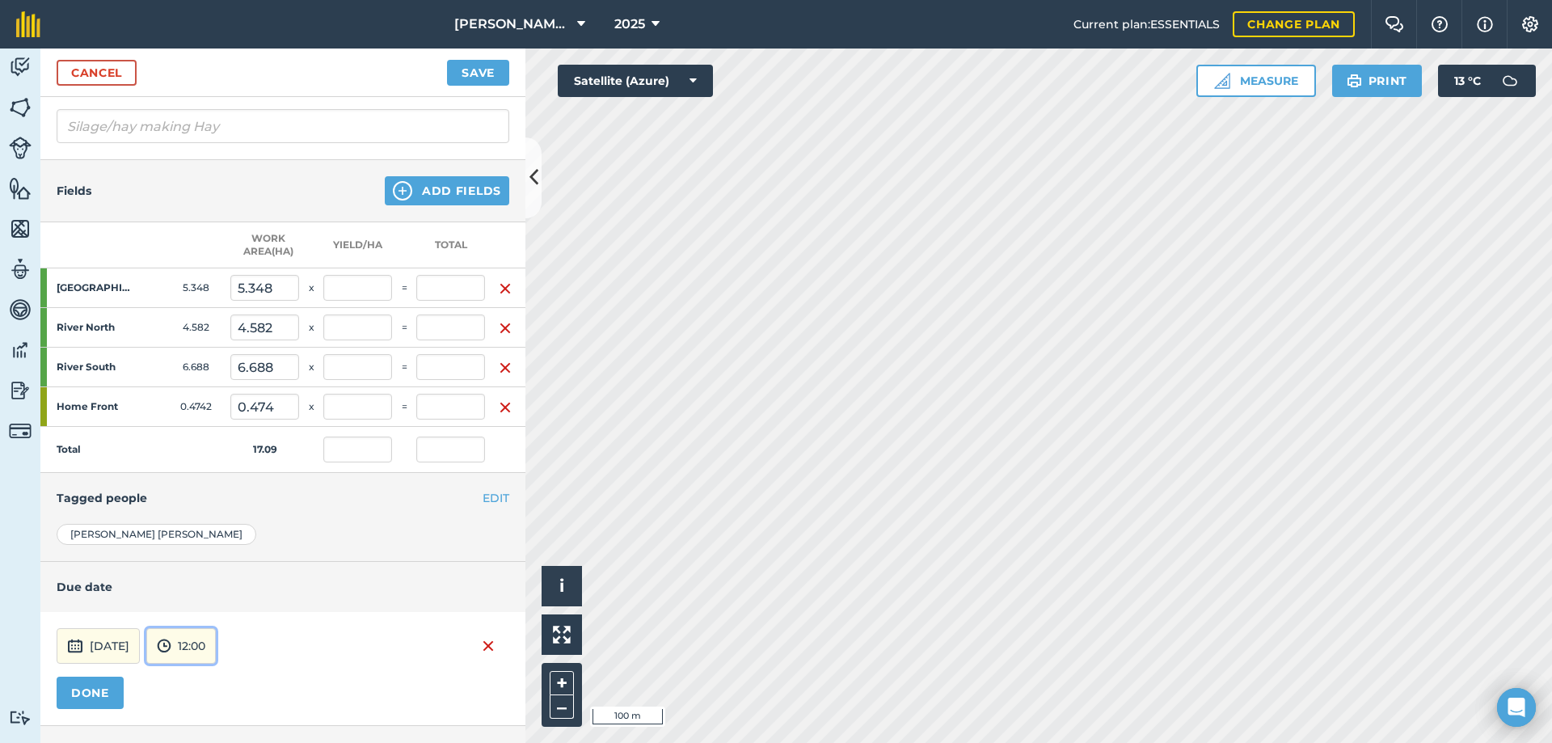
click at [216, 644] on button "12:00" at bounding box center [181, 646] width 70 height 36
click at [223, 479] on button "09:00" at bounding box center [185, 477] width 76 height 26
click at [112, 690] on button "DONE" at bounding box center [90, 693] width 67 height 32
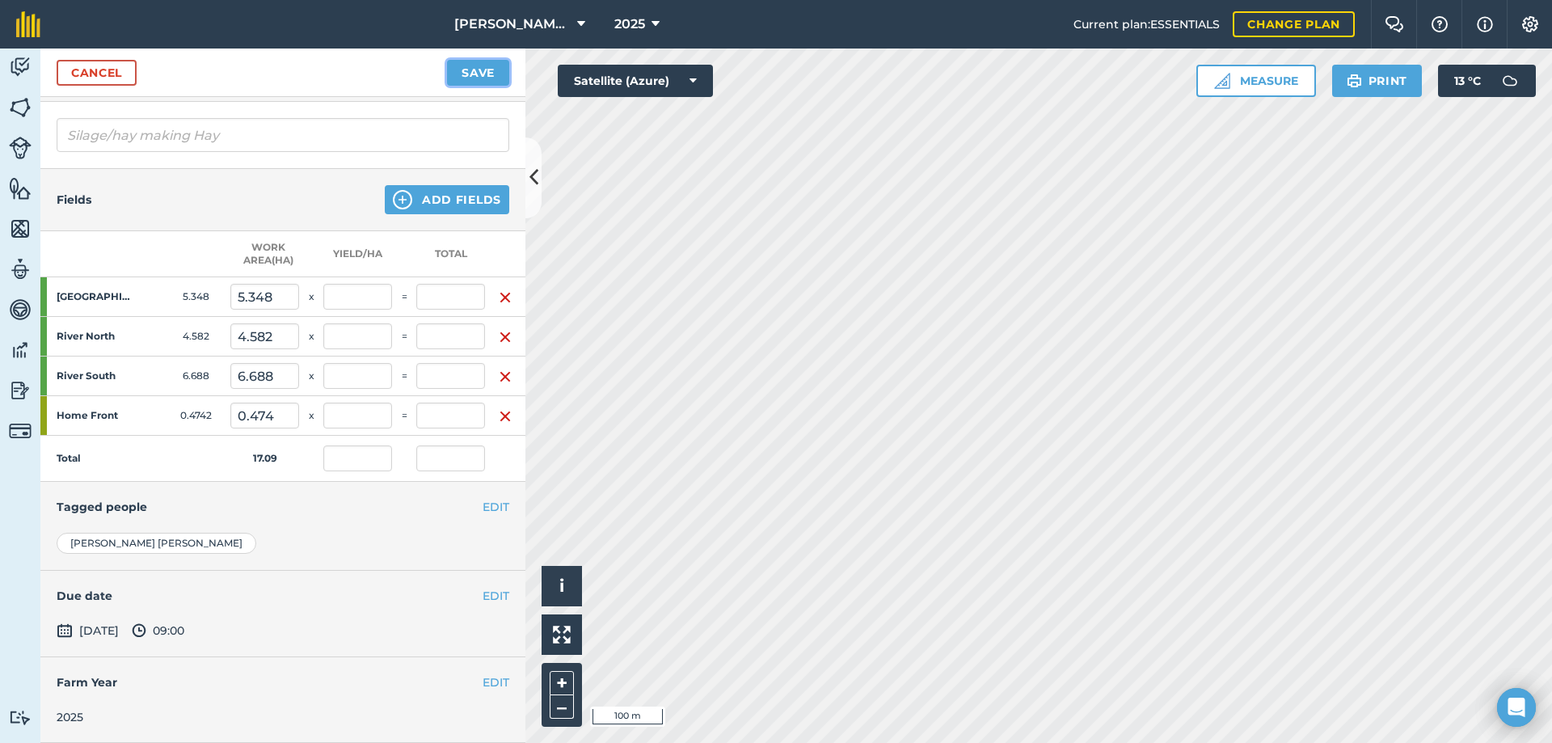
click at [488, 75] on button "Save" at bounding box center [478, 73] width 62 height 26
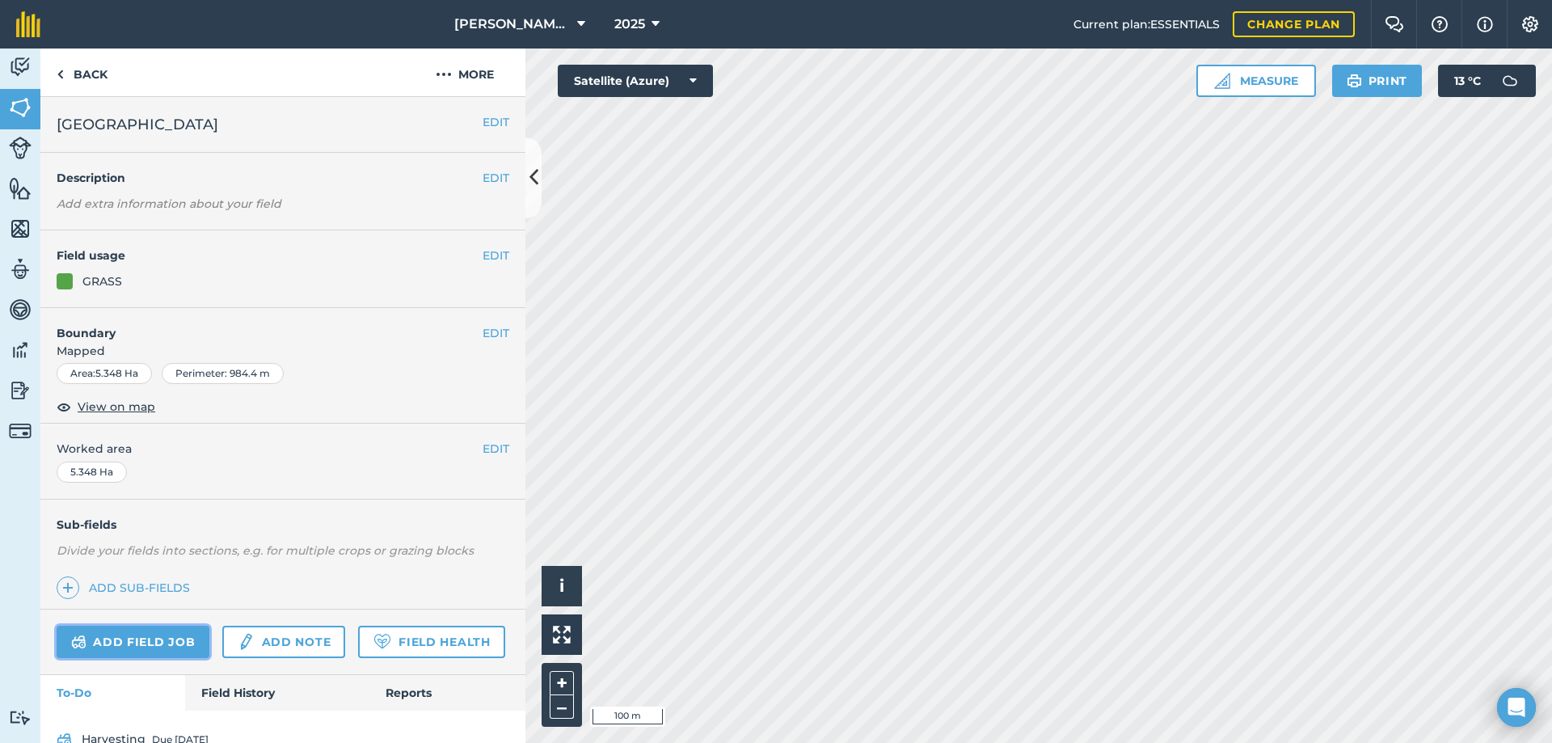
click at [145, 636] on link "Add field job" at bounding box center [133, 642] width 153 height 32
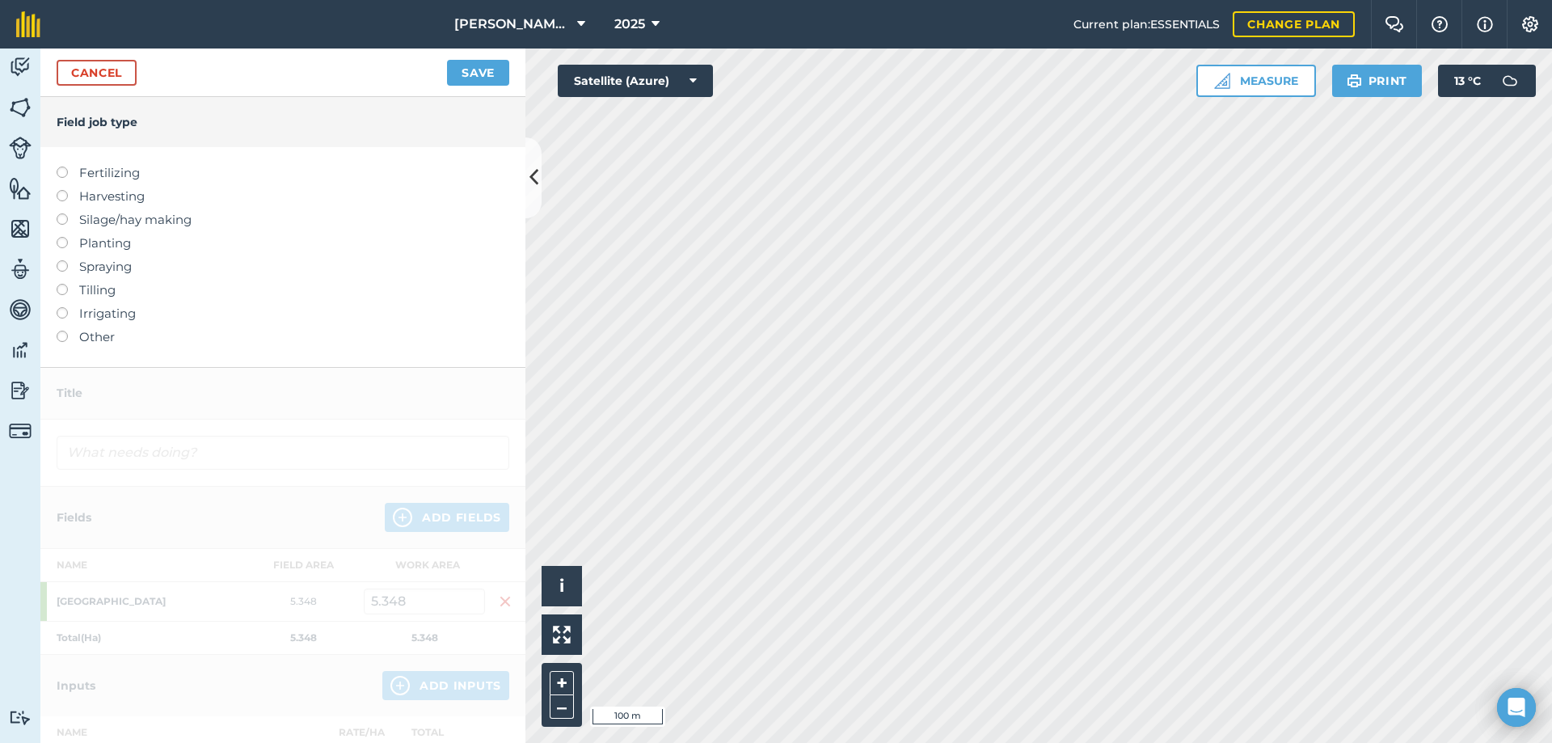
click at [60, 213] on label at bounding box center [68, 213] width 23 height 0
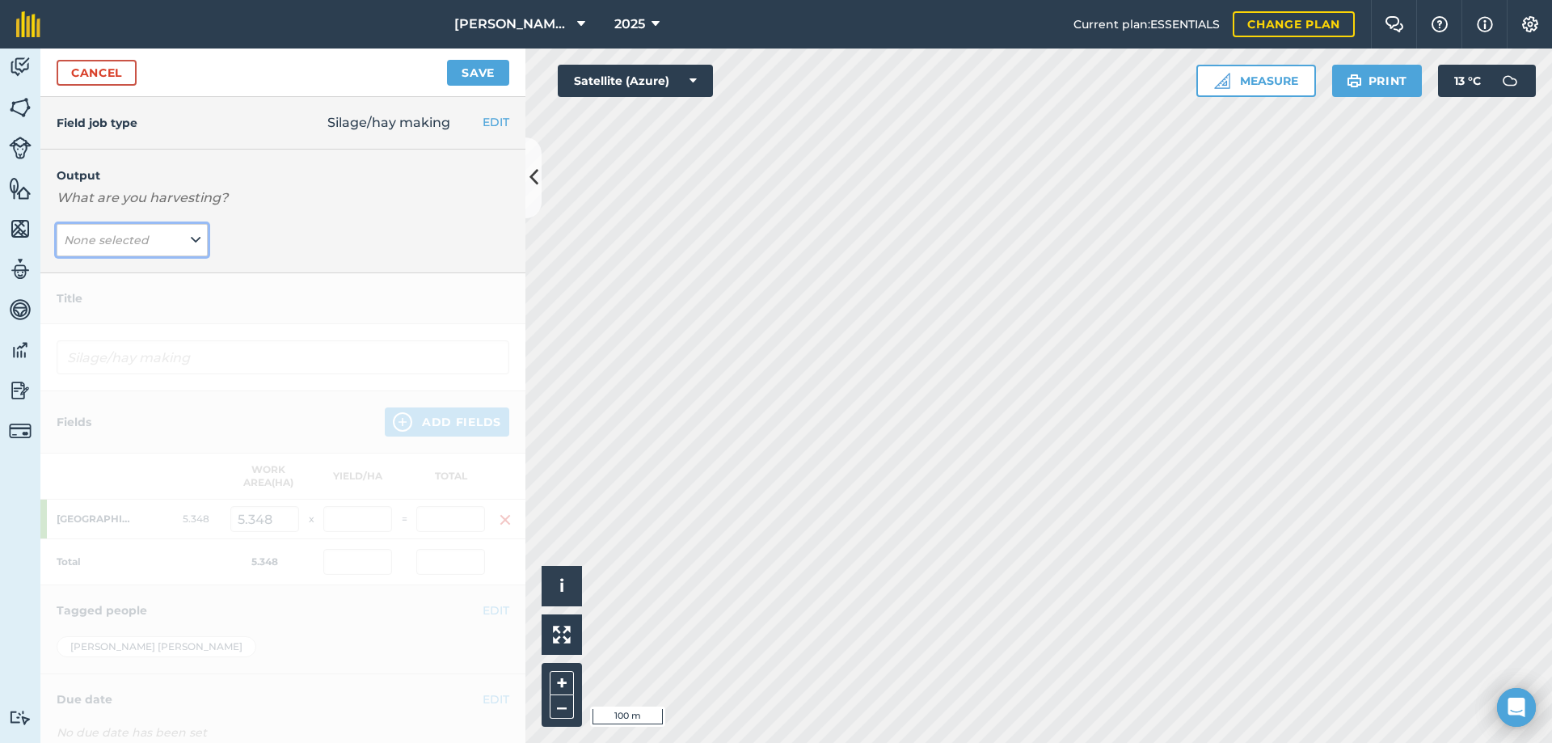
click at [182, 239] on button "None selected" at bounding box center [132, 240] width 151 height 32
click at [137, 279] on button "Hay ( # )" at bounding box center [132, 272] width 151 height 31
type input "Silage/hay making Hay"
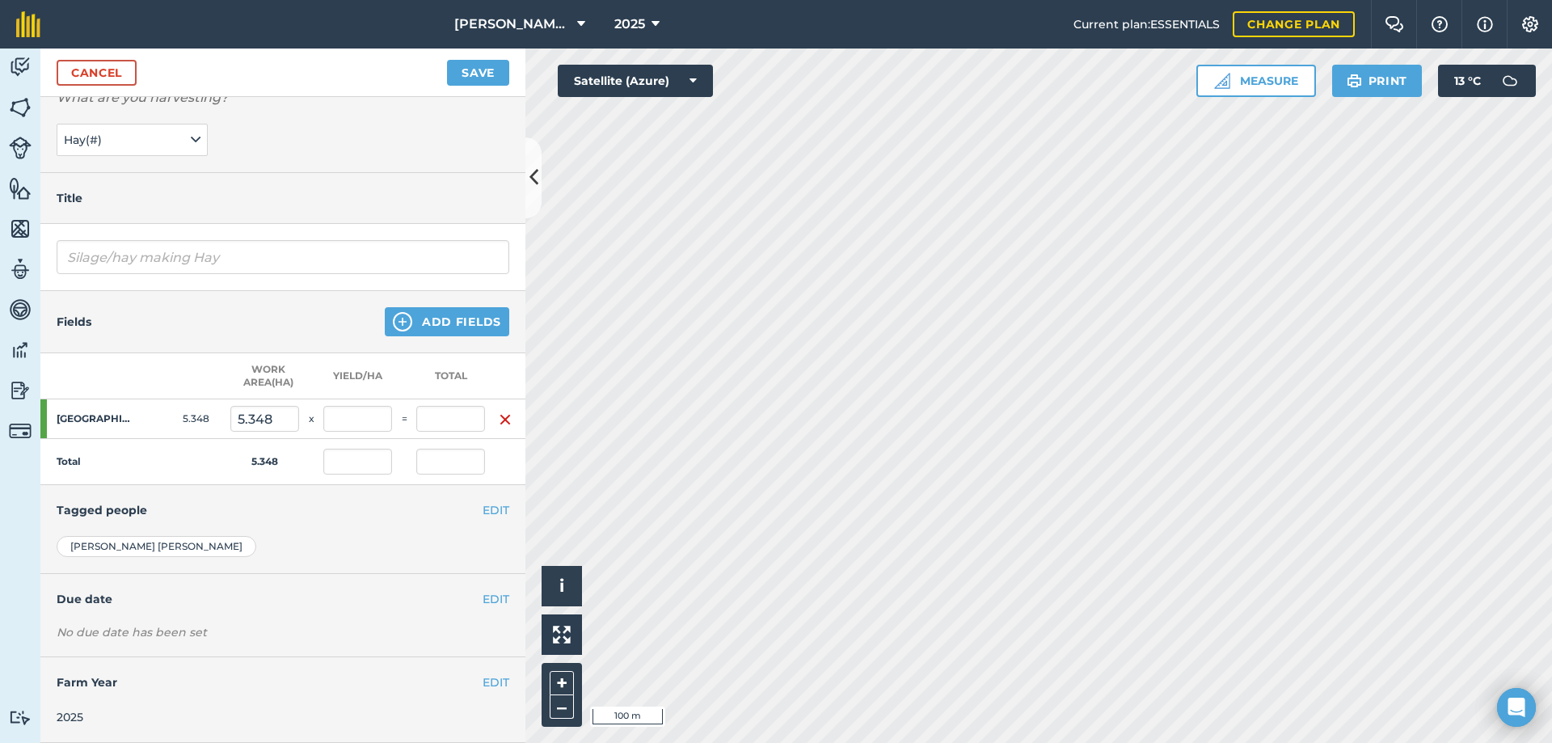
scroll to position [112, 0]
click at [465, 313] on button "Add Fields" at bounding box center [447, 321] width 125 height 29
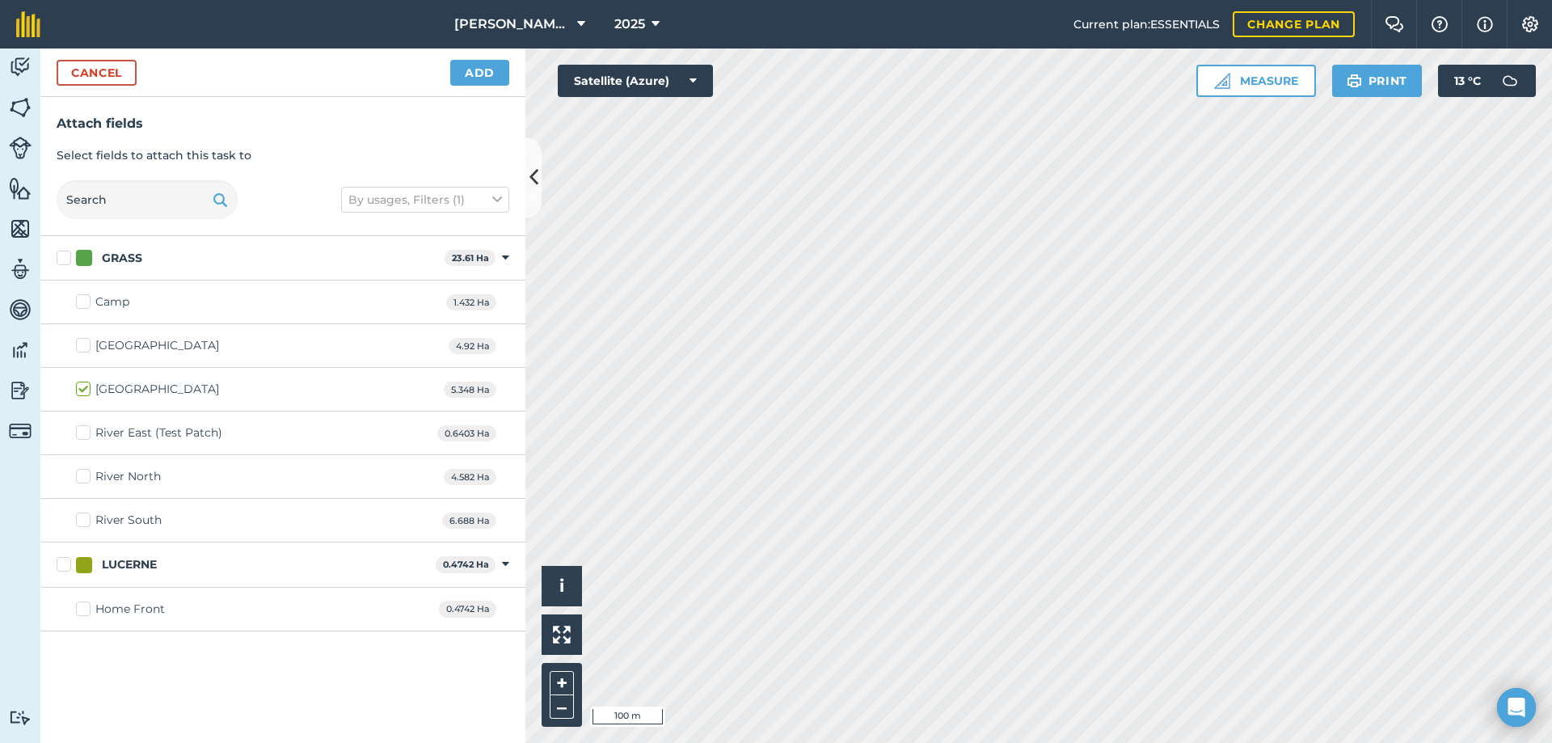
click at [82, 346] on label "Lakeside North" at bounding box center [147, 345] width 143 height 17
click at [82, 346] on input "Lakeside North" at bounding box center [81, 342] width 11 height 11
checkbox input "true"
click at [91, 296] on label "Camp" at bounding box center [102, 301] width 53 height 17
click at [87, 296] on input "Camp" at bounding box center [81, 298] width 11 height 11
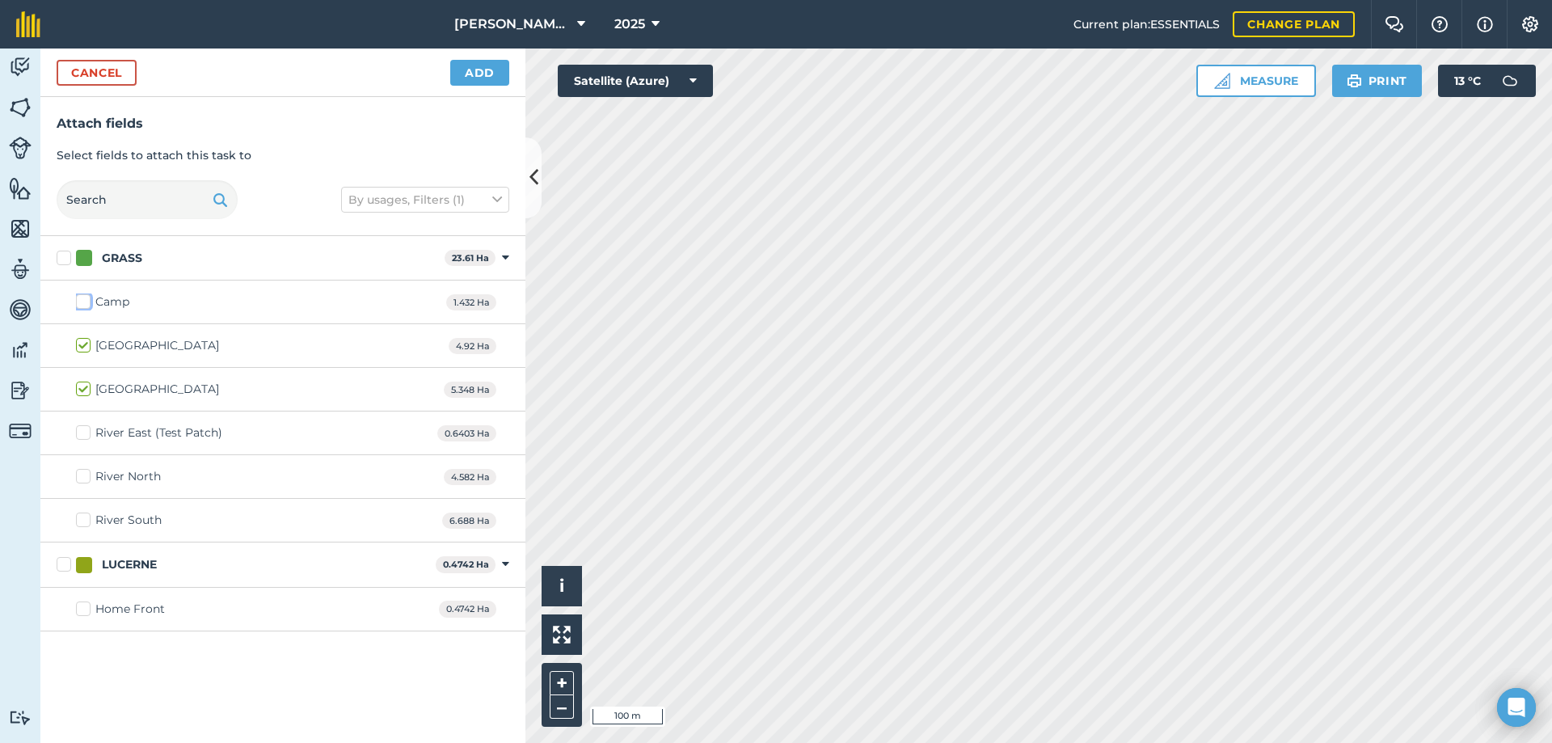
checkbox input "true"
click at [86, 437] on label "River East (Test Patch)" at bounding box center [149, 432] width 146 height 17
click at [86, 435] on input "River East (Test Patch)" at bounding box center [81, 429] width 11 height 11
checkbox input "true"
click at [87, 479] on label "River North" at bounding box center [118, 476] width 85 height 17
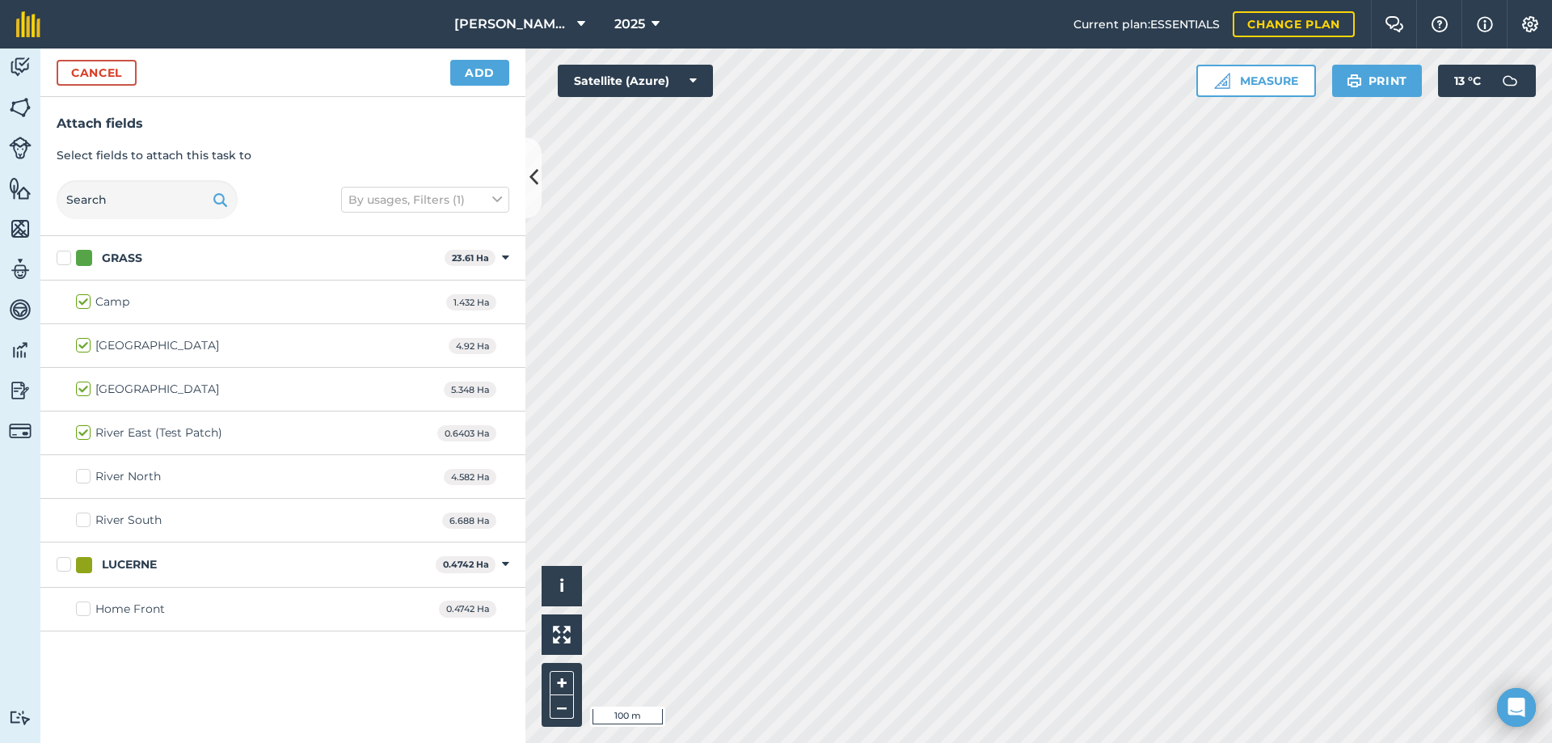
click at [87, 479] on input "River North" at bounding box center [81, 473] width 11 height 11
checkbox input "true"
click at [91, 518] on label "River South" at bounding box center [119, 520] width 86 height 17
click at [87, 518] on input "River South" at bounding box center [81, 517] width 11 height 11
checkbox input "true"
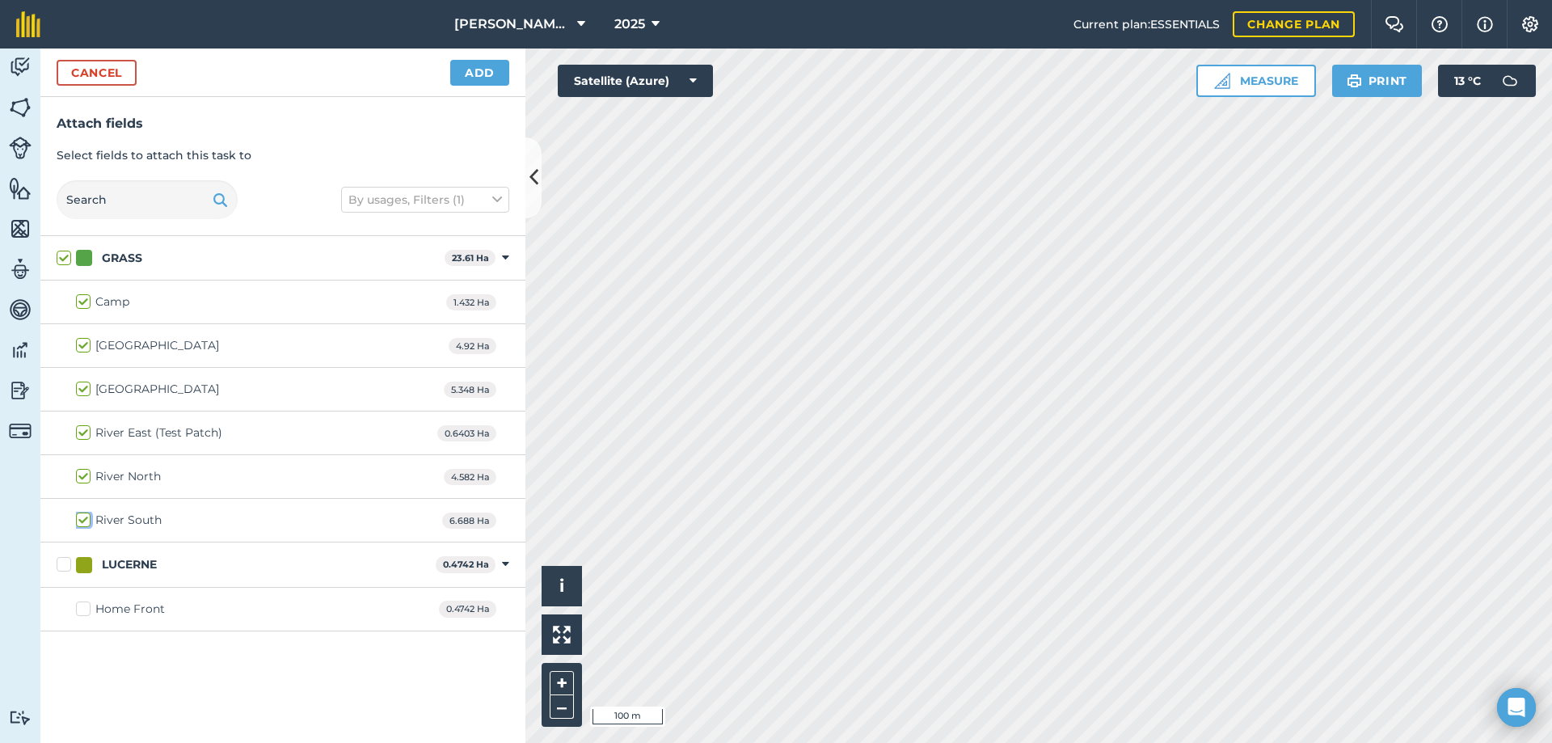
checkbox input "true"
click at [80, 606] on label "Home Front" at bounding box center [120, 609] width 89 height 17
click at [80, 606] on input "Home Front" at bounding box center [81, 606] width 11 height 11
checkbox input "true"
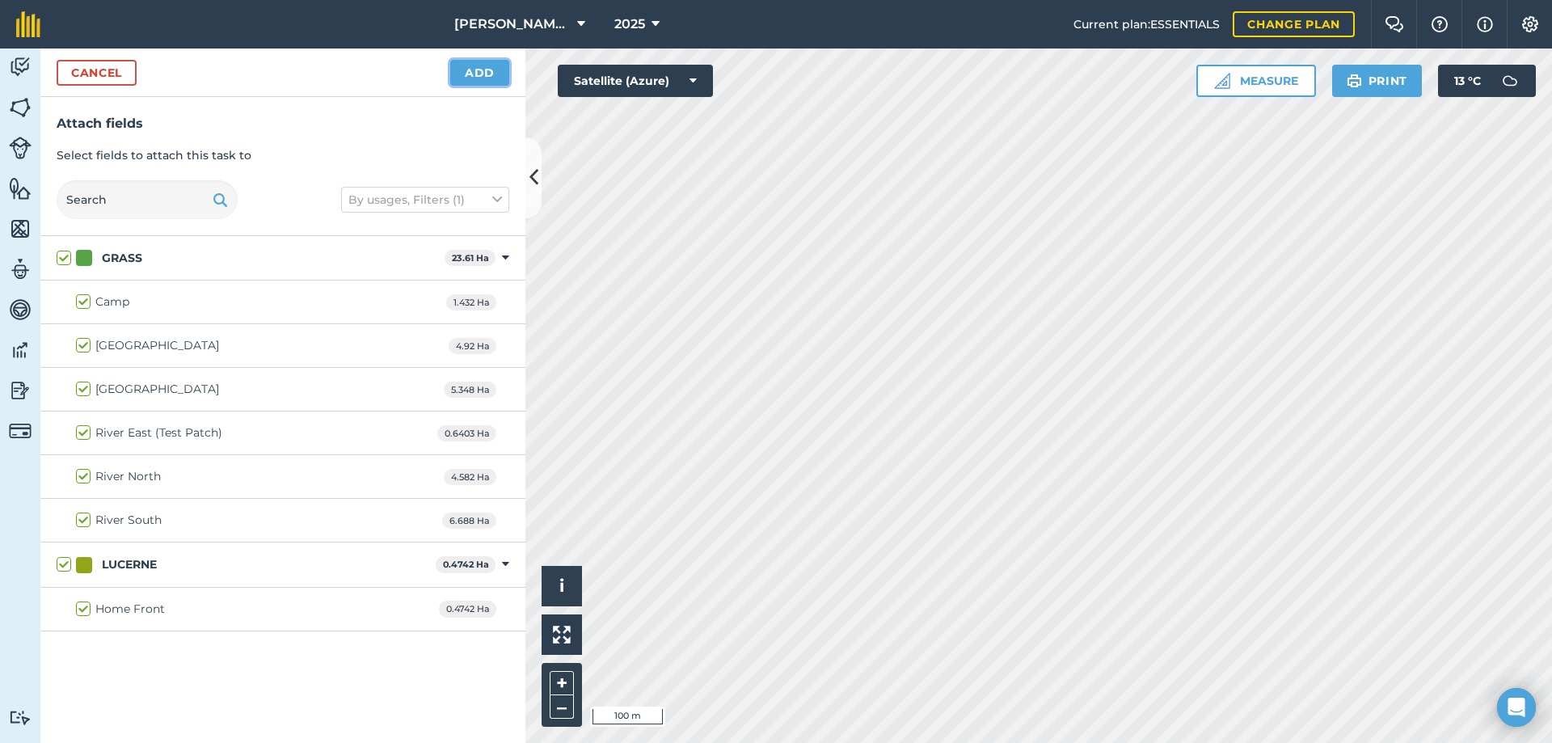
click at [479, 75] on button "Add" at bounding box center [479, 73] width 59 height 26
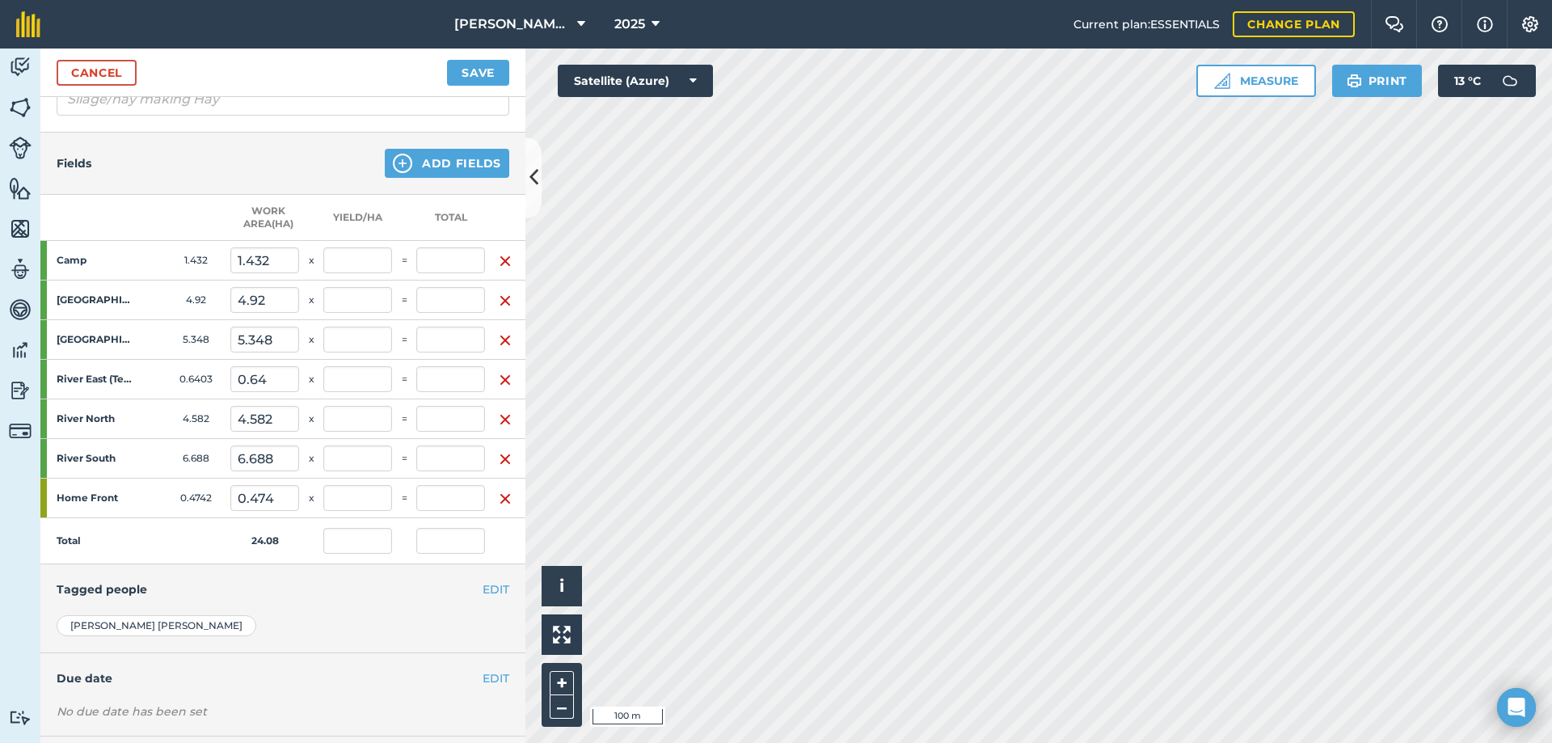
scroll to position [350, 0]
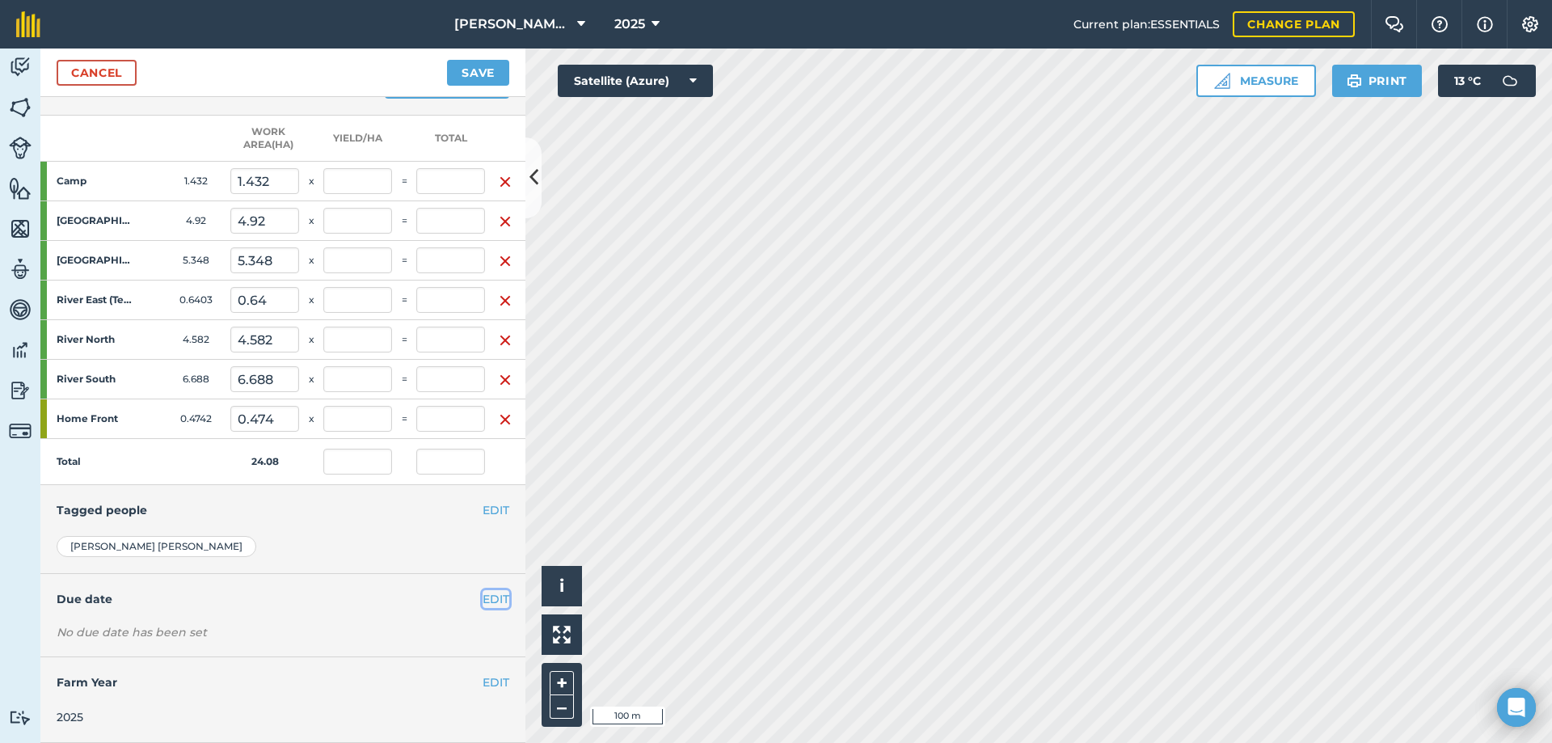
click at [495, 590] on button "EDIT" at bounding box center [496, 599] width 27 height 18
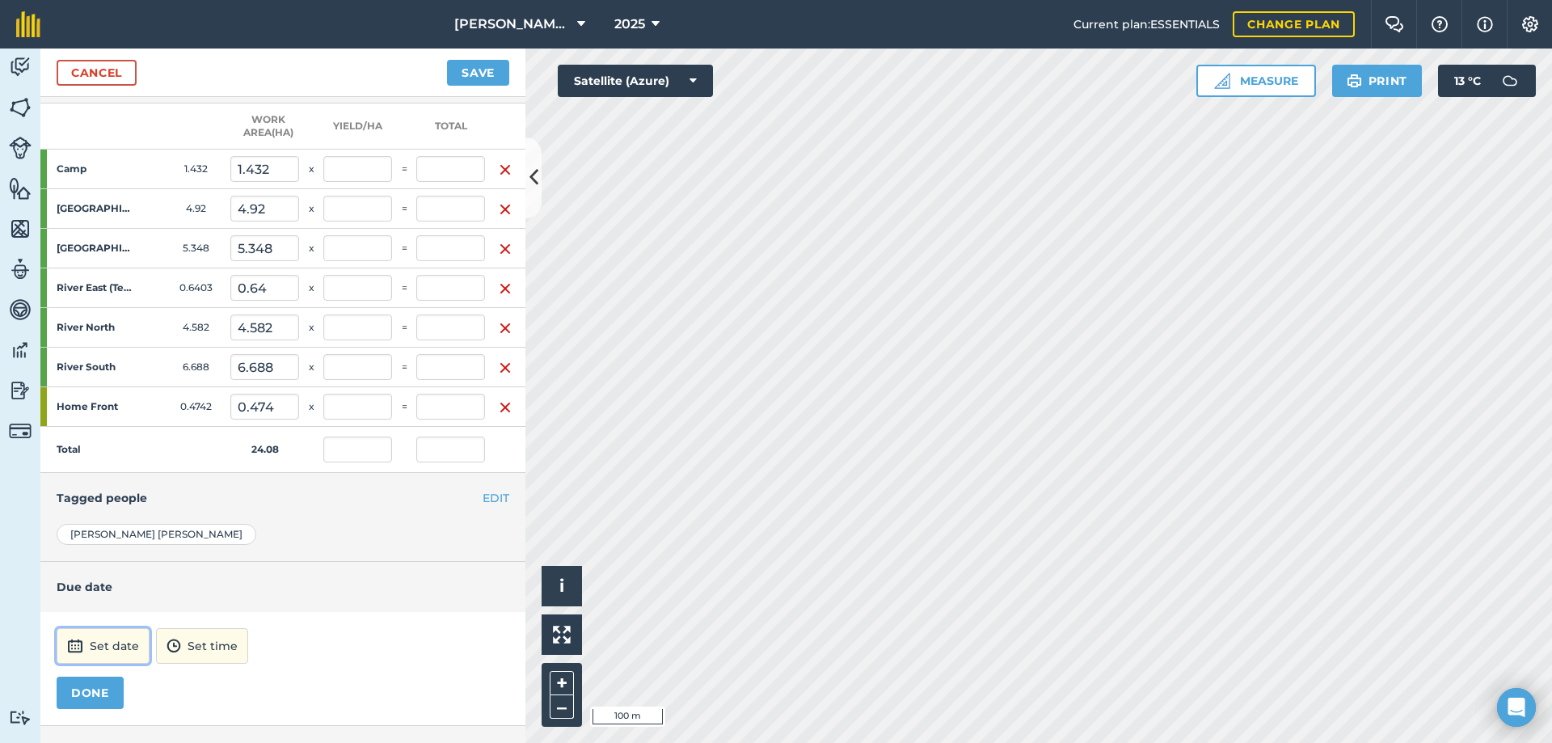
click at [86, 637] on button "Set date" at bounding box center [103, 646] width 93 height 36
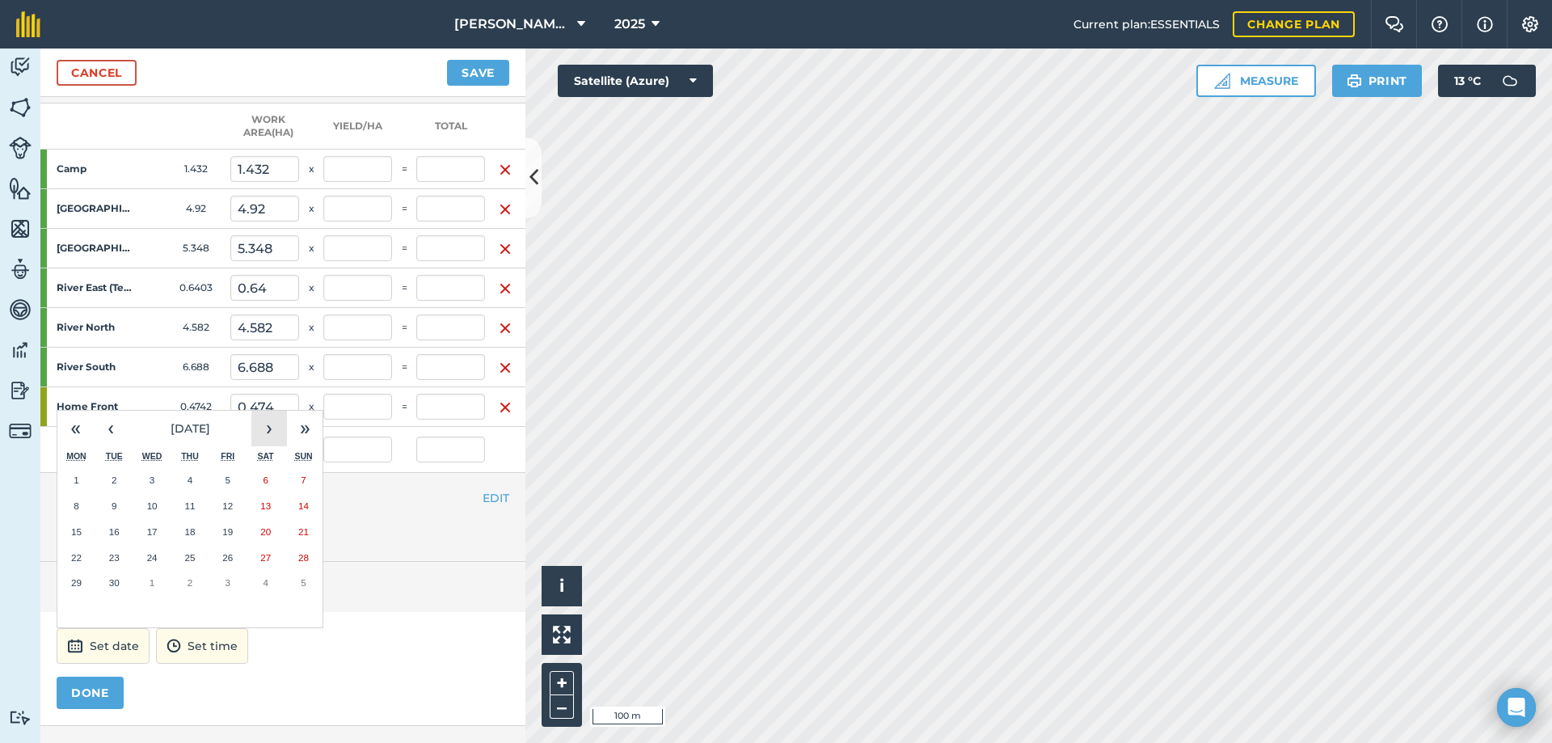
click at [264, 427] on button "›" at bounding box center [269, 429] width 36 height 36
click at [264, 426] on button "›" at bounding box center [269, 429] width 36 height 36
click at [74, 500] on abbr "5" at bounding box center [76, 505] width 5 height 11
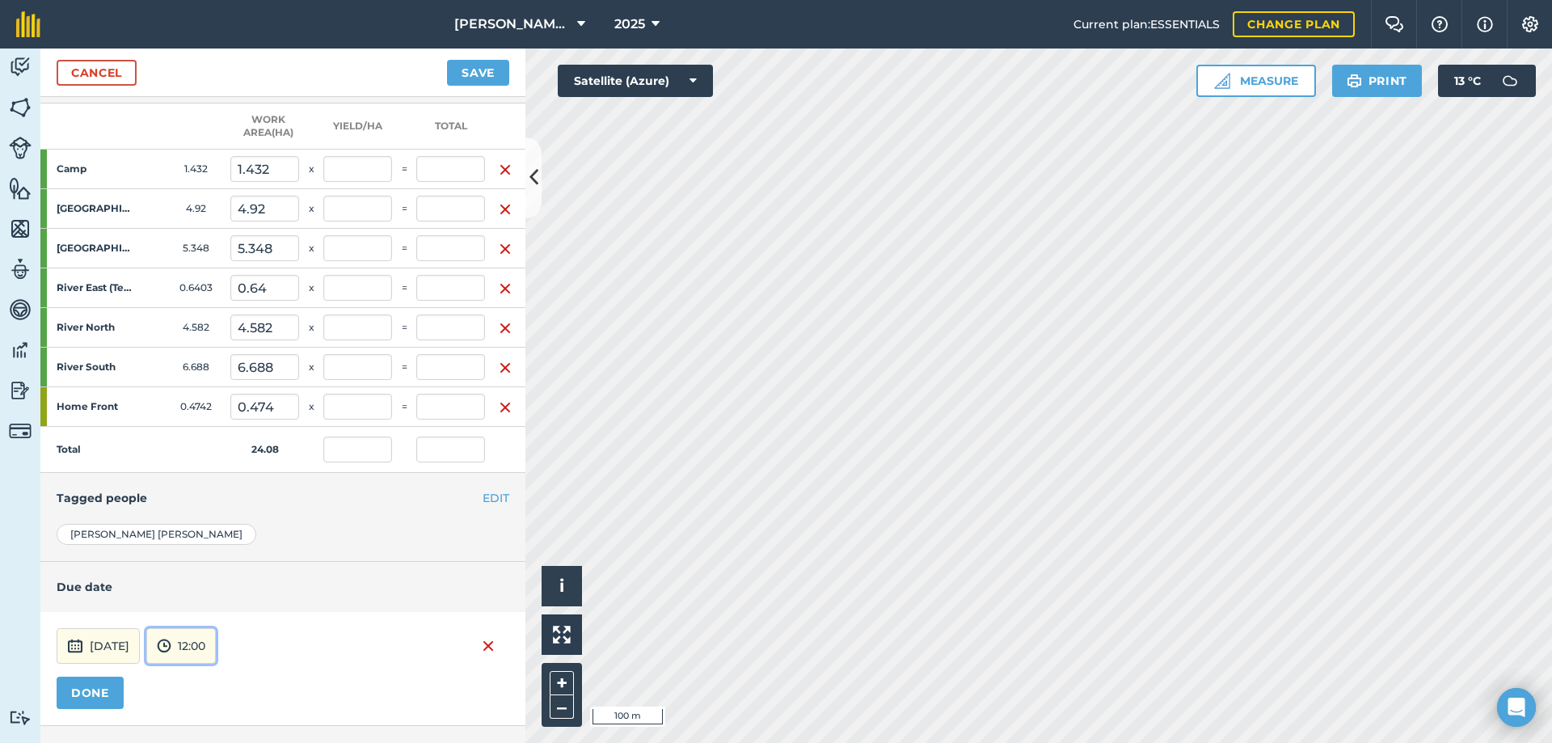
click at [216, 648] on button "12:00" at bounding box center [181, 646] width 70 height 36
click at [209, 474] on button "09:00" at bounding box center [185, 477] width 76 height 26
click at [95, 686] on button "DONE" at bounding box center [90, 693] width 67 height 32
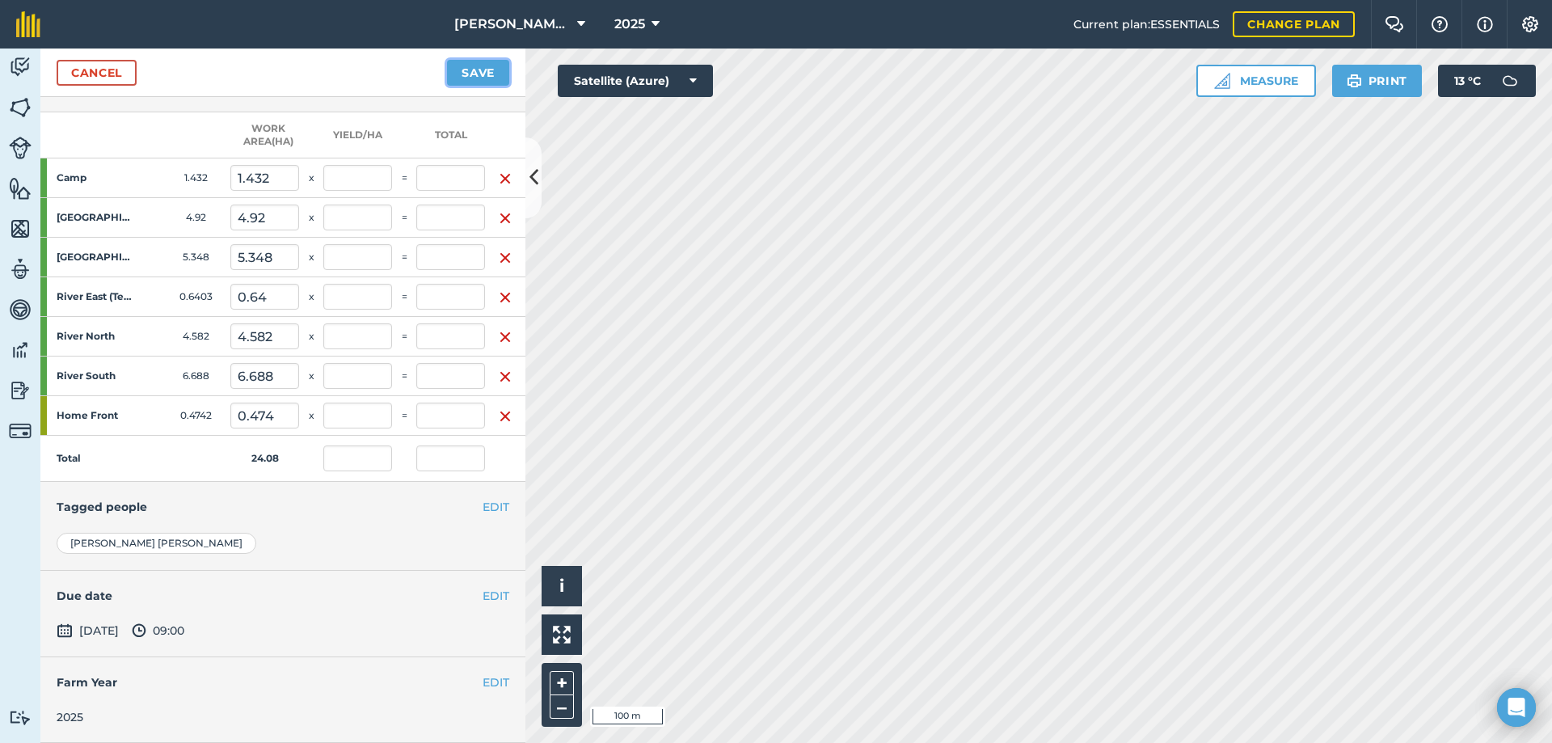
click at [476, 66] on button "Save" at bounding box center [478, 73] width 62 height 26
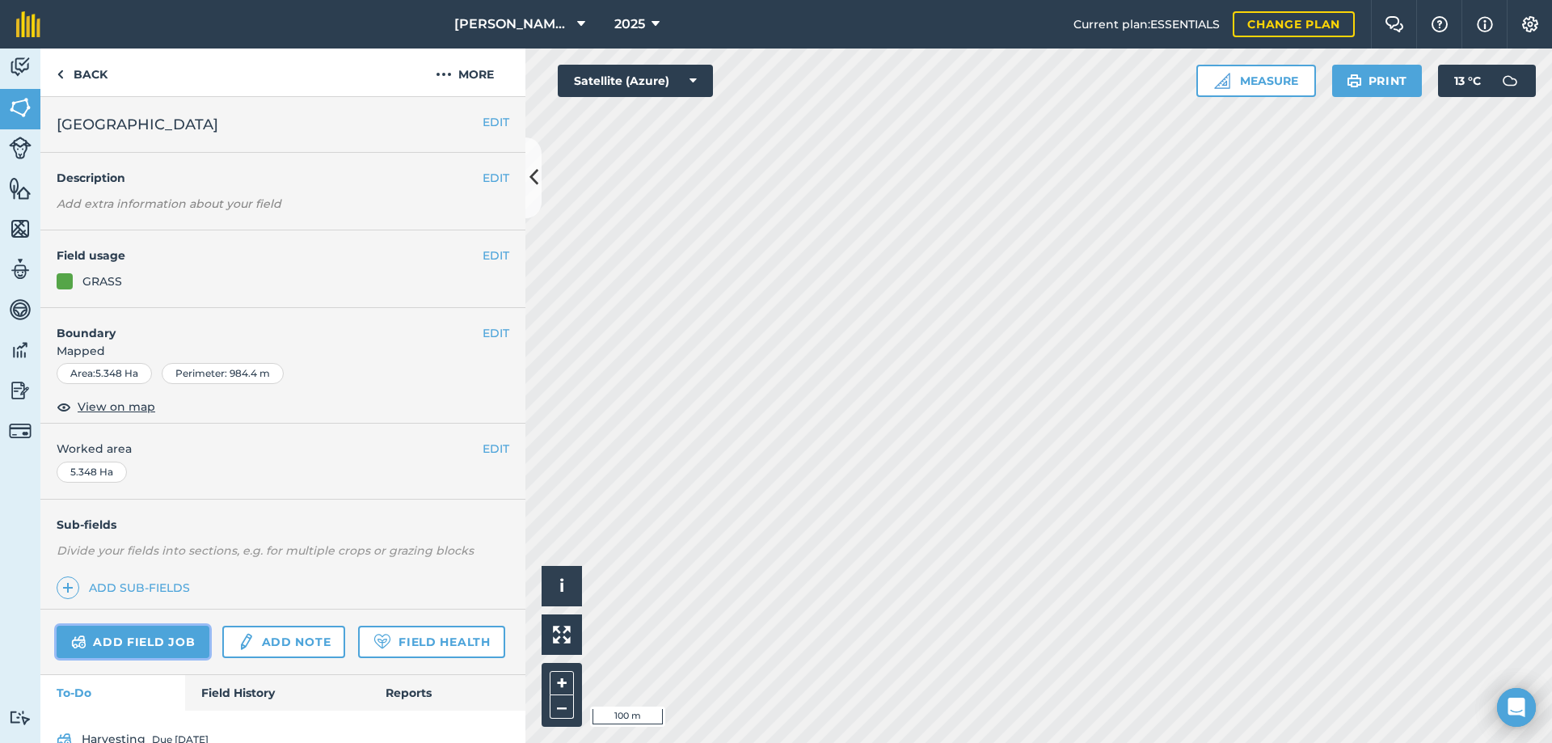
click at [155, 643] on link "Add field job" at bounding box center [133, 642] width 153 height 32
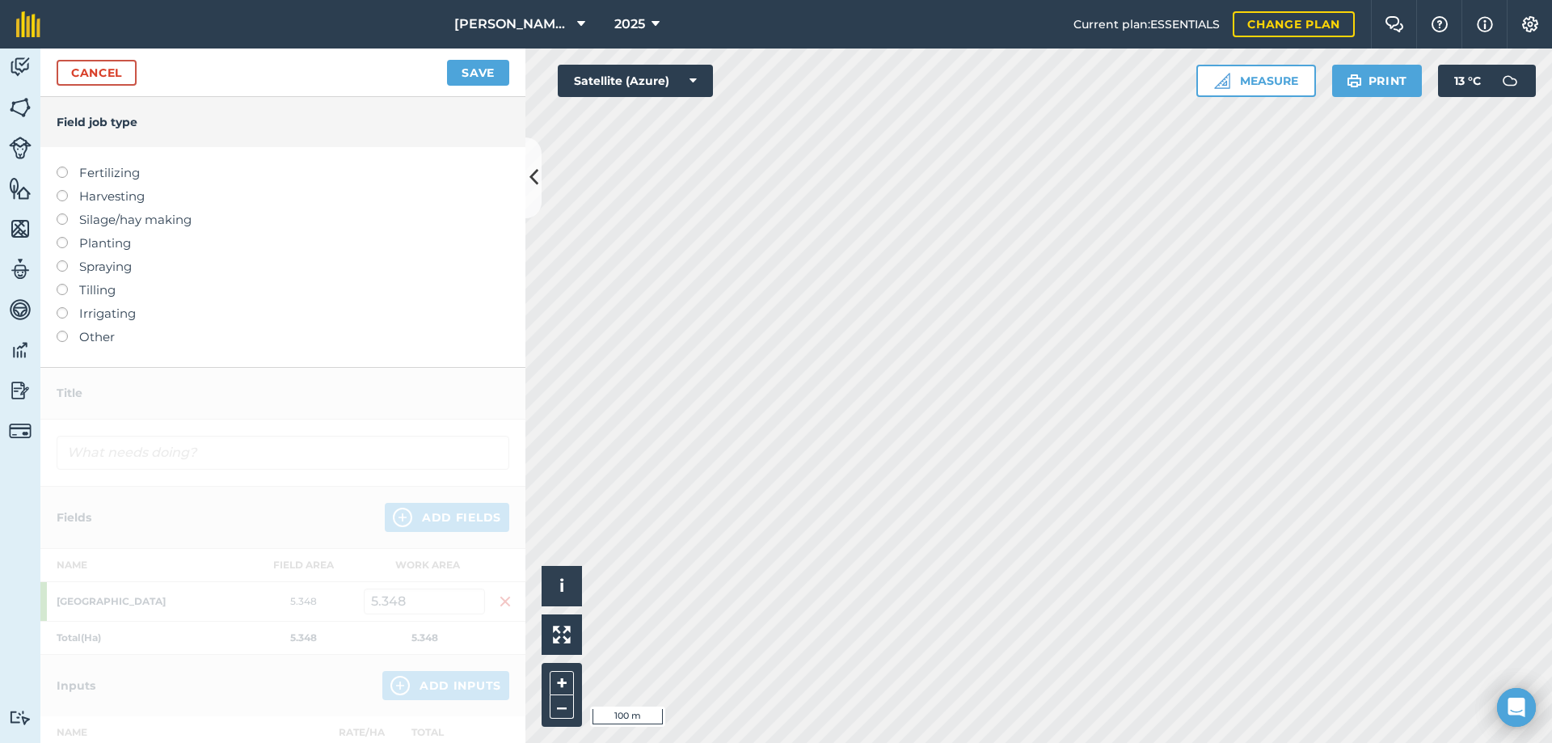
click at [61, 213] on label at bounding box center [68, 213] width 23 height 0
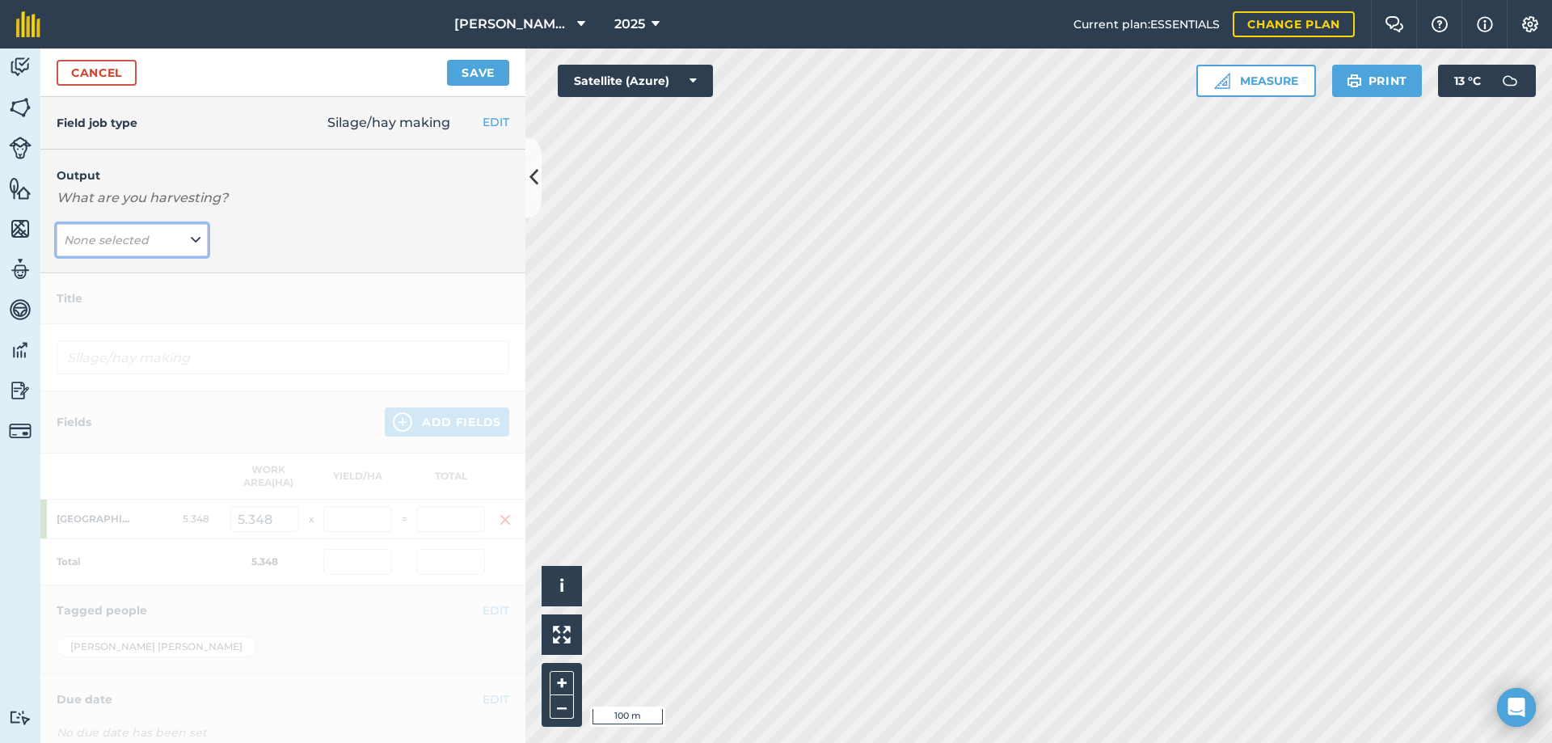
click at [112, 247] on span "None selected" at bounding box center [108, 240] width 88 height 18
click at [107, 274] on button "Hay ( # )" at bounding box center [132, 272] width 151 height 31
type input "Silage/hay making Hay"
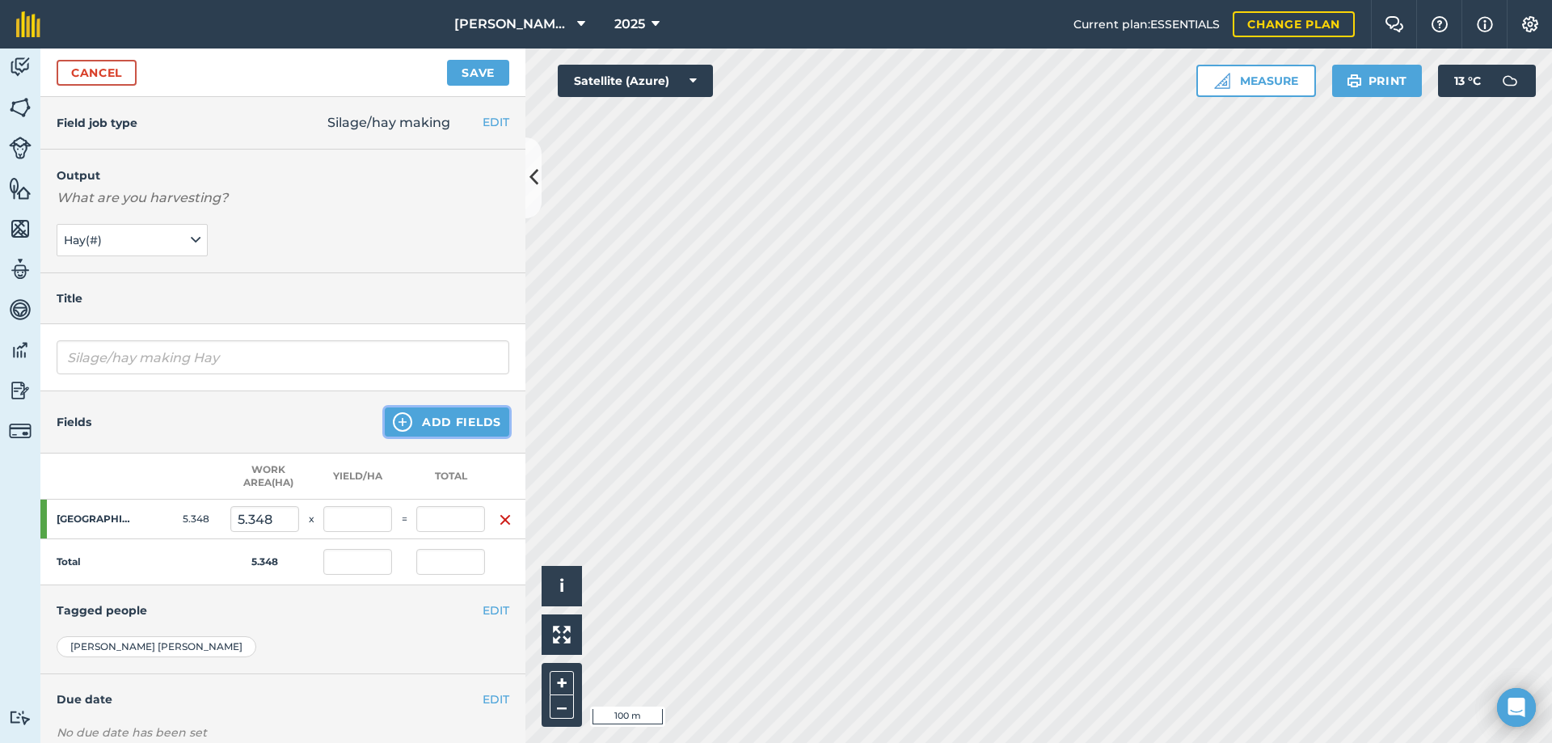
click at [412, 420] on button "Add Fields" at bounding box center [447, 421] width 125 height 29
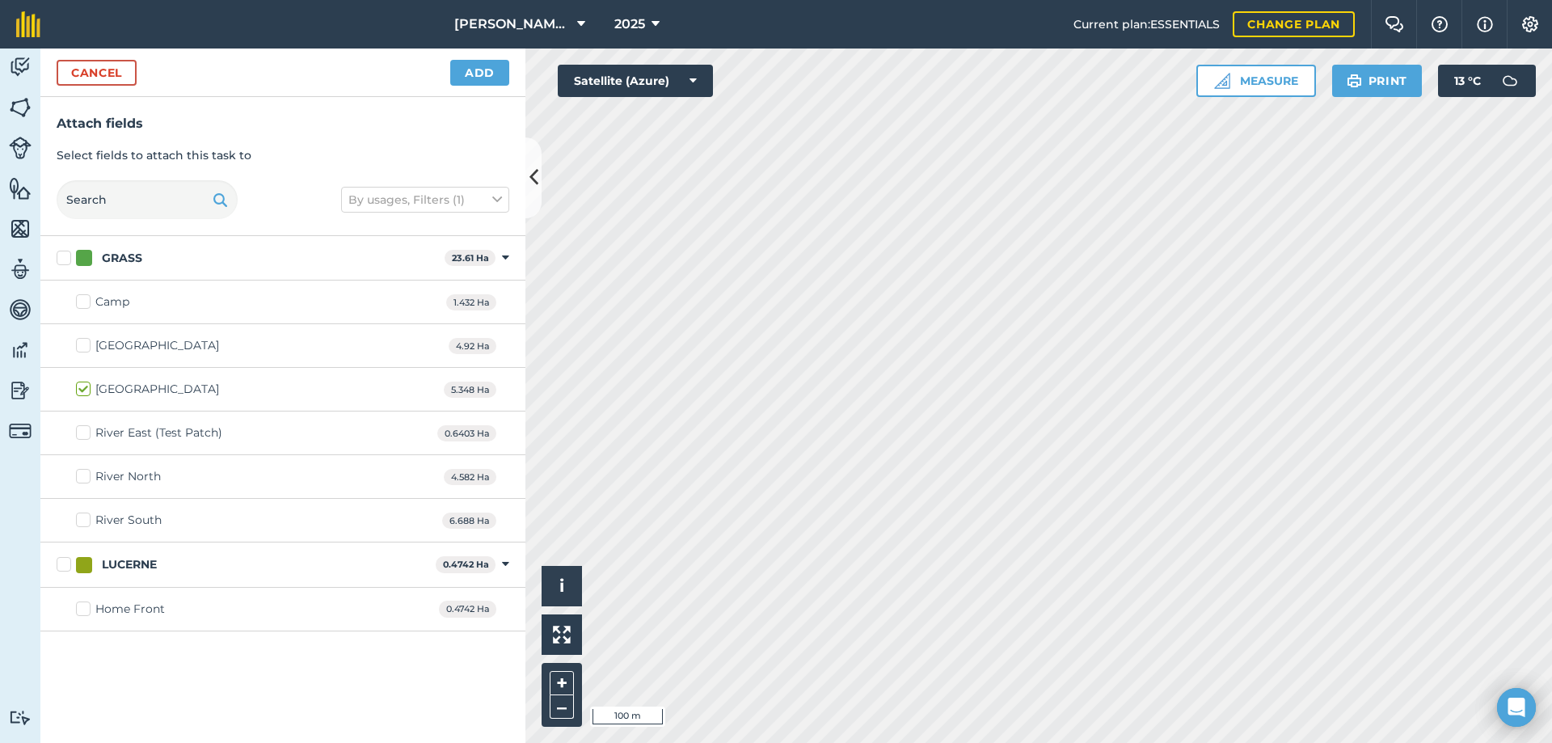
click at [64, 257] on label "GRASS" at bounding box center [248, 258] width 382 height 17
click at [64, 257] on input "GRASS" at bounding box center [62, 255] width 11 height 11
checkbox input "true"
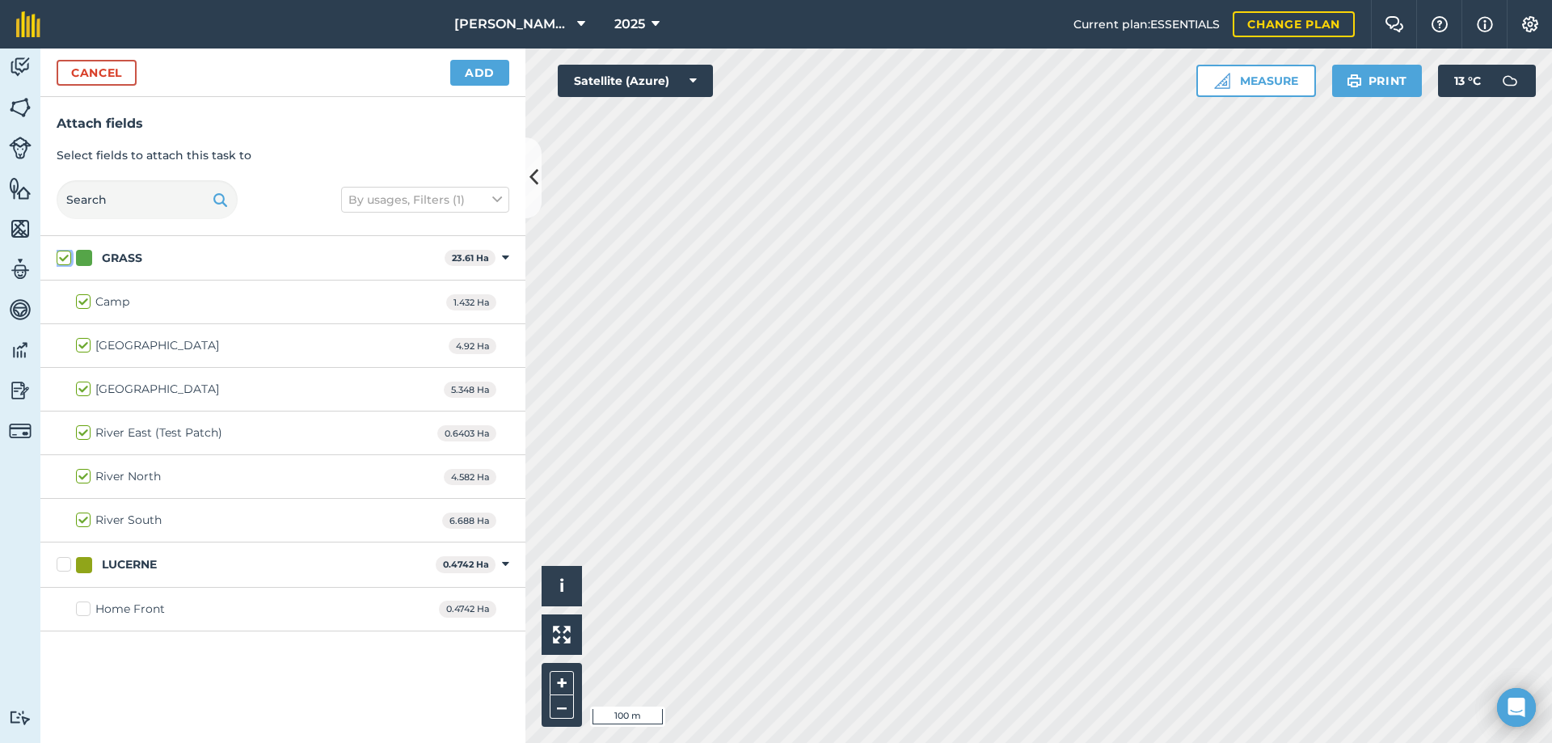
checkbox input "true"
click at [63, 564] on label "LUCERNE" at bounding box center [243, 564] width 373 height 17
click at [63, 564] on input "LUCERNE" at bounding box center [62, 561] width 11 height 11
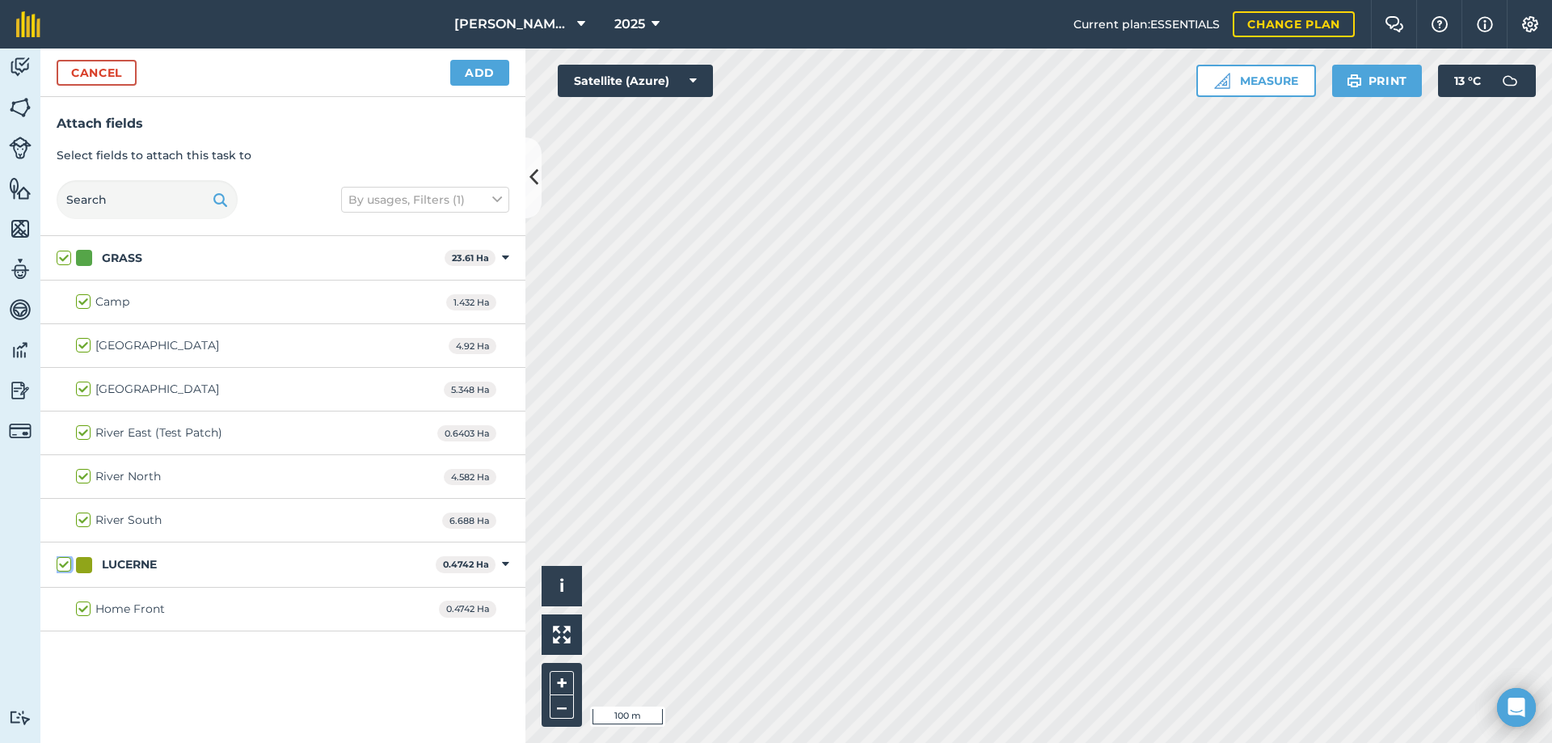
checkbox input "true"
click at [464, 78] on button "Add" at bounding box center [479, 73] width 59 height 26
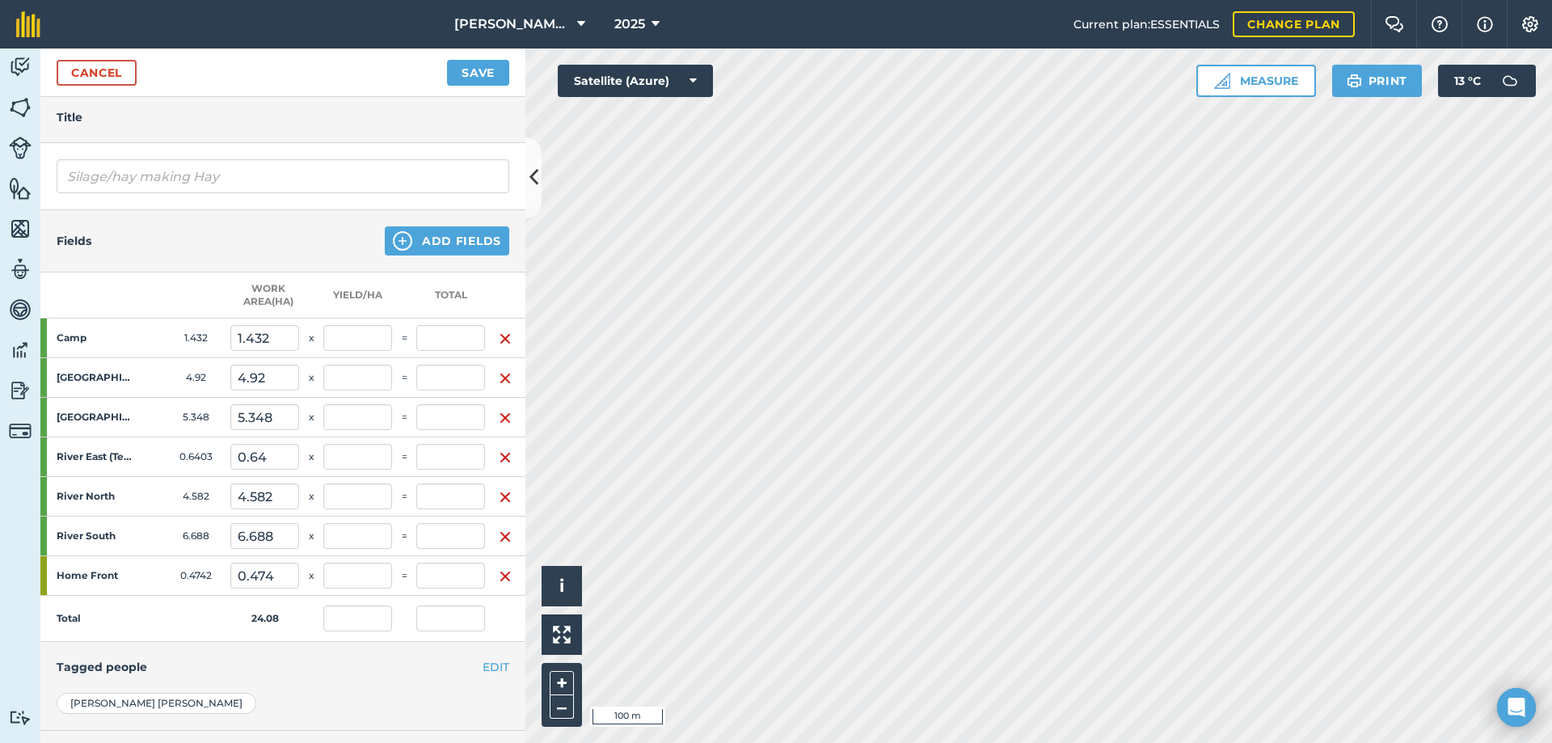
scroll to position [350, 0]
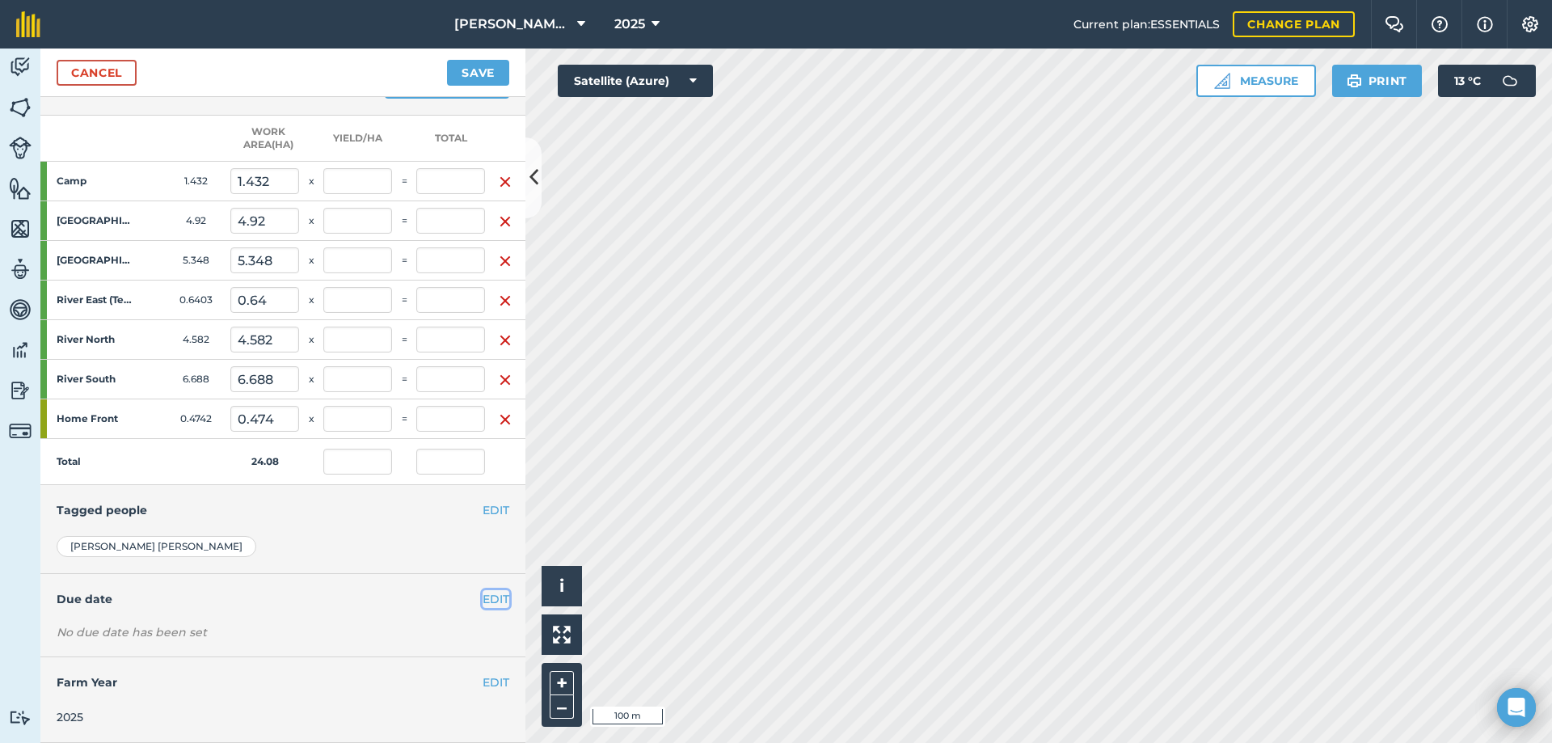
click at [487, 590] on button "EDIT" at bounding box center [496, 599] width 27 height 18
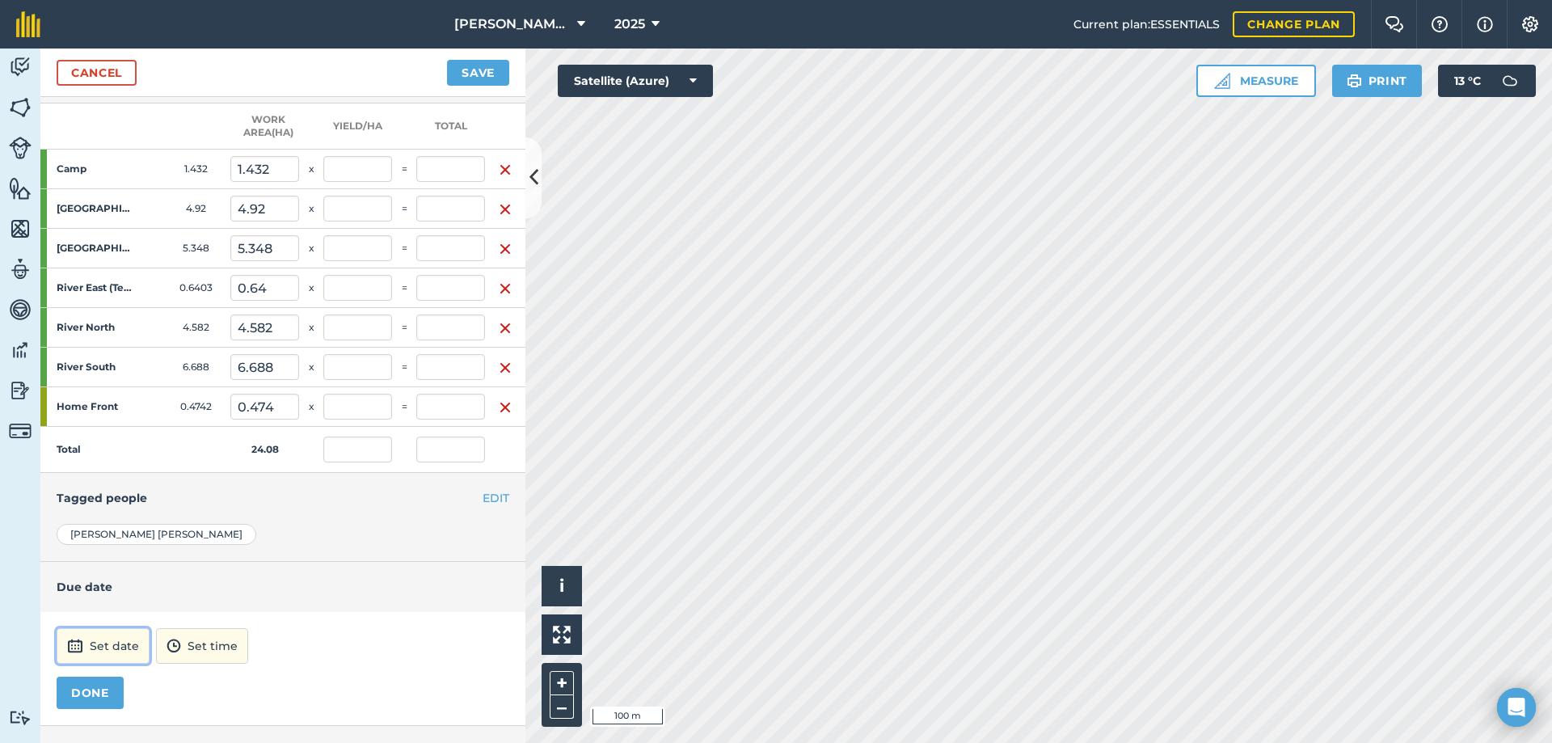
click at [99, 646] on button "Set date" at bounding box center [103, 646] width 93 height 36
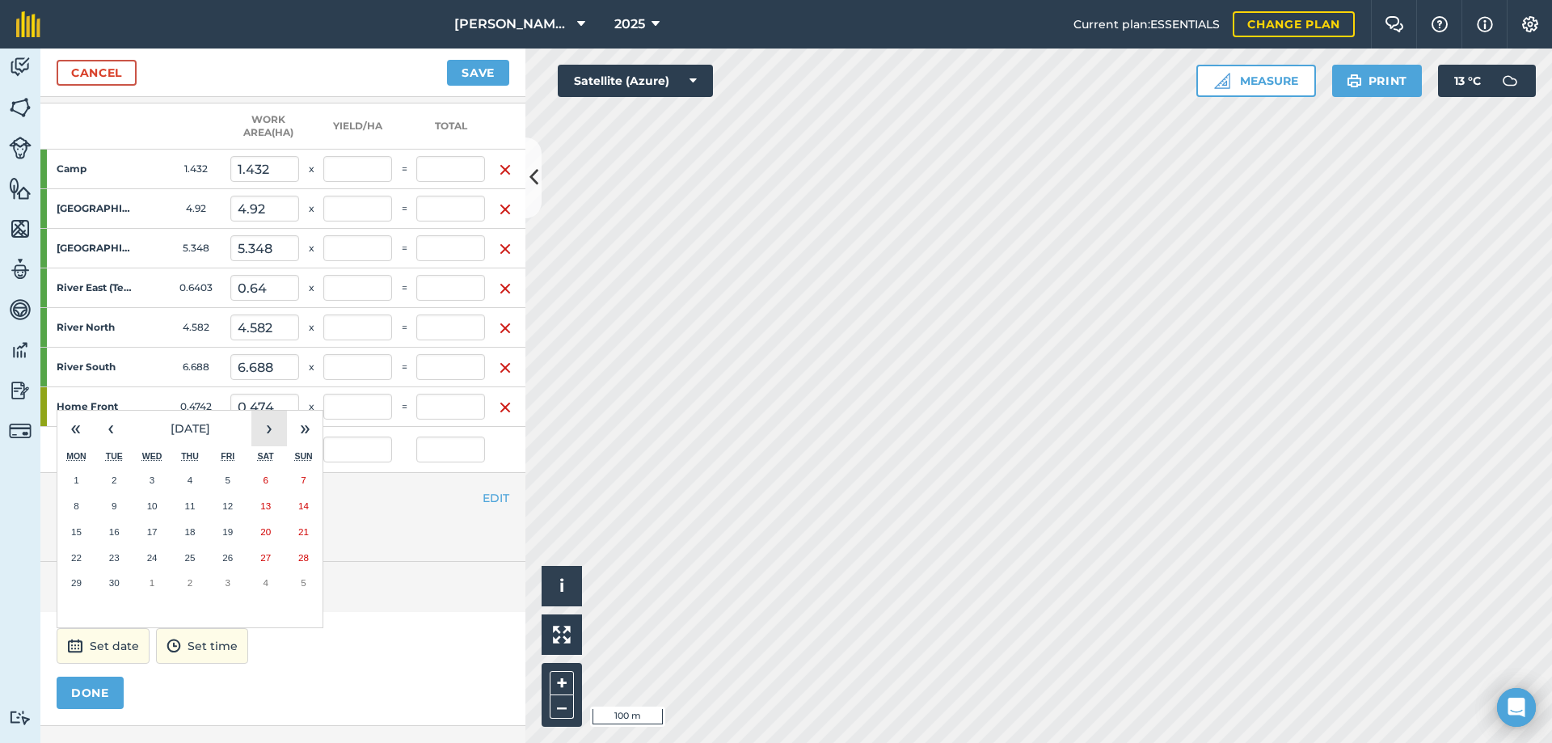
click at [265, 429] on button "›" at bounding box center [269, 429] width 36 height 36
click at [264, 428] on button "›" at bounding box center [269, 429] width 36 height 36
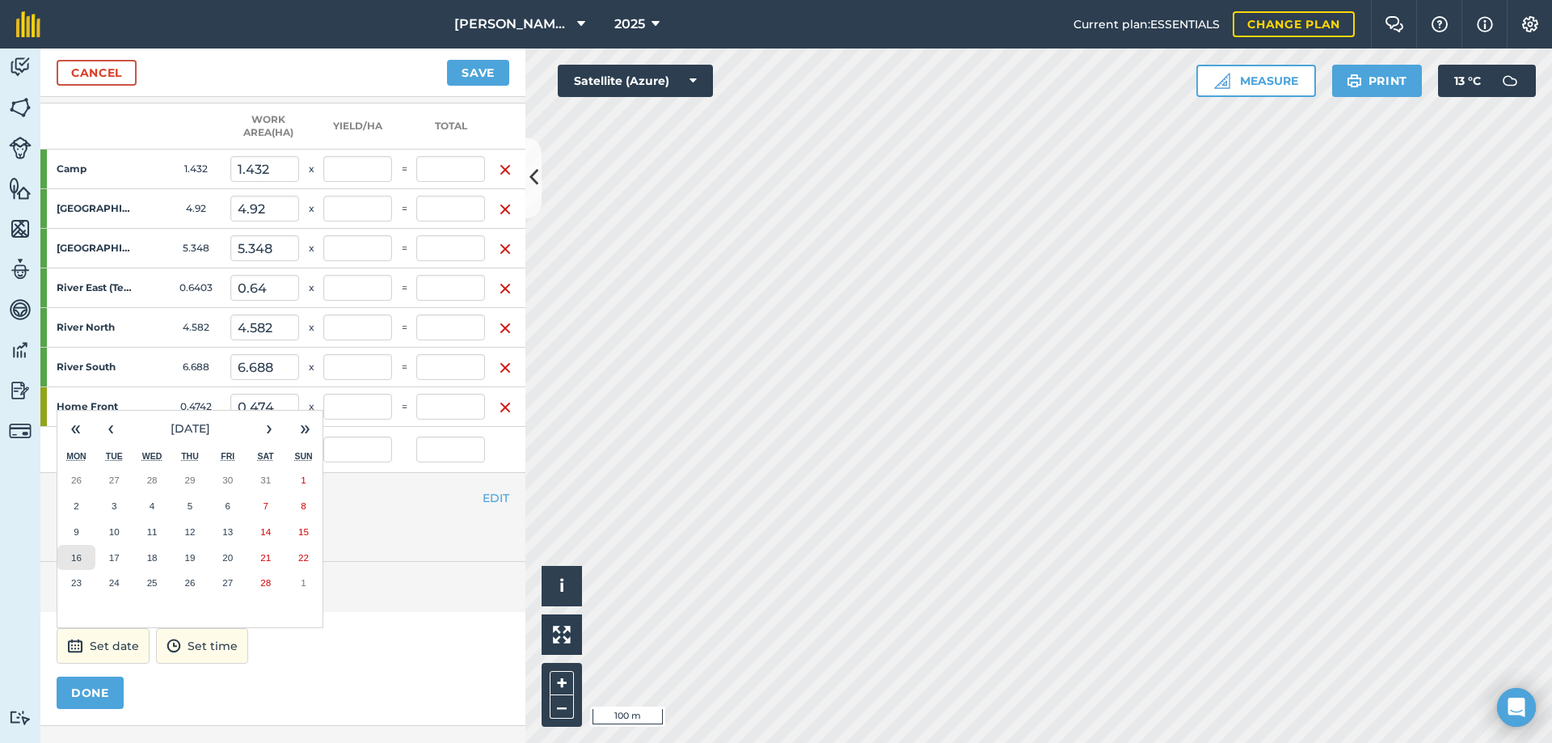
click at [74, 556] on abbr "16" at bounding box center [76, 557] width 11 height 11
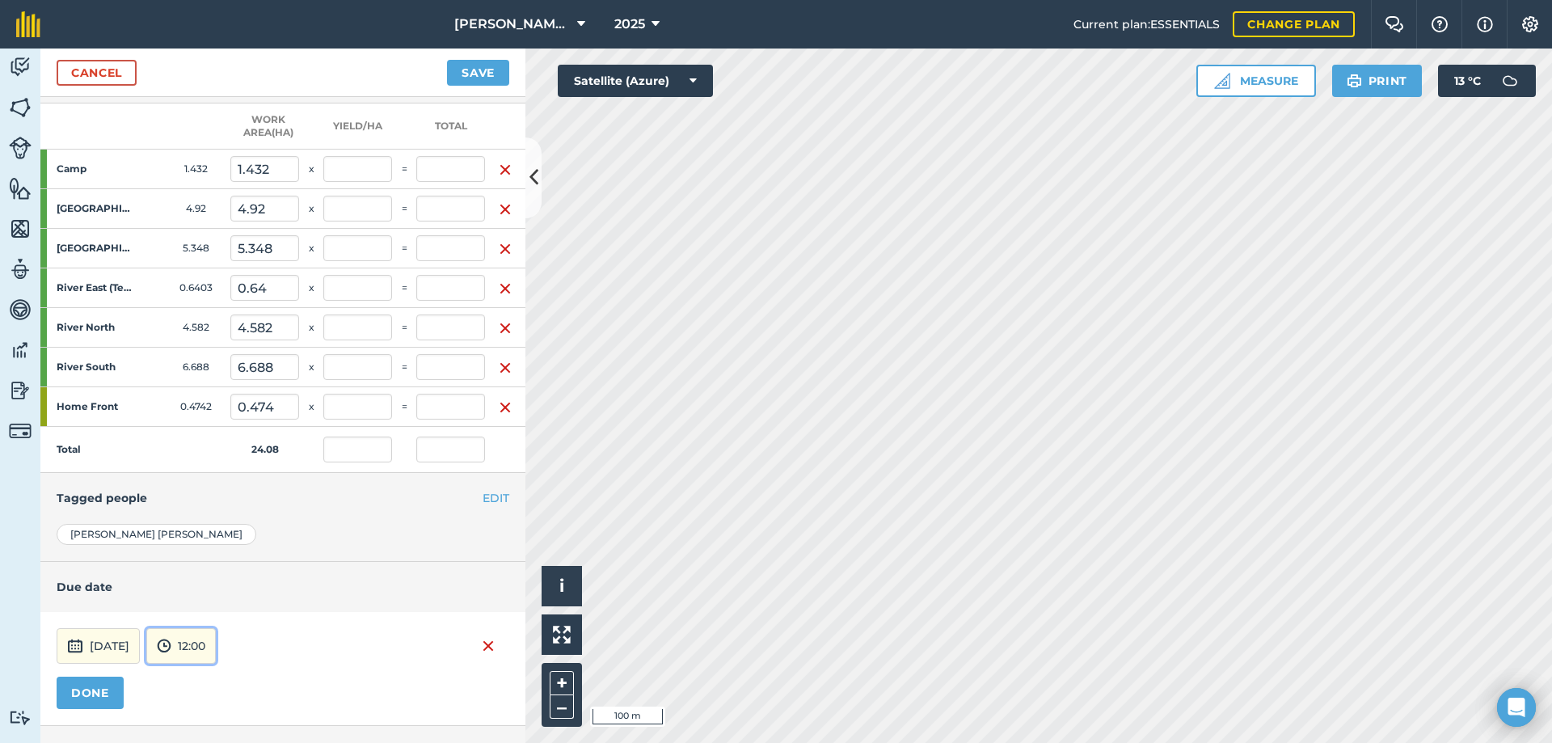
click at [216, 644] on button "12:00" at bounding box center [181, 646] width 70 height 36
click at [214, 475] on button "09:00" at bounding box center [185, 477] width 76 height 26
click at [105, 695] on button "DONE" at bounding box center [90, 693] width 67 height 32
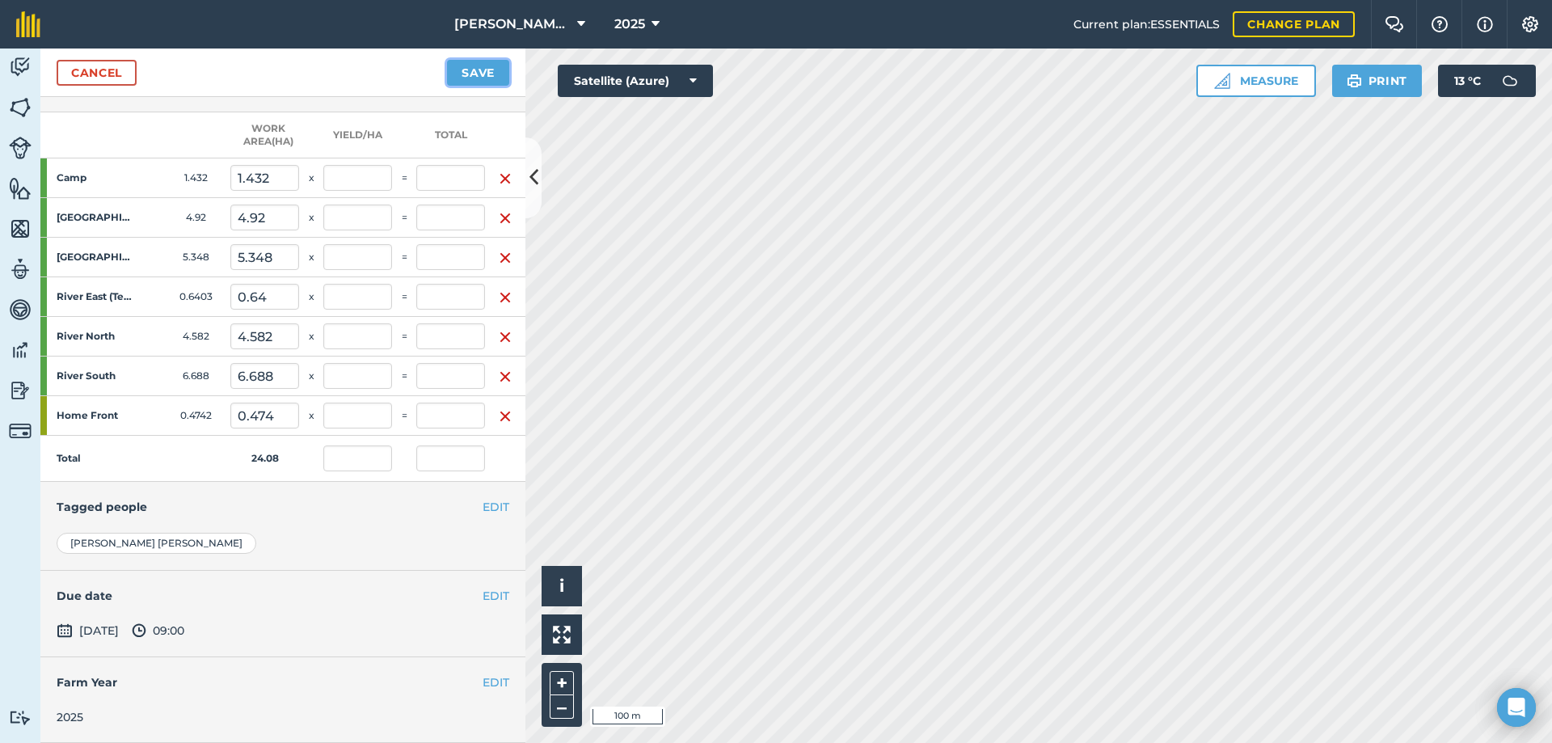
click at [471, 77] on button "Save" at bounding box center [478, 73] width 62 height 26
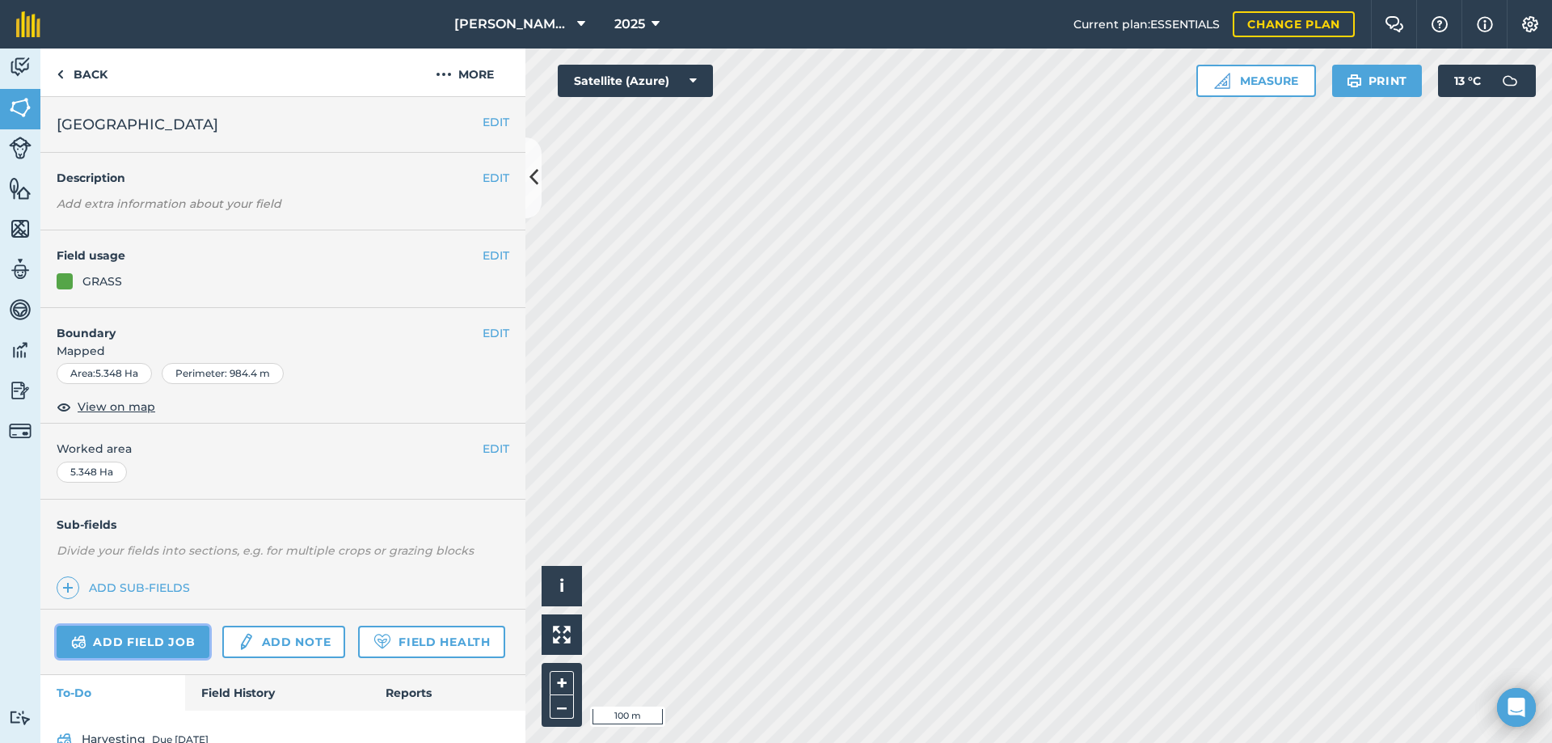
click at [130, 641] on link "Add field job" at bounding box center [133, 642] width 153 height 32
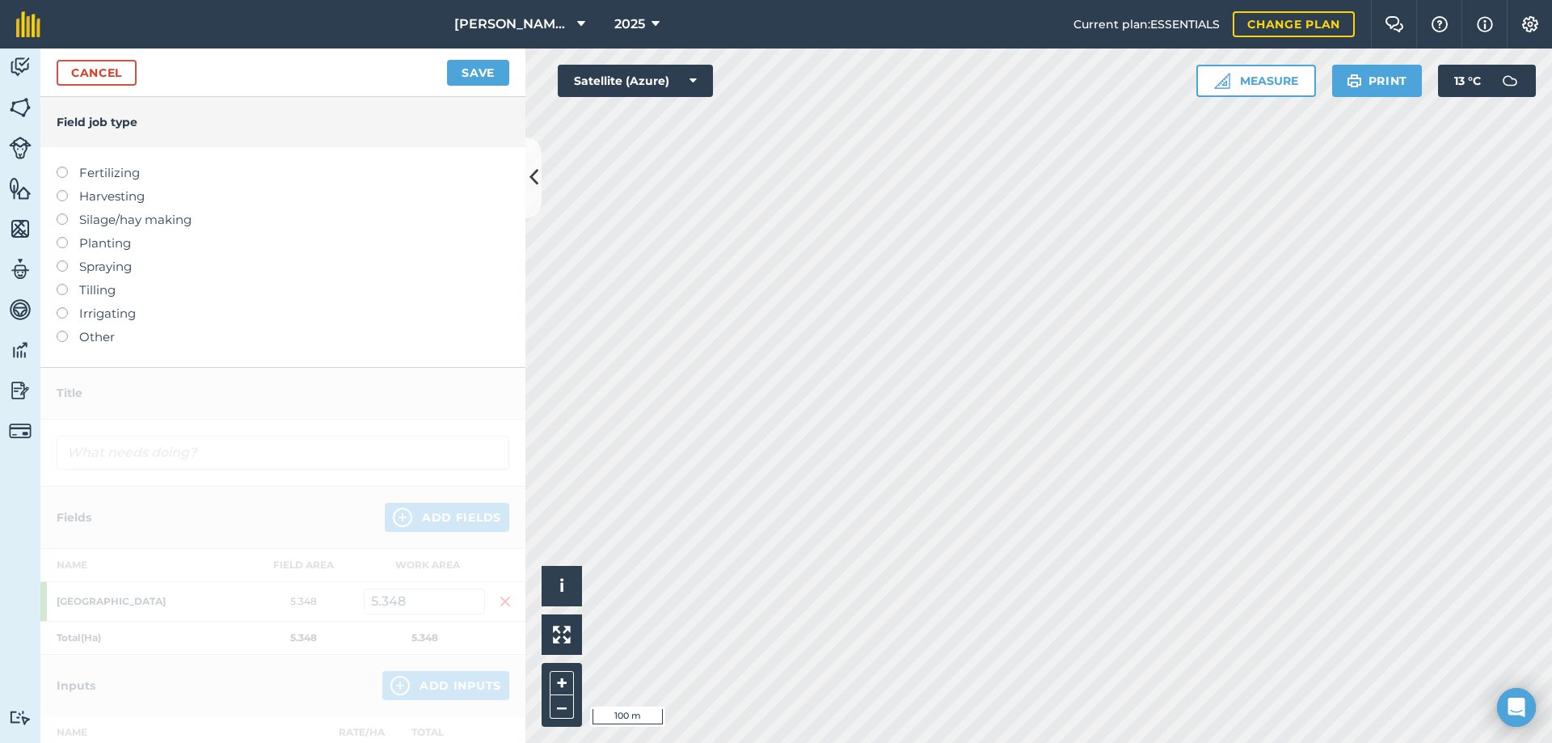
click at [58, 167] on label at bounding box center [68, 167] width 23 height 0
type input "Fertilizing"
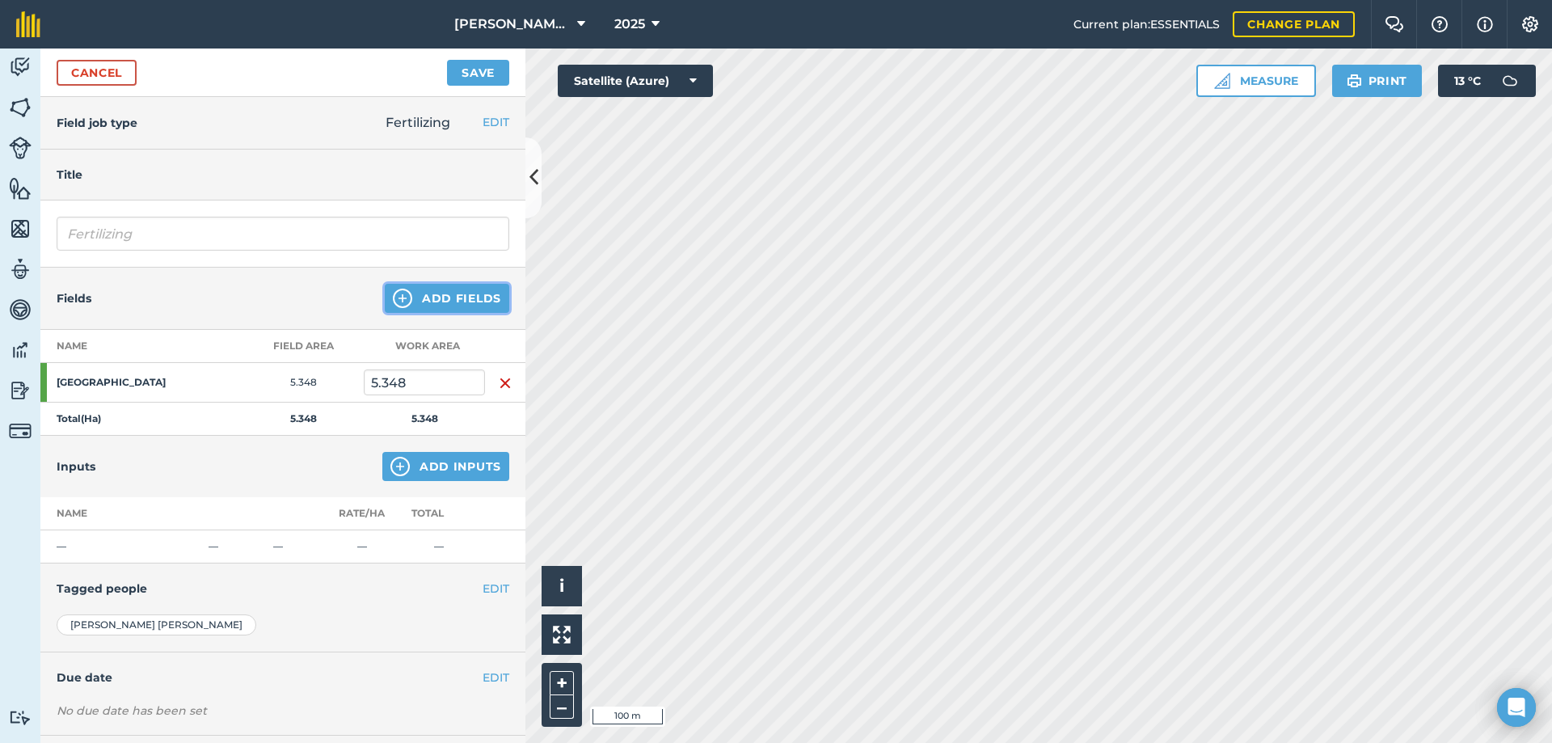
click at [399, 304] on img at bounding box center [402, 298] width 19 height 19
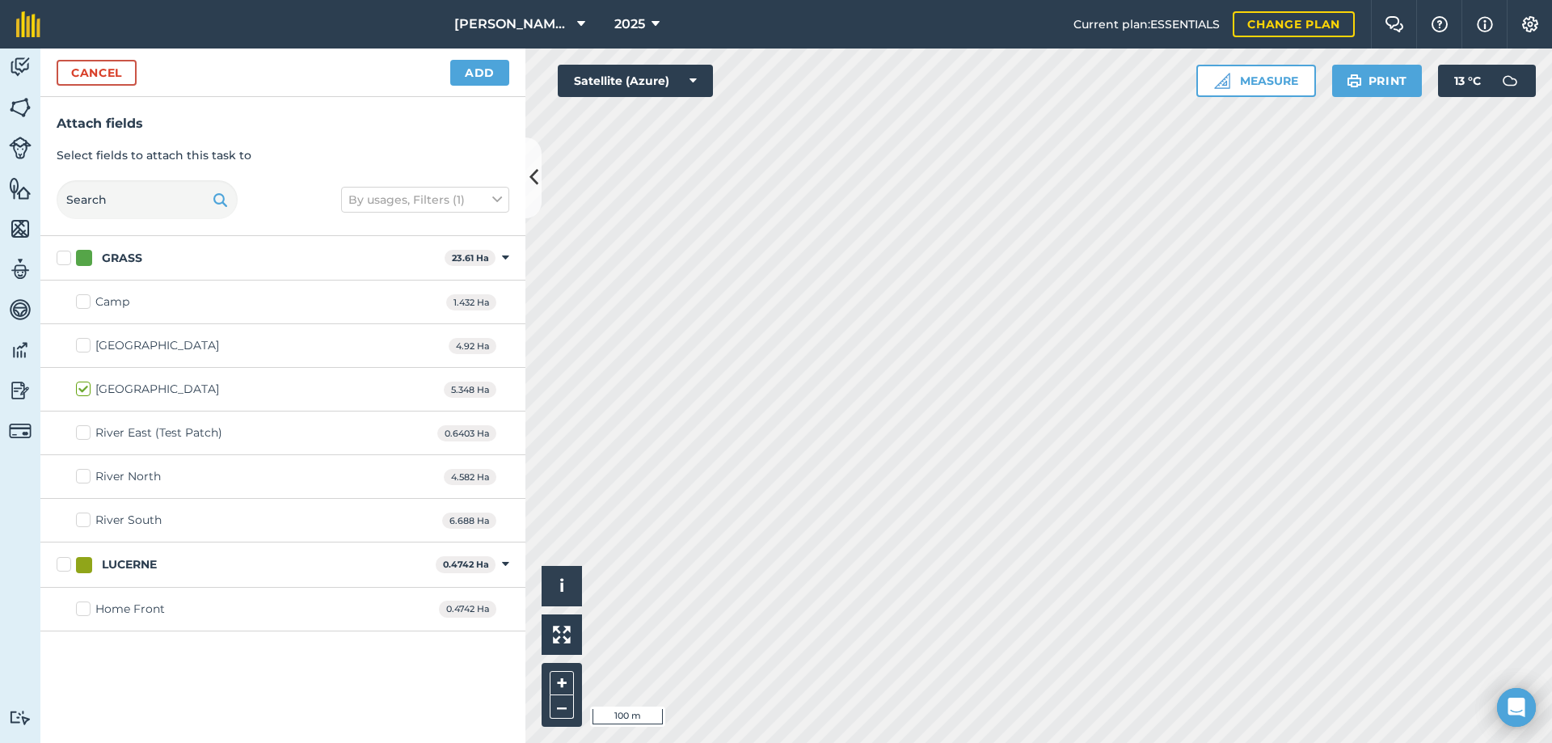
click at [84, 479] on label "River North" at bounding box center [118, 476] width 85 height 17
click at [84, 479] on input "River North" at bounding box center [81, 473] width 11 height 11
checkbox input "true"
click at [86, 525] on label "River South" at bounding box center [119, 520] width 86 height 17
click at [86, 522] on input "River South" at bounding box center [81, 517] width 11 height 11
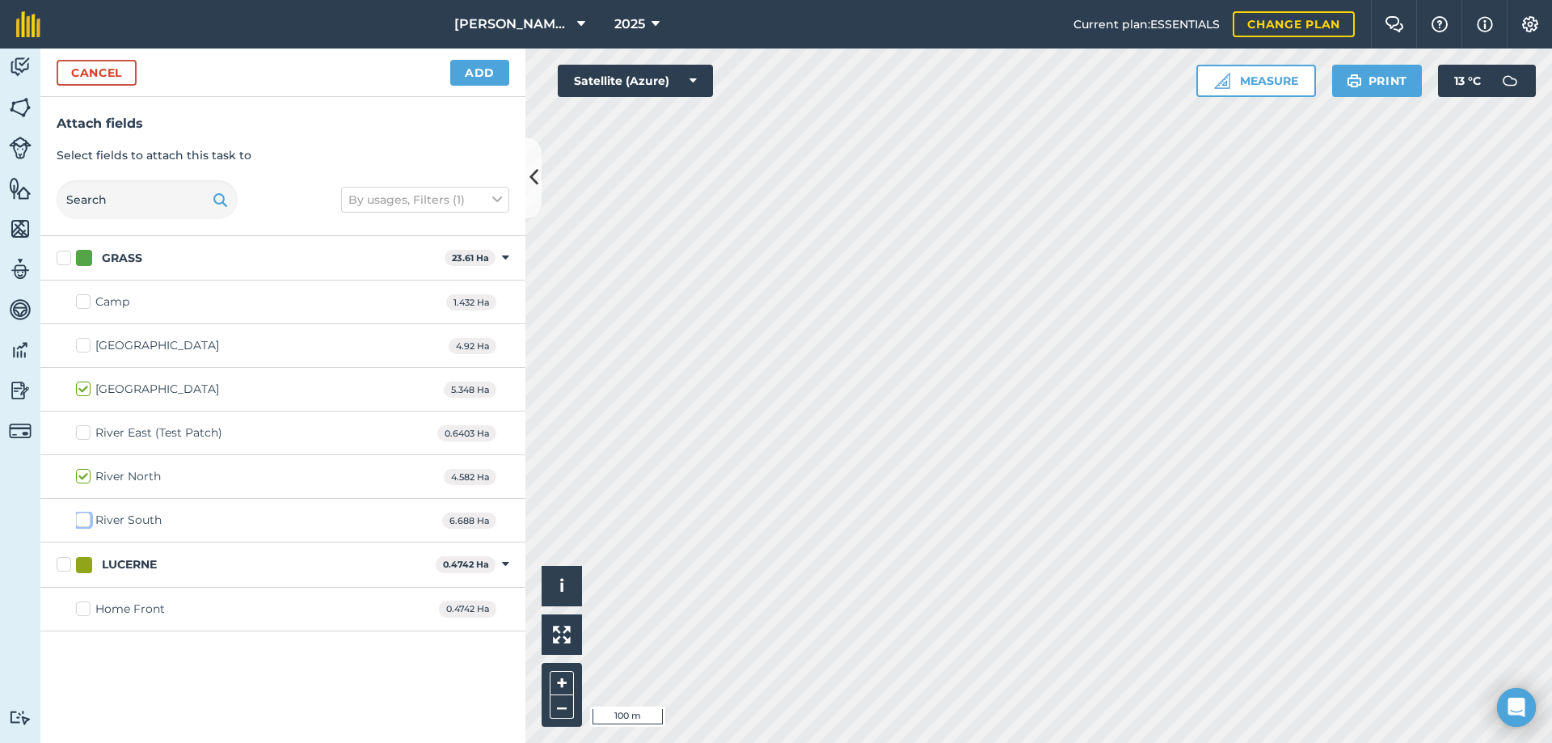
checkbox input "true"
click at [87, 610] on label "Home Front" at bounding box center [120, 609] width 89 height 17
click at [87, 610] on input "Home Front" at bounding box center [81, 606] width 11 height 11
checkbox input "true"
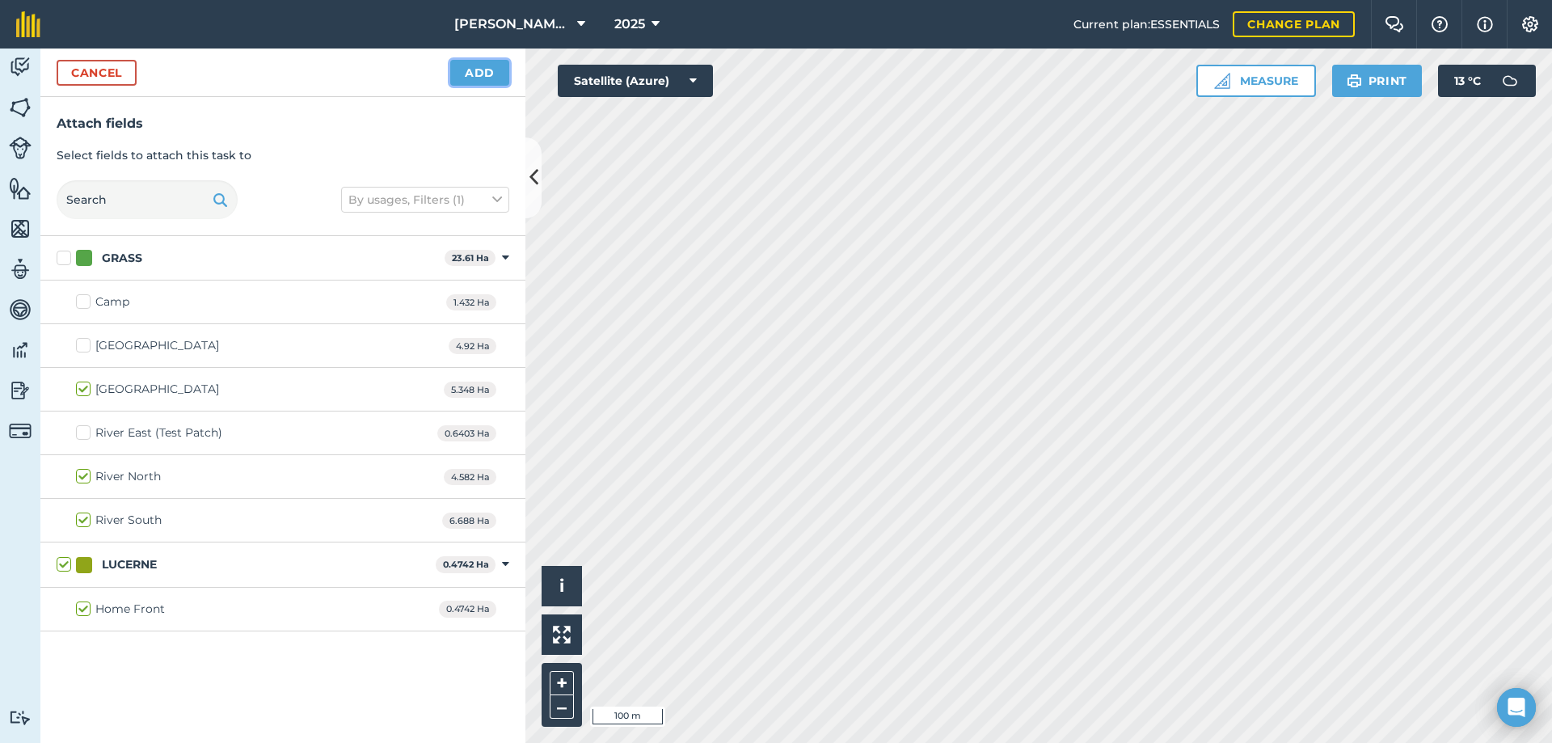
click at [480, 75] on button "Add" at bounding box center [479, 73] width 59 height 26
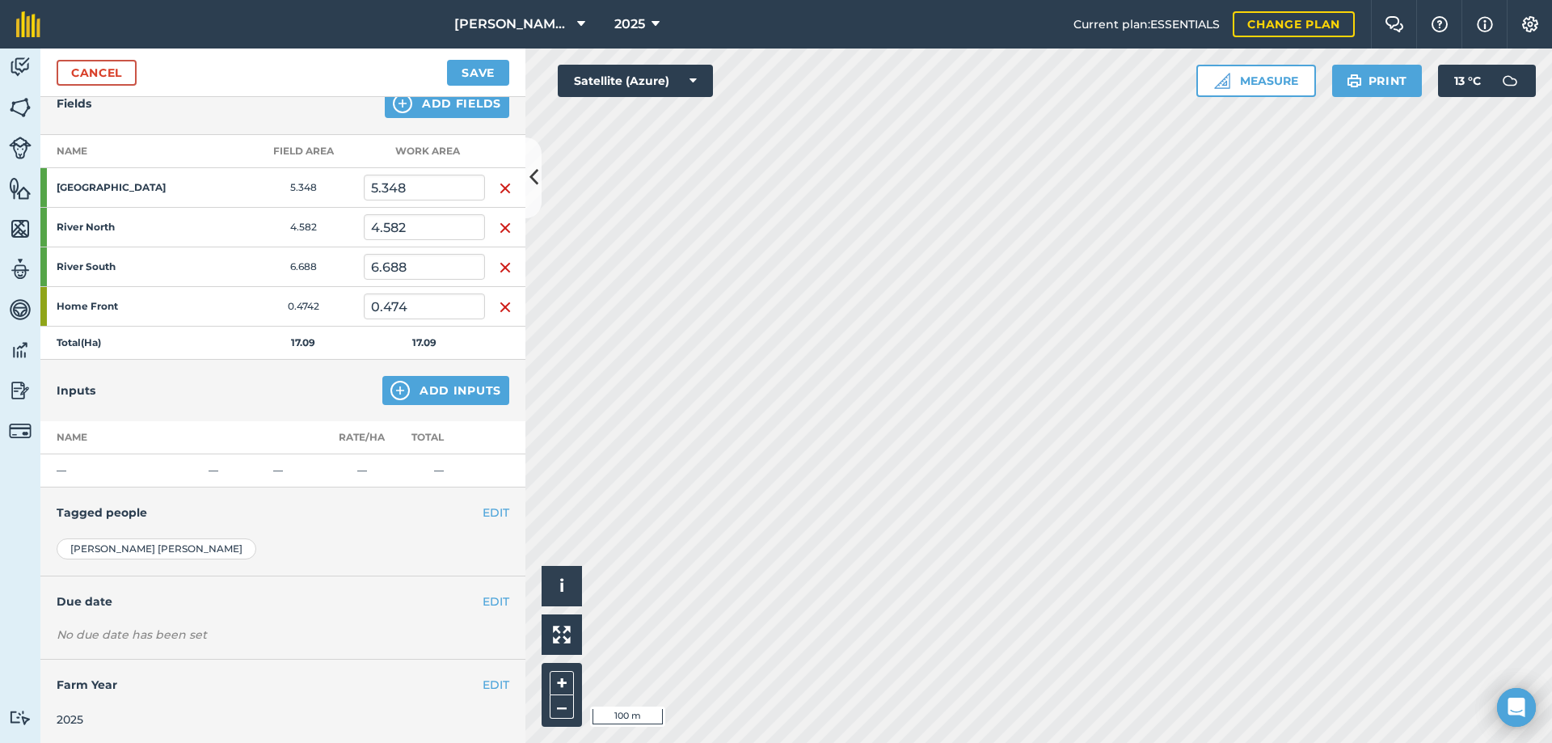
scroll to position [197, 0]
click at [420, 390] on button "Add Inputs" at bounding box center [445, 388] width 127 height 29
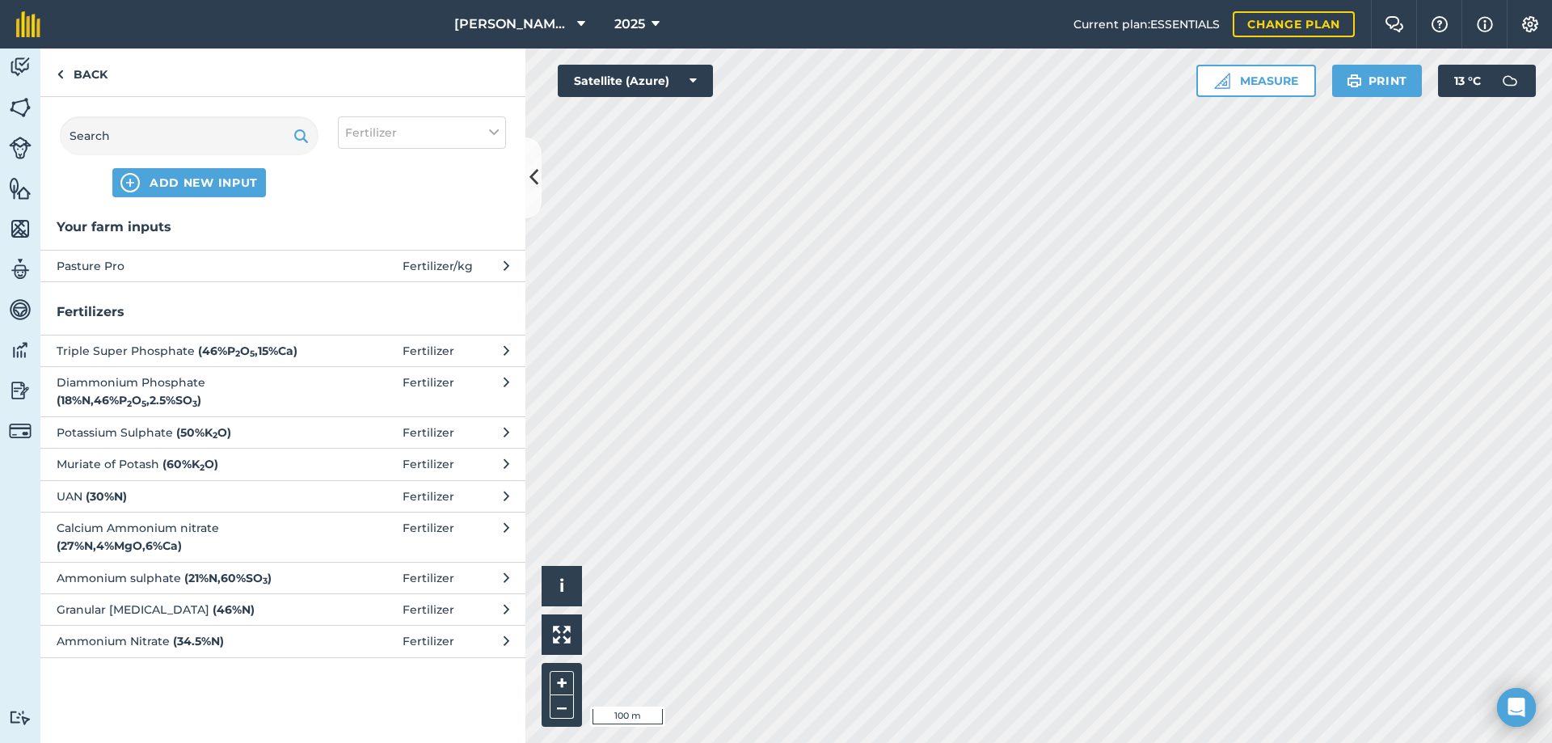
click at [208, 260] on span "Pasture Pro" at bounding box center [189, 266] width 264 height 18
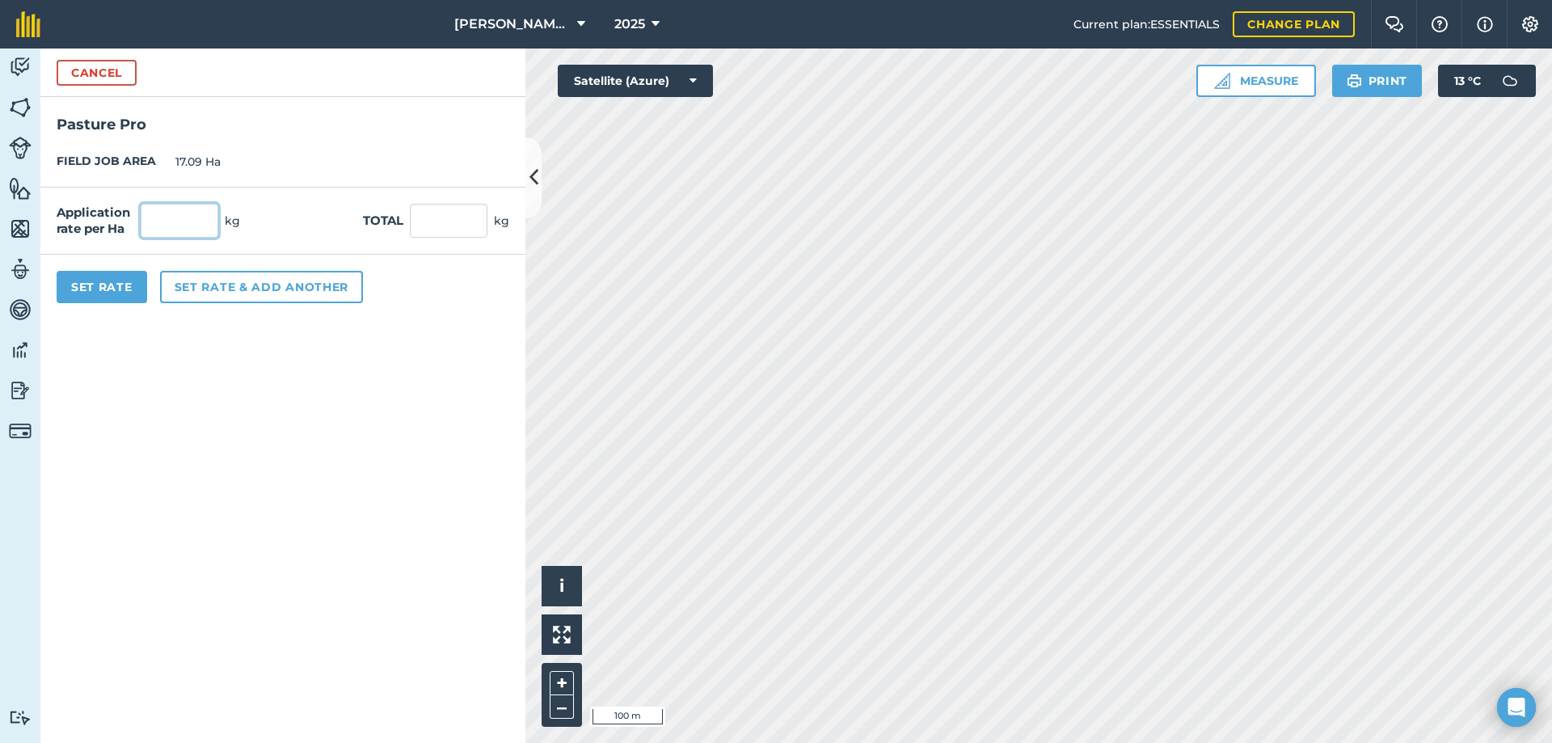
click at [176, 229] on input "text" at bounding box center [180, 221] width 78 height 34
type input "150"
type input "2,563.5"
drag, startPoint x: 81, startPoint y: 285, endPoint x: 62, endPoint y: 284, distance: 18.6
click at [74, 285] on button "Set Rate" at bounding box center [102, 287] width 91 height 32
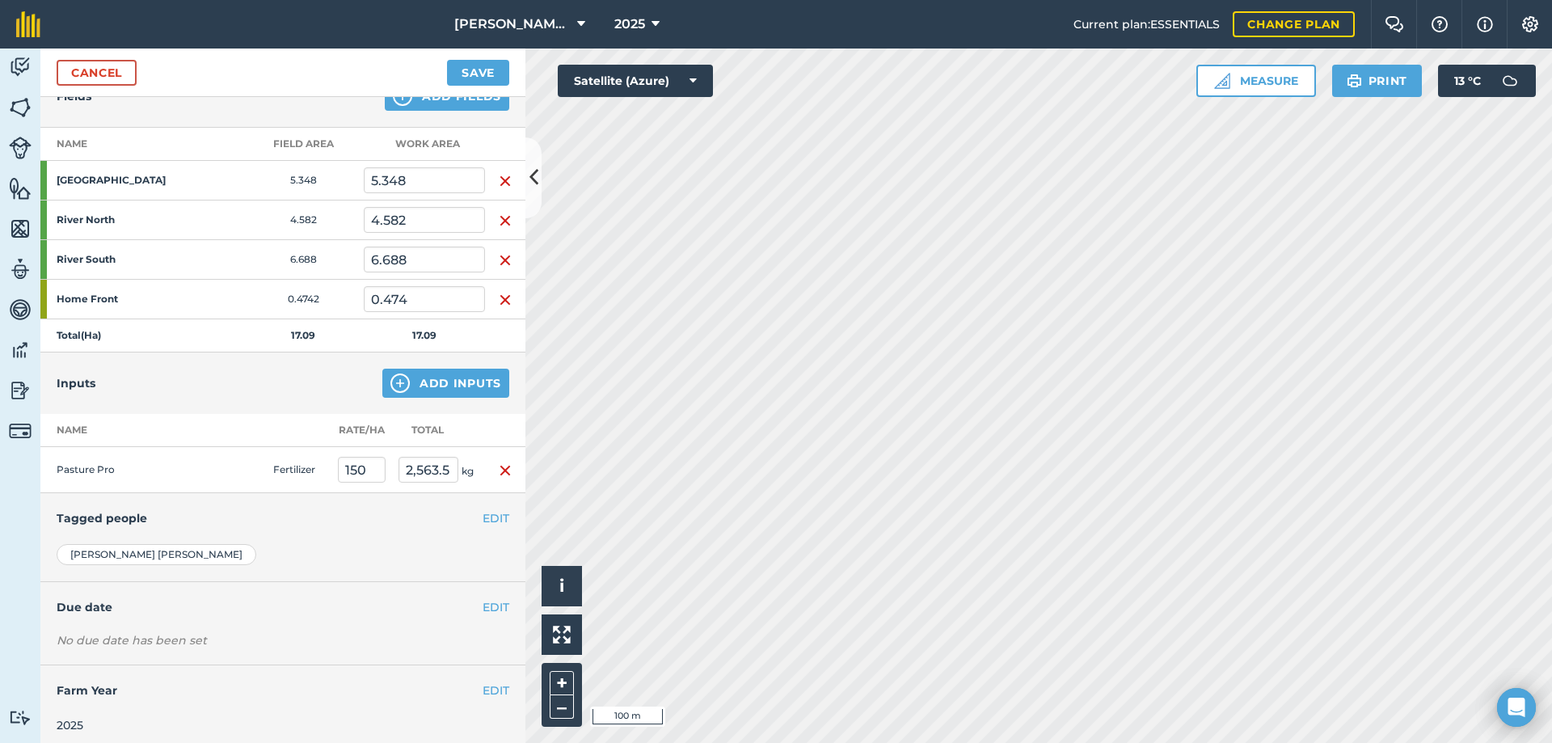
scroll to position [210, 0]
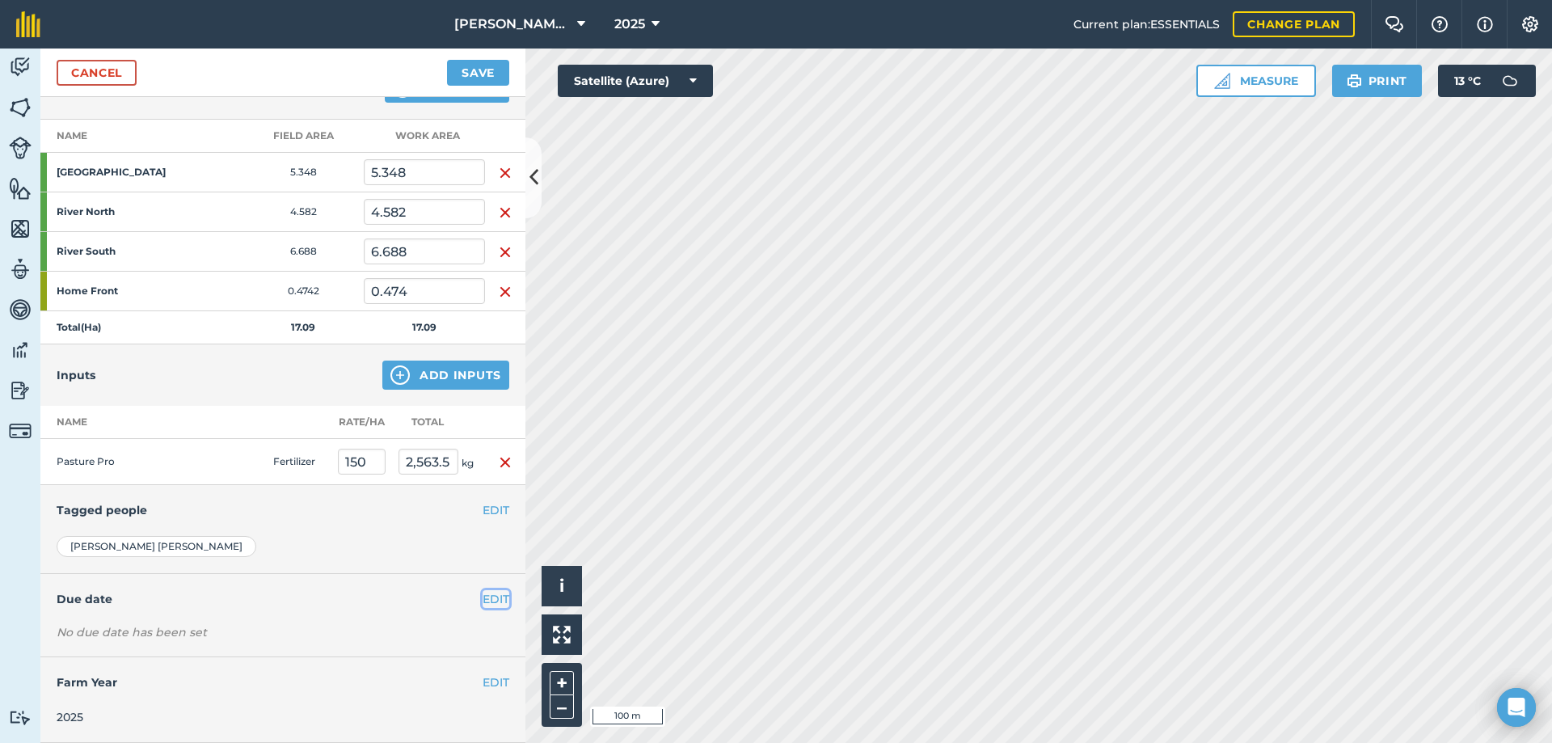
click at [487, 590] on button "EDIT" at bounding box center [496, 599] width 27 height 18
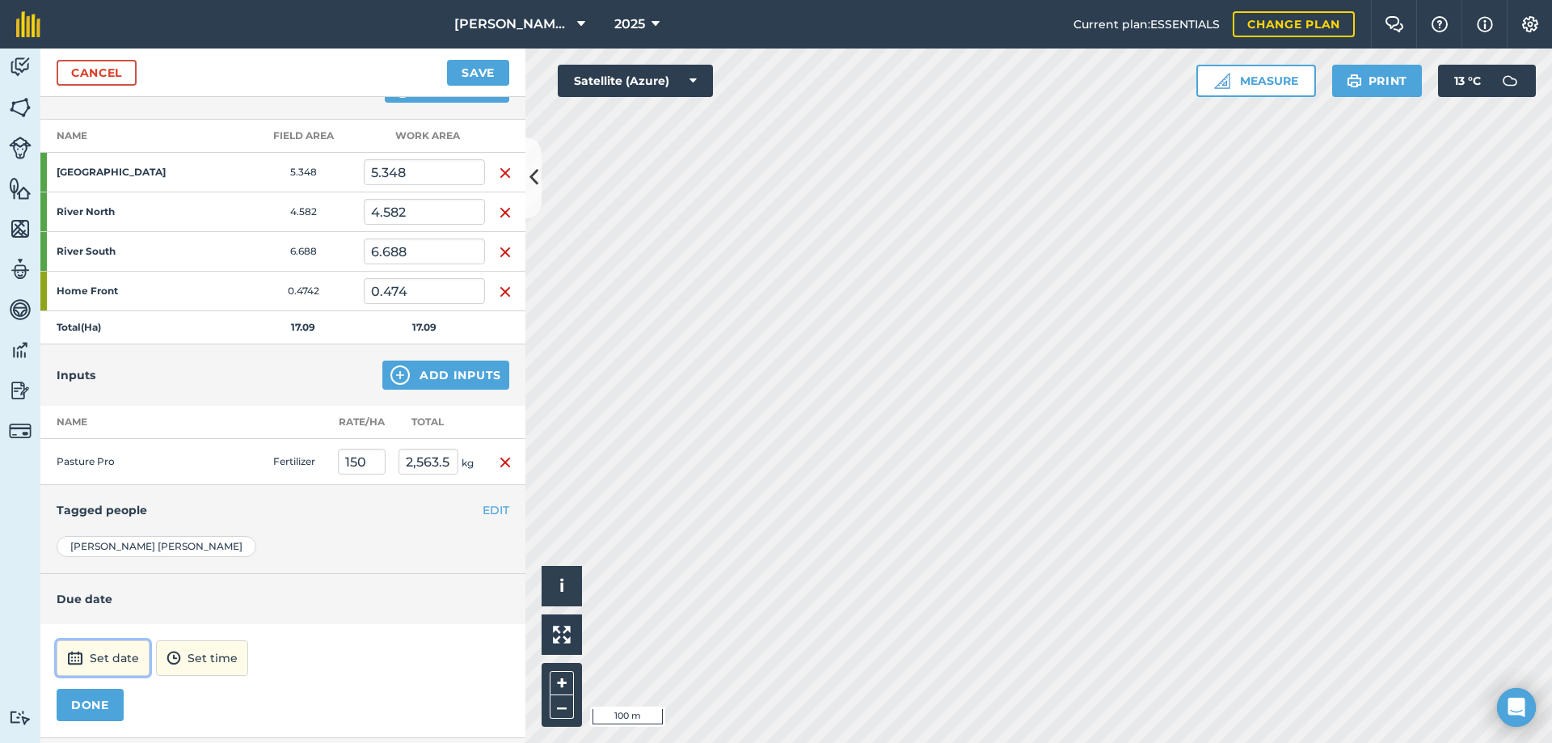
click at [91, 665] on button "Set date" at bounding box center [103, 658] width 93 height 36
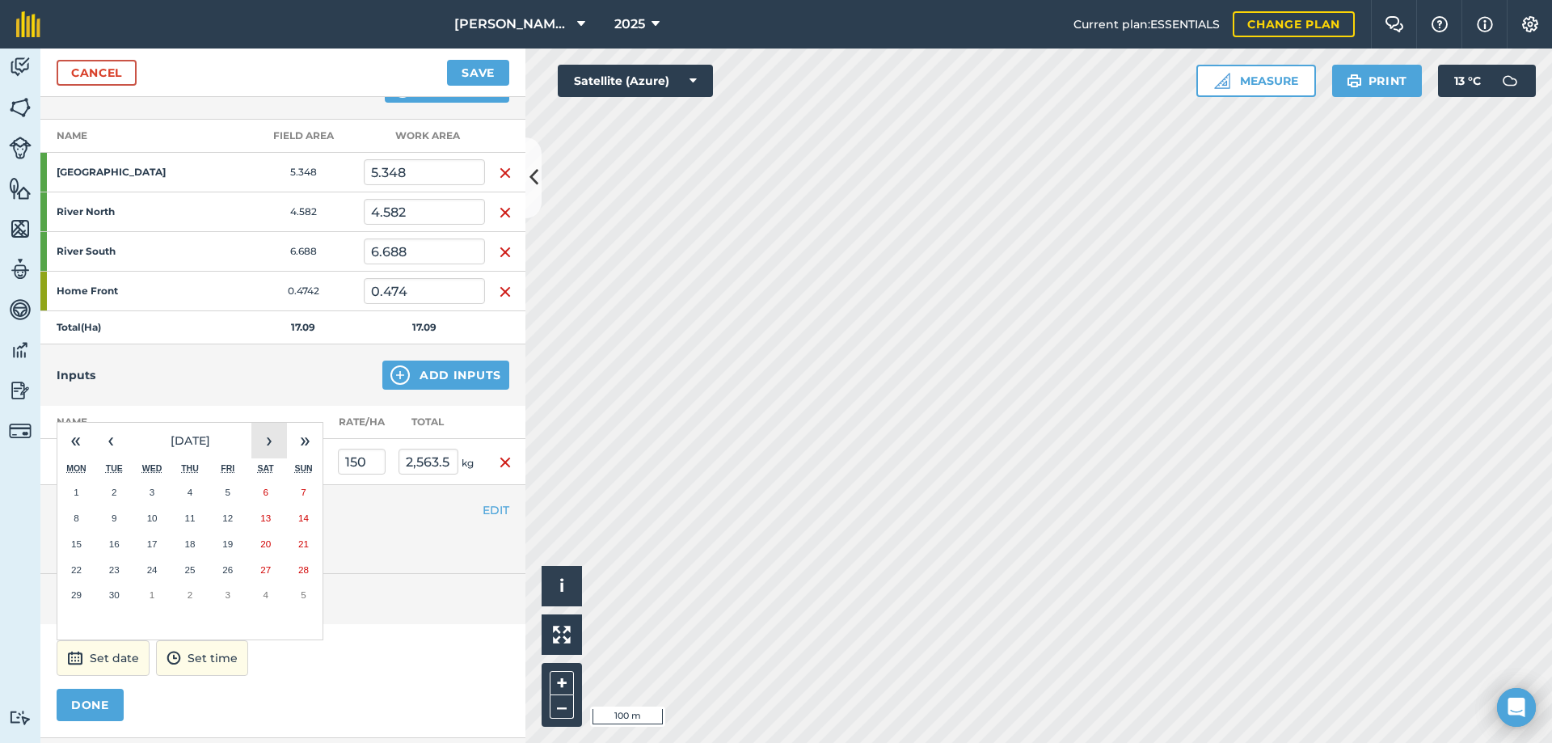
click at [271, 440] on button "›" at bounding box center [269, 441] width 36 height 36
click at [259, 444] on button "›" at bounding box center [269, 441] width 36 height 36
click at [74, 484] on button "1" at bounding box center [76, 492] width 38 height 26
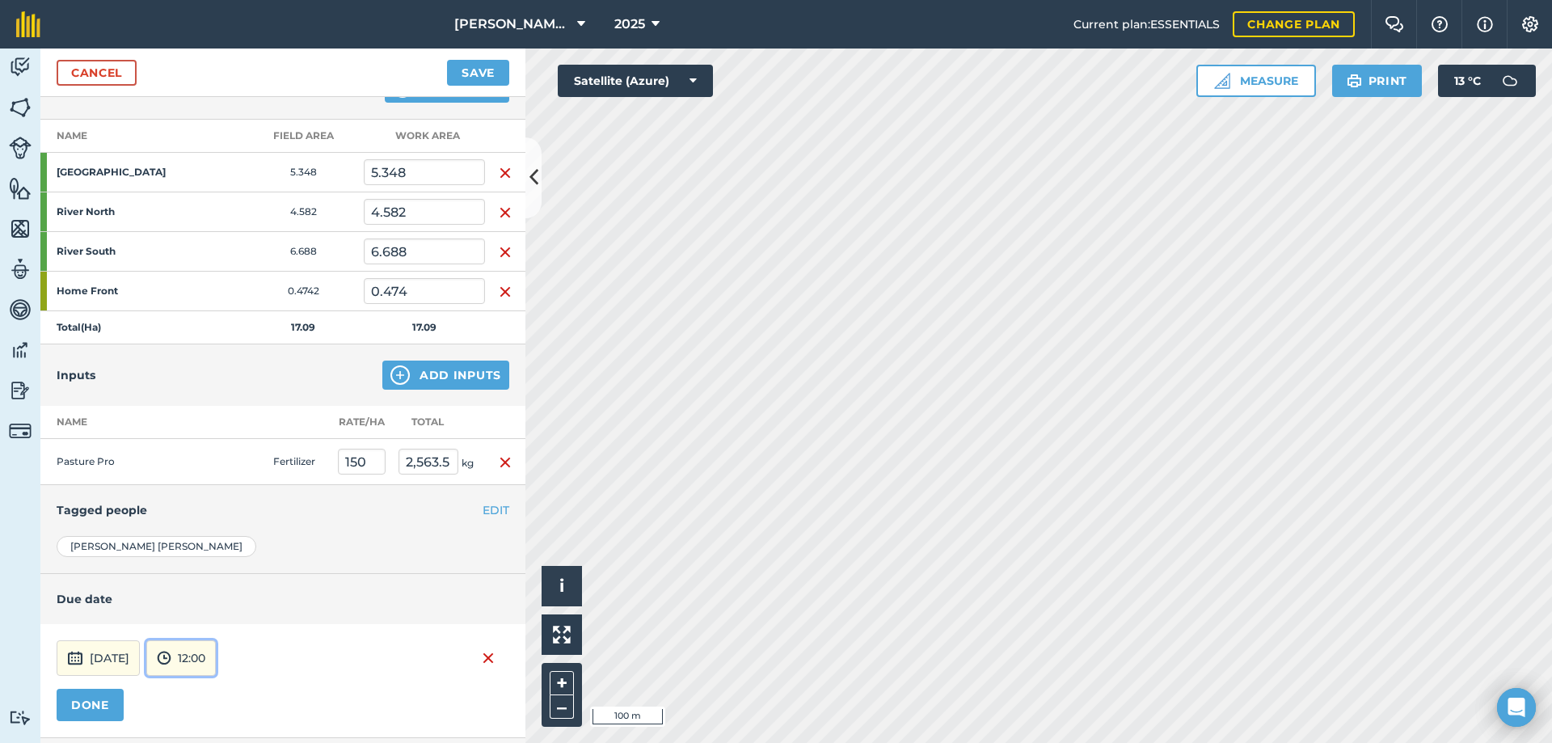
click at [216, 655] on button "12:00" at bounding box center [181, 658] width 70 height 36
click at [214, 565] on button "09:00" at bounding box center [185, 570] width 76 height 26
click at [106, 714] on button "DONE" at bounding box center [90, 705] width 67 height 32
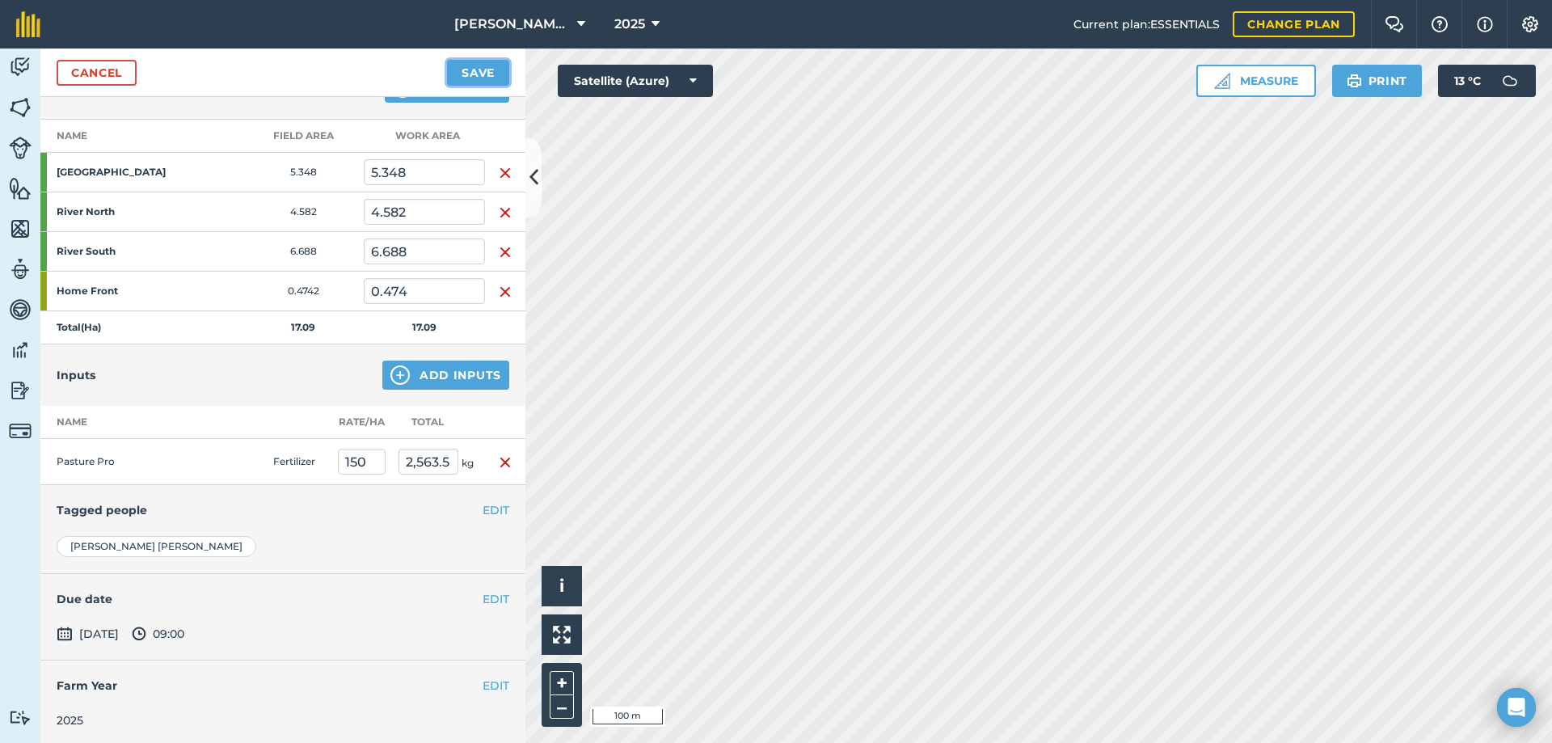
click at [482, 70] on button "Save" at bounding box center [478, 73] width 62 height 26
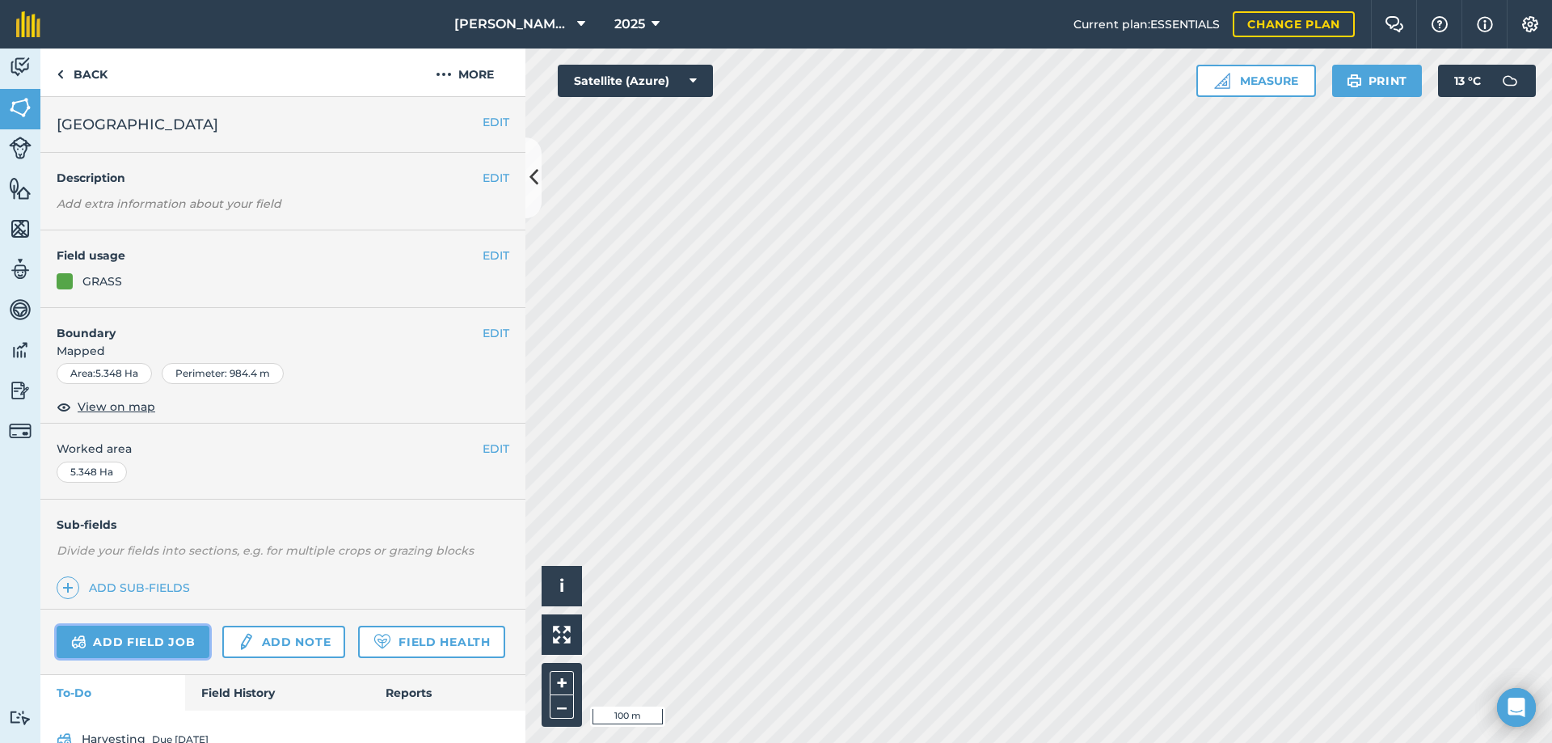
click at [126, 629] on link "Add field job" at bounding box center [133, 642] width 153 height 32
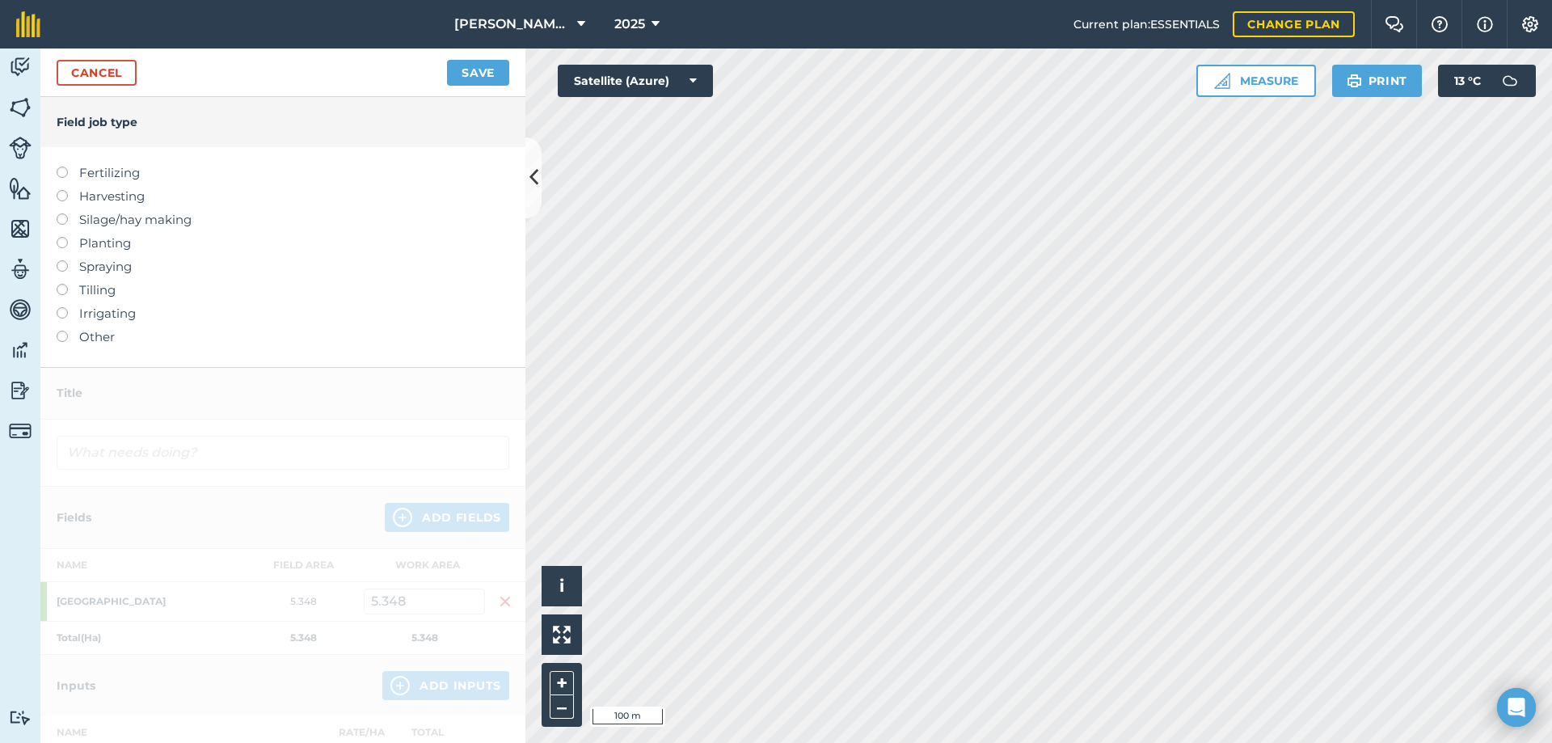
click at [64, 167] on label at bounding box center [68, 167] width 23 height 0
type input "Fertilizing"
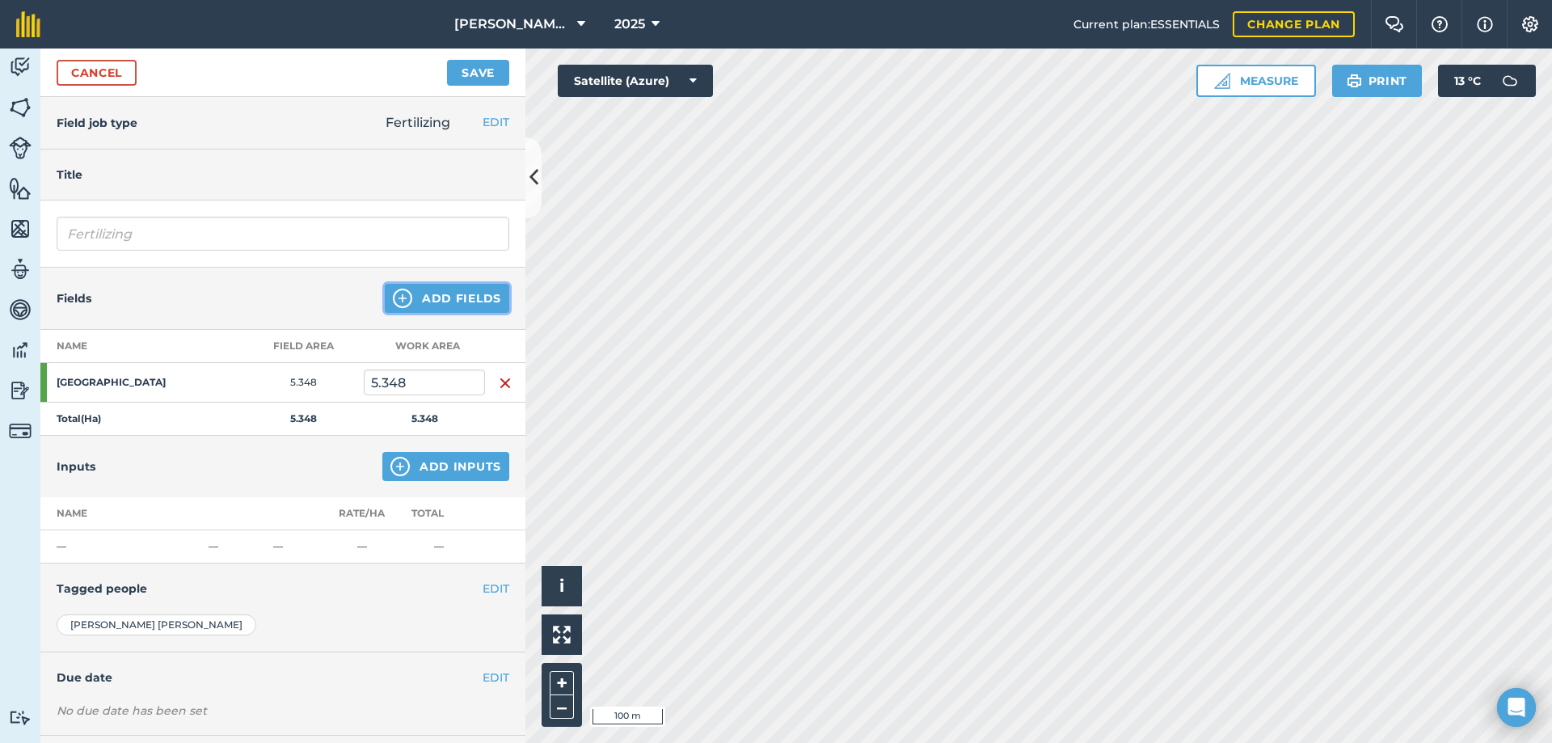
click at [414, 296] on button "Add Fields" at bounding box center [447, 298] width 125 height 29
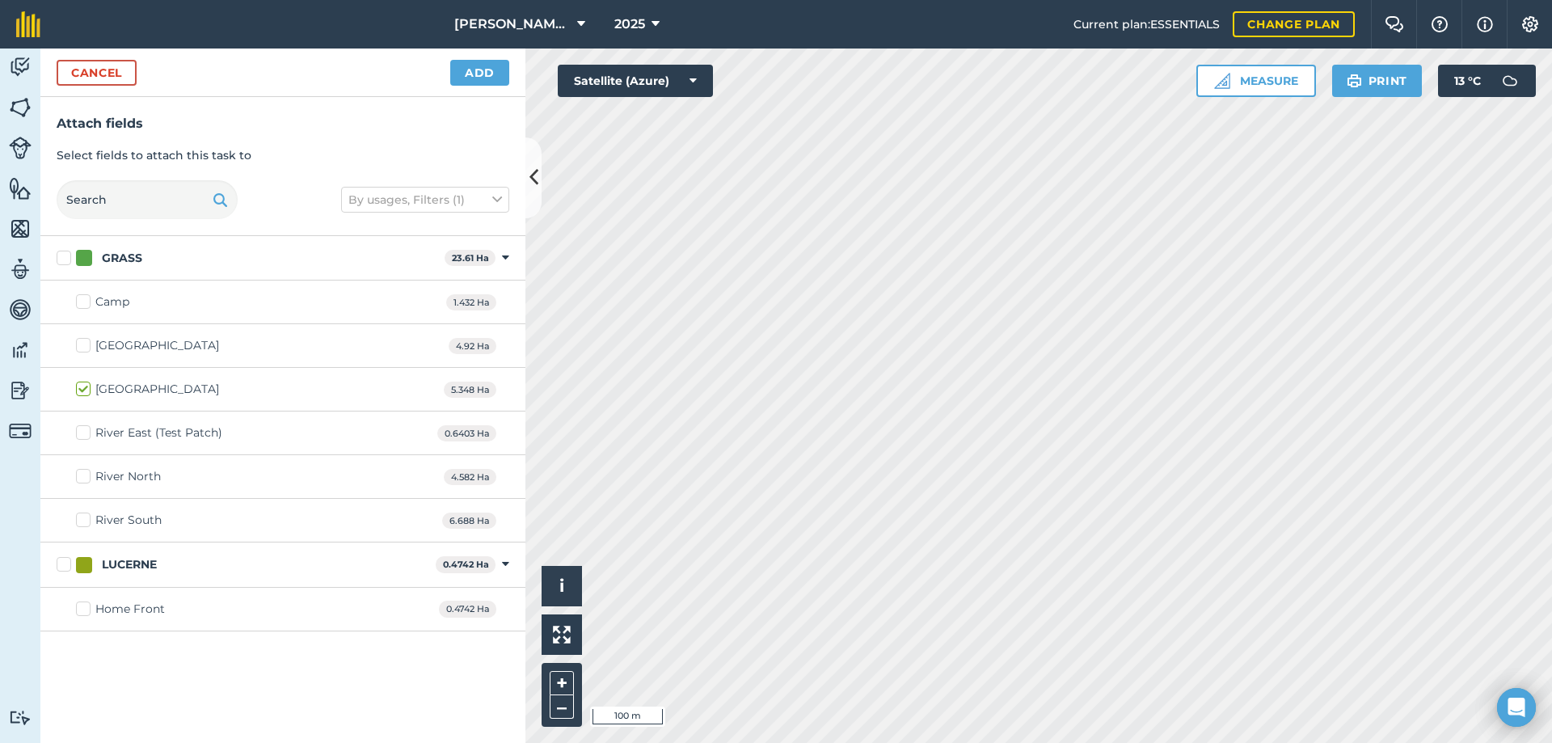
click at [64, 257] on label "GRASS" at bounding box center [248, 258] width 382 height 17
click at [64, 257] on input "GRASS" at bounding box center [62, 255] width 11 height 11
checkbox input "true"
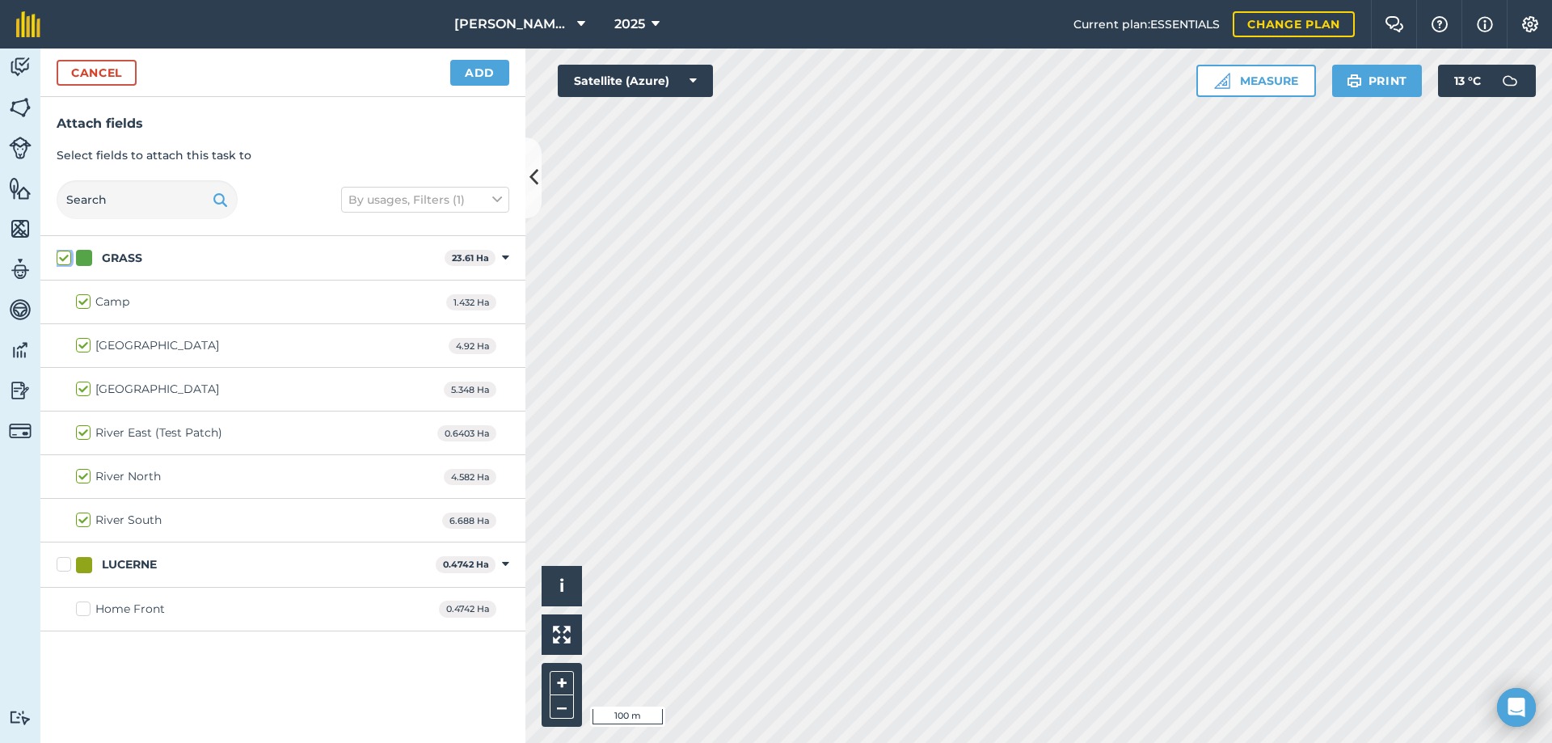
checkbox input "true"
click at [66, 562] on label "LUCERNE" at bounding box center [243, 564] width 373 height 17
click at [66, 562] on input "LUCERNE" at bounding box center [62, 561] width 11 height 11
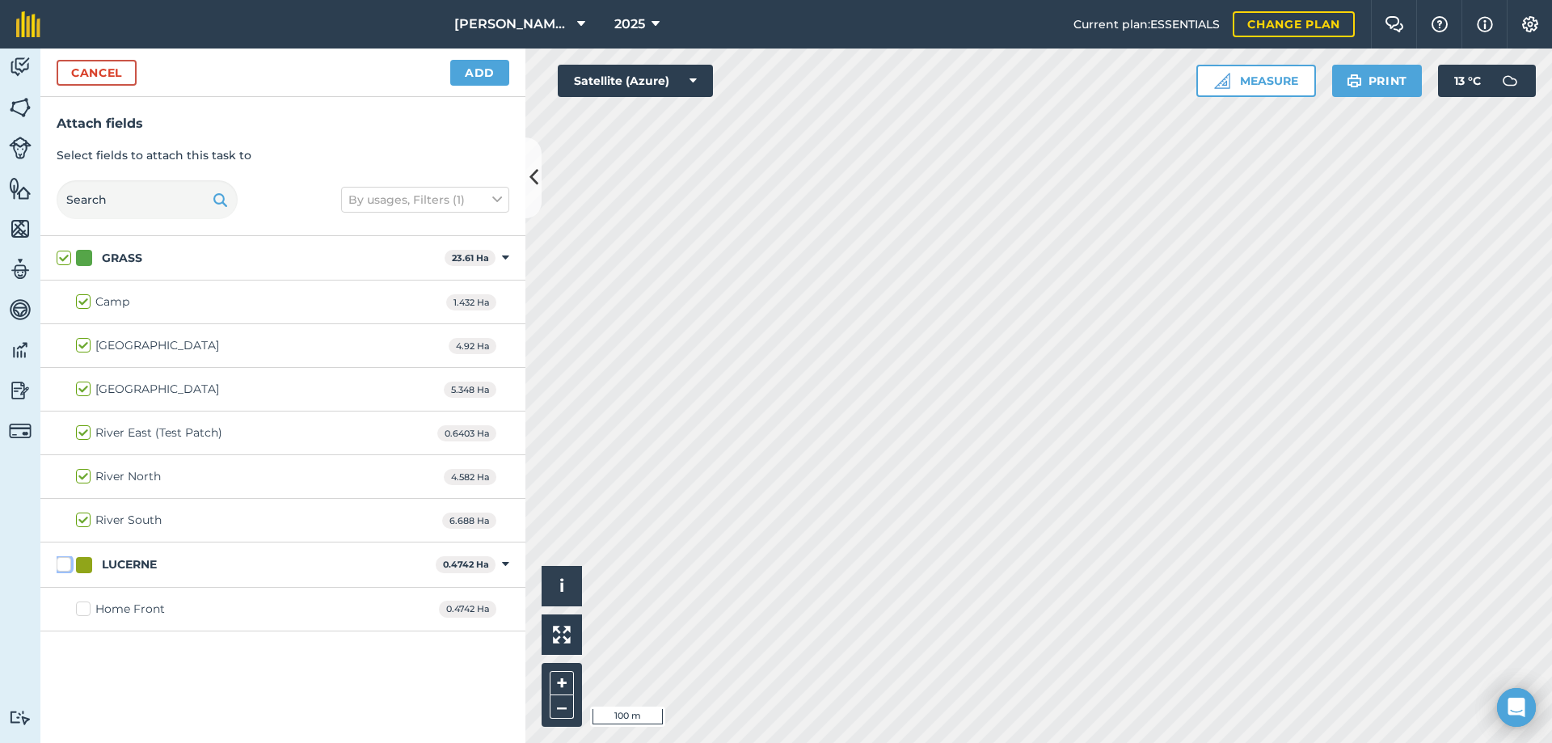
checkbox input "true"
click at [484, 80] on button "Add" at bounding box center [479, 73] width 59 height 26
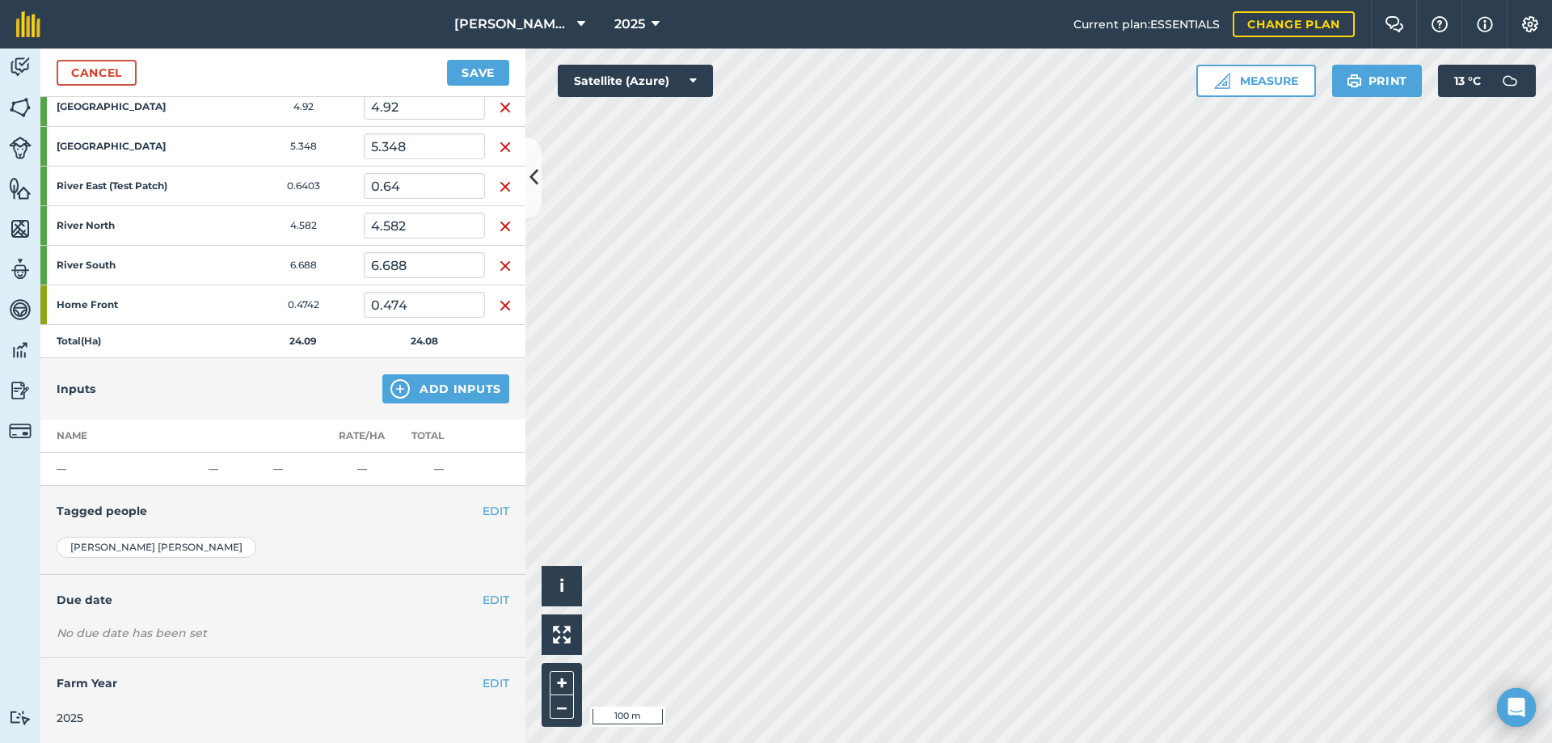
scroll to position [316, 0]
click at [457, 391] on button "Add Inputs" at bounding box center [445, 388] width 127 height 29
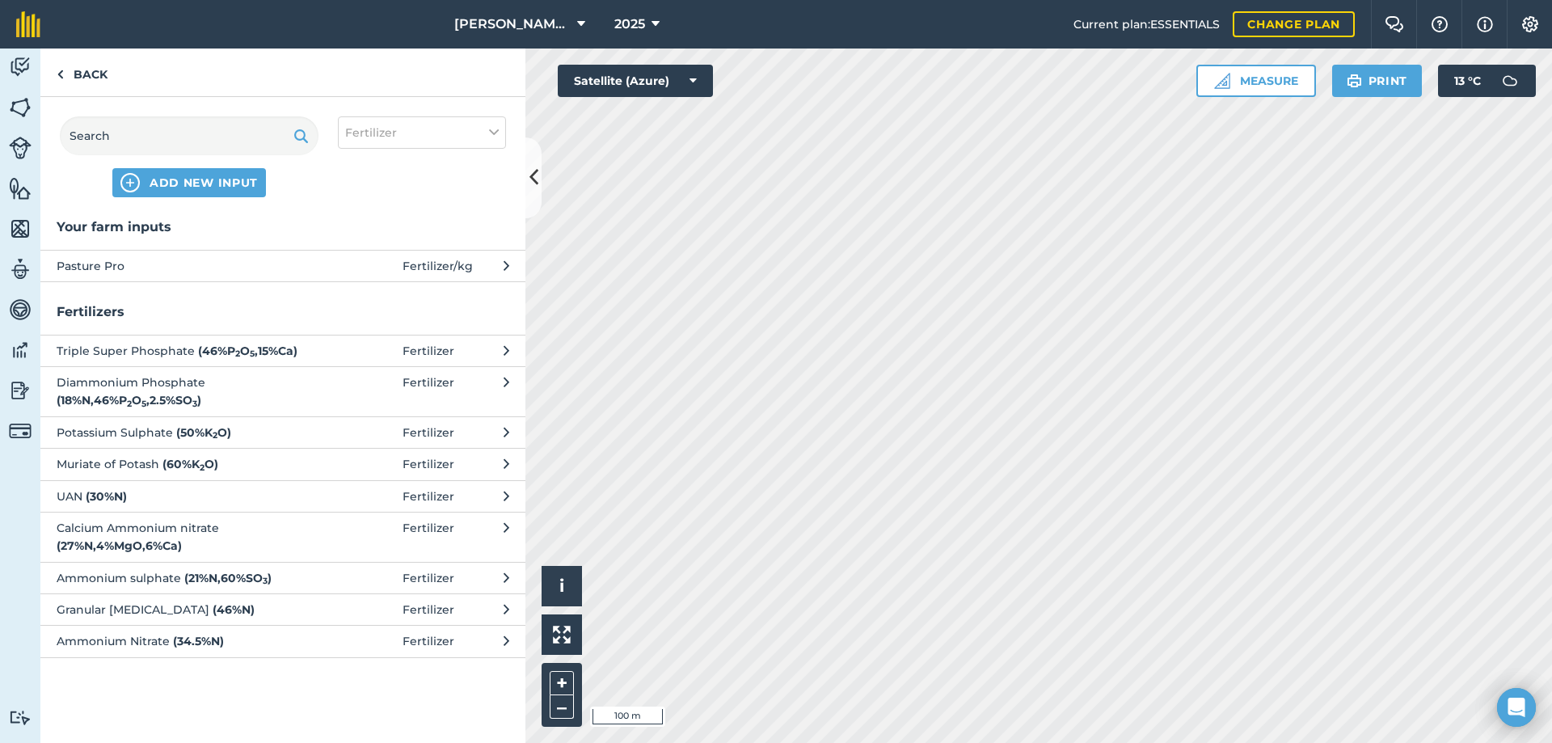
click at [146, 259] on span "Pasture Pro" at bounding box center [189, 266] width 264 height 18
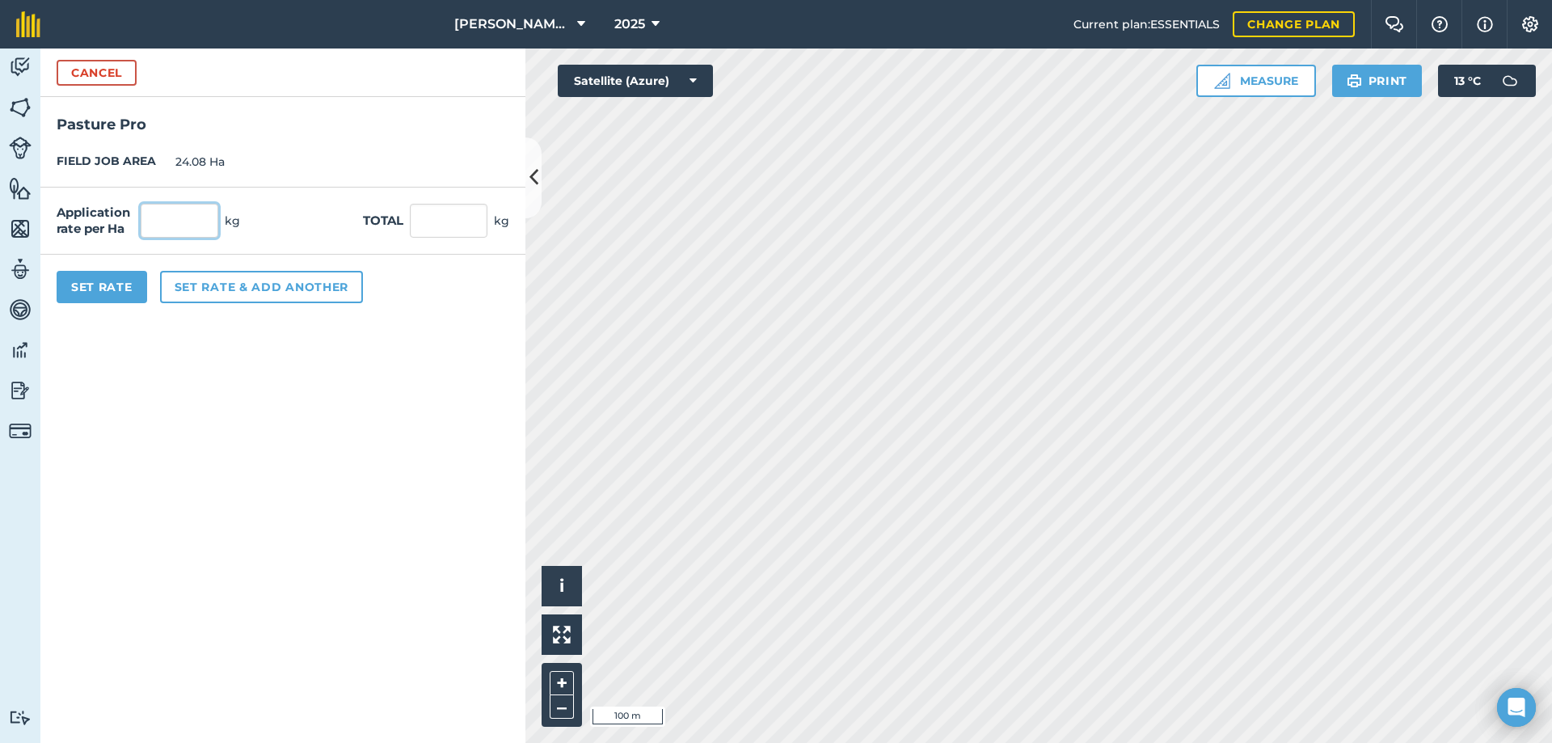
click at [188, 217] on input "text" at bounding box center [180, 221] width 78 height 34
type input "150"
click button "Cancel" at bounding box center [97, 73] width 80 height 26
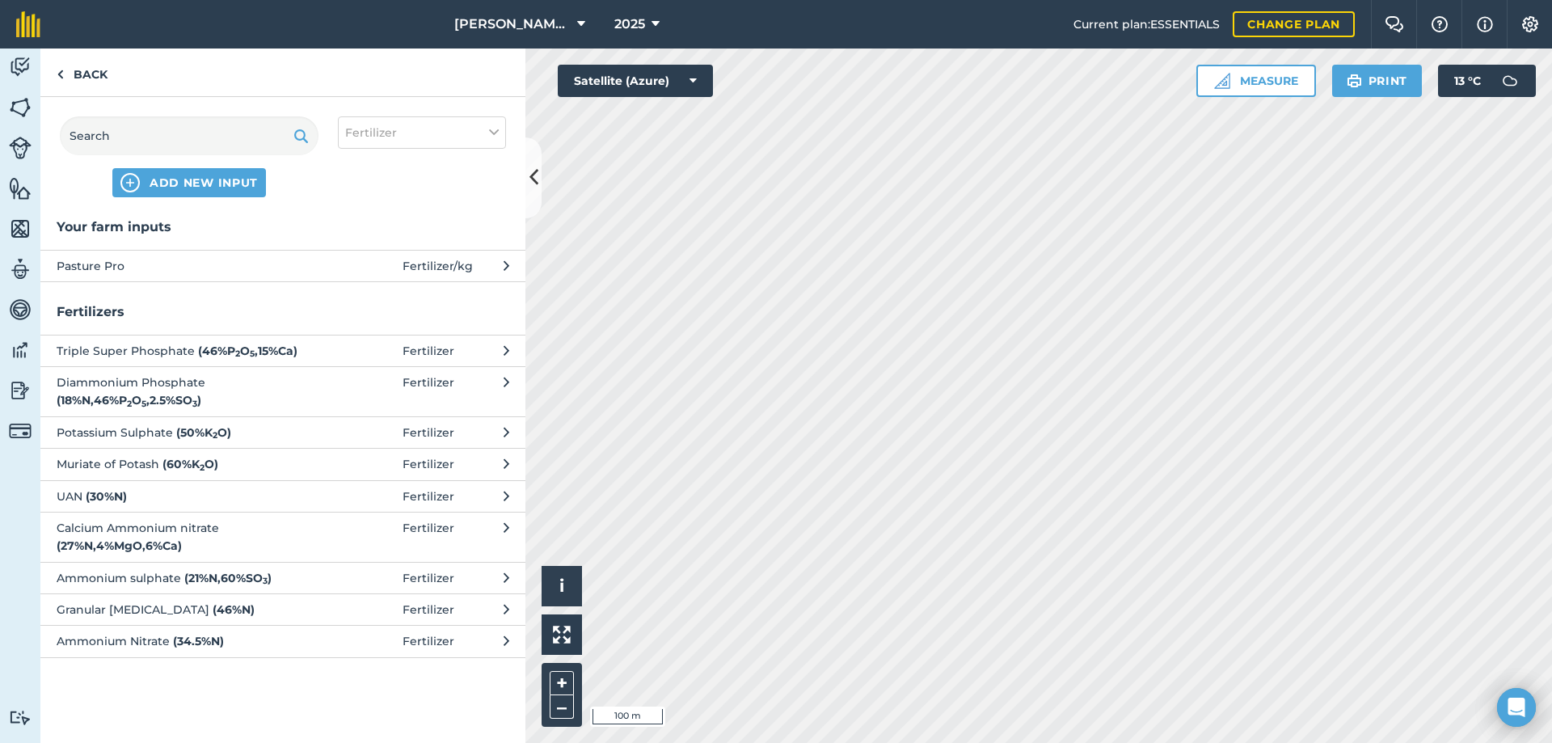
click at [193, 265] on span "Pasture Pro" at bounding box center [189, 266] width 264 height 18
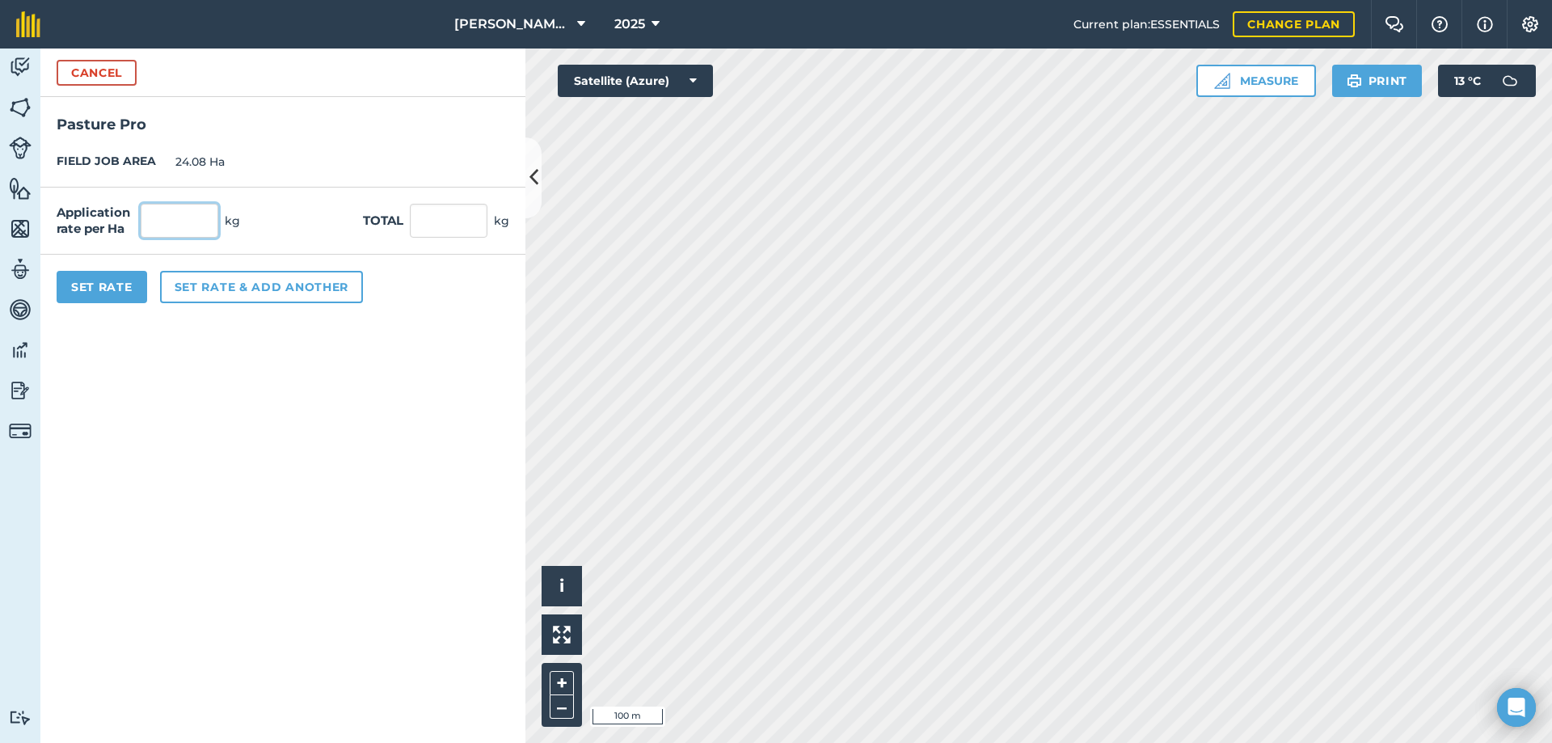
click at [178, 220] on input "text" at bounding box center [180, 221] width 78 height 34
type input "150"
type input "3,612"
click at [74, 282] on button "Set Rate" at bounding box center [102, 287] width 91 height 32
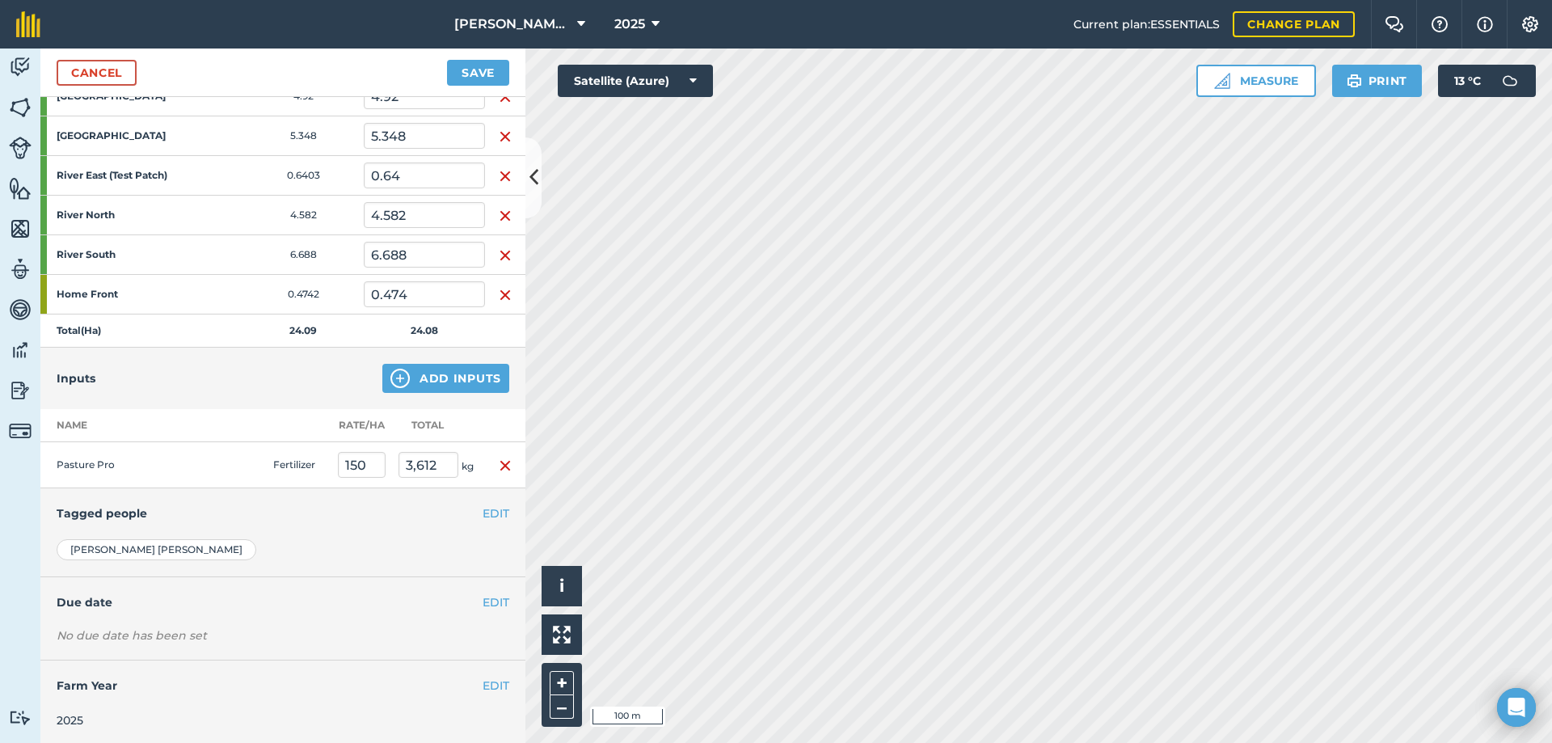
scroll to position [329, 0]
click at [484, 74] on button "Save" at bounding box center [478, 73] width 62 height 26
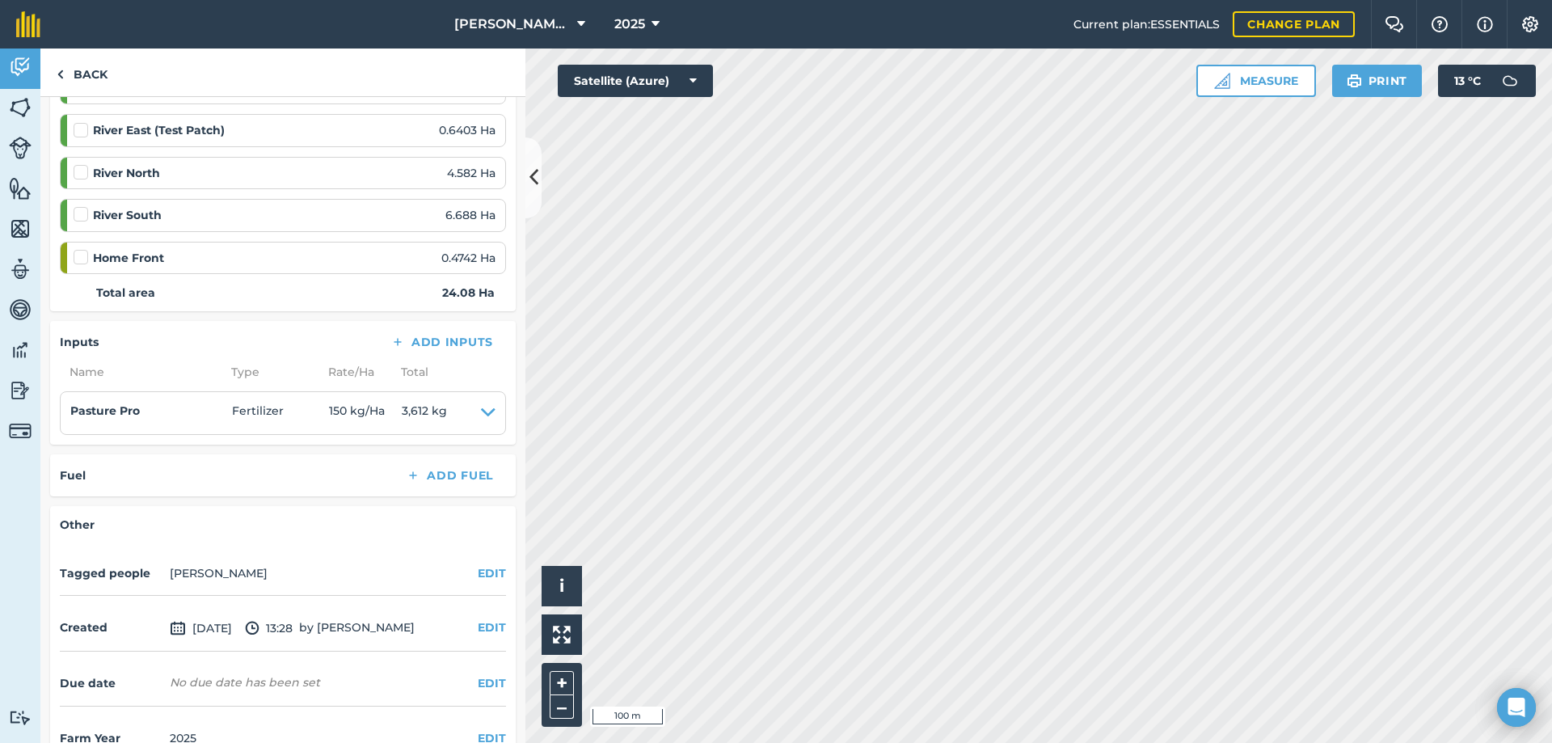
scroll to position [406, 0]
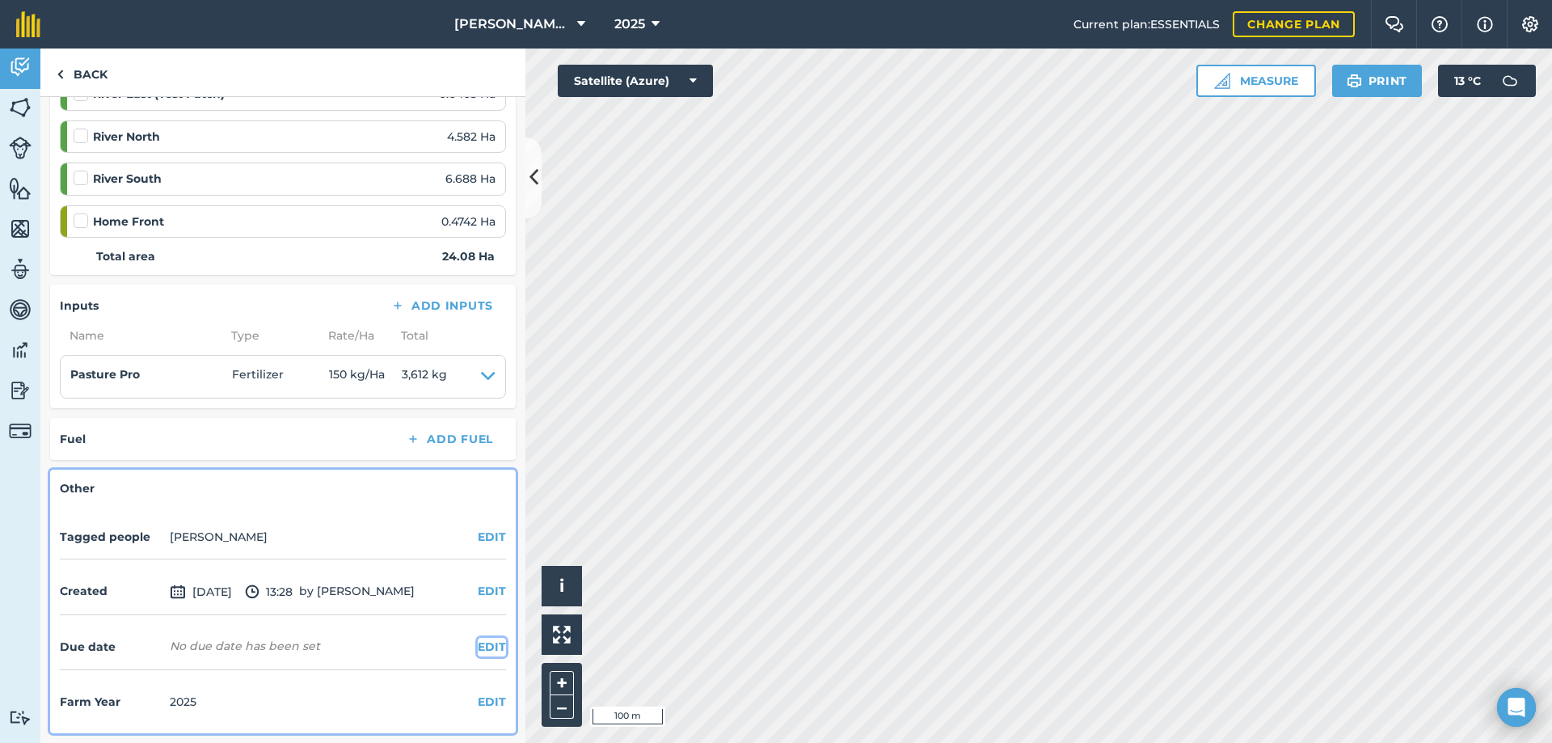
click at [478, 643] on button "EDIT" at bounding box center [492, 647] width 28 height 18
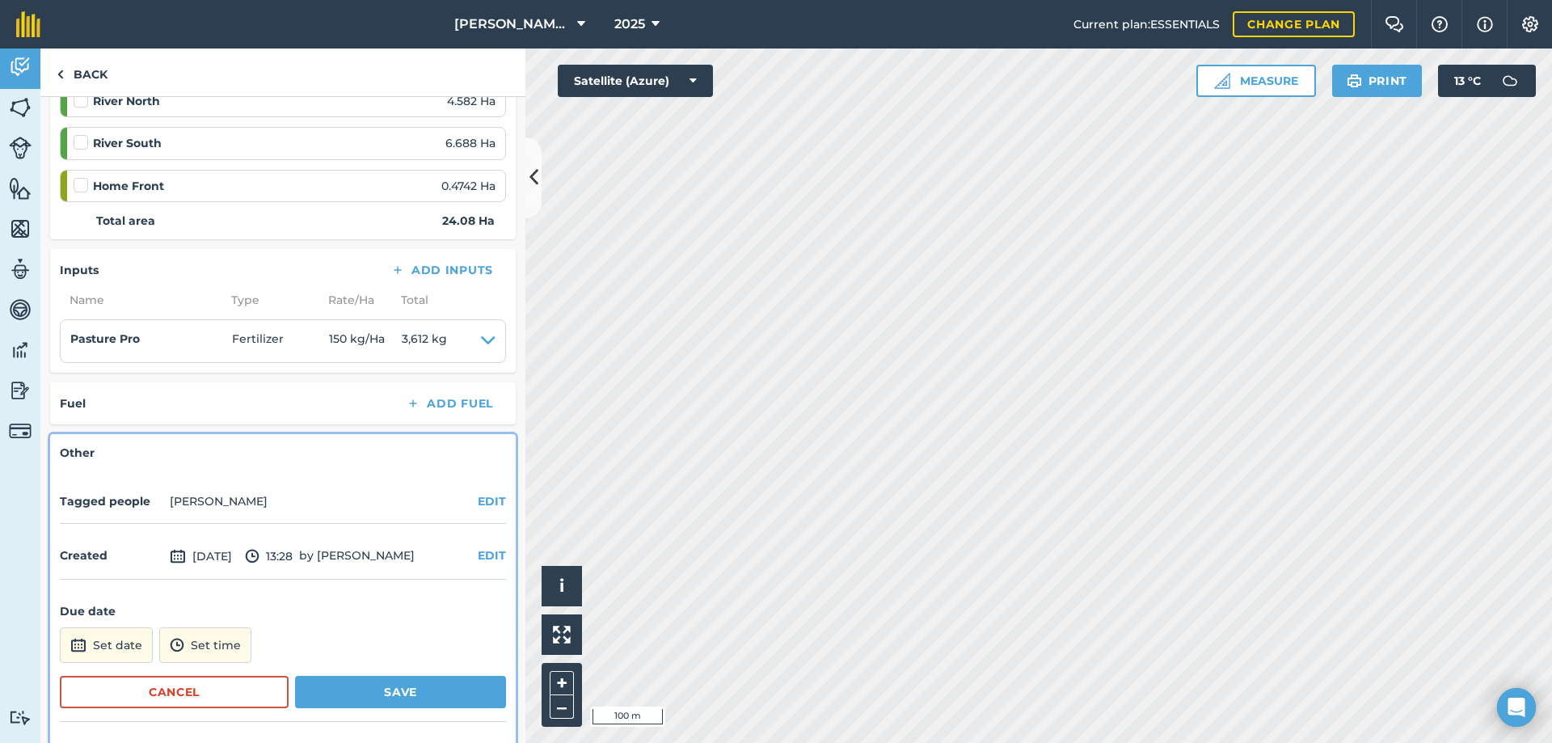
scroll to position [493, 0]
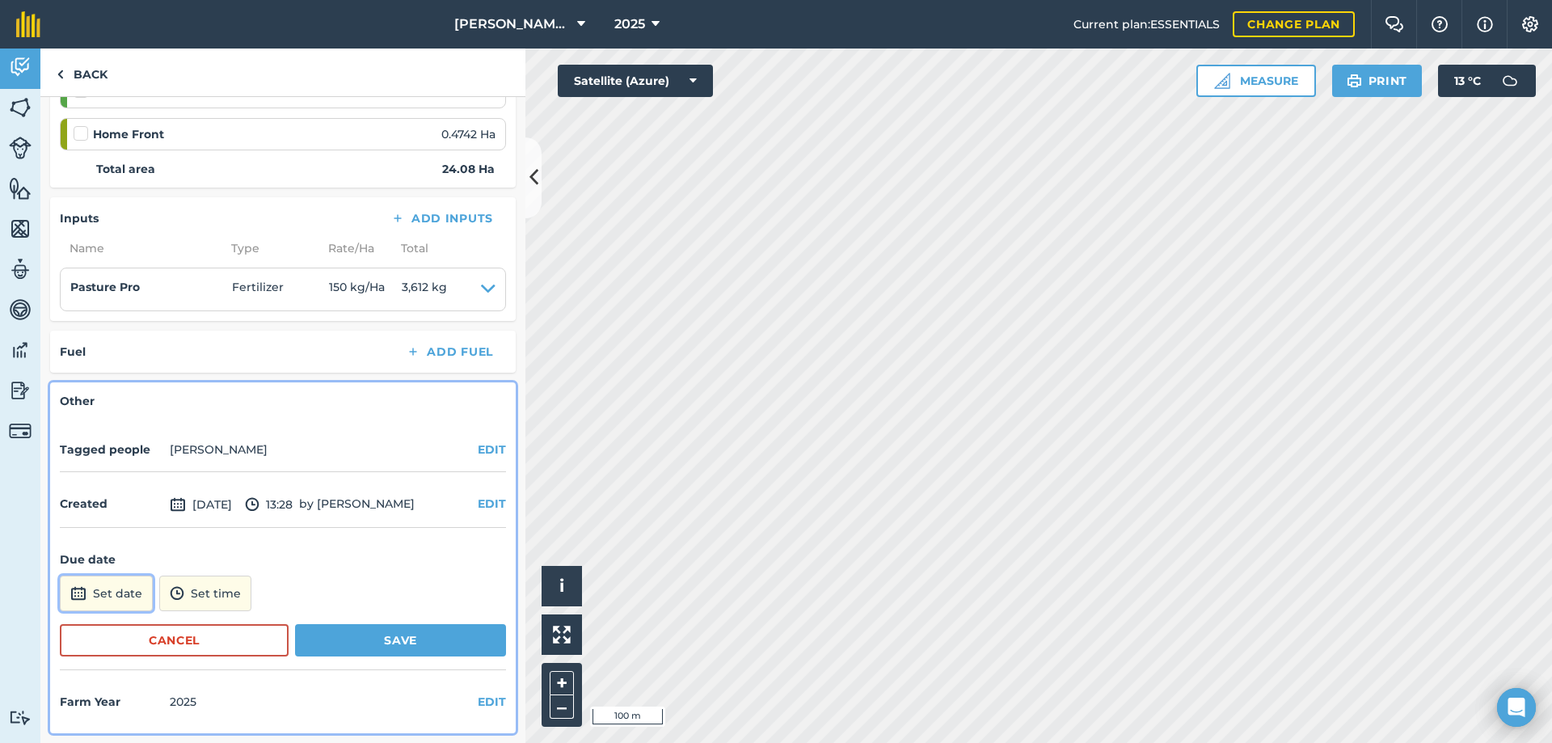
click at [104, 593] on button "Set date" at bounding box center [106, 594] width 93 height 36
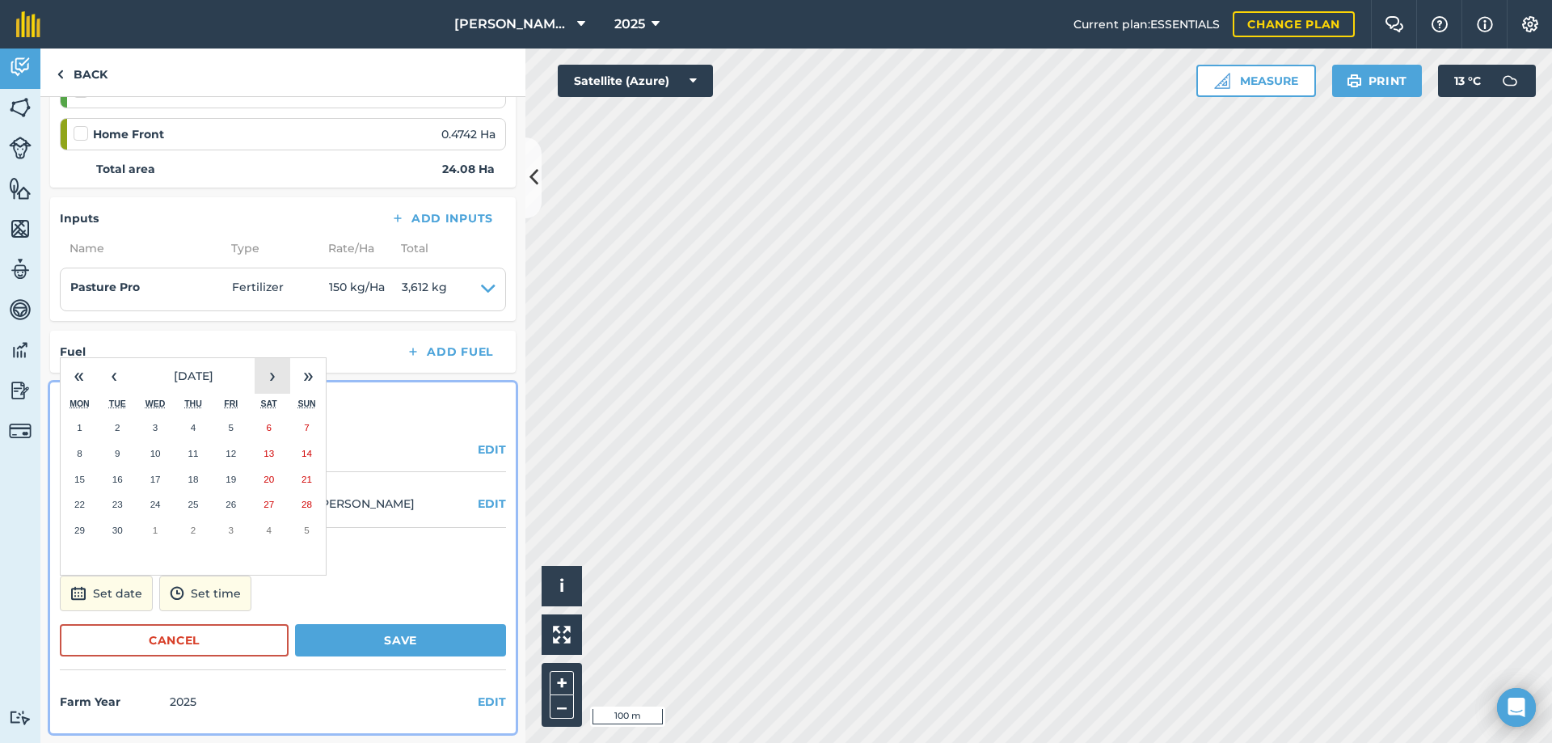
click at [268, 374] on button "›" at bounding box center [273, 376] width 36 height 36
click at [81, 478] on abbr "12" at bounding box center [79, 479] width 11 height 11
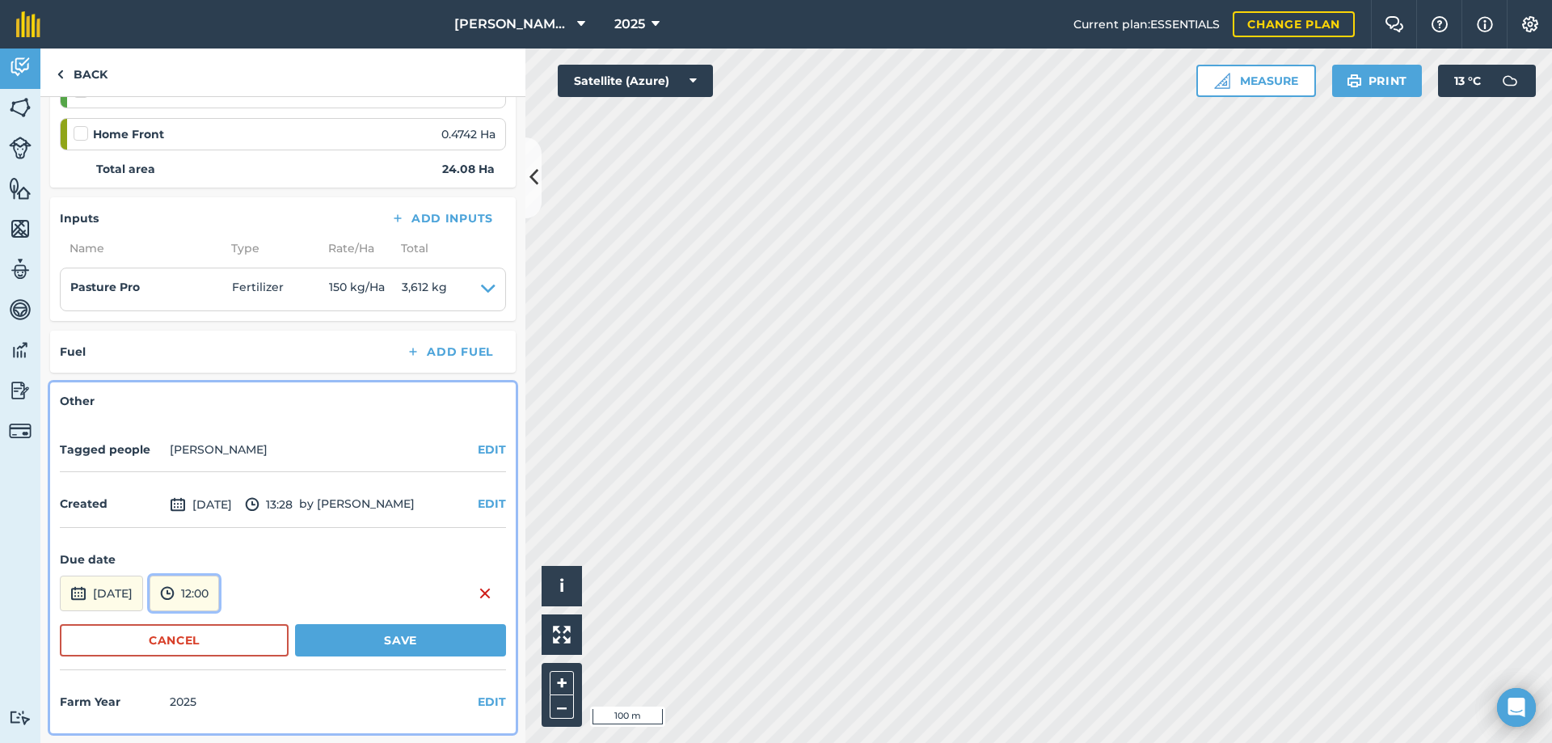
click at [219, 593] on button "12:00" at bounding box center [185, 594] width 70 height 36
click at [203, 508] on button "09:00" at bounding box center [188, 505] width 76 height 26
click at [359, 641] on button "Save" at bounding box center [400, 640] width 211 height 32
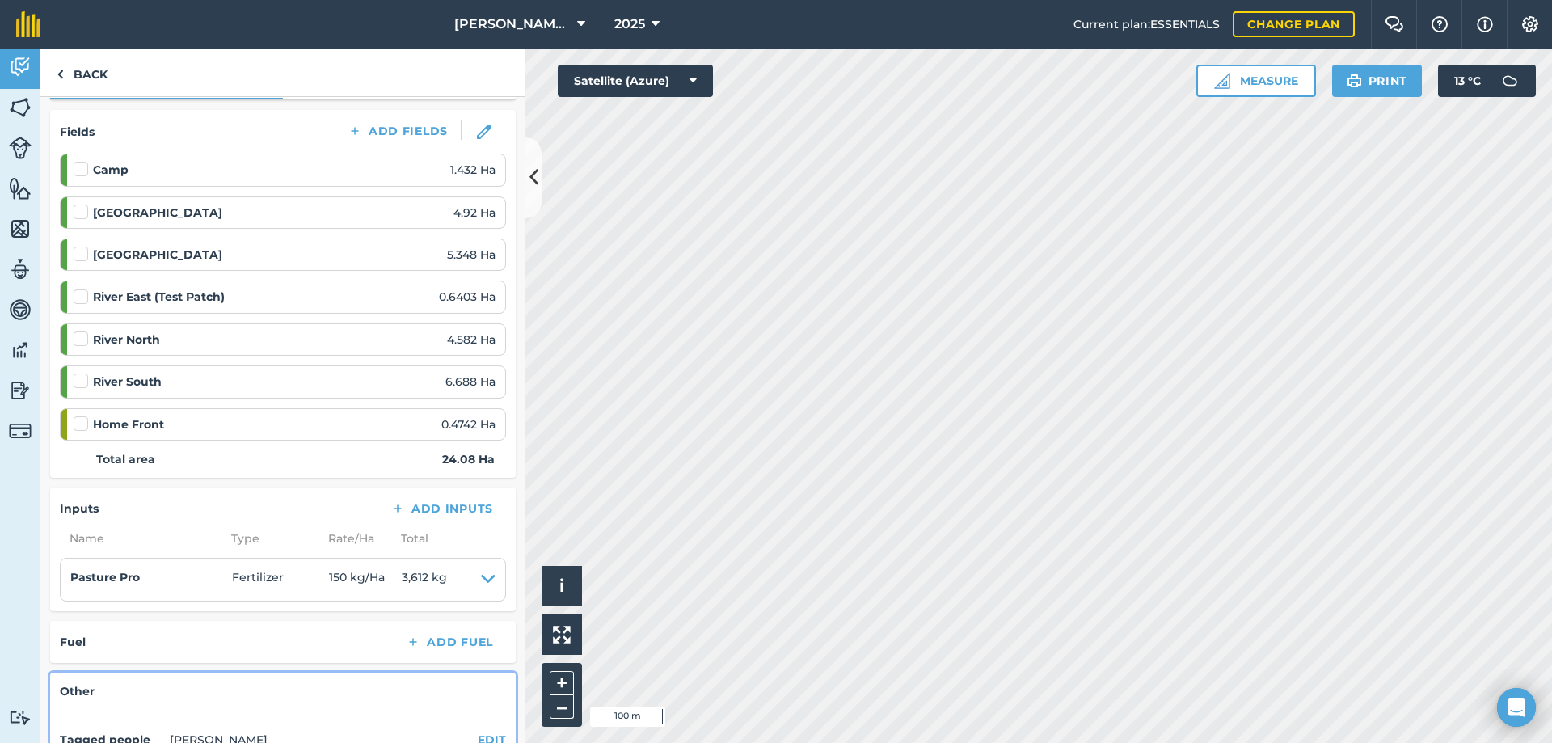
scroll to position [0, 0]
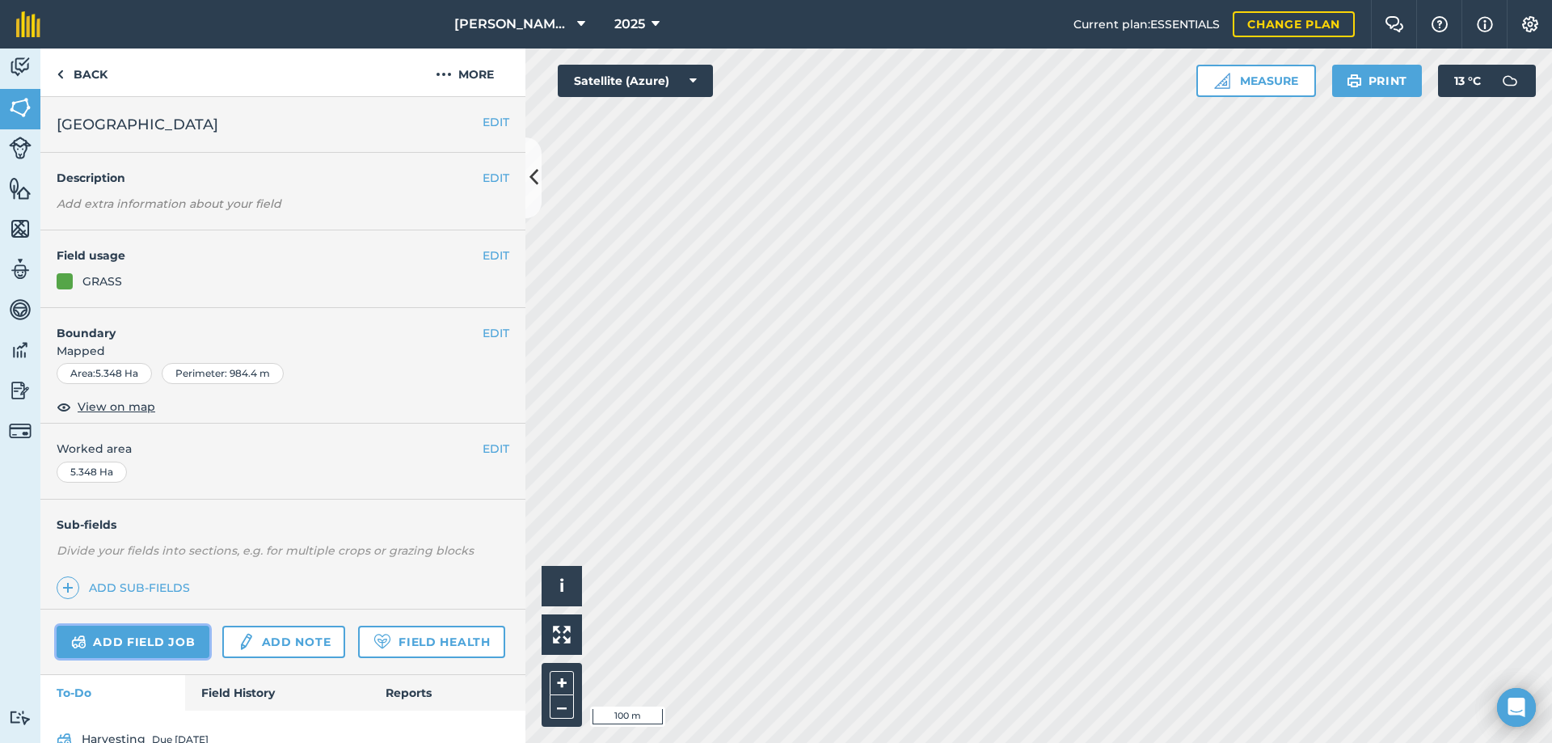
click at [103, 640] on link "Add field job" at bounding box center [133, 642] width 153 height 32
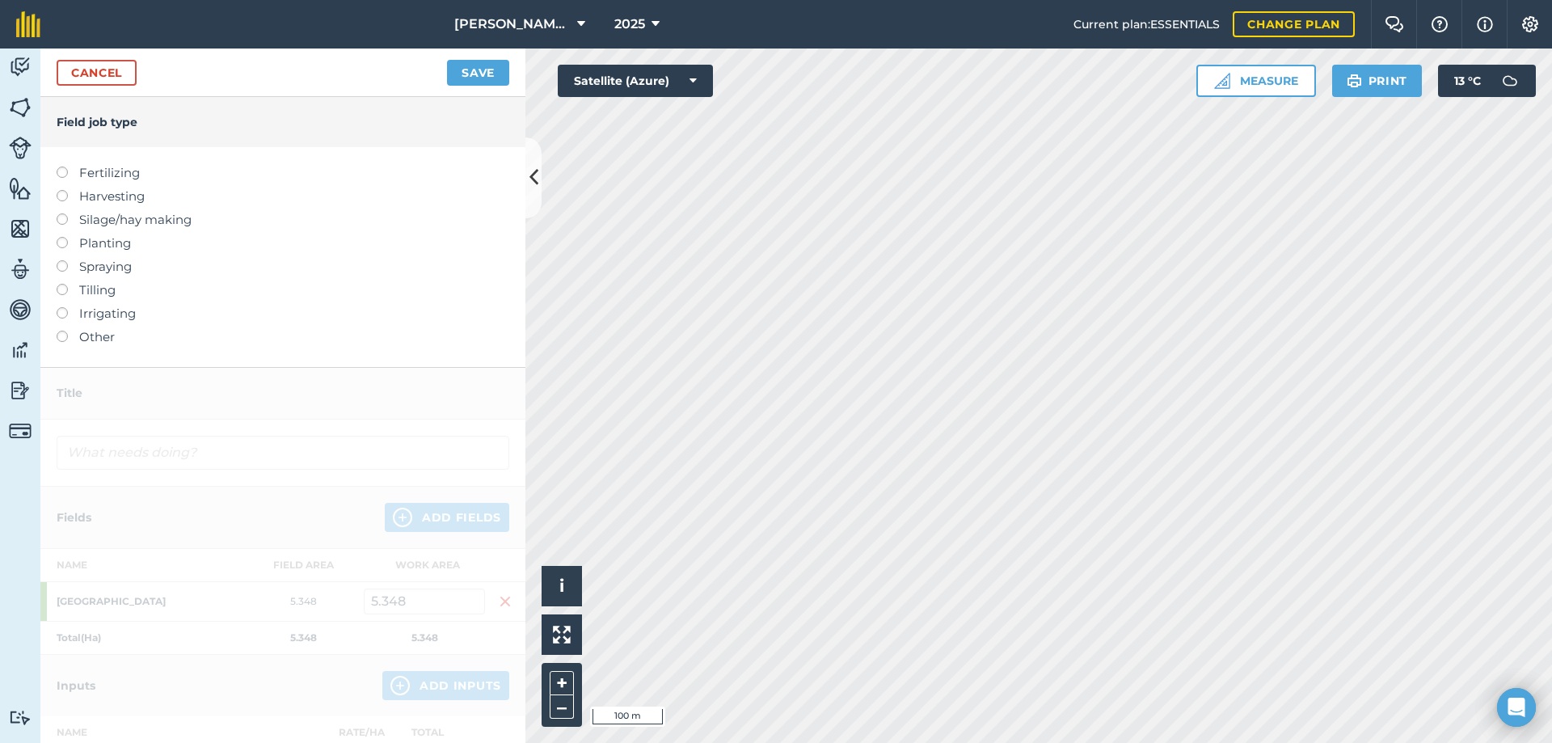
click at [63, 167] on label at bounding box center [68, 167] width 23 height 0
type input "Fertilizing"
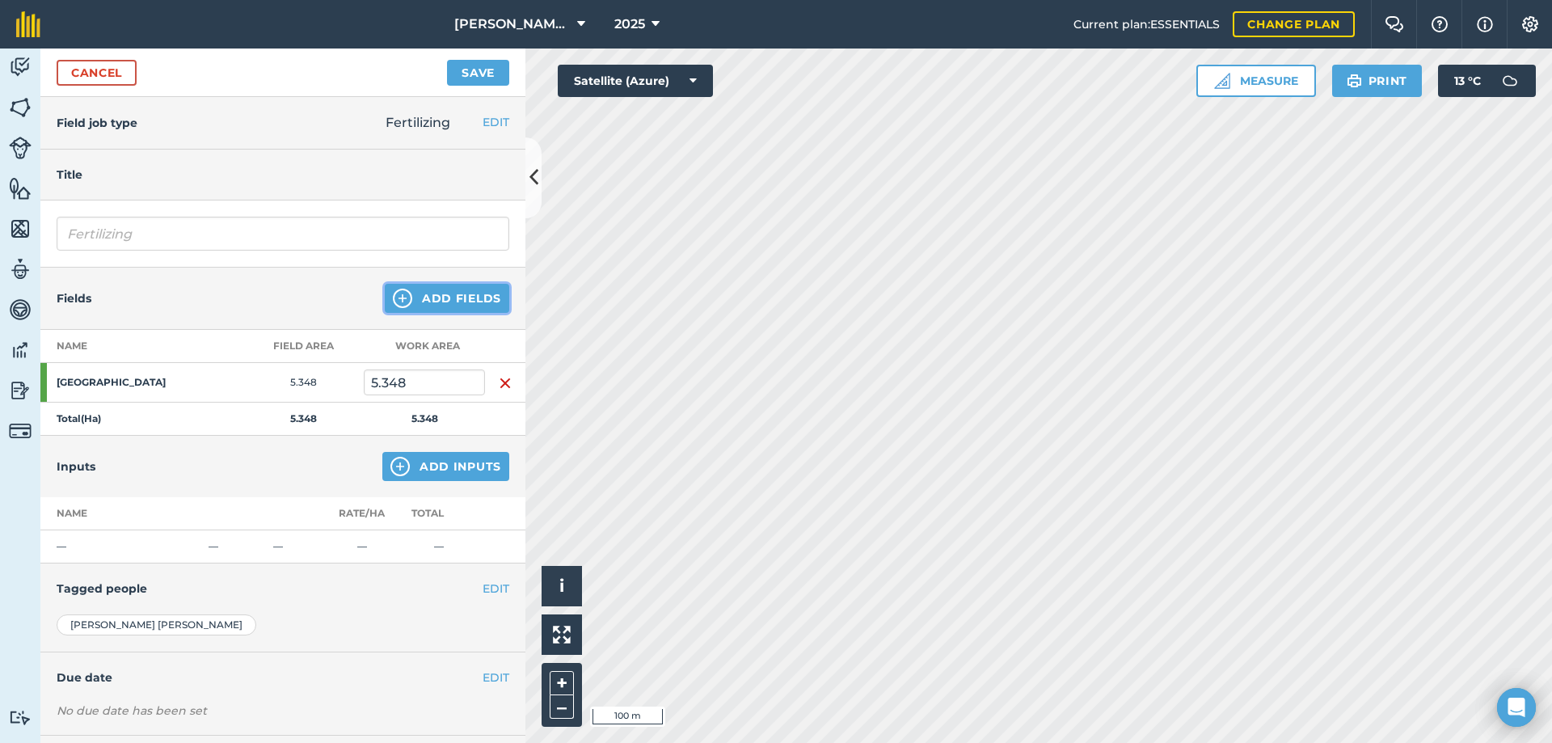
click at [424, 296] on button "Add Fields" at bounding box center [447, 298] width 125 height 29
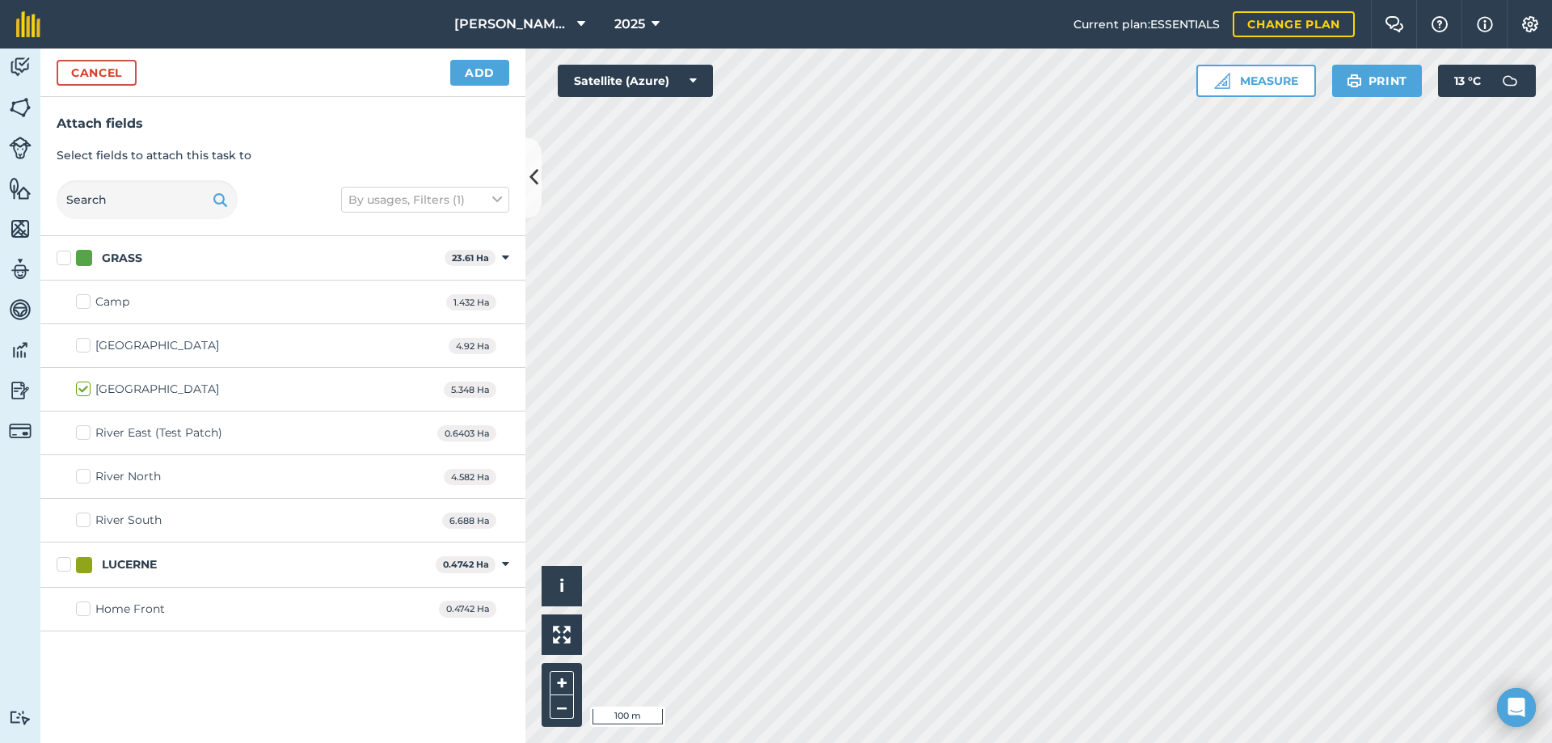
click at [57, 258] on label "GRASS" at bounding box center [248, 258] width 382 height 17
click at [57, 258] on input "GRASS" at bounding box center [62, 255] width 11 height 11
checkbox input "true"
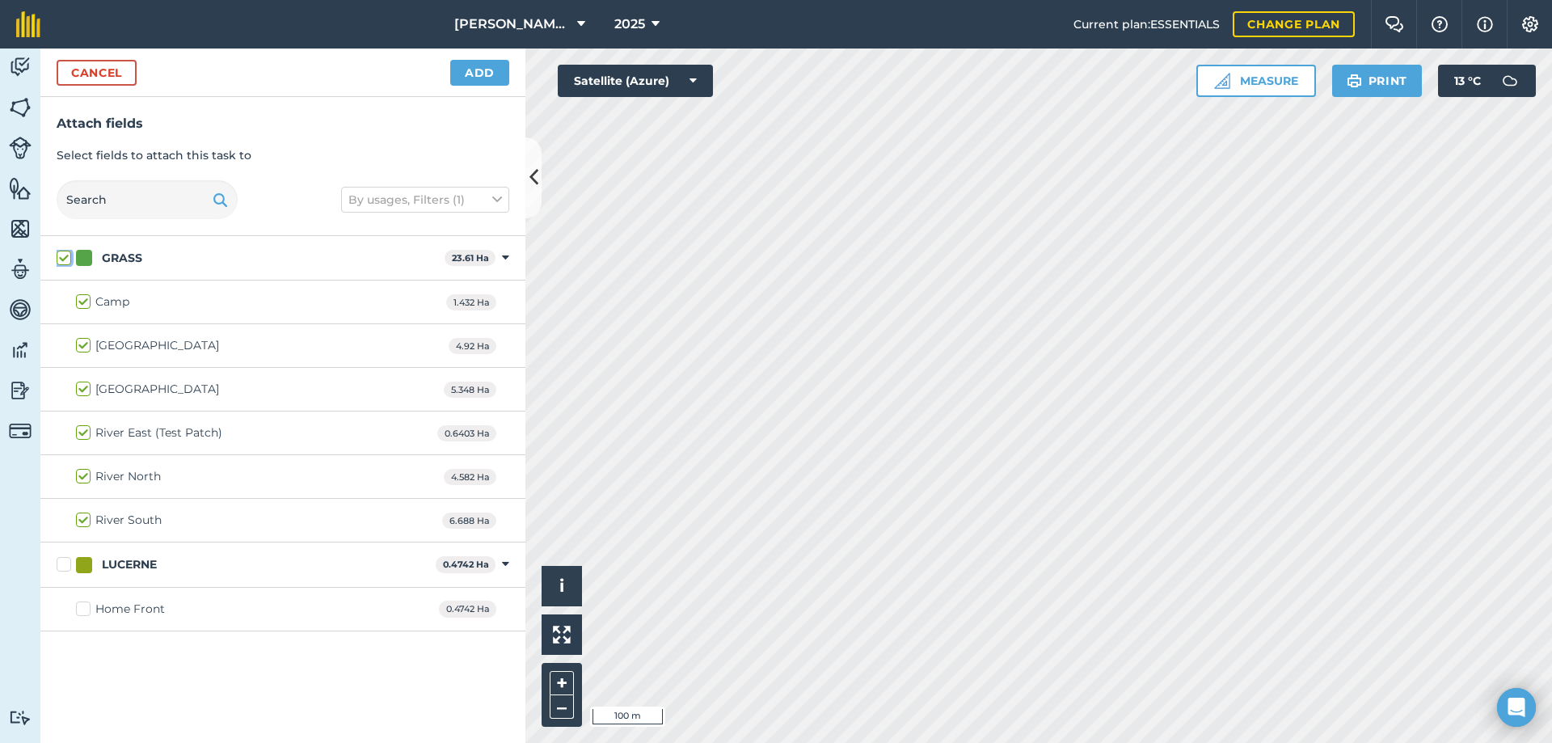
checkbox input "true"
click at [59, 563] on label "LUCERNE" at bounding box center [243, 564] width 373 height 17
click at [59, 563] on input "LUCERNE" at bounding box center [62, 561] width 11 height 11
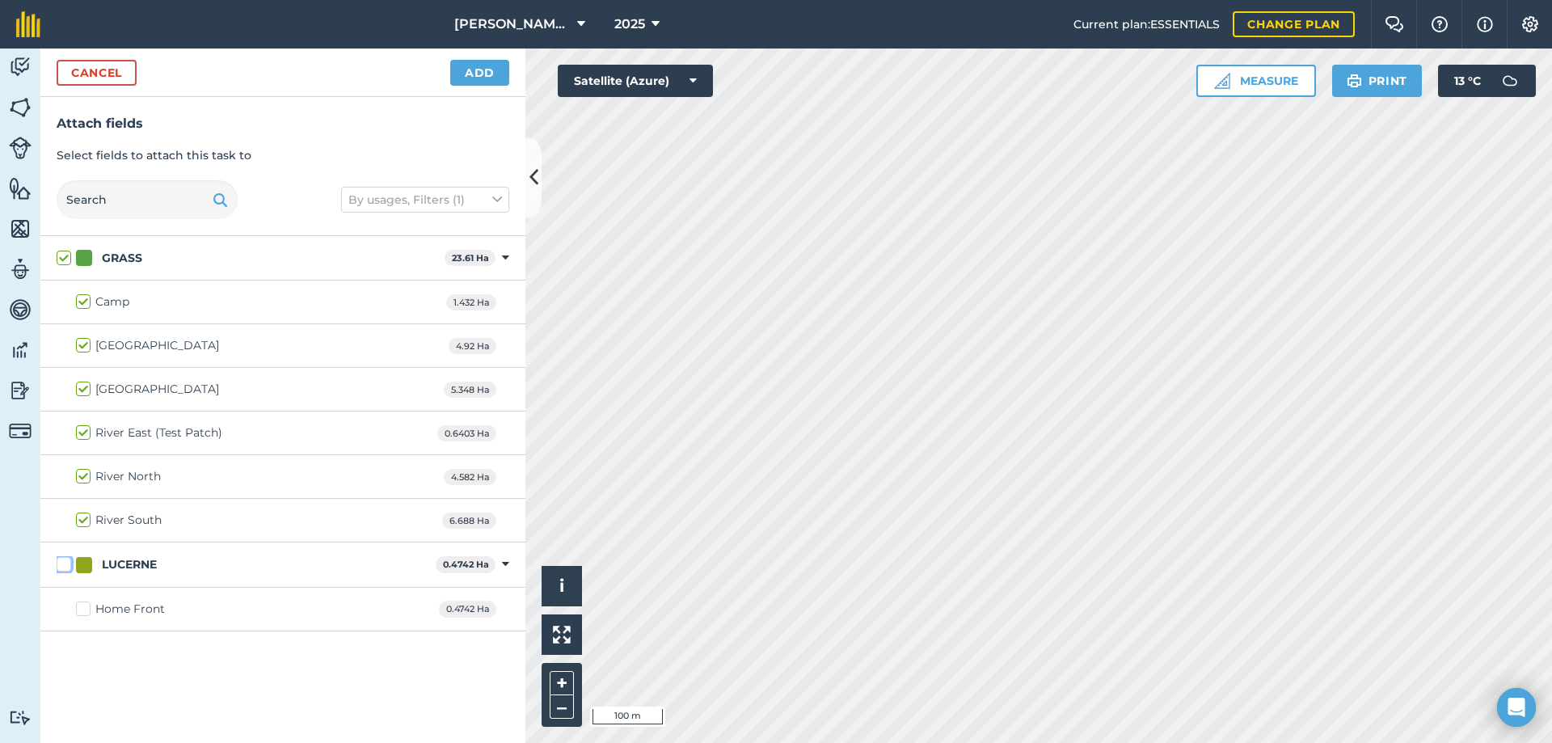
checkbox input "true"
click at [463, 72] on button "Add" at bounding box center [479, 73] width 59 height 26
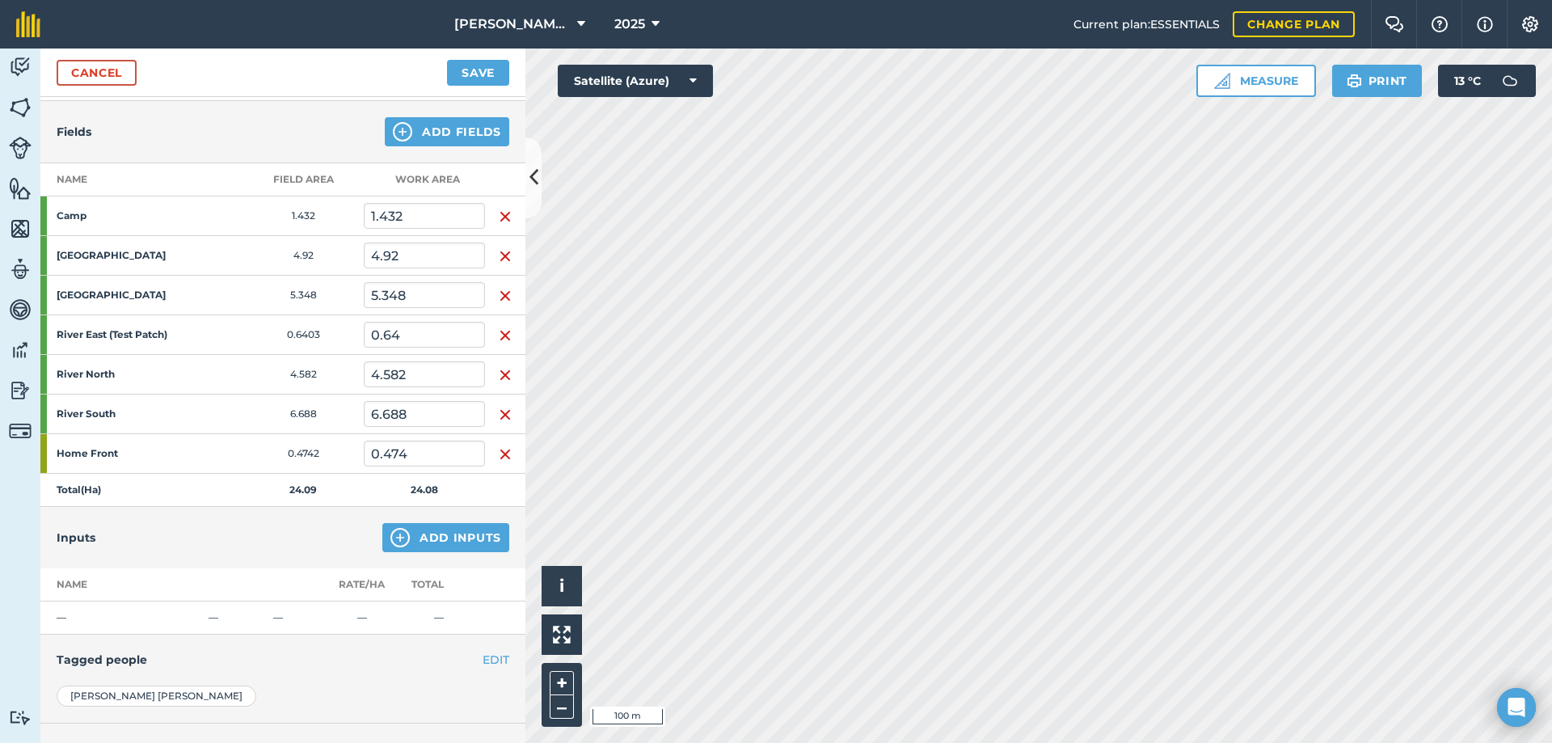
scroll to position [316, 0]
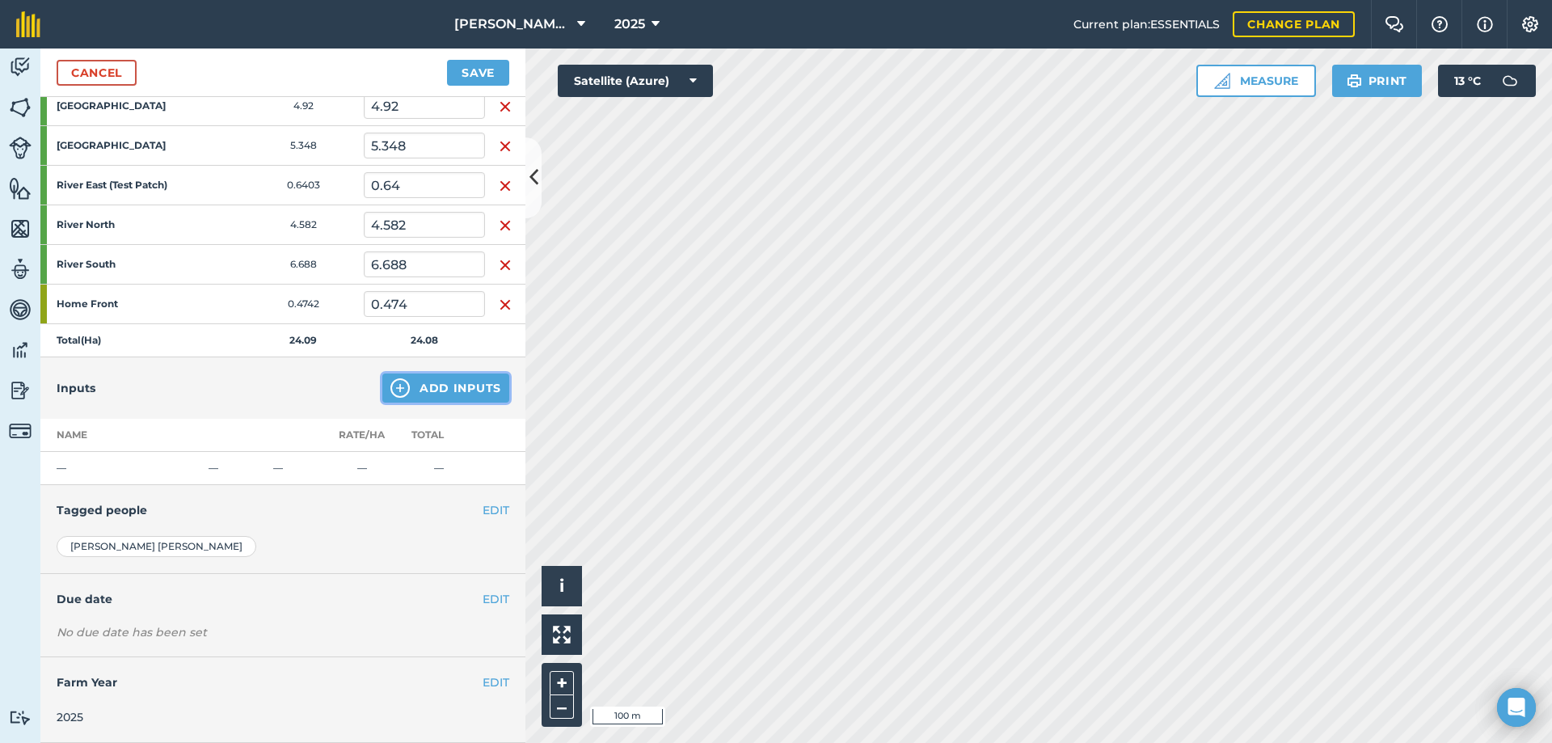
click at [404, 392] on button "Add Inputs" at bounding box center [445, 388] width 127 height 29
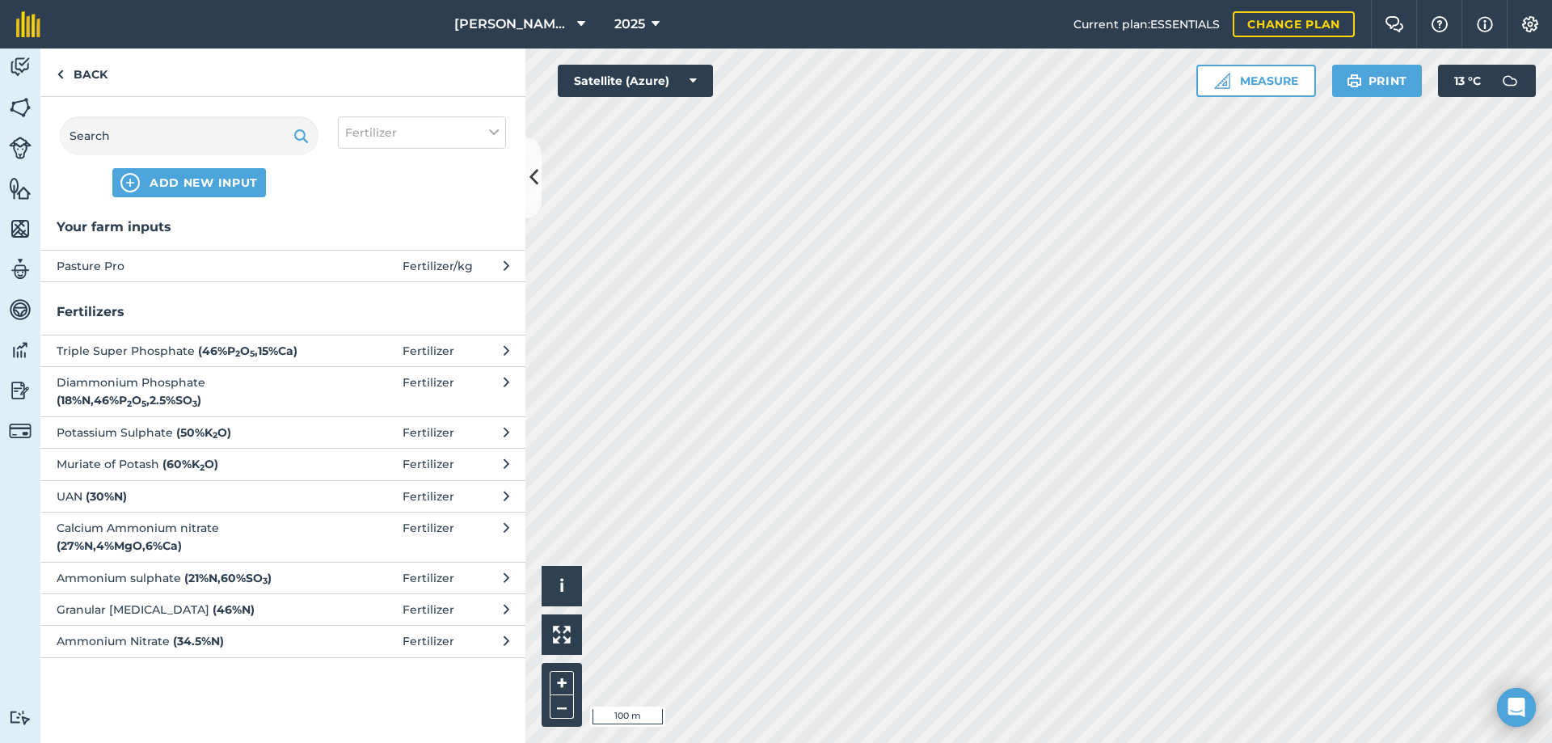
click at [200, 255] on button "Pasture Pro Fertilizer / kg" at bounding box center [282, 266] width 485 height 32
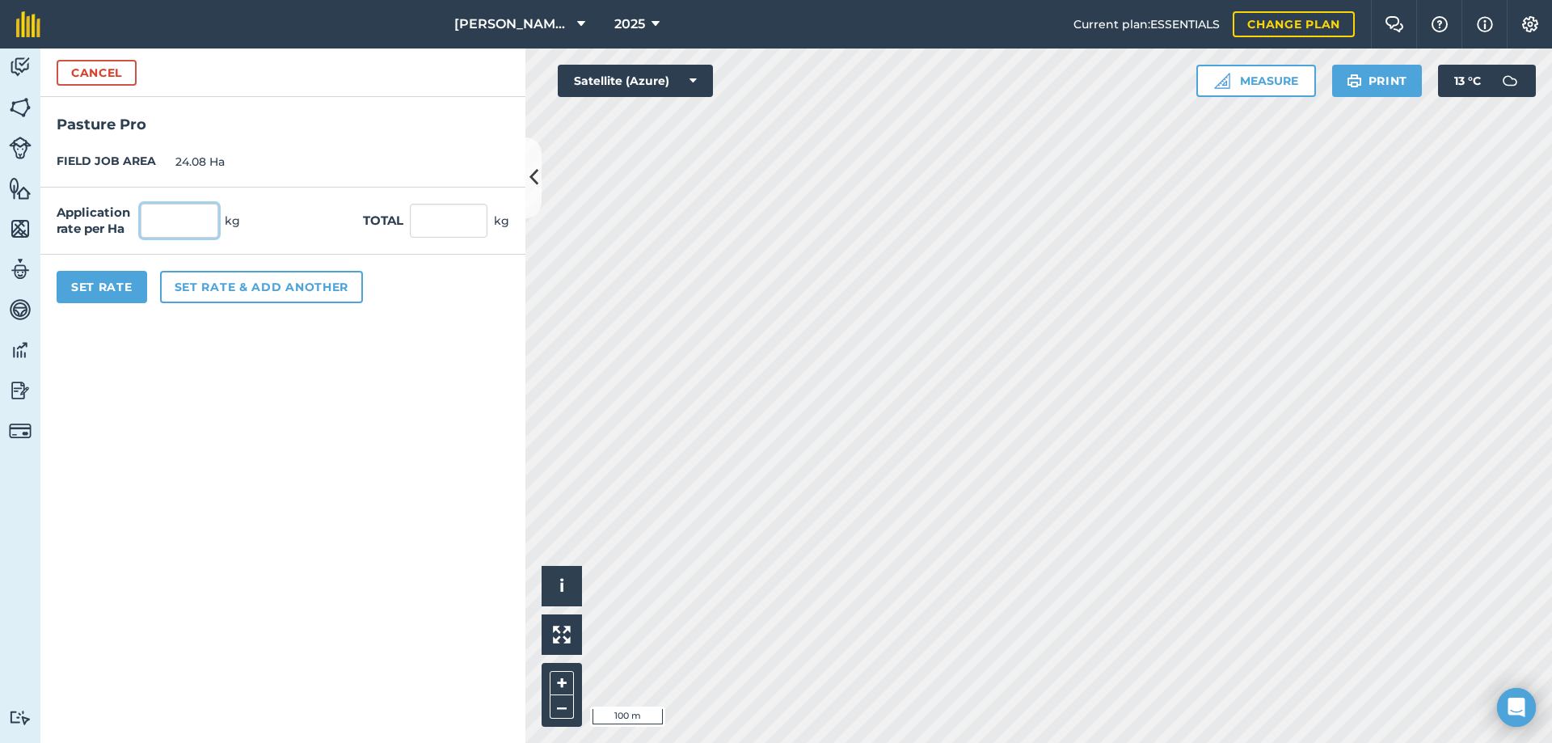
click at [163, 218] on input "text" at bounding box center [180, 221] width 78 height 34
type input "150"
type input "3,612"
click at [114, 285] on button "Set Rate" at bounding box center [102, 287] width 91 height 32
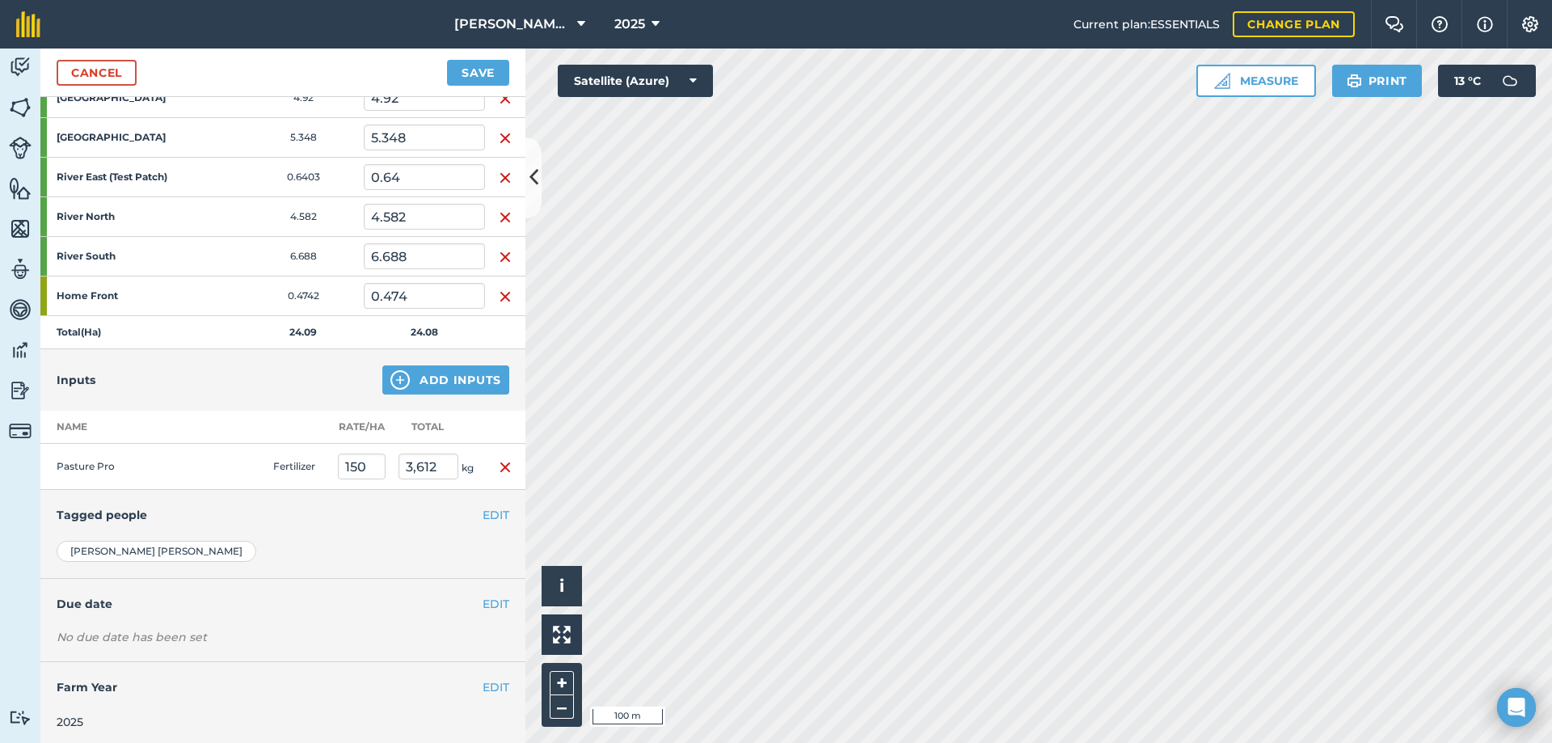
scroll to position [329, 0]
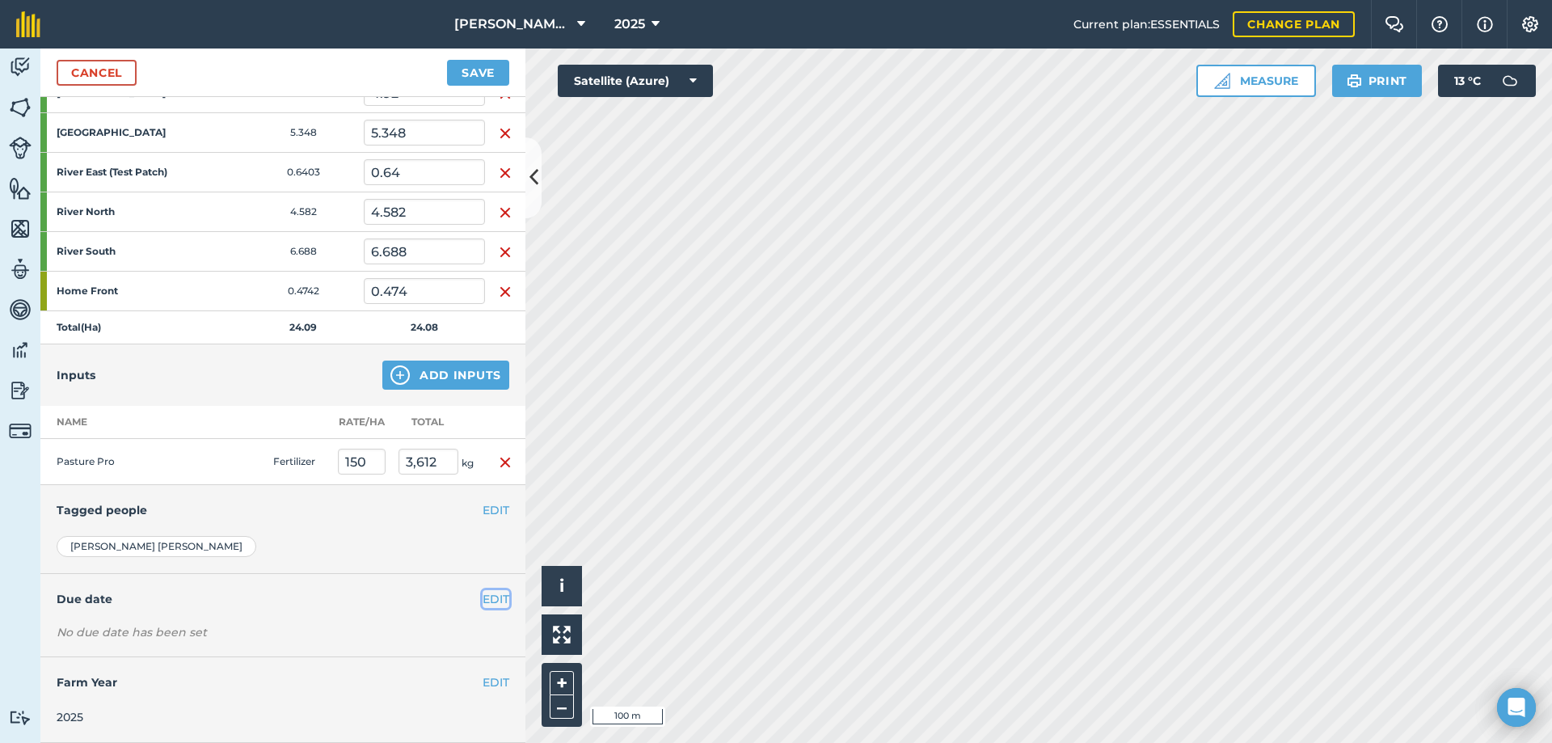
click at [484, 596] on button "EDIT" at bounding box center [496, 599] width 27 height 18
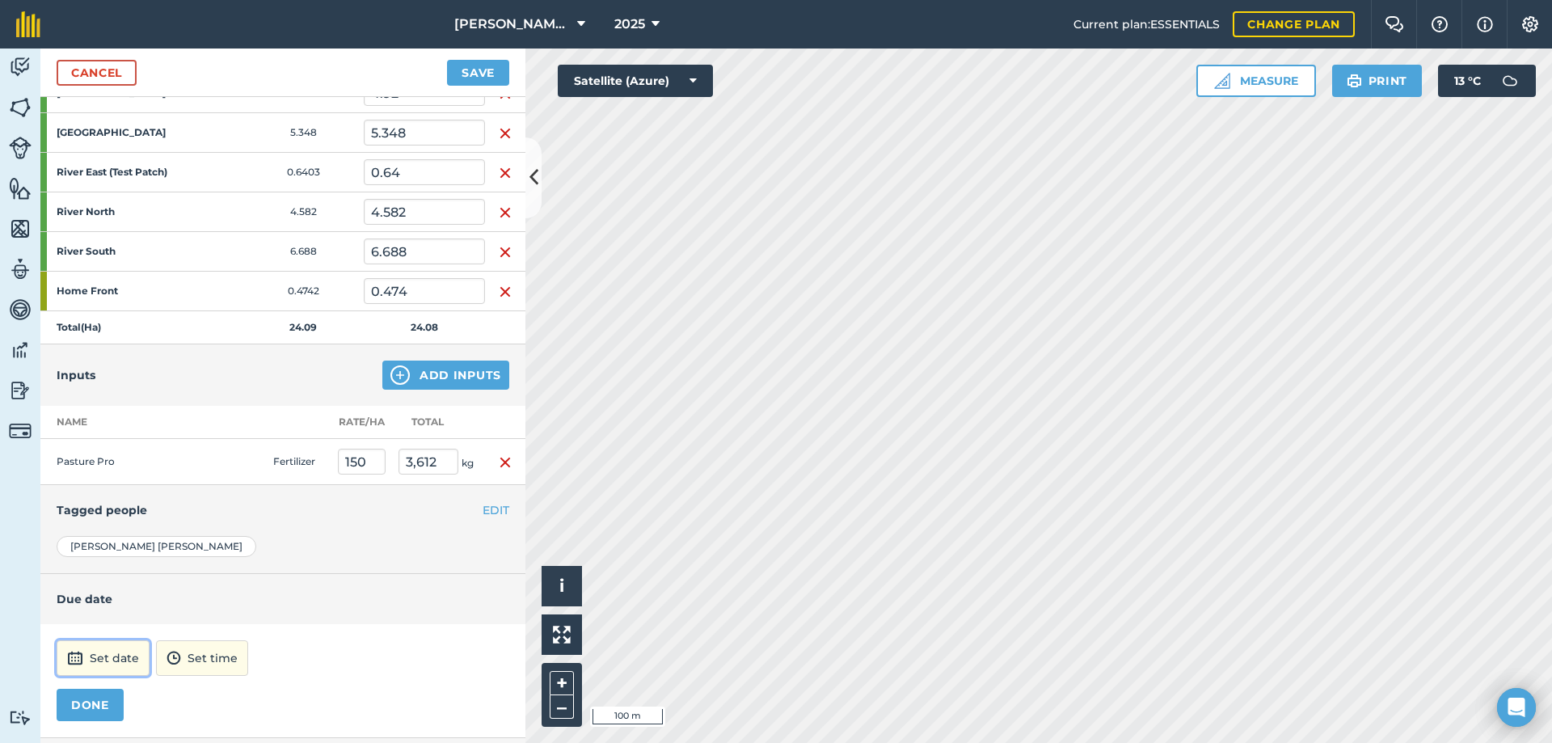
click at [105, 654] on button "Set date" at bounding box center [103, 658] width 93 height 36
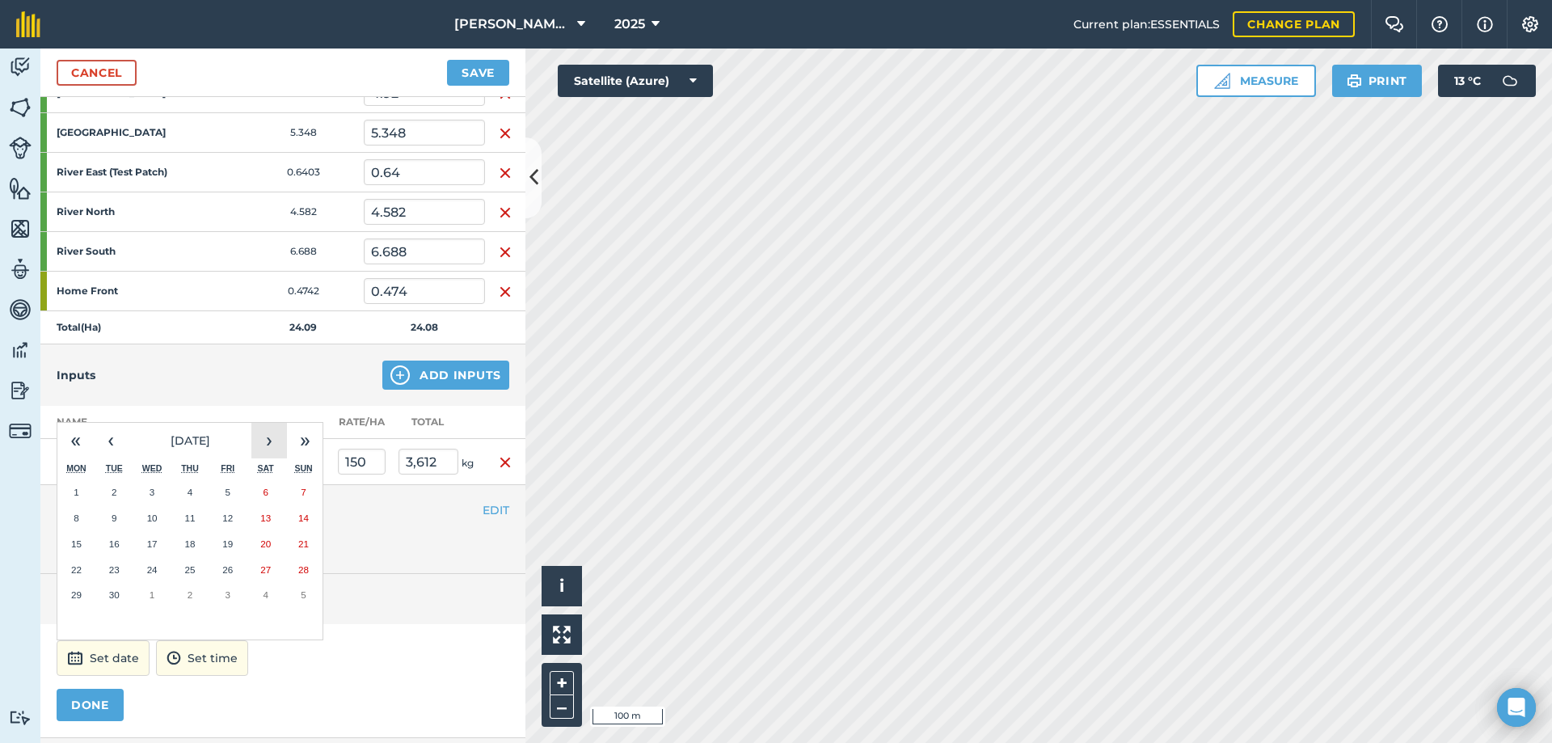
click at [278, 445] on button "›" at bounding box center [269, 441] width 36 height 36
click at [276, 446] on button "›" at bounding box center [269, 441] width 36 height 36
click at [276, 445] on button "›" at bounding box center [269, 441] width 36 height 36
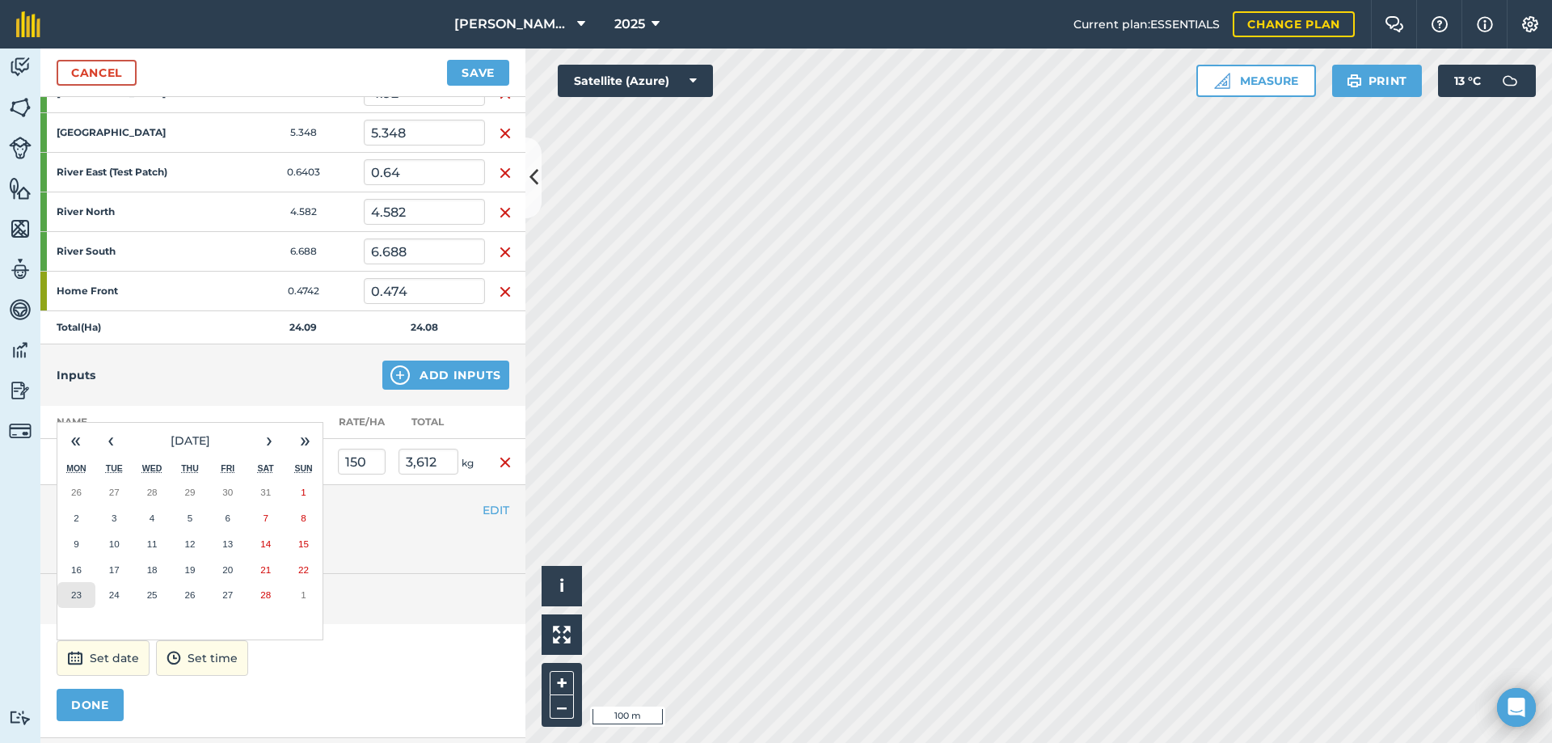
click at [71, 594] on abbr "23" at bounding box center [76, 594] width 11 height 11
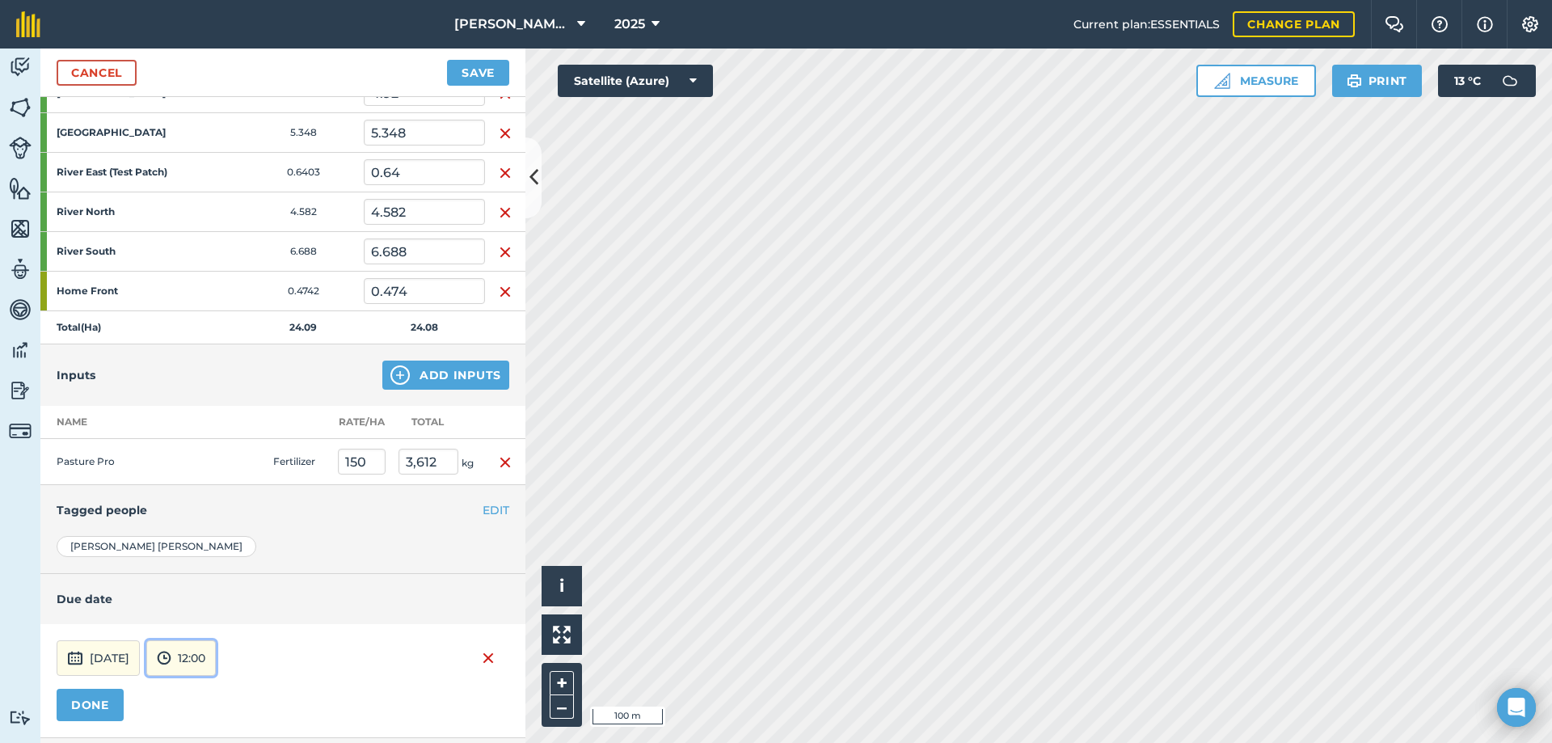
click at [216, 661] on button "12:00" at bounding box center [181, 658] width 70 height 36
click at [221, 567] on button "09:00" at bounding box center [185, 570] width 76 height 26
click at [99, 712] on button "DONE" at bounding box center [90, 705] width 67 height 32
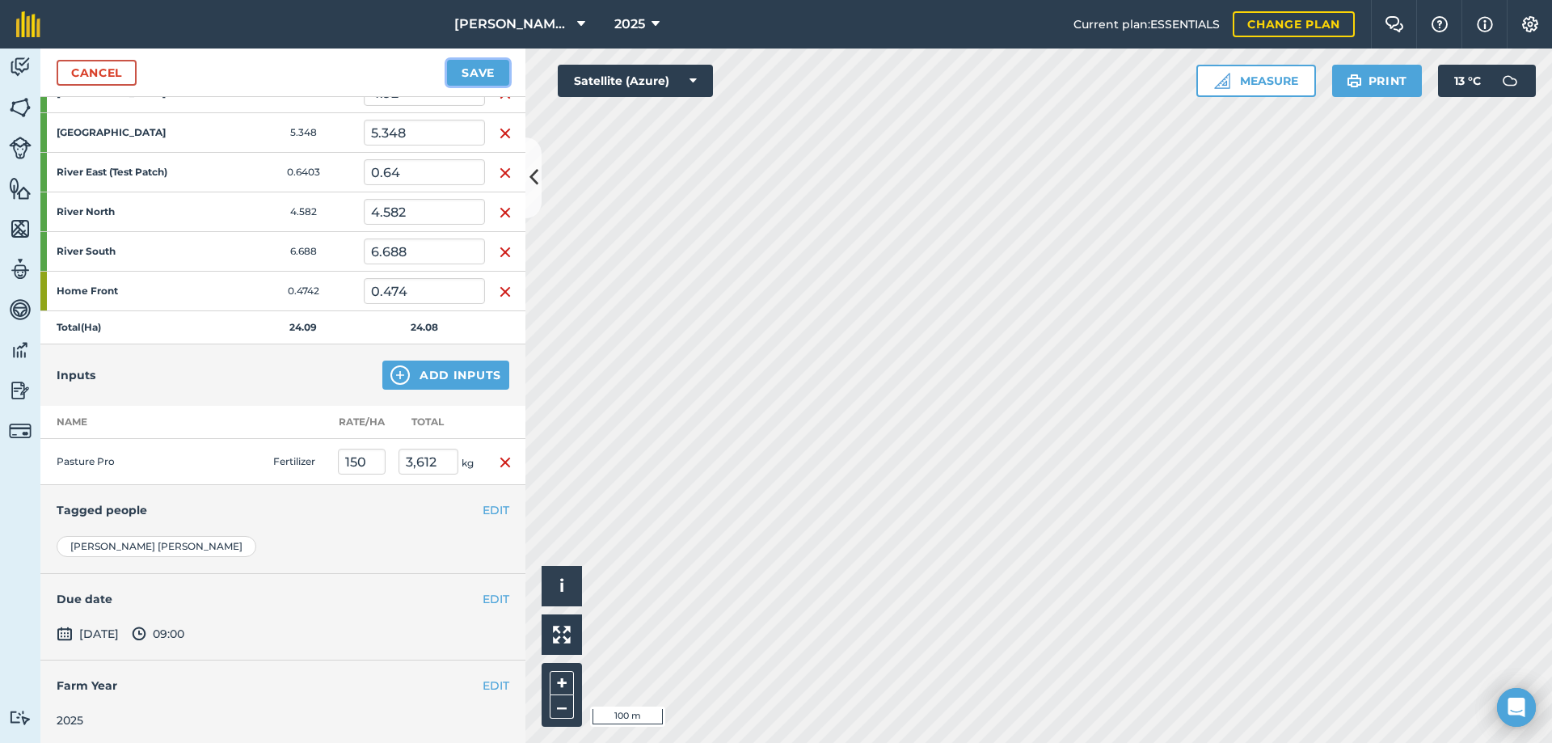
click at [489, 68] on button "Save" at bounding box center [478, 73] width 62 height 26
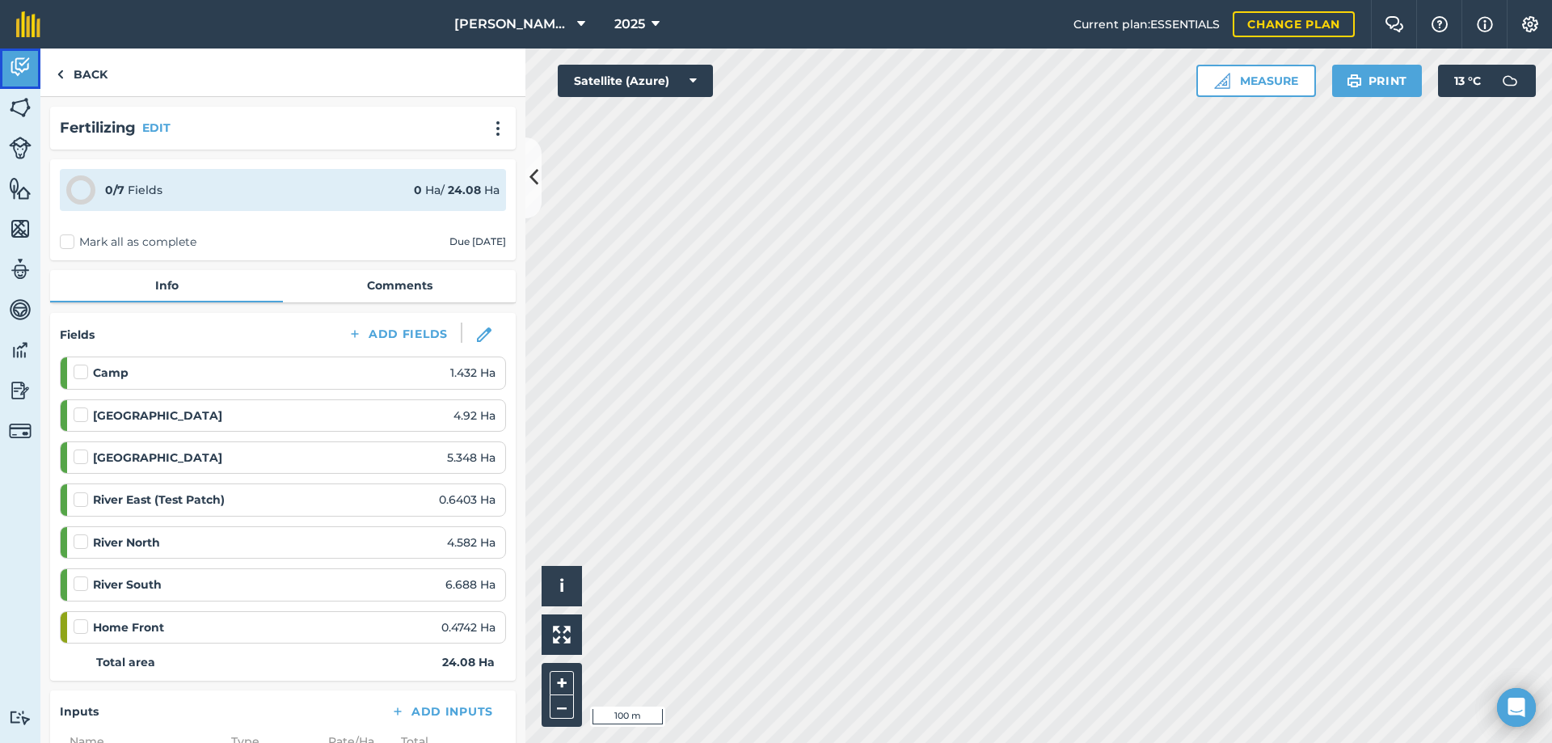
click at [22, 60] on img at bounding box center [20, 67] width 23 height 24
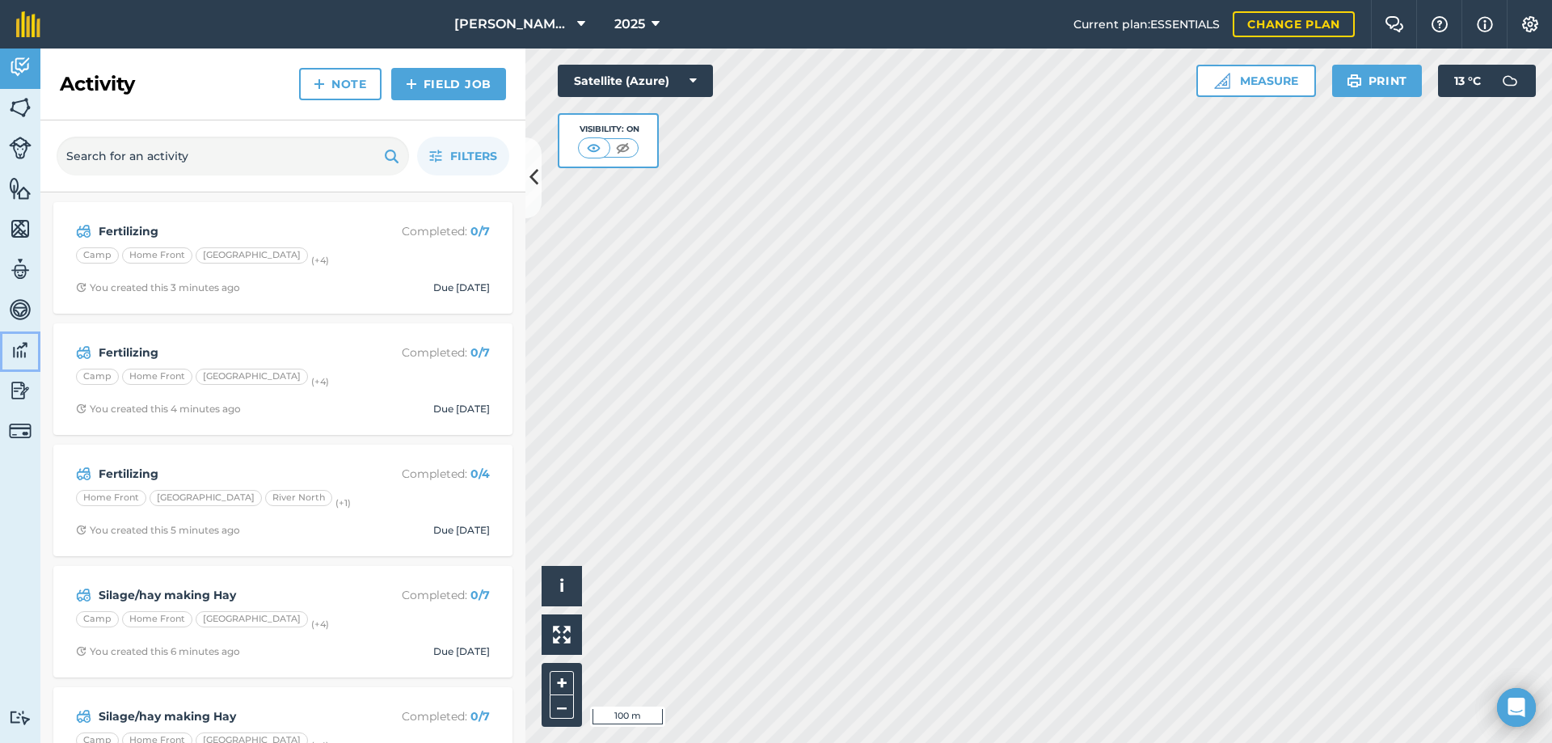
click at [19, 351] on img at bounding box center [20, 350] width 23 height 24
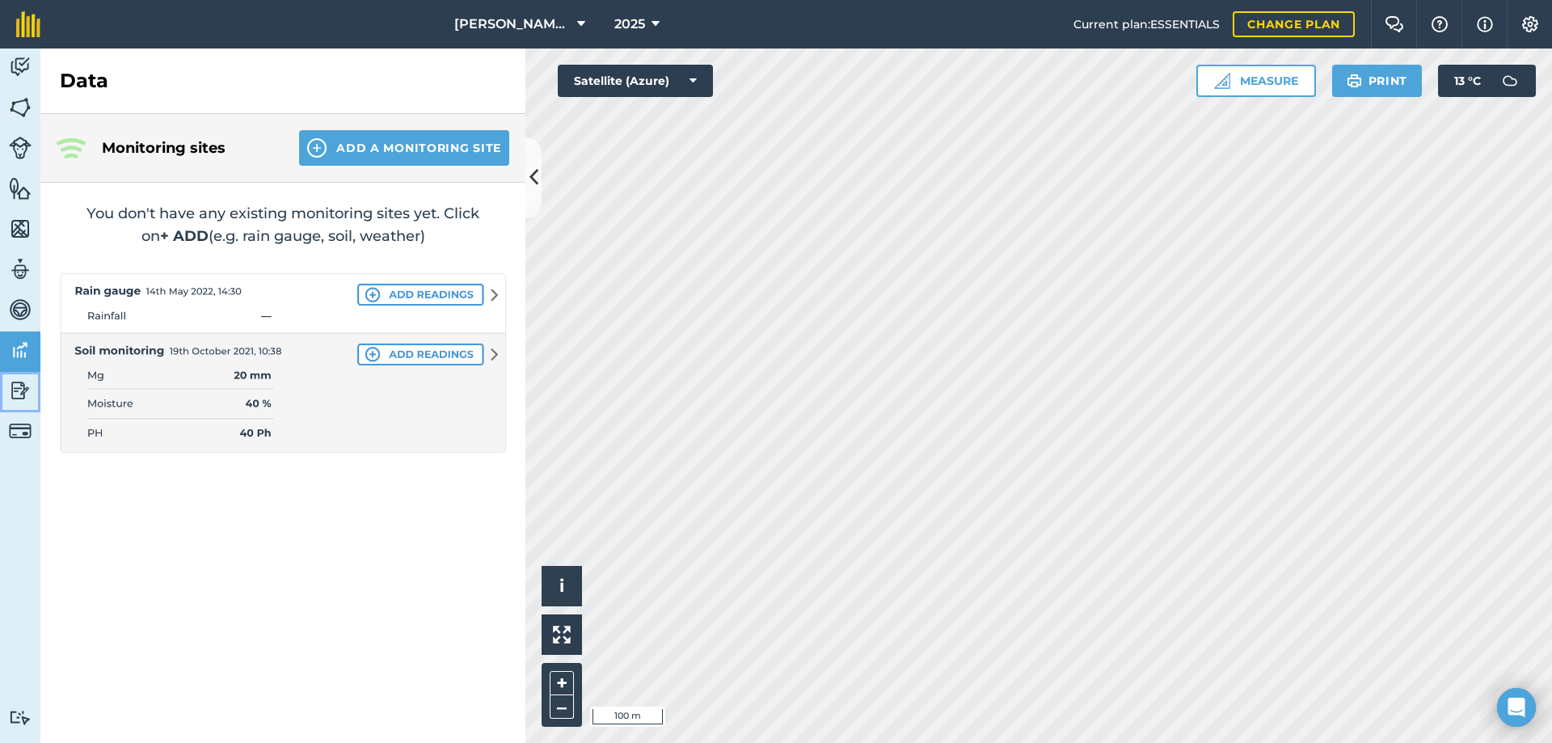
click at [21, 400] on img at bounding box center [20, 390] width 23 height 24
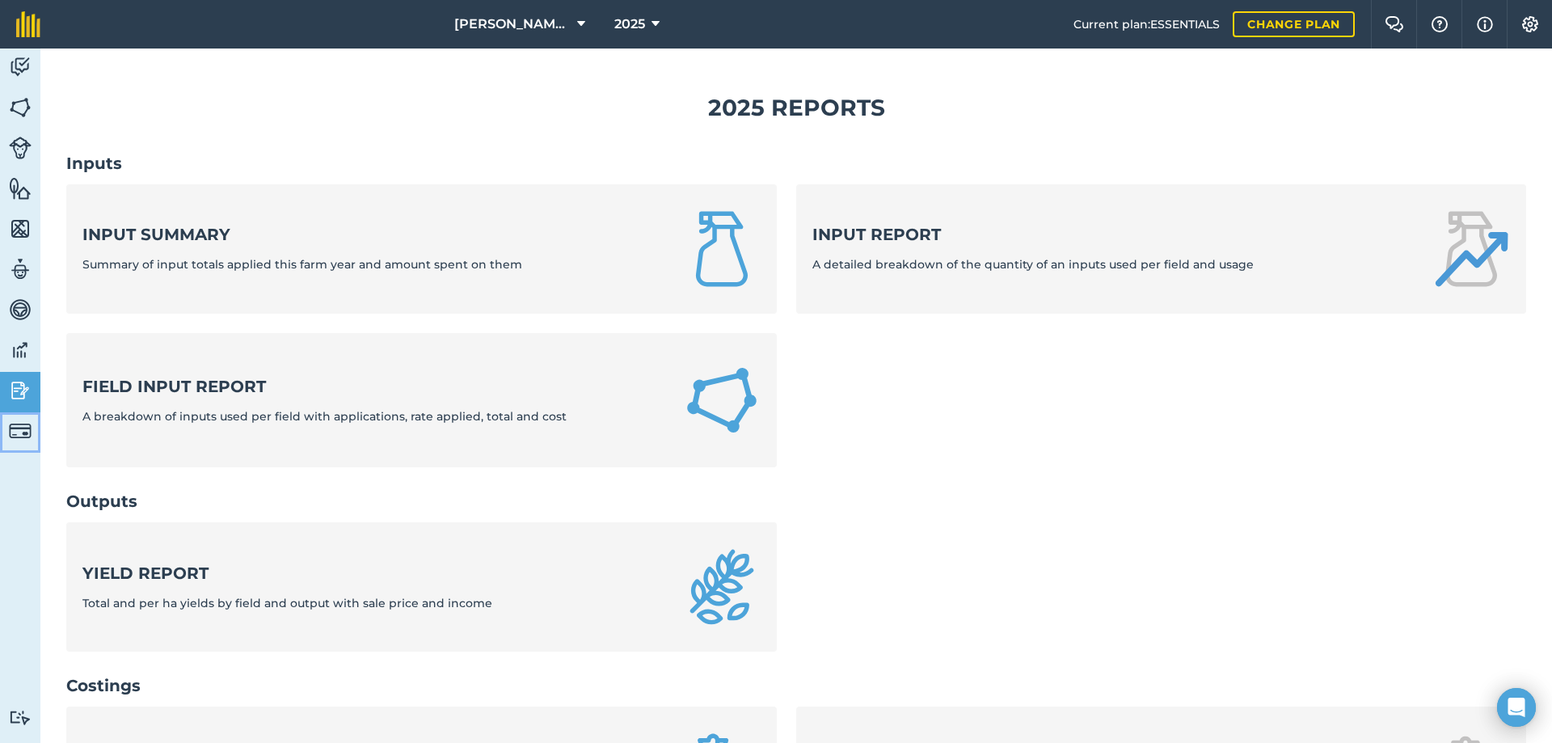
click at [16, 430] on img at bounding box center [20, 431] width 23 height 23
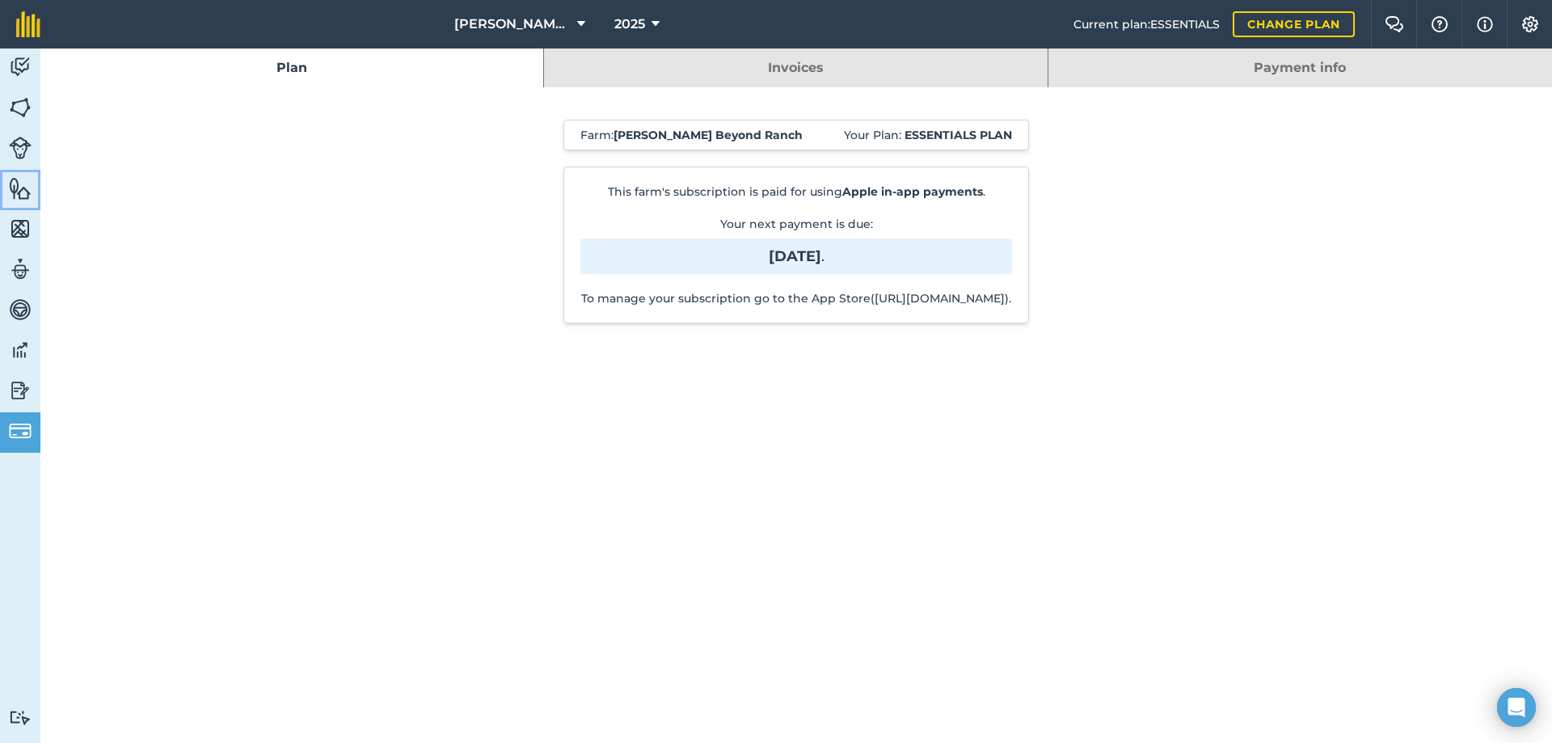
click at [11, 178] on img at bounding box center [20, 188] width 23 height 24
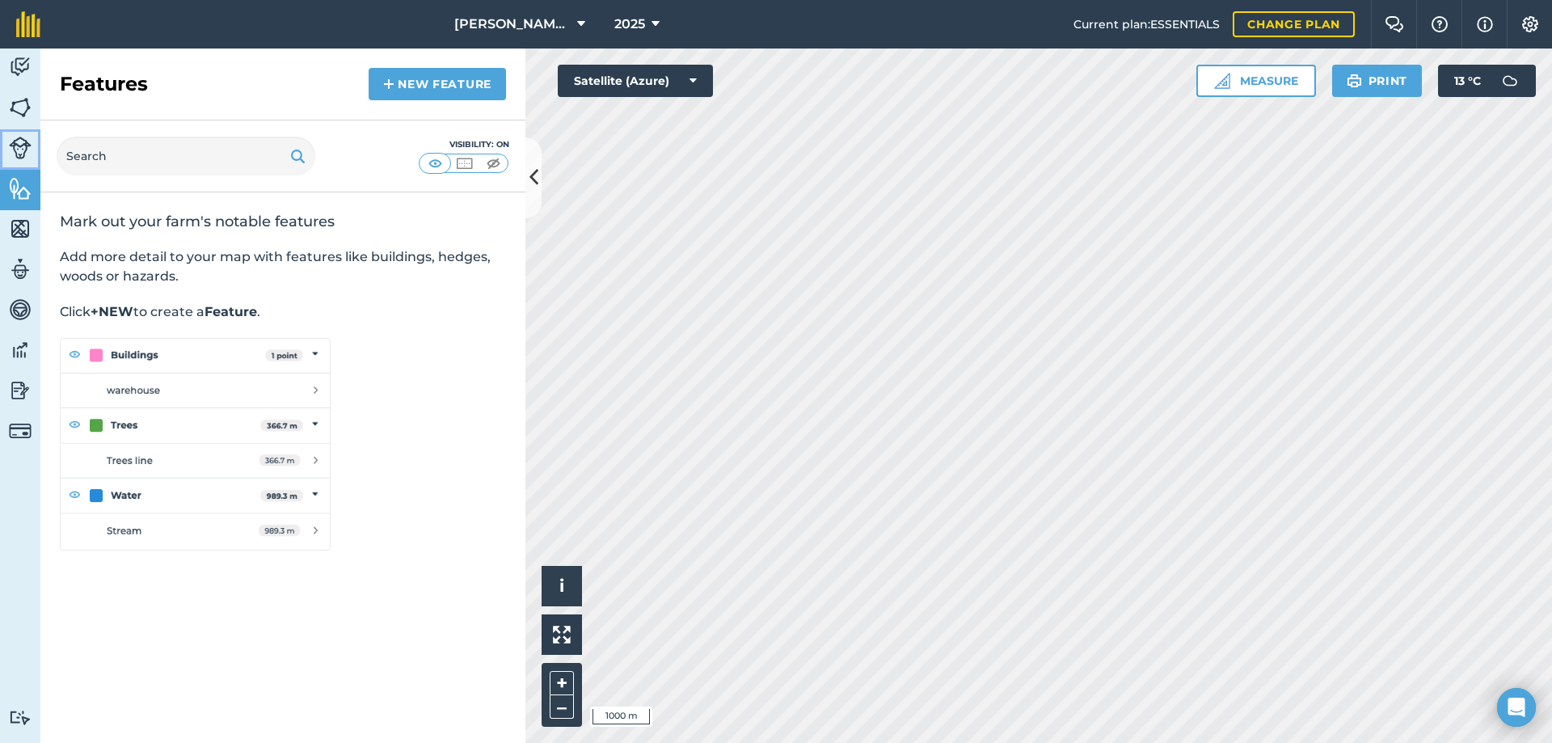
click at [18, 150] on img at bounding box center [20, 148] width 23 height 23
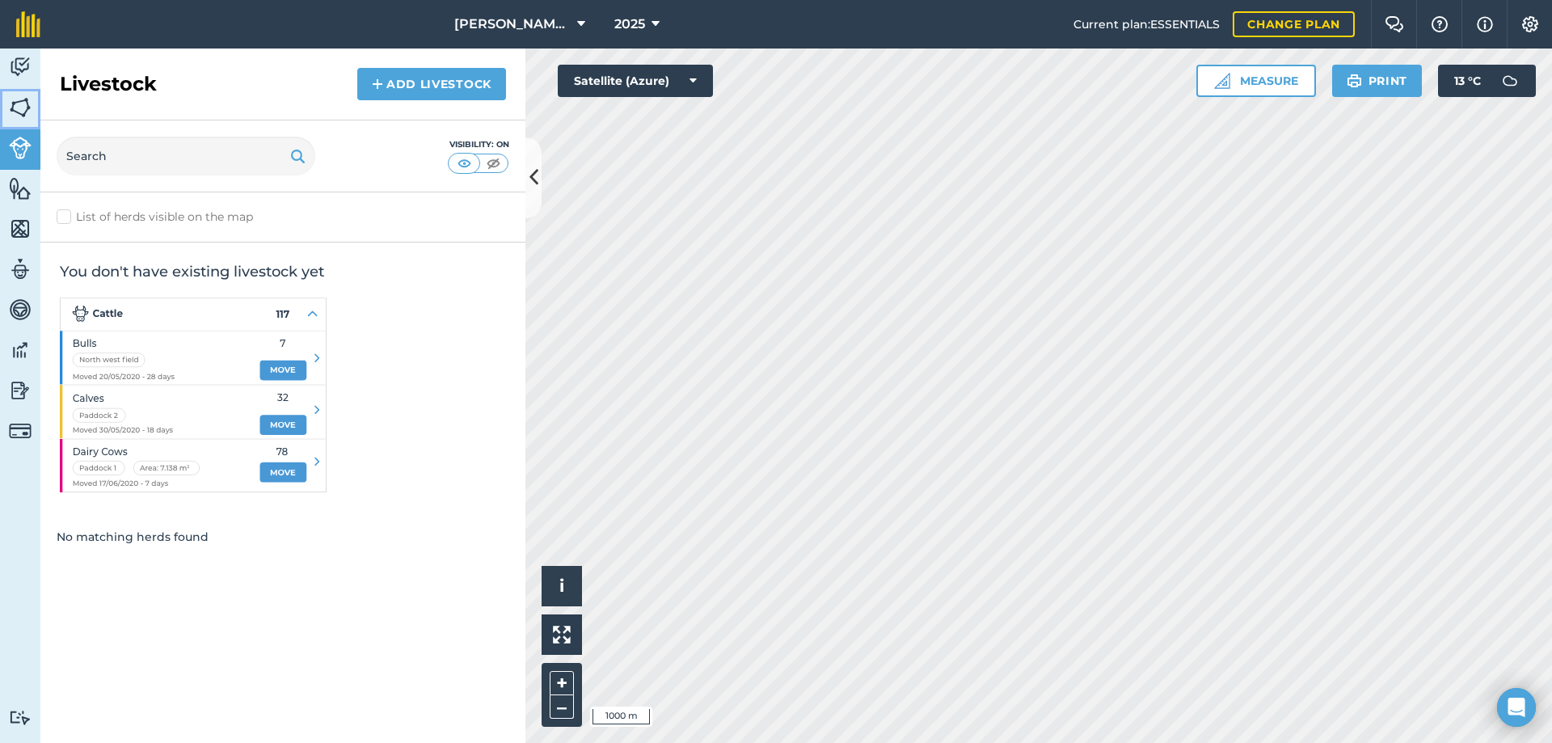
click at [20, 116] on img at bounding box center [20, 107] width 23 height 24
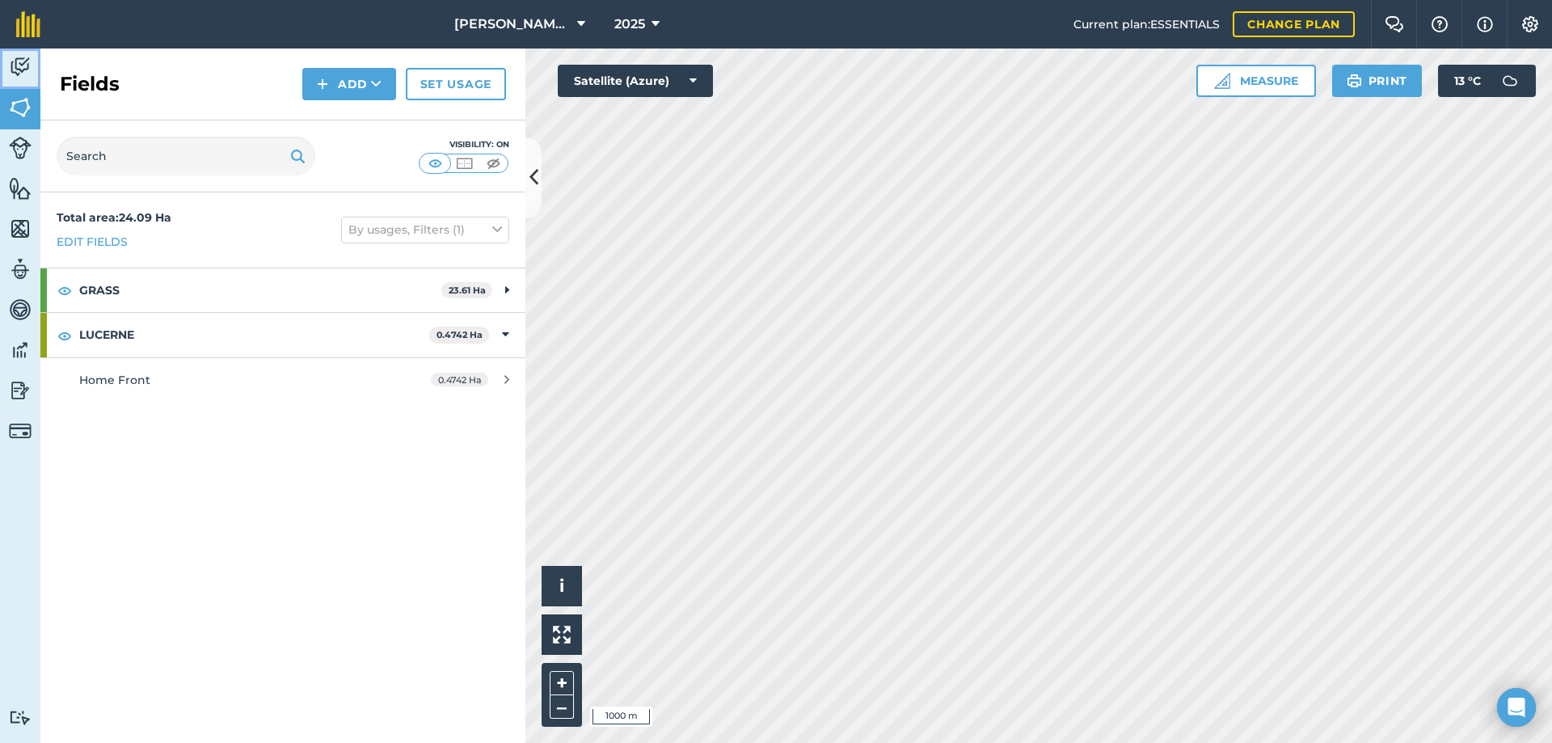
click at [19, 73] on img at bounding box center [20, 67] width 23 height 24
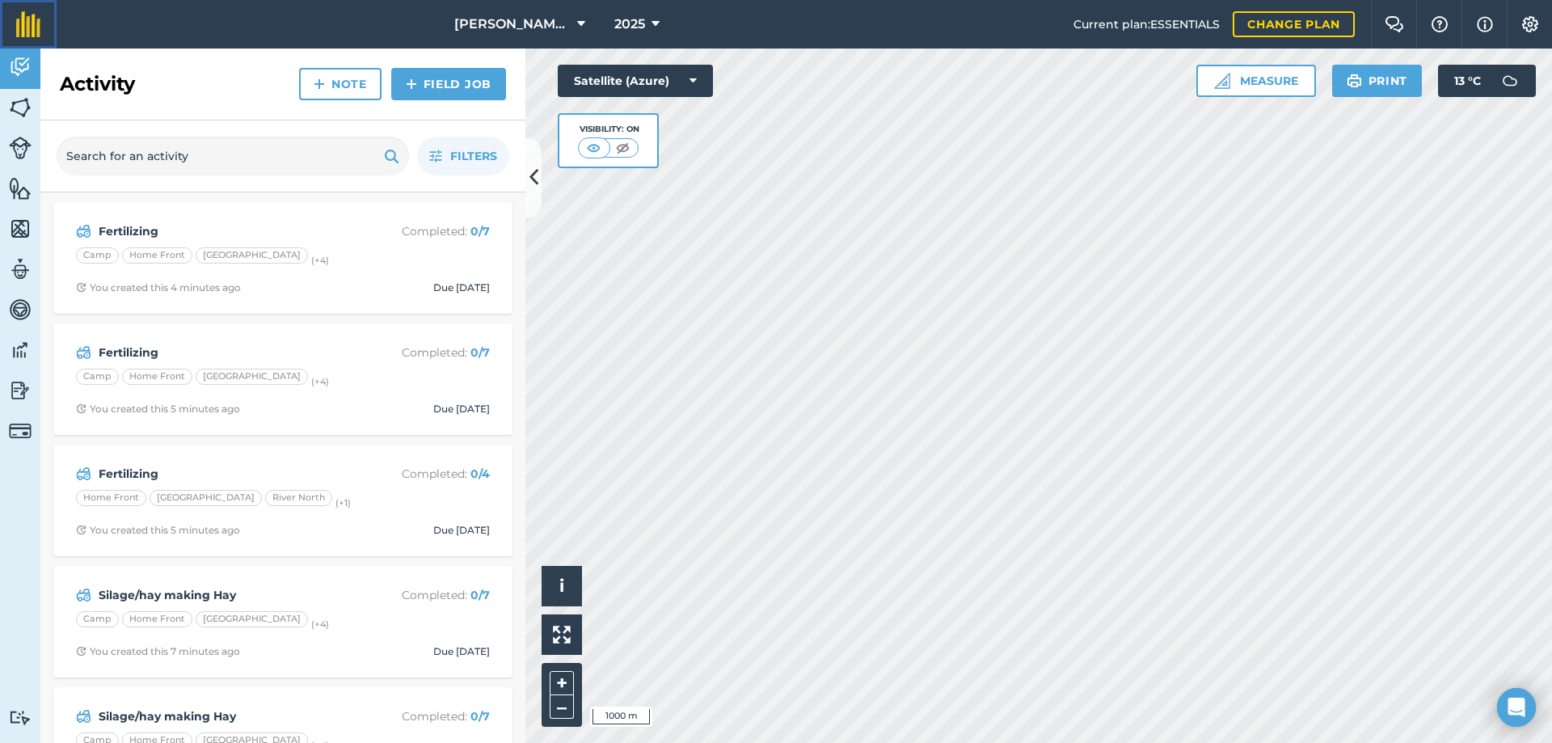
click at [31, 15] on img at bounding box center [28, 24] width 24 height 26
click at [1521, 31] on img at bounding box center [1530, 24] width 19 height 16
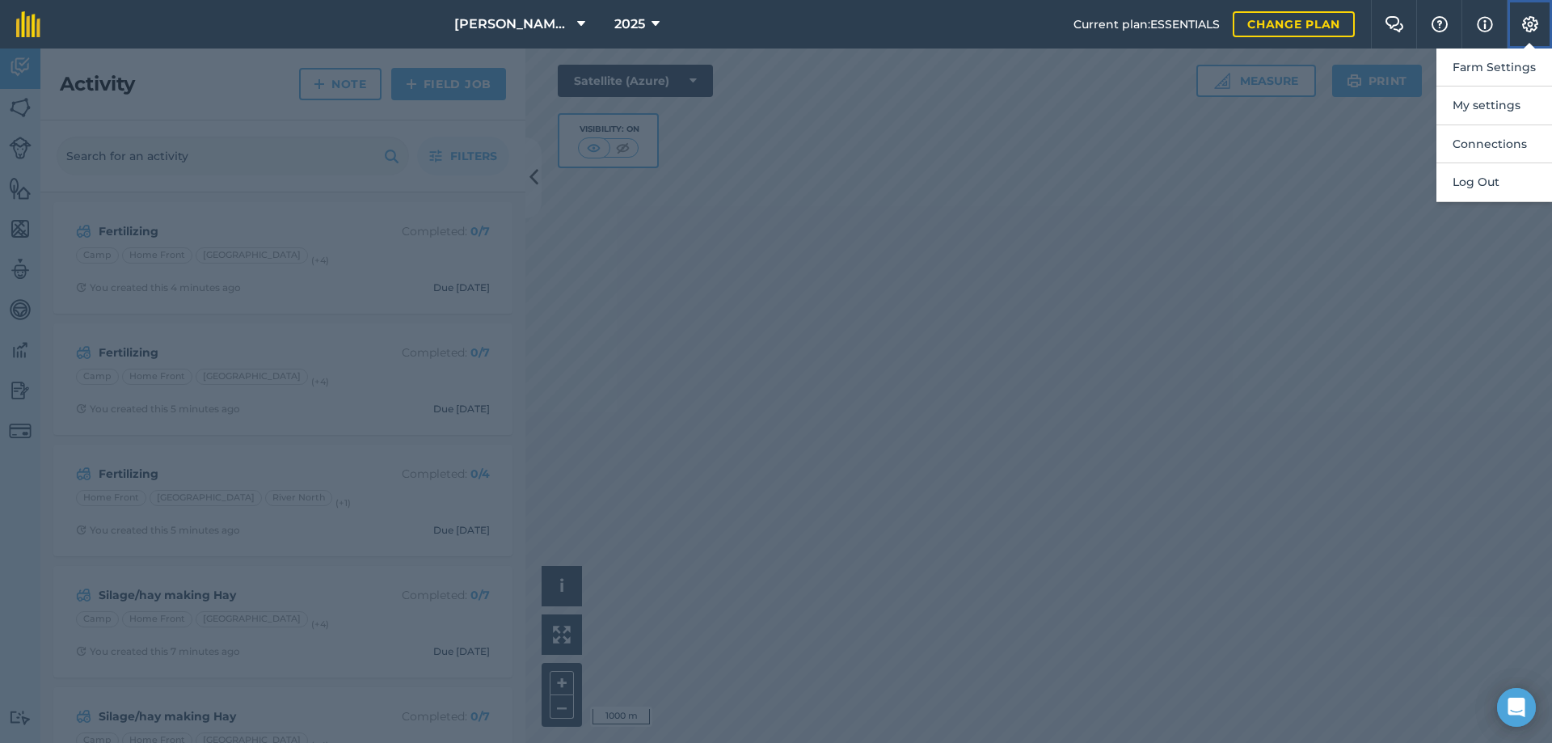
click at [1521, 31] on img at bounding box center [1530, 24] width 19 height 16
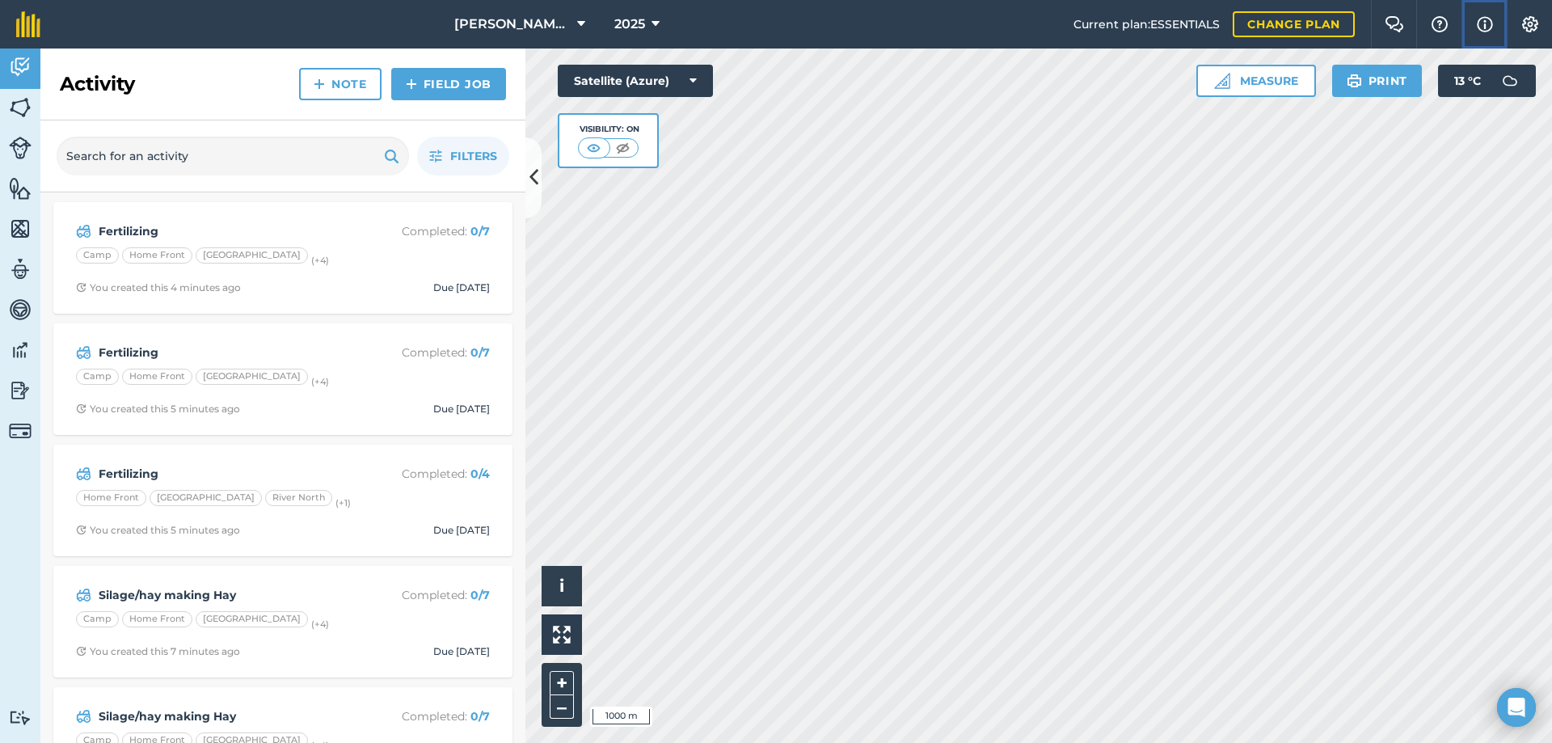
click at [1480, 29] on img at bounding box center [1485, 24] width 16 height 19
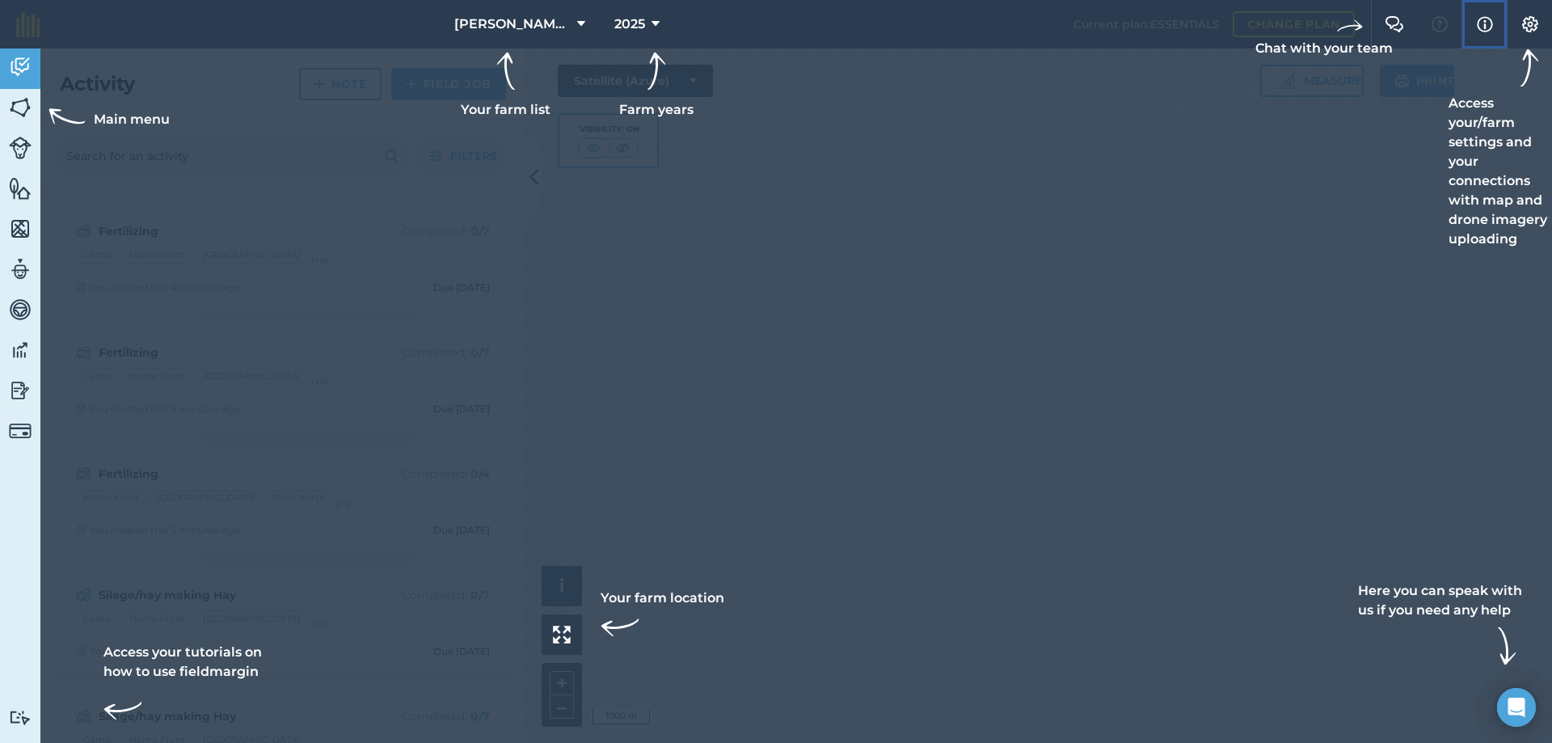
click at [1480, 28] on img at bounding box center [1485, 24] width 16 height 19
click at [906, 290] on div at bounding box center [776, 371] width 1552 height 743
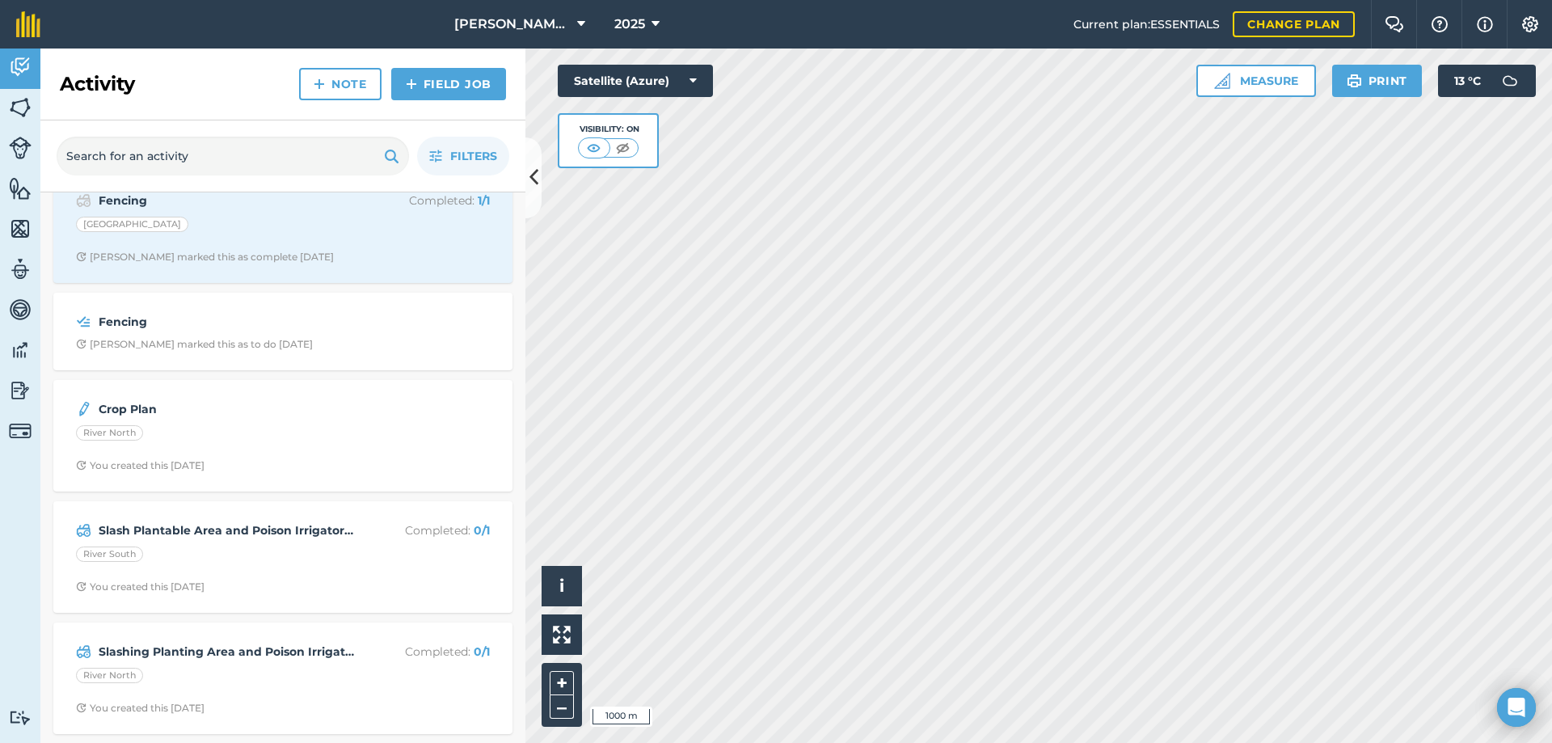
scroll to position [1972, 0]
click at [287, 529] on strong "Slash Plantable Area and Poison Irrigator Lines" at bounding box center [227, 530] width 256 height 18
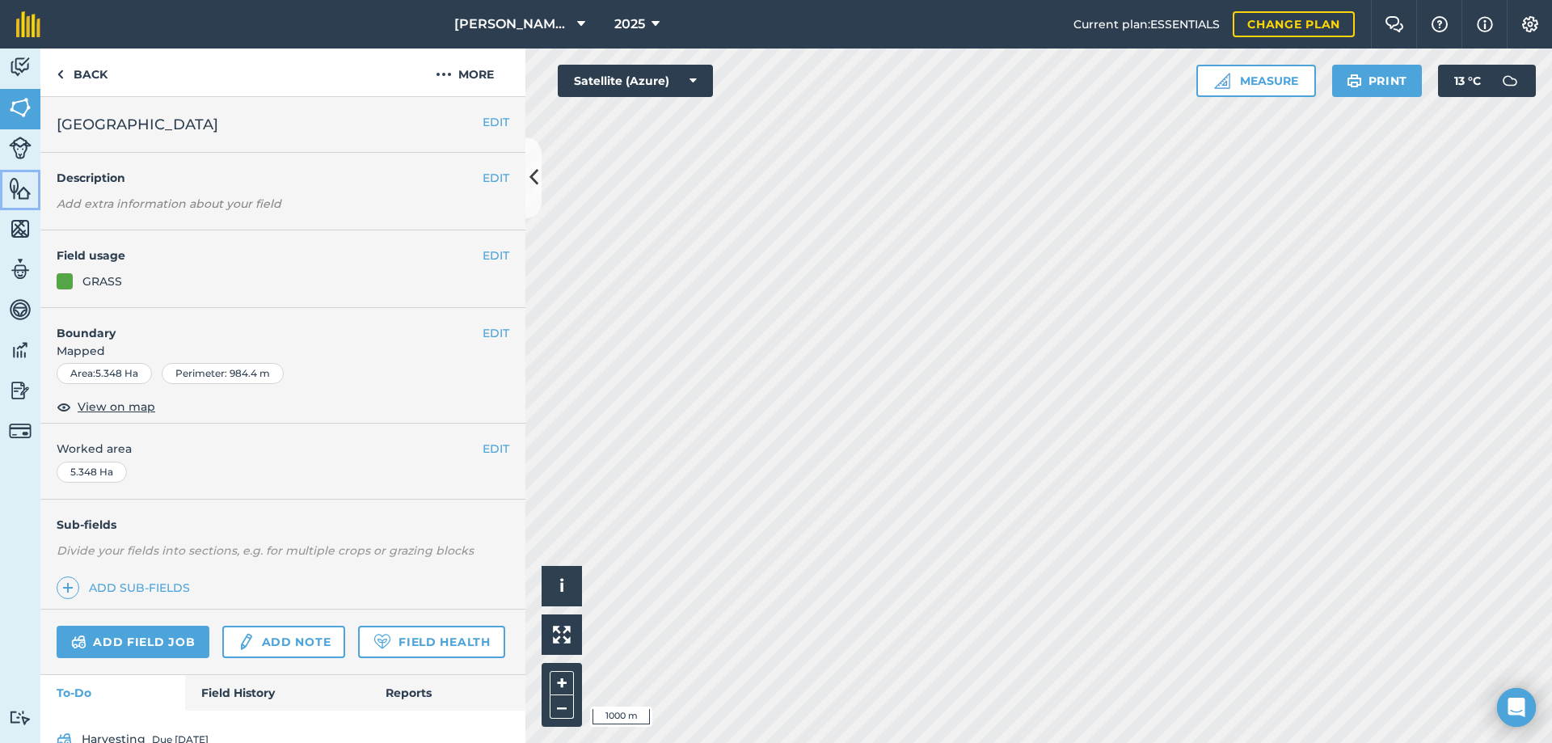
click at [22, 194] on img at bounding box center [20, 188] width 23 height 24
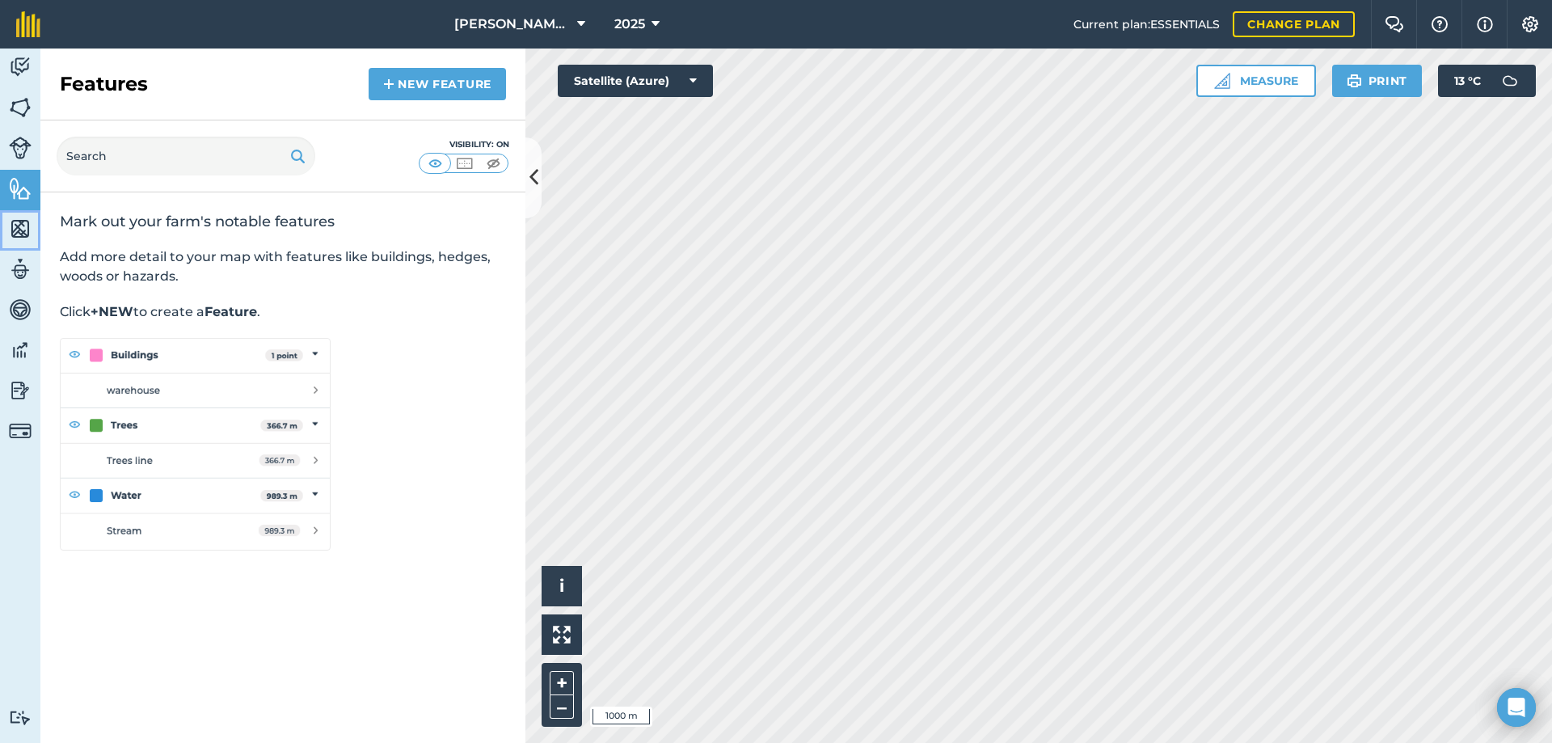
click at [13, 241] on link "Maps" at bounding box center [20, 230] width 40 height 40
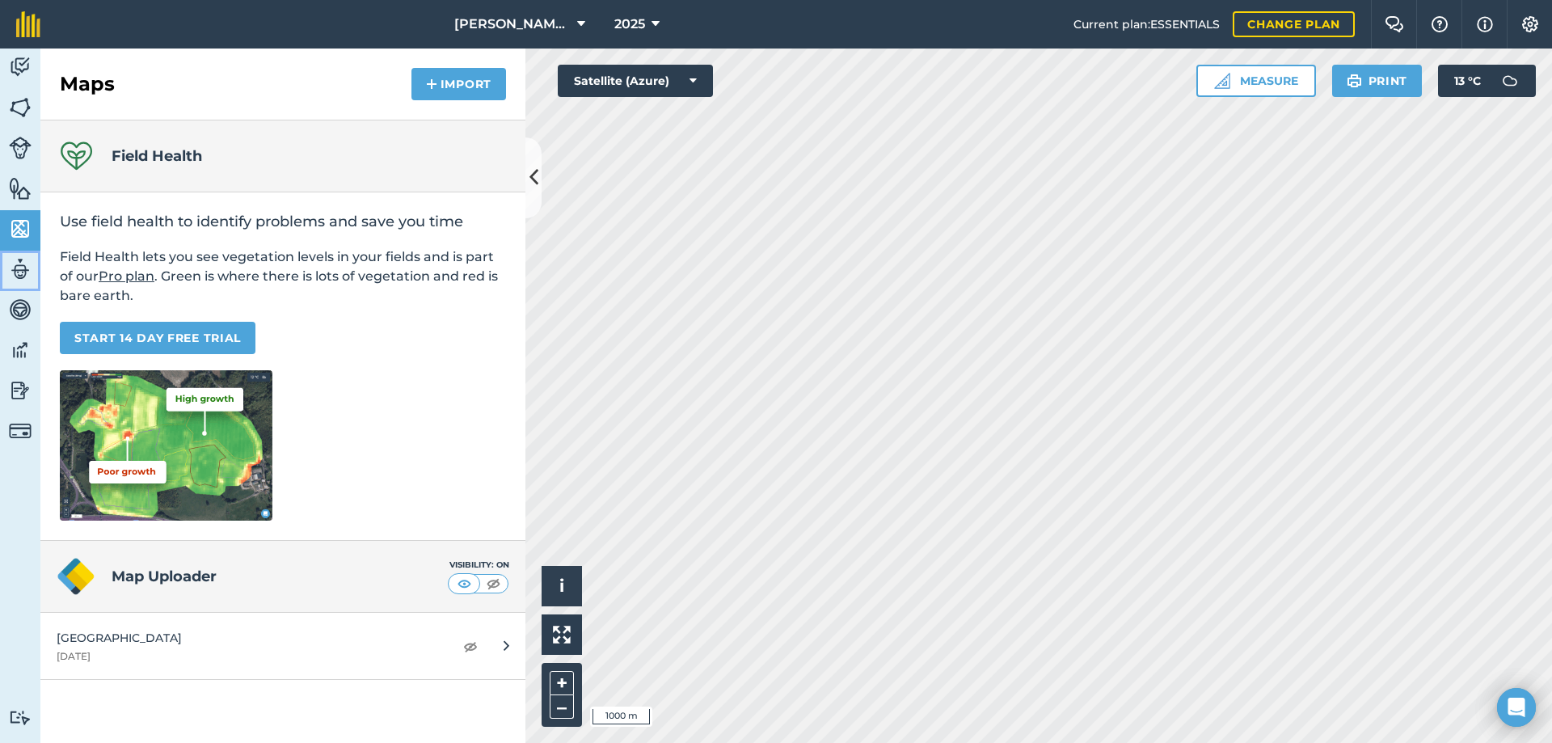
click at [27, 268] on img at bounding box center [20, 269] width 23 height 24
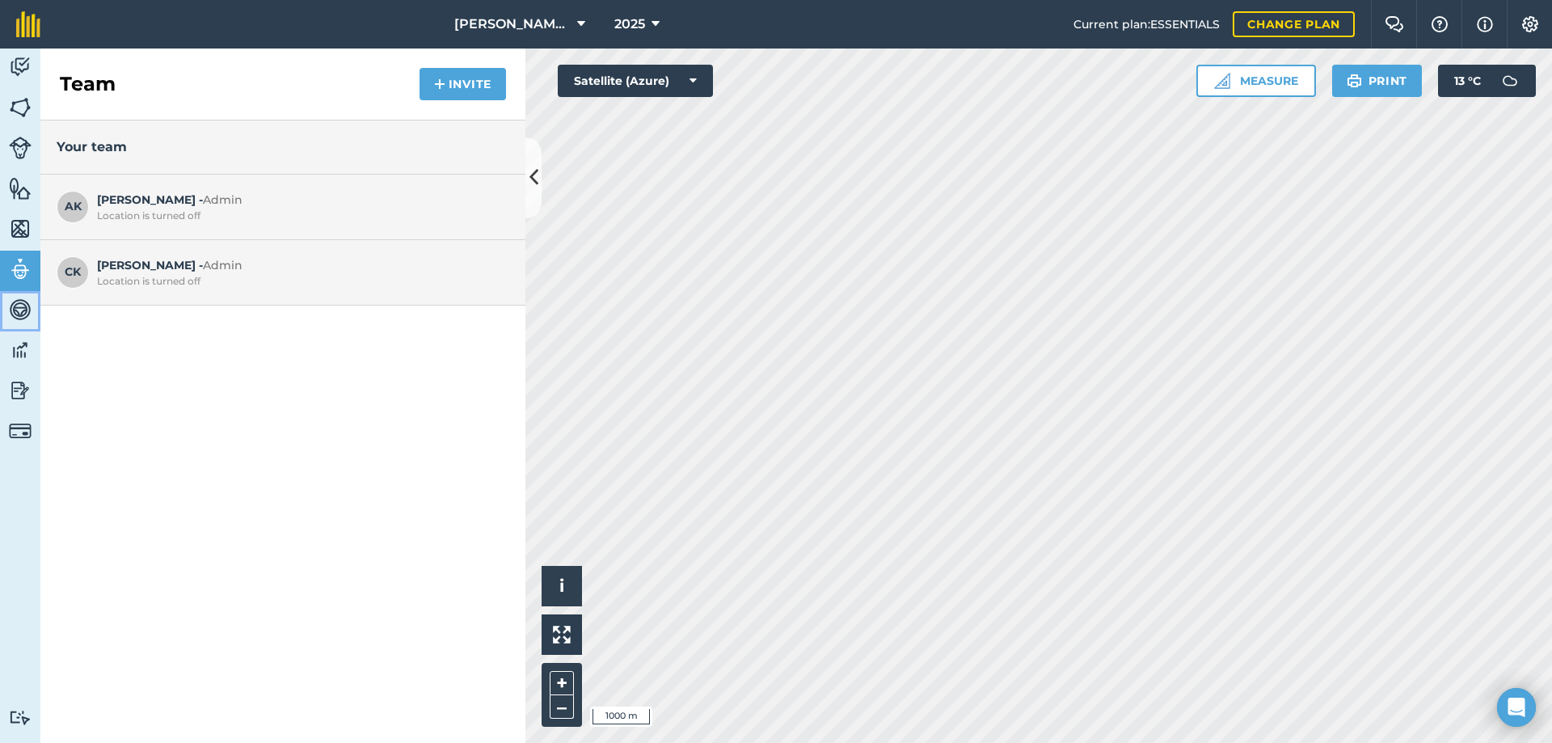
click at [17, 318] on img at bounding box center [20, 310] width 23 height 24
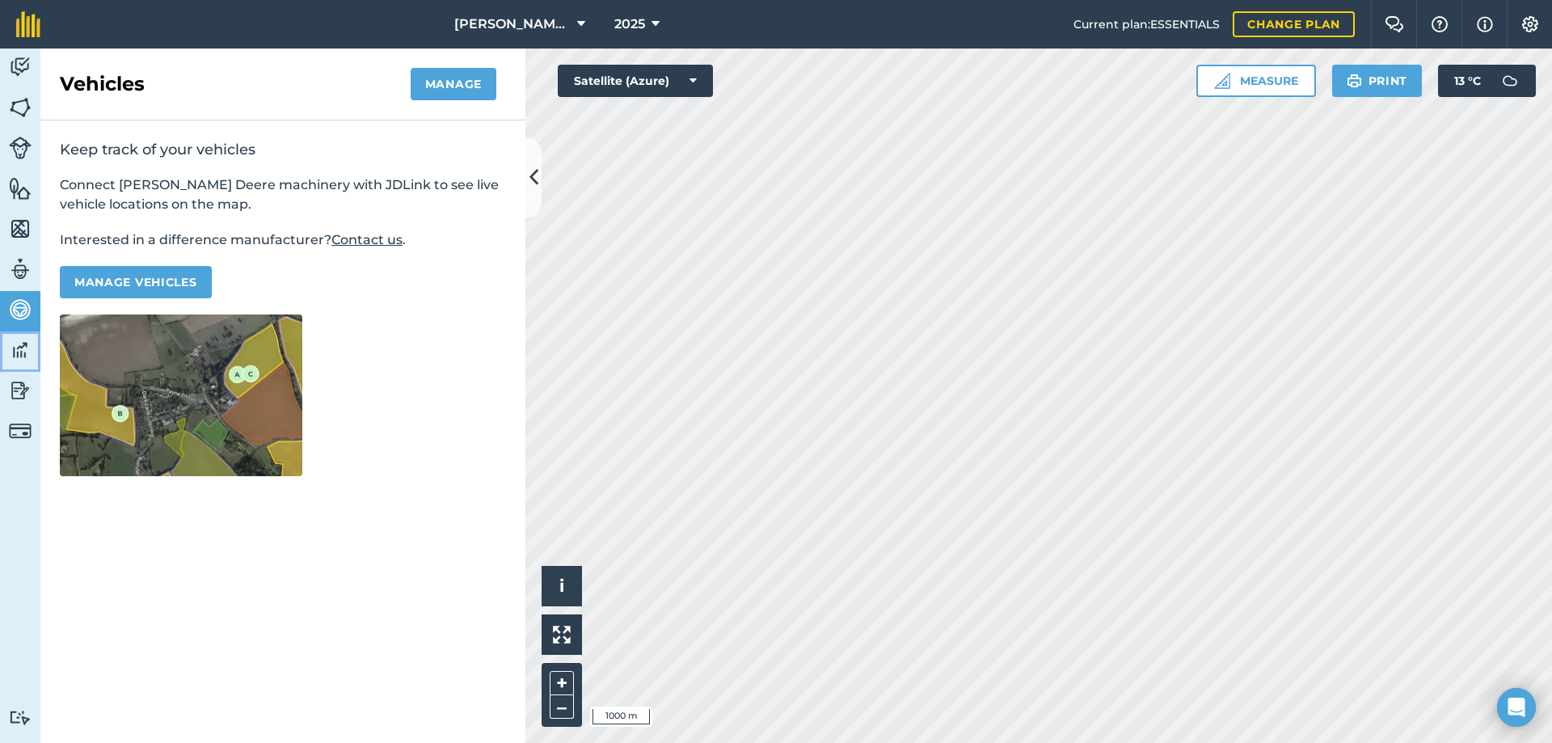
click at [15, 350] on img at bounding box center [20, 350] width 23 height 24
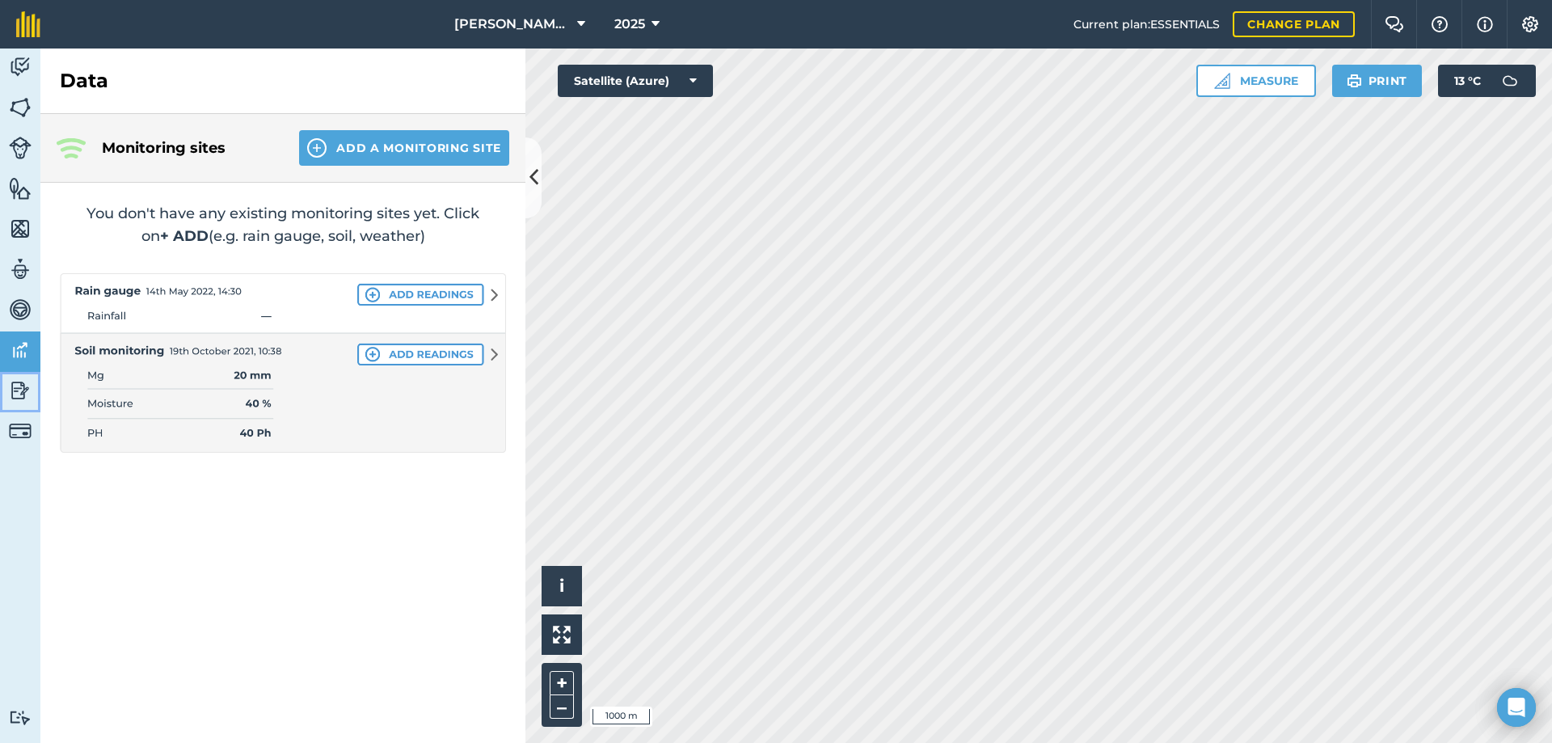
click at [13, 387] on img at bounding box center [20, 390] width 23 height 24
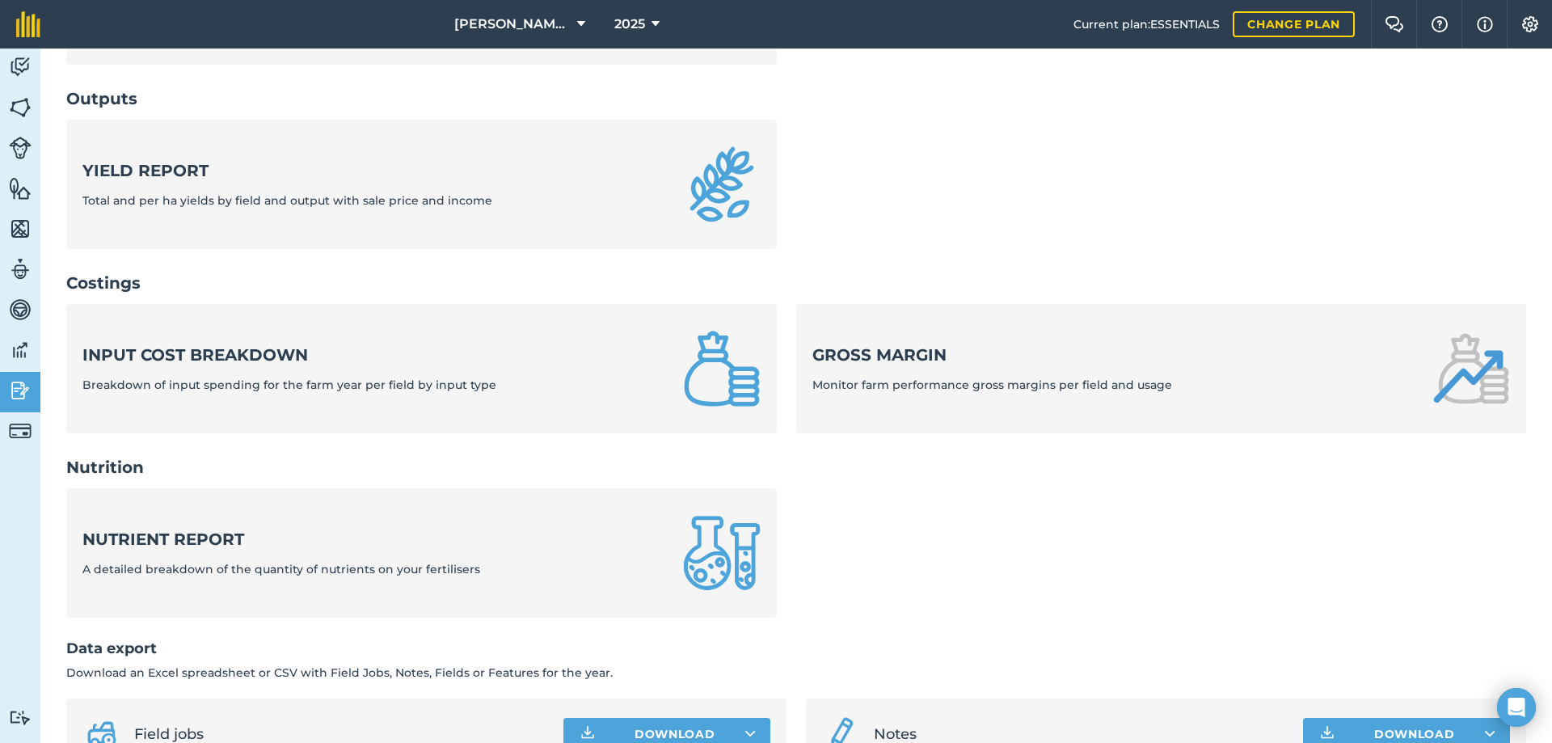
scroll to position [404, 0]
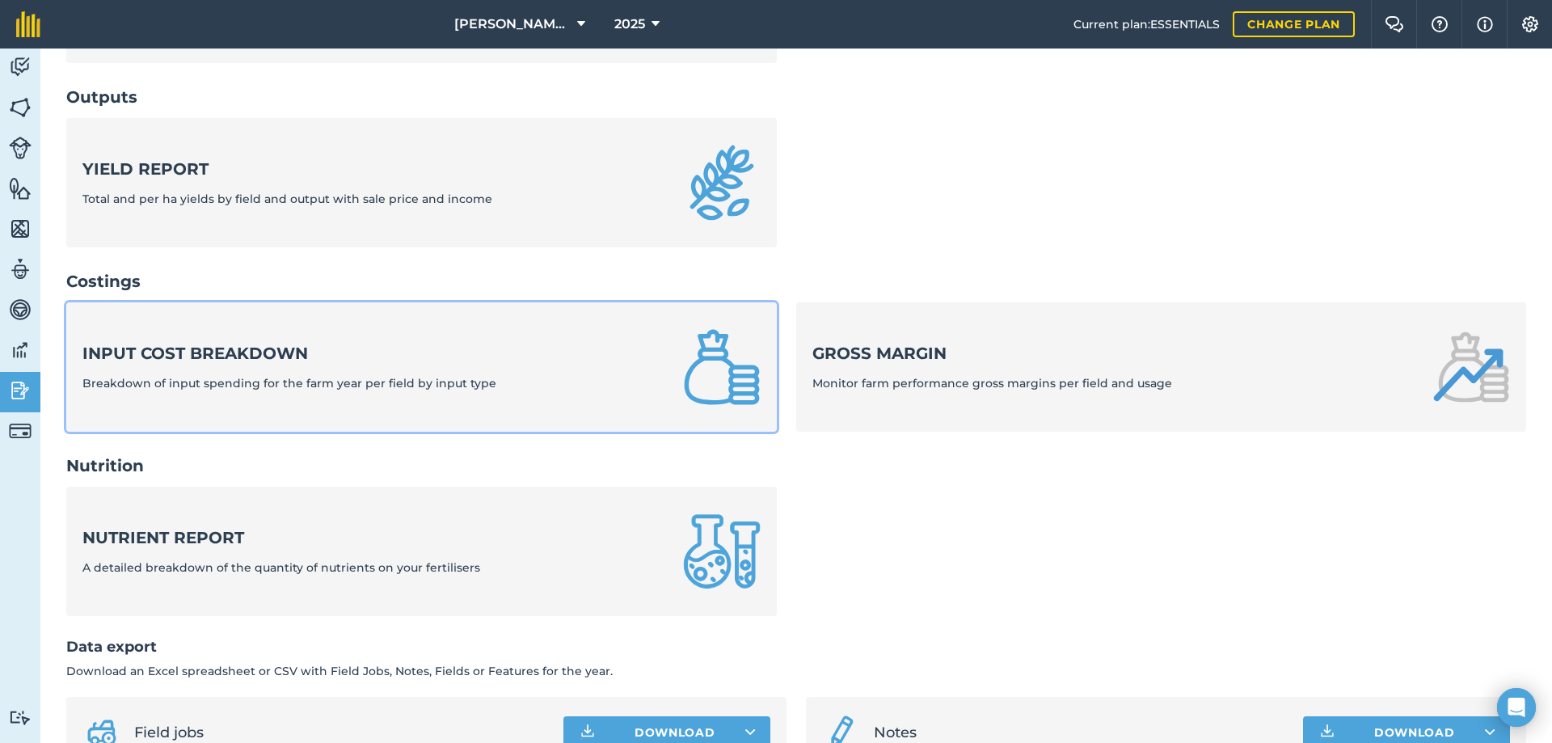
click at [267, 348] on strong "Input cost breakdown" at bounding box center [289, 353] width 414 height 23
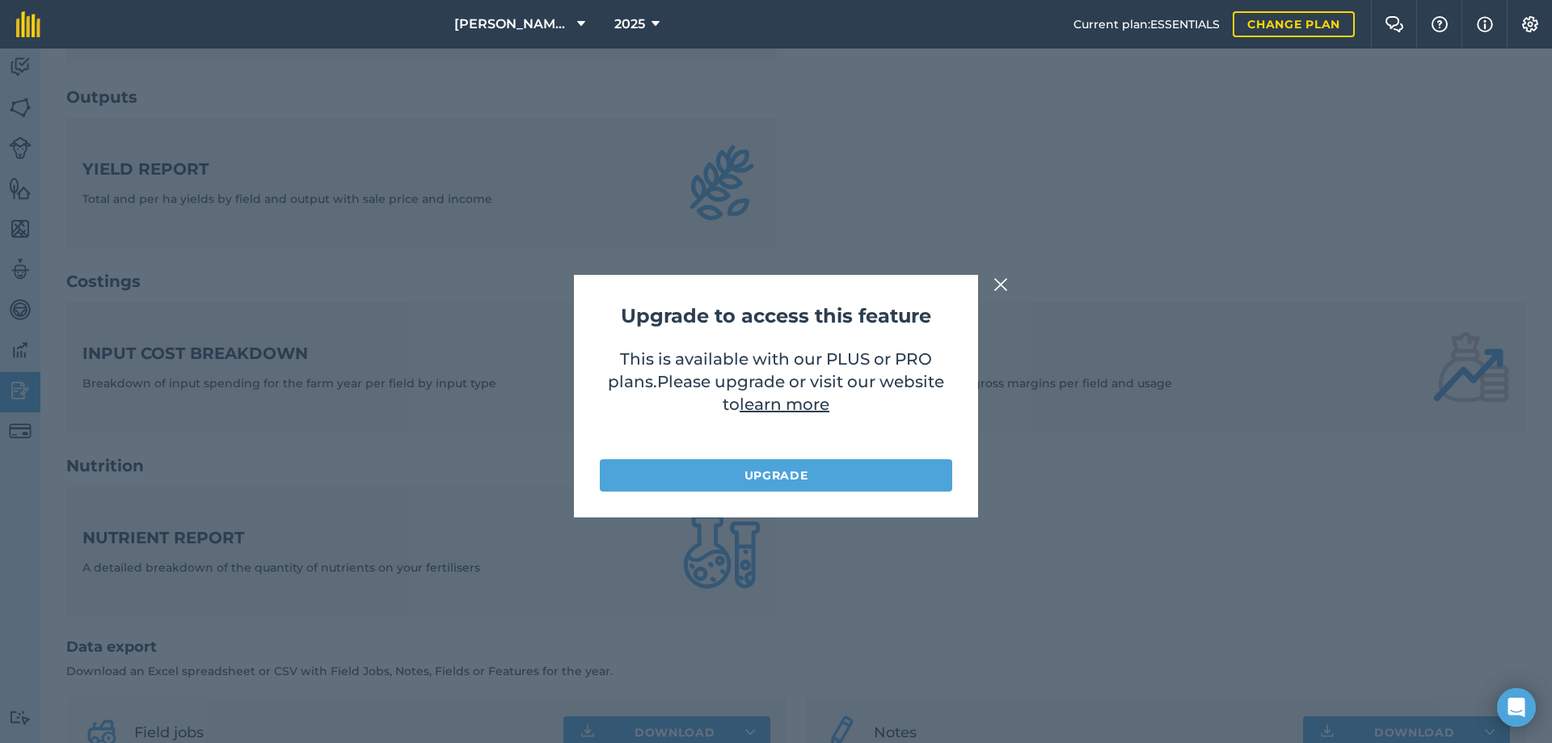
click at [1000, 282] on img at bounding box center [1001, 284] width 15 height 19
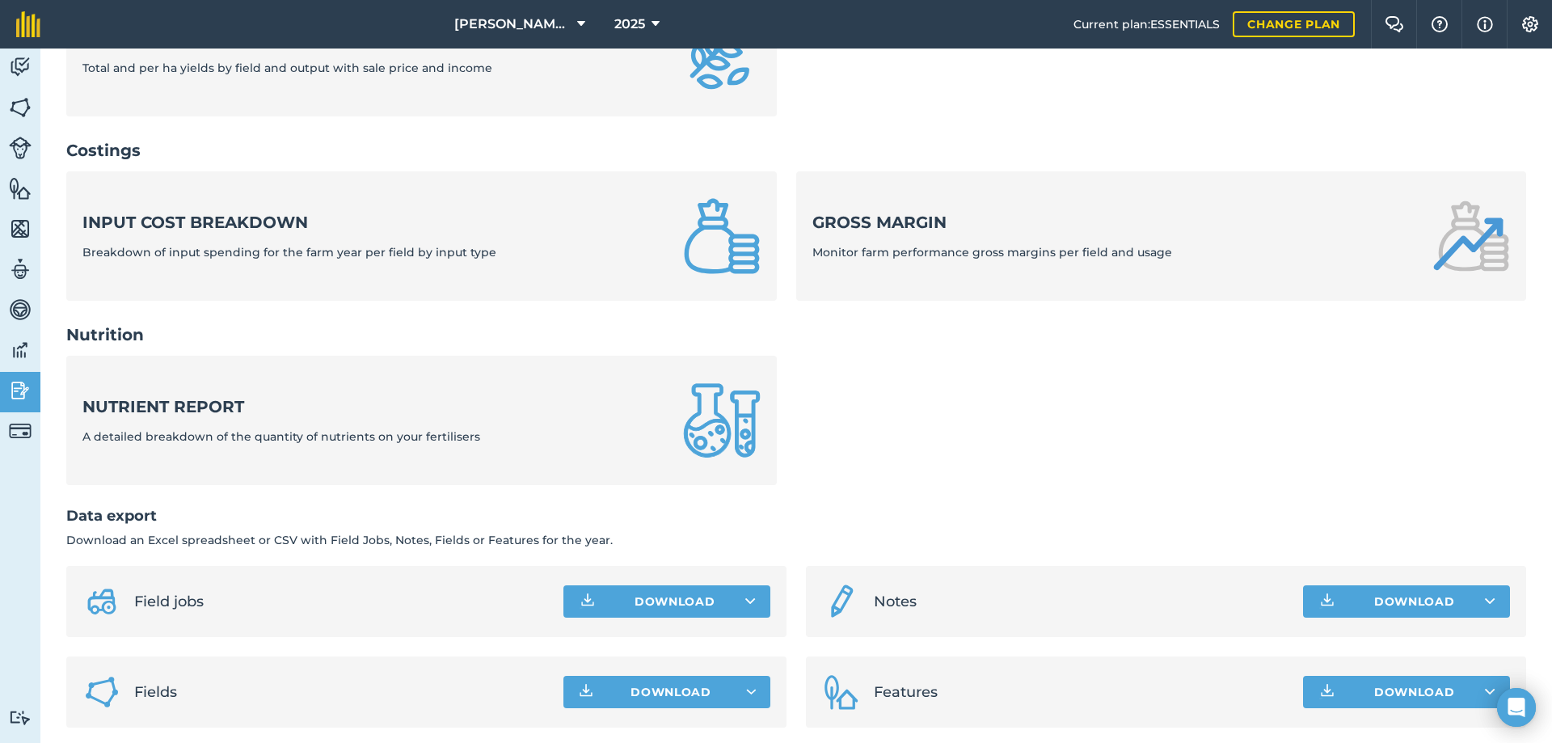
scroll to position [546, 0]
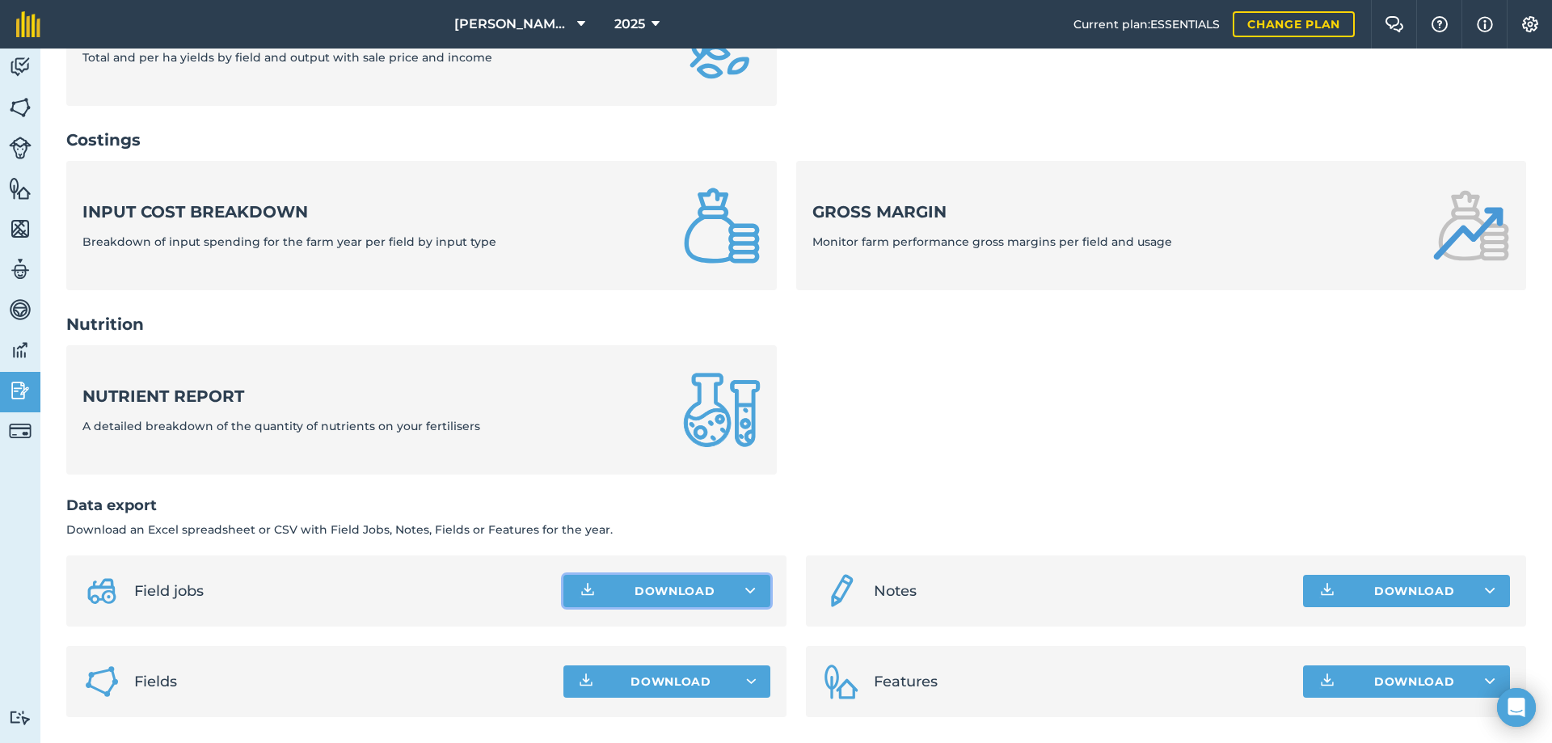
click at [733, 600] on button "Download" at bounding box center [667, 591] width 207 height 32
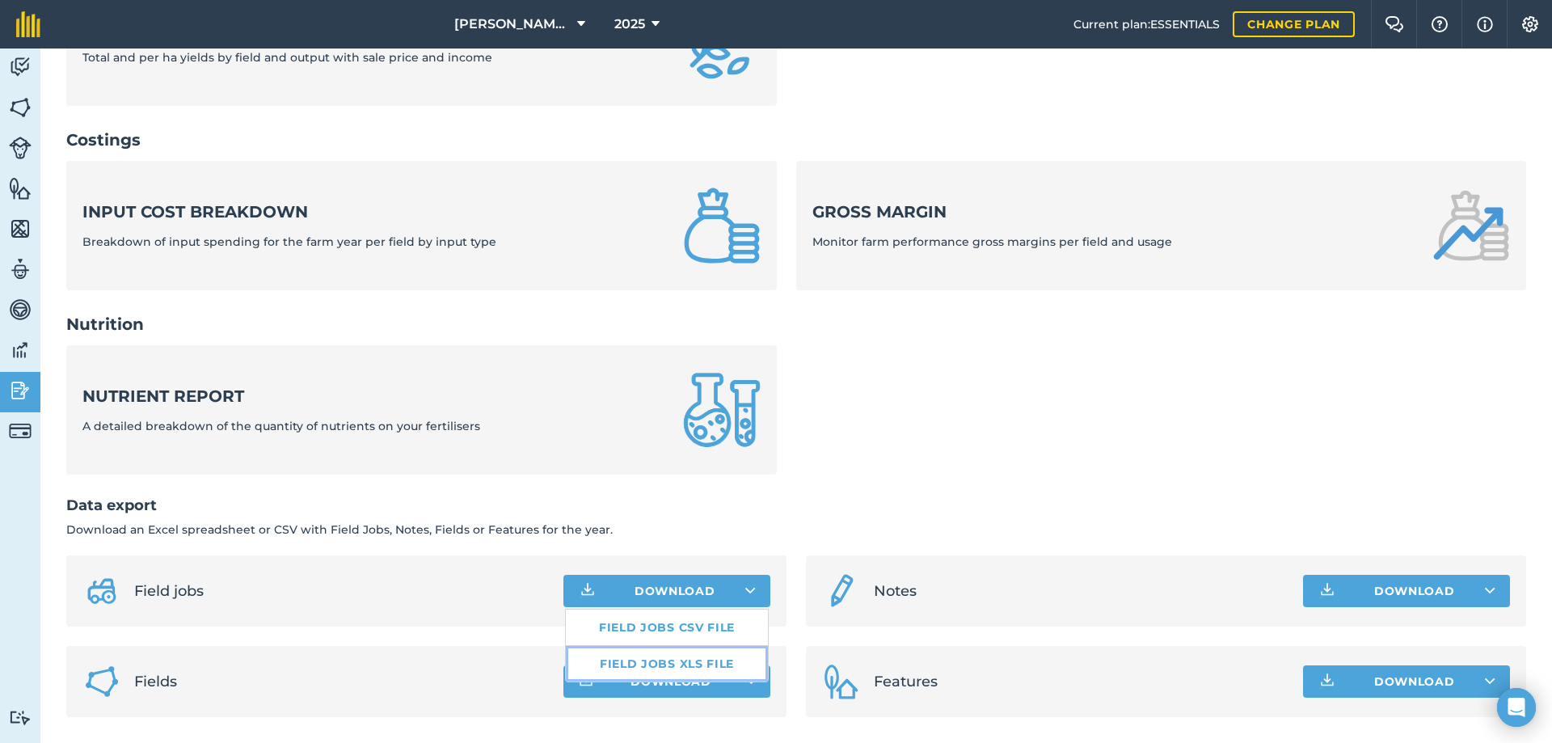
click at [630, 669] on link "Field jobs XLS file" at bounding box center [667, 664] width 202 height 36
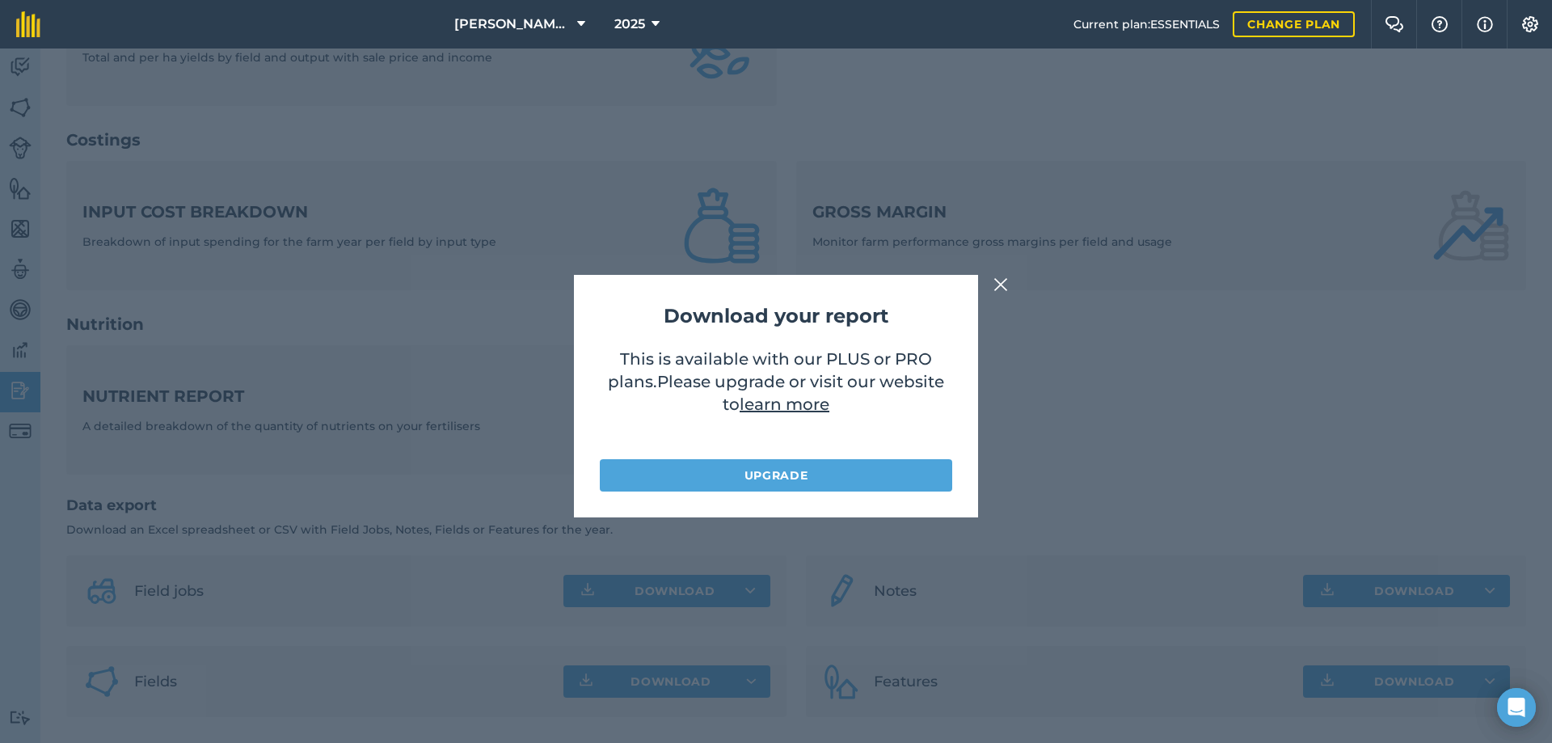
click at [1003, 281] on img at bounding box center [1001, 284] width 15 height 19
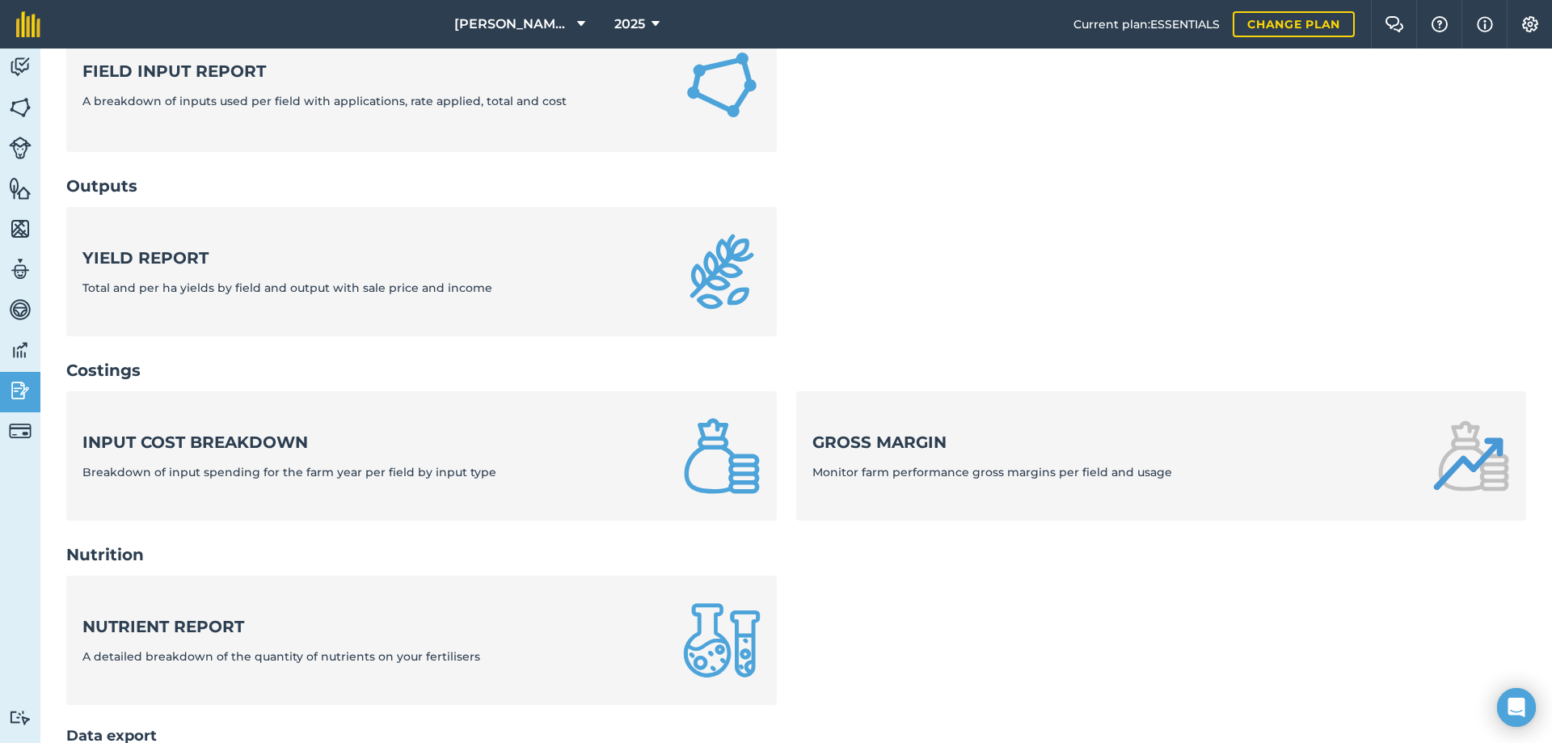
scroll to position [0, 0]
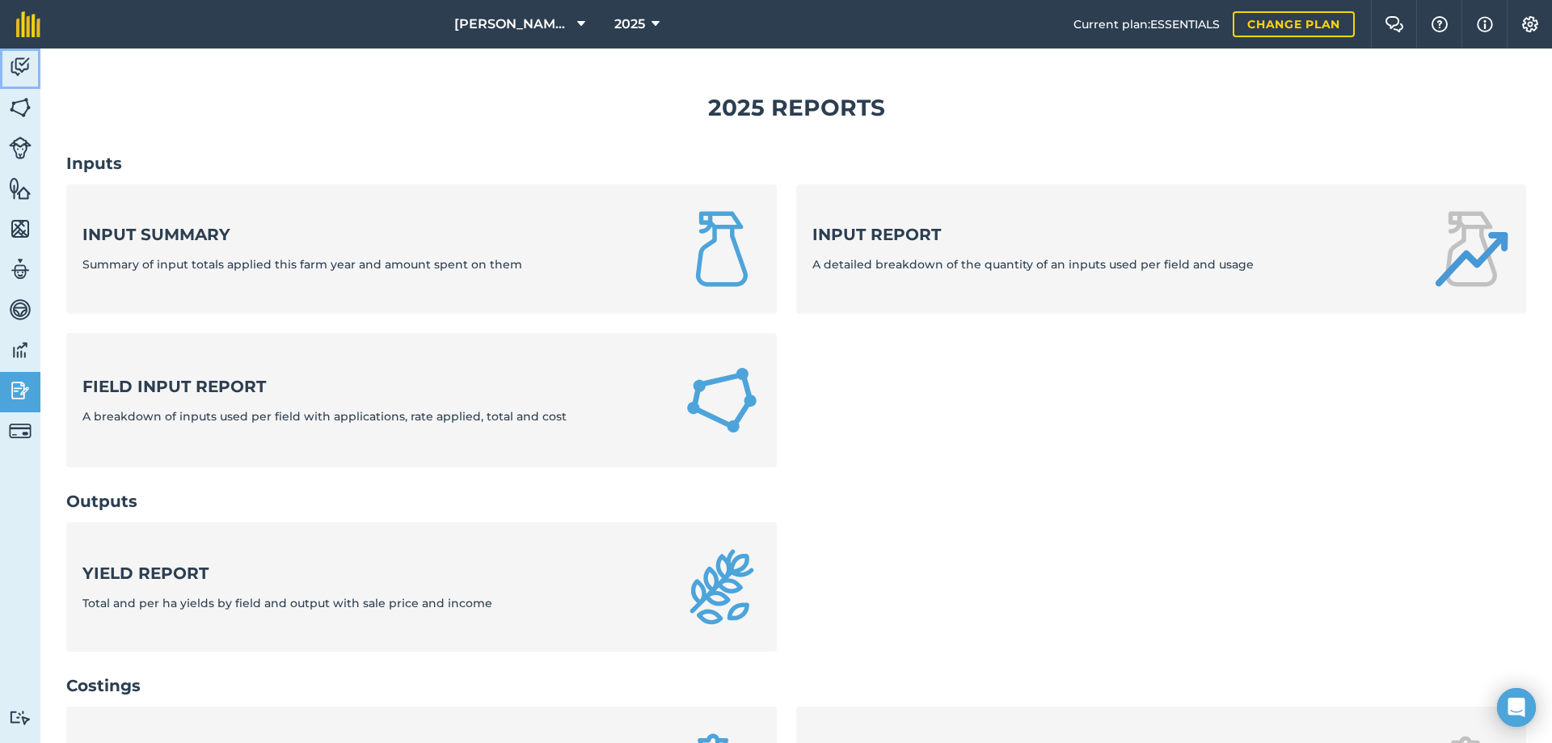
click at [32, 61] on link "Activity" at bounding box center [20, 69] width 40 height 40
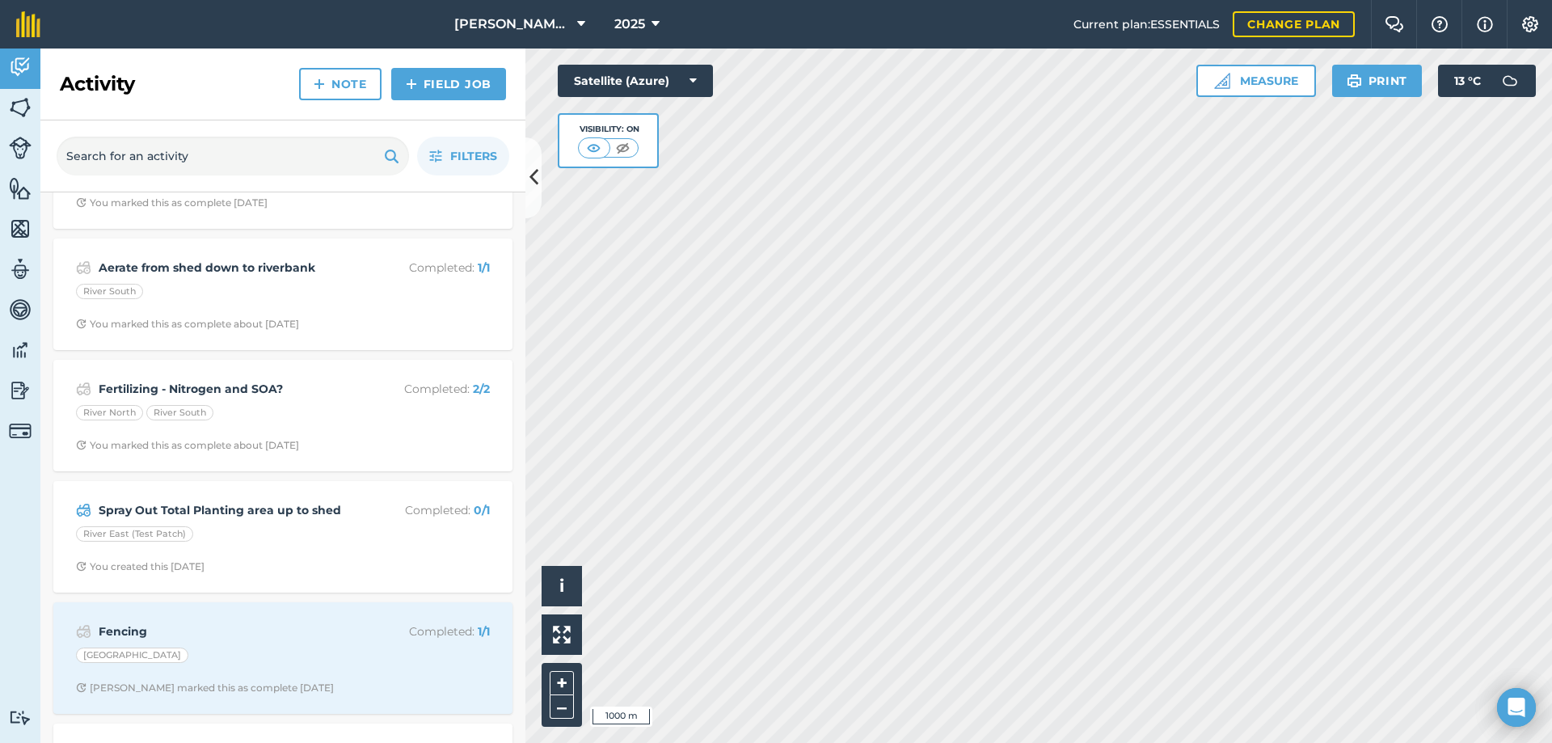
scroll to position [1568, 0]
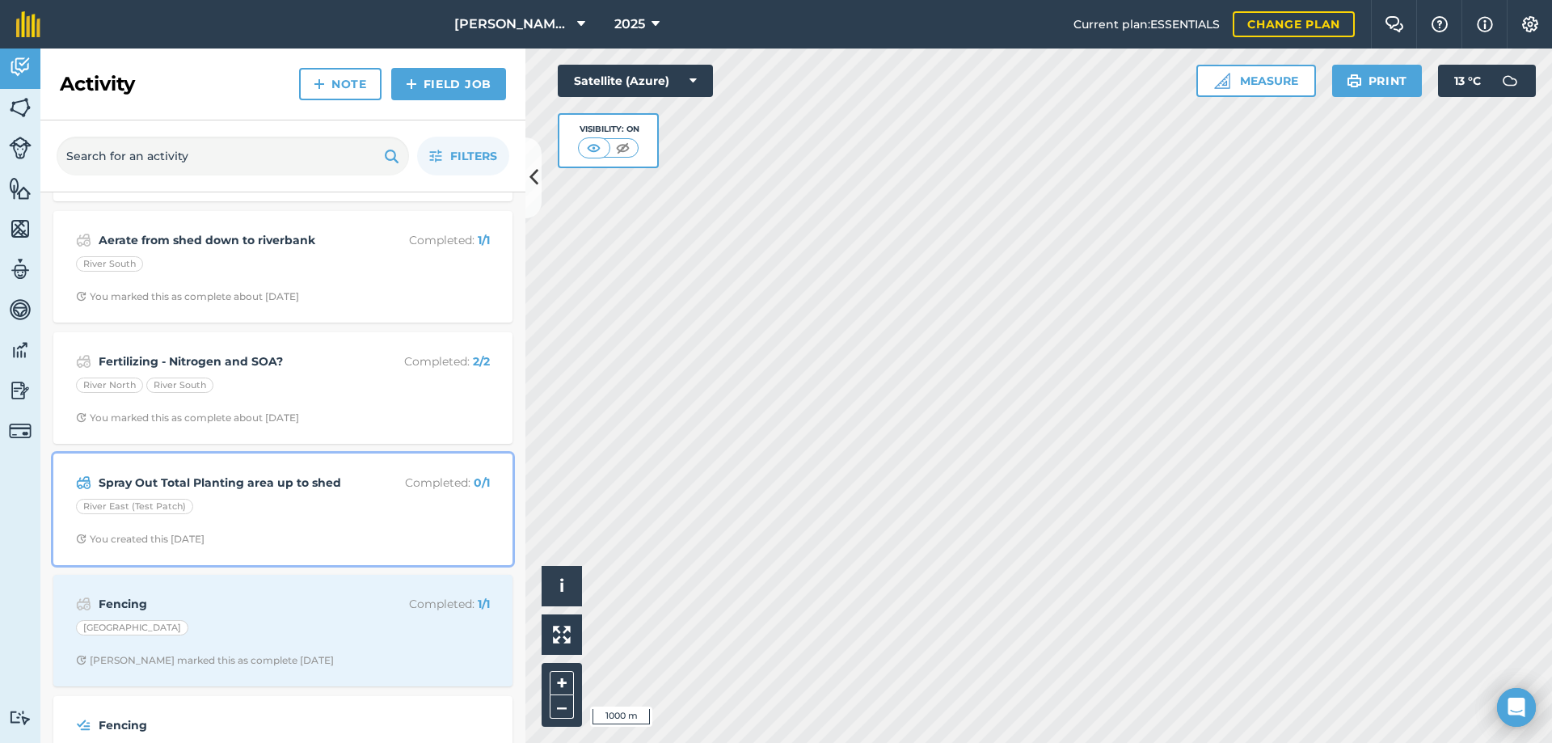
click at [338, 505] on div "River East (Test Patch)" at bounding box center [283, 509] width 414 height 21
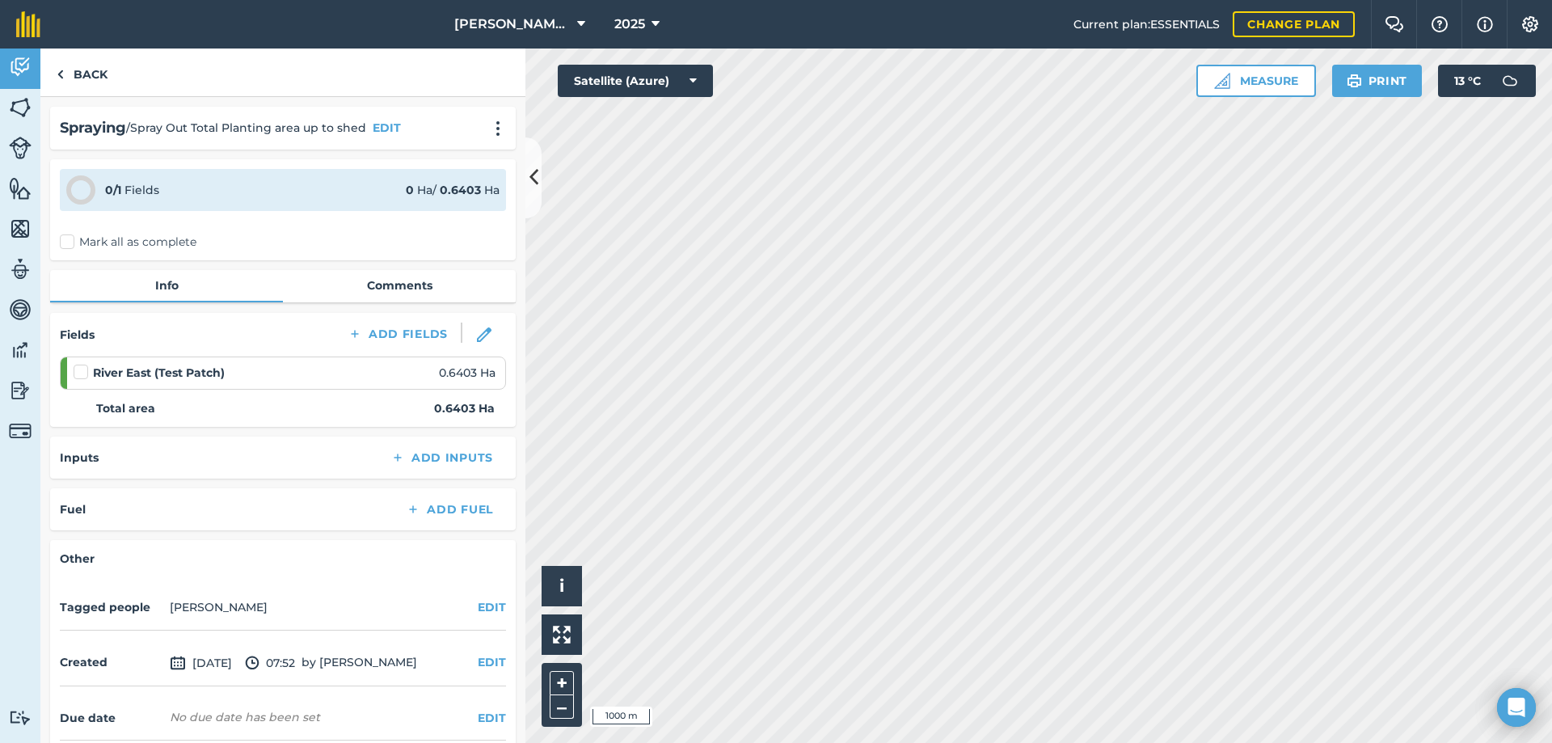
click at [75, 242] on label "Mark all as complete" at bounding box center [128, 242] width 137 height 17
click at [70, 242] on input "Mark all as complete" at bounding box center [65, 239] width 11 height 11
checkbox input "false"
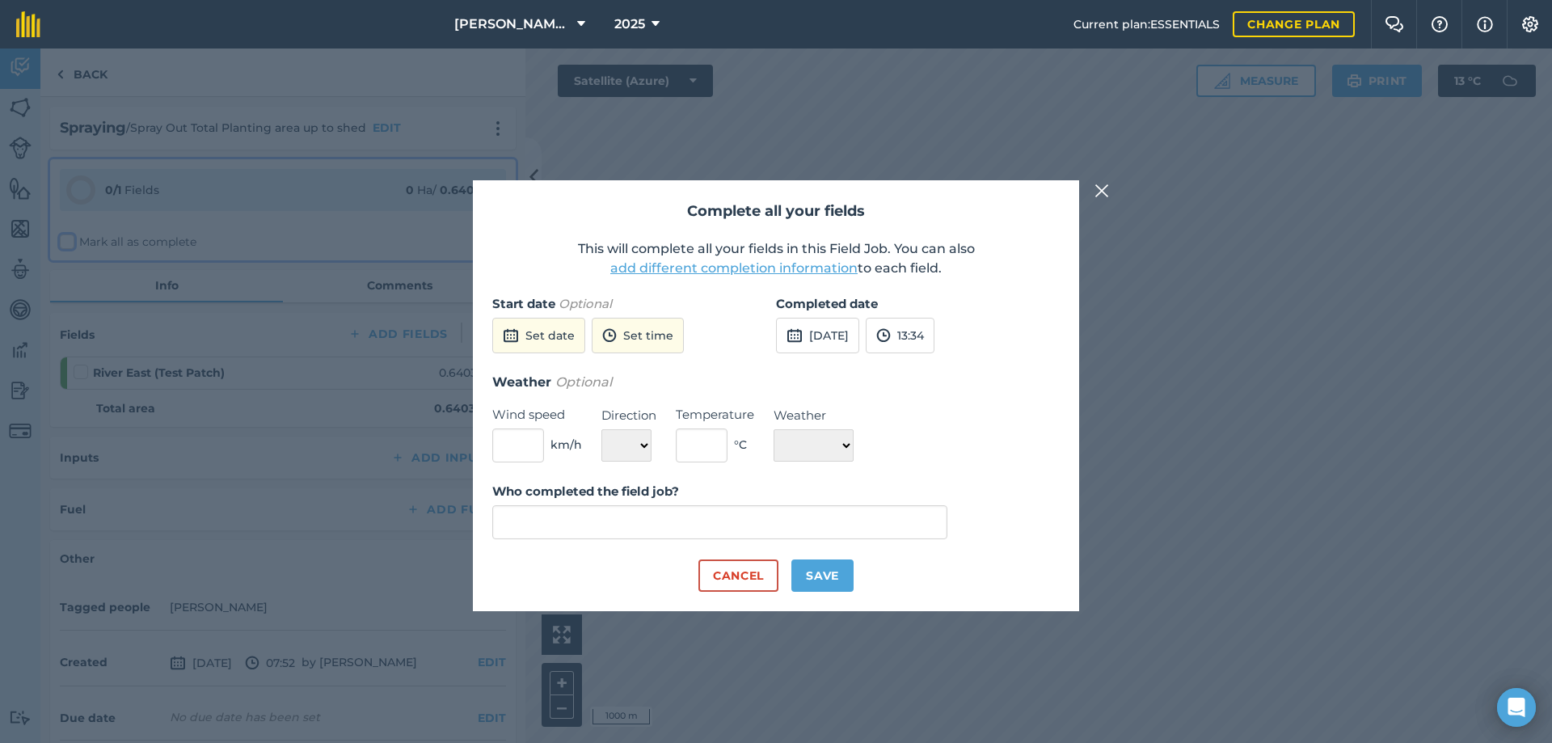
type input "Cory Kennedy"
click at [804, 569] on button "Save" at bounding box center [823, 576] width 62 height 32
checkbox input "true"
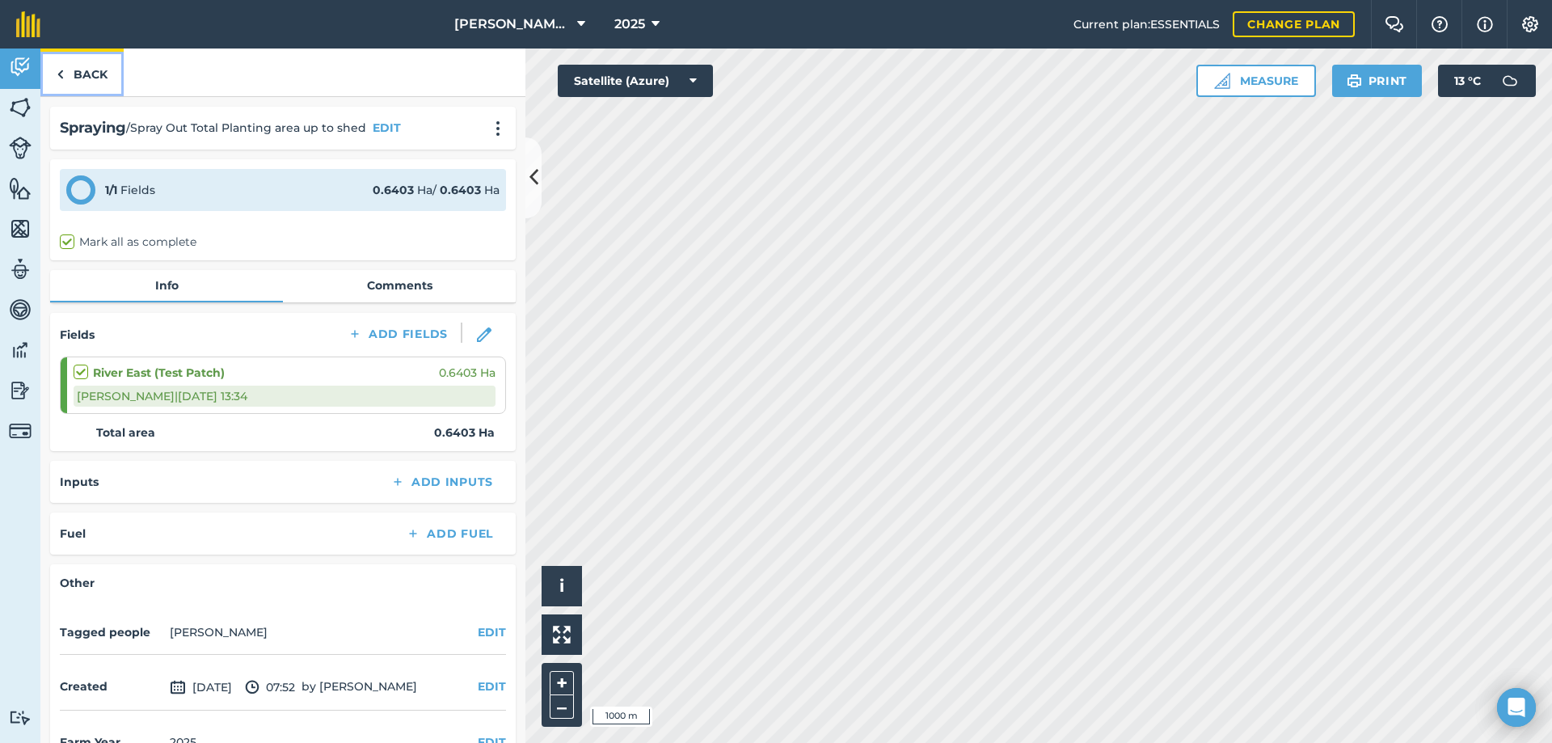
click at [53, 72] on link "Back" at bounding box center [81, 73] width 83 height 48
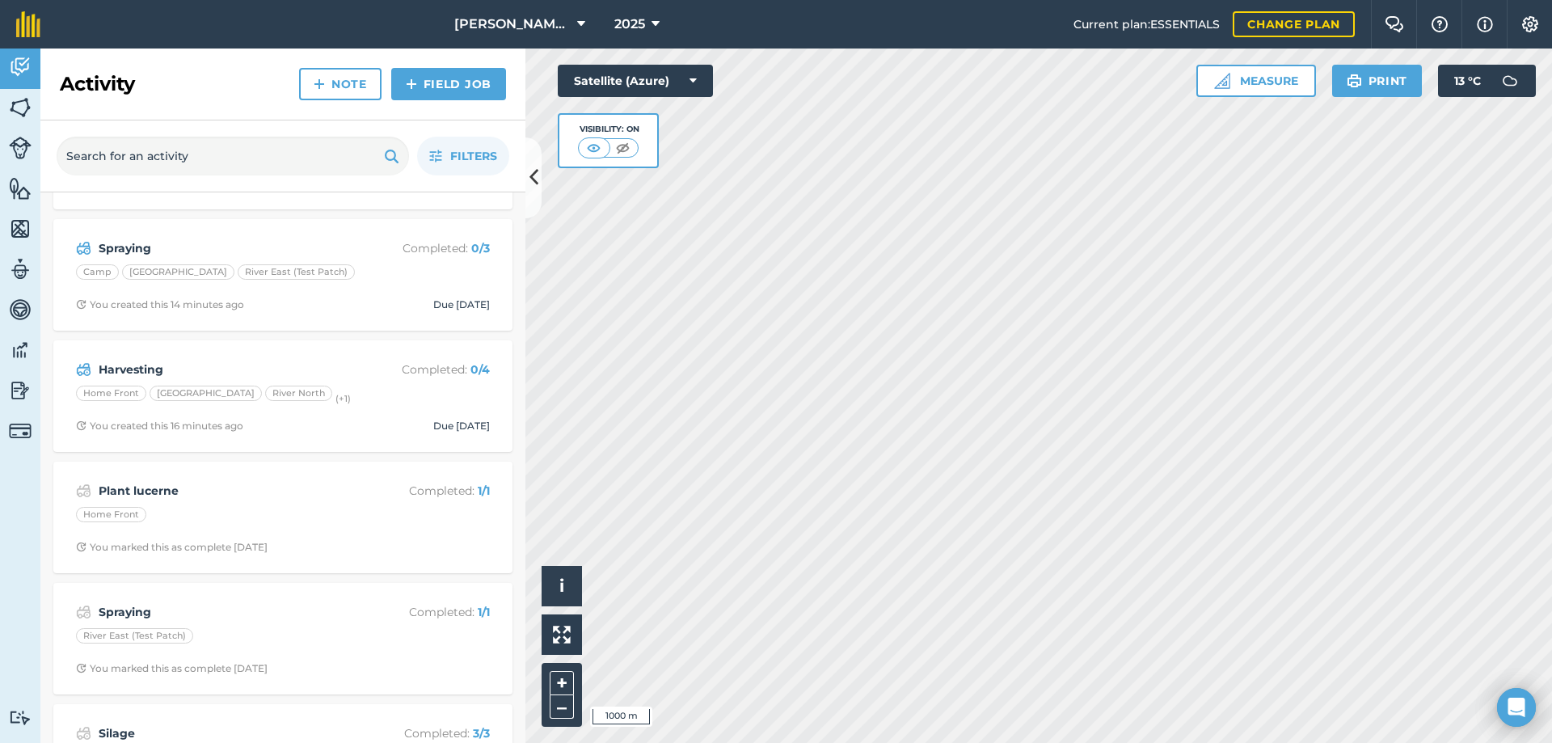
scroll to position [1051, 0]
